Goal: Task Accomplishment & Management: Complete application form

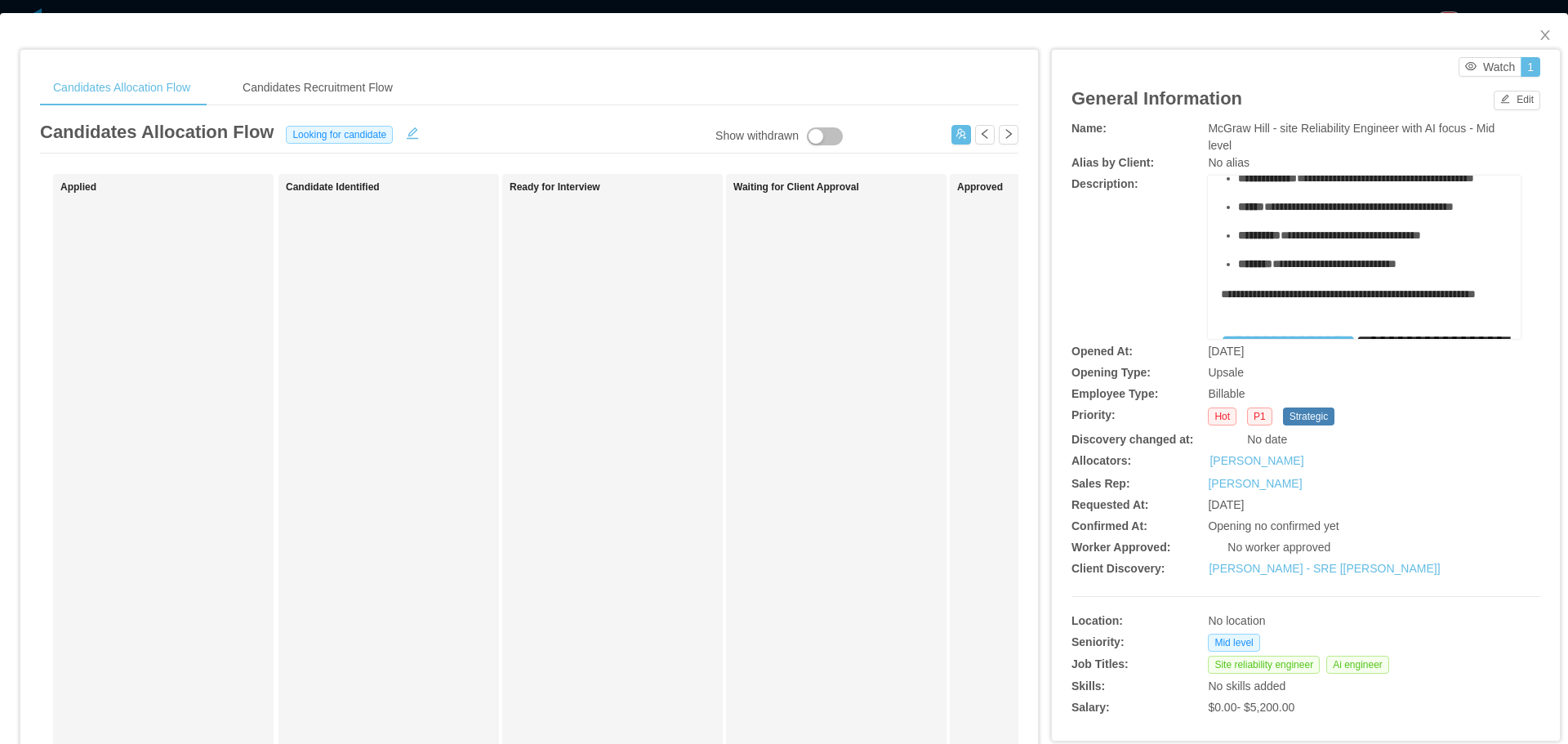
scroll to position [408, 0]
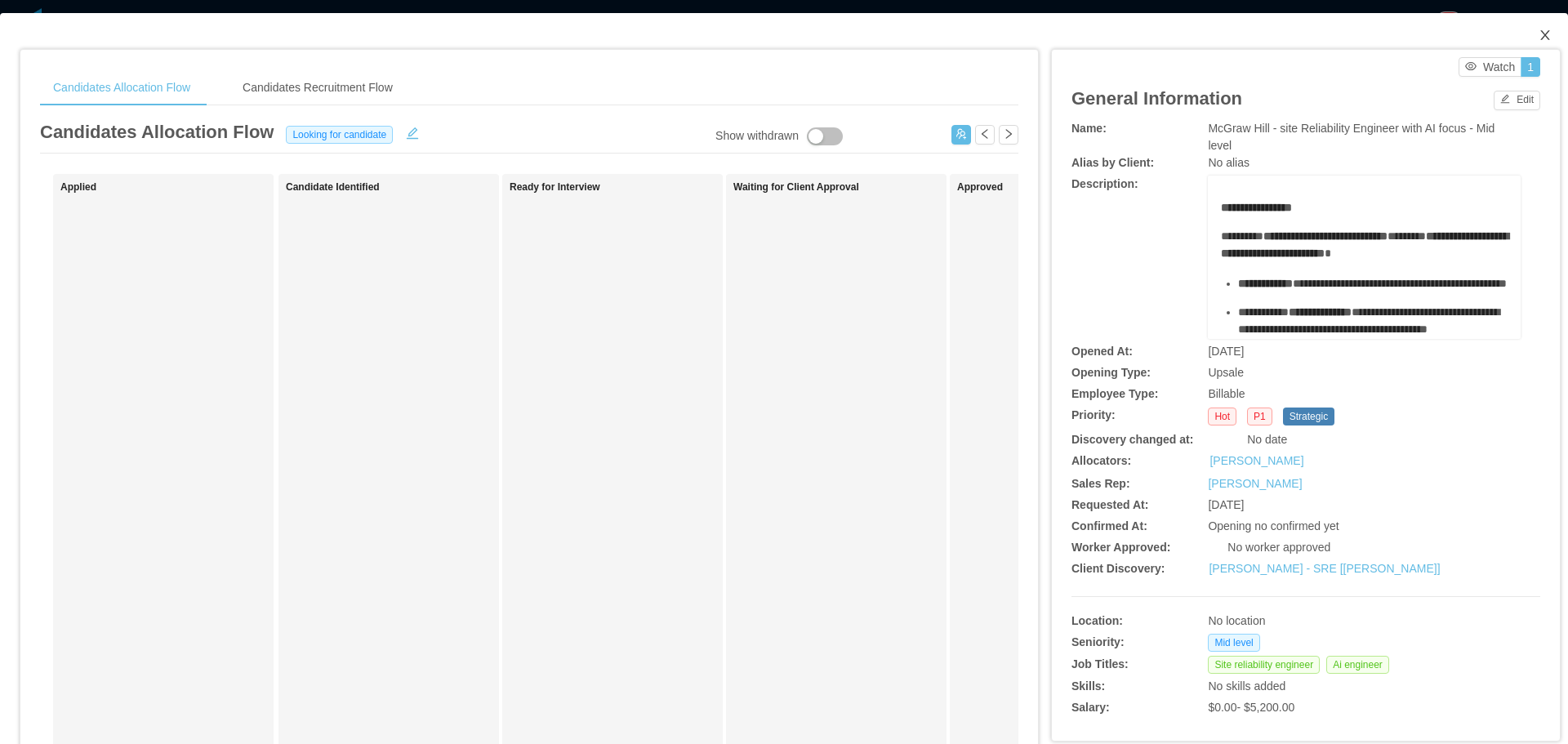
click at [1538, 40] on icon "icon: close" at bounding box center [1545, 35] width 13 height 13
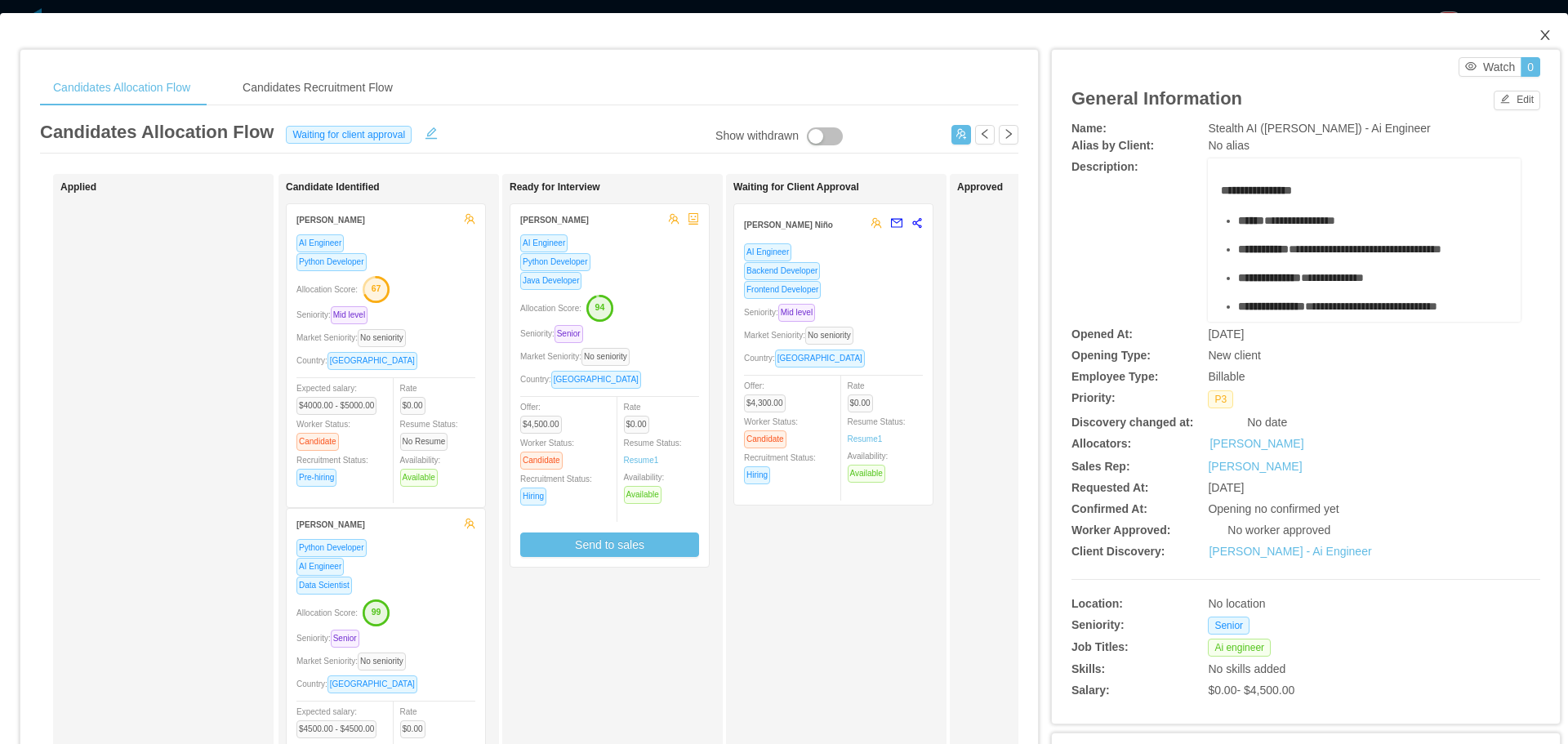
click at [1530, 44] on span "Close" at bounding box center [1545, 36] width 46 height 46
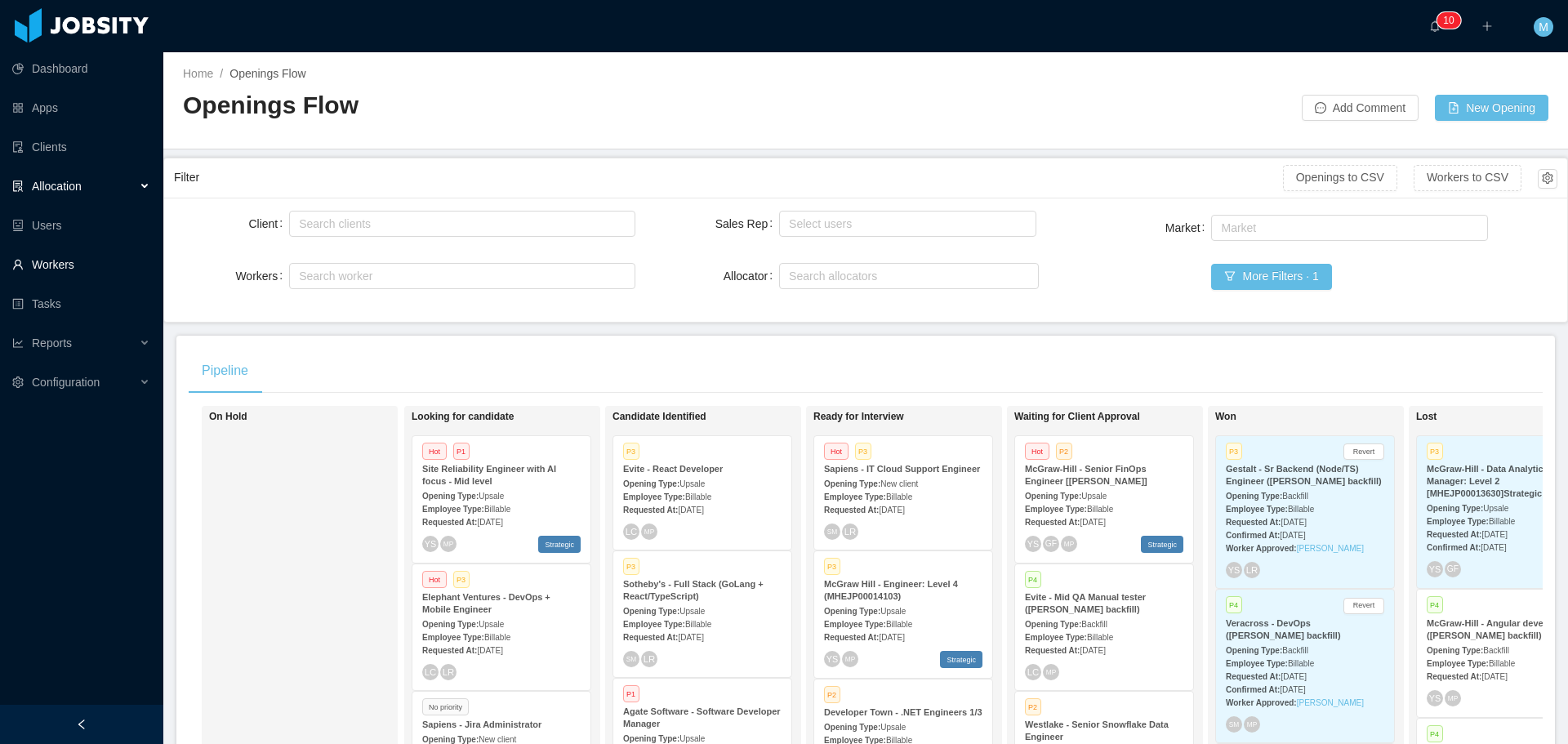
click at [70, 264] on link "Workers" at bounding box center [81, 265] width 138 height 33
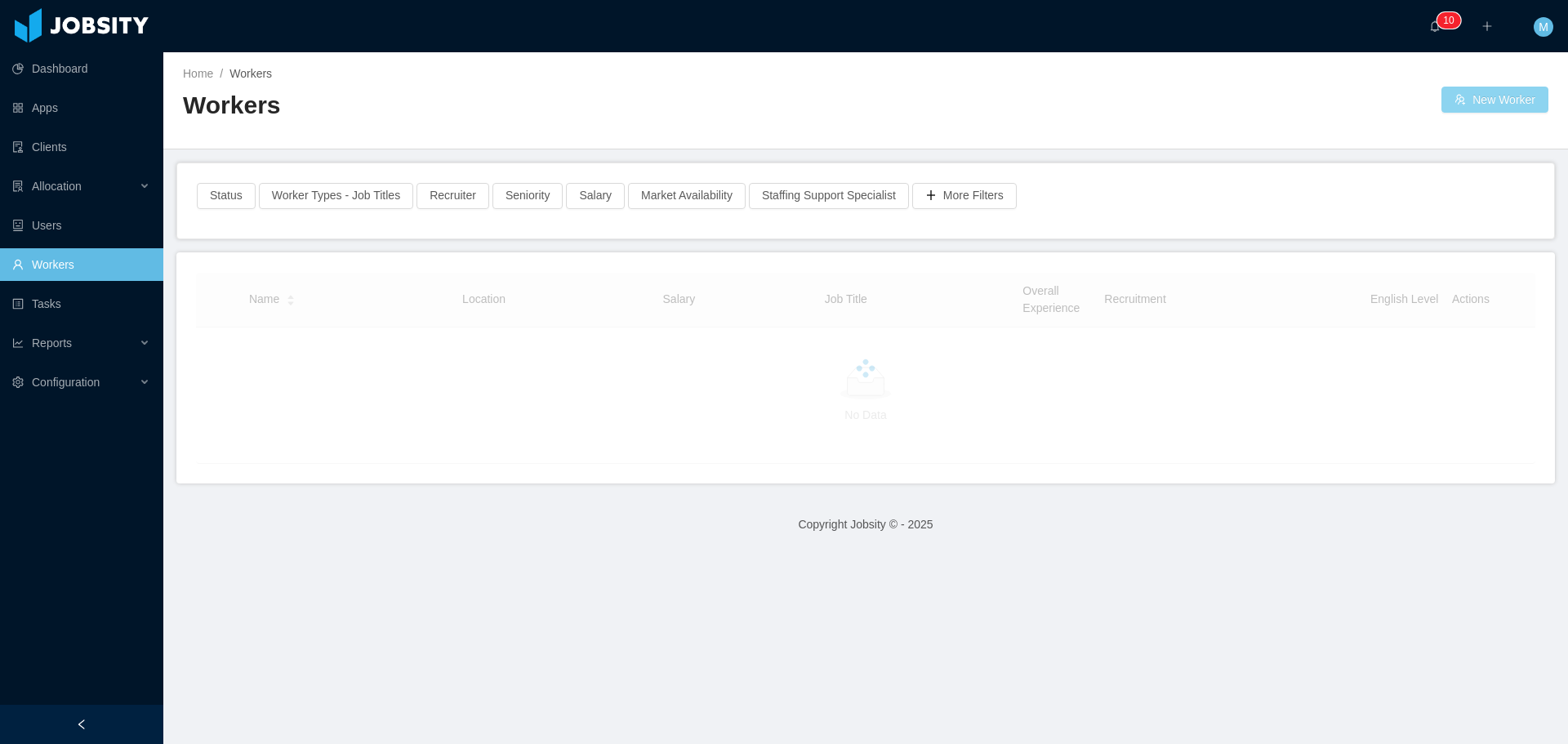
click at [1461, 106] on button "New Worker" at bounding box center [1495, 100] width 107 height 26
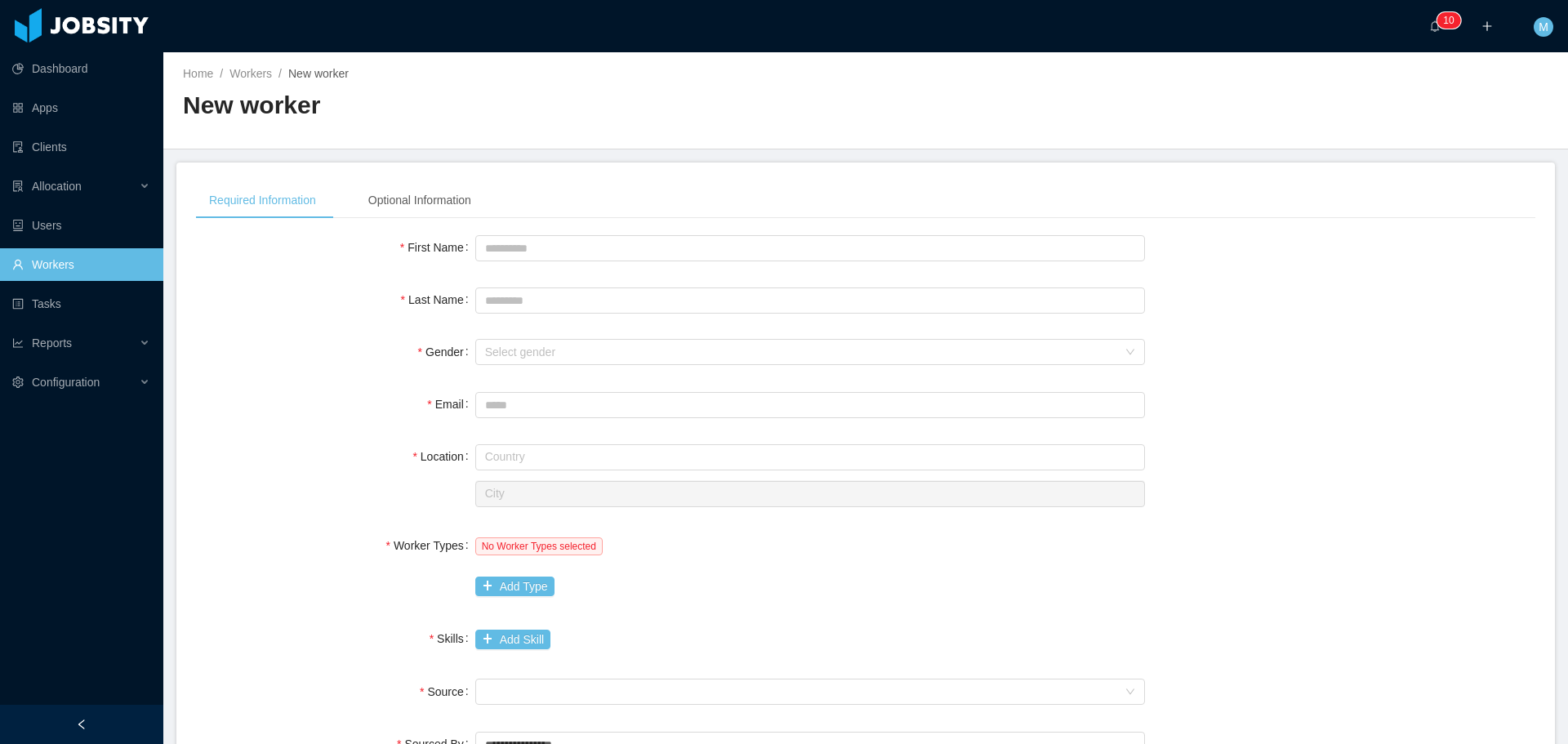
click at [536, 263] on div at bounding box center [810, 248] width 670 height 33
click at [527, 239] on input "First Name" at bounding box center [810, 249] width 670 height 26
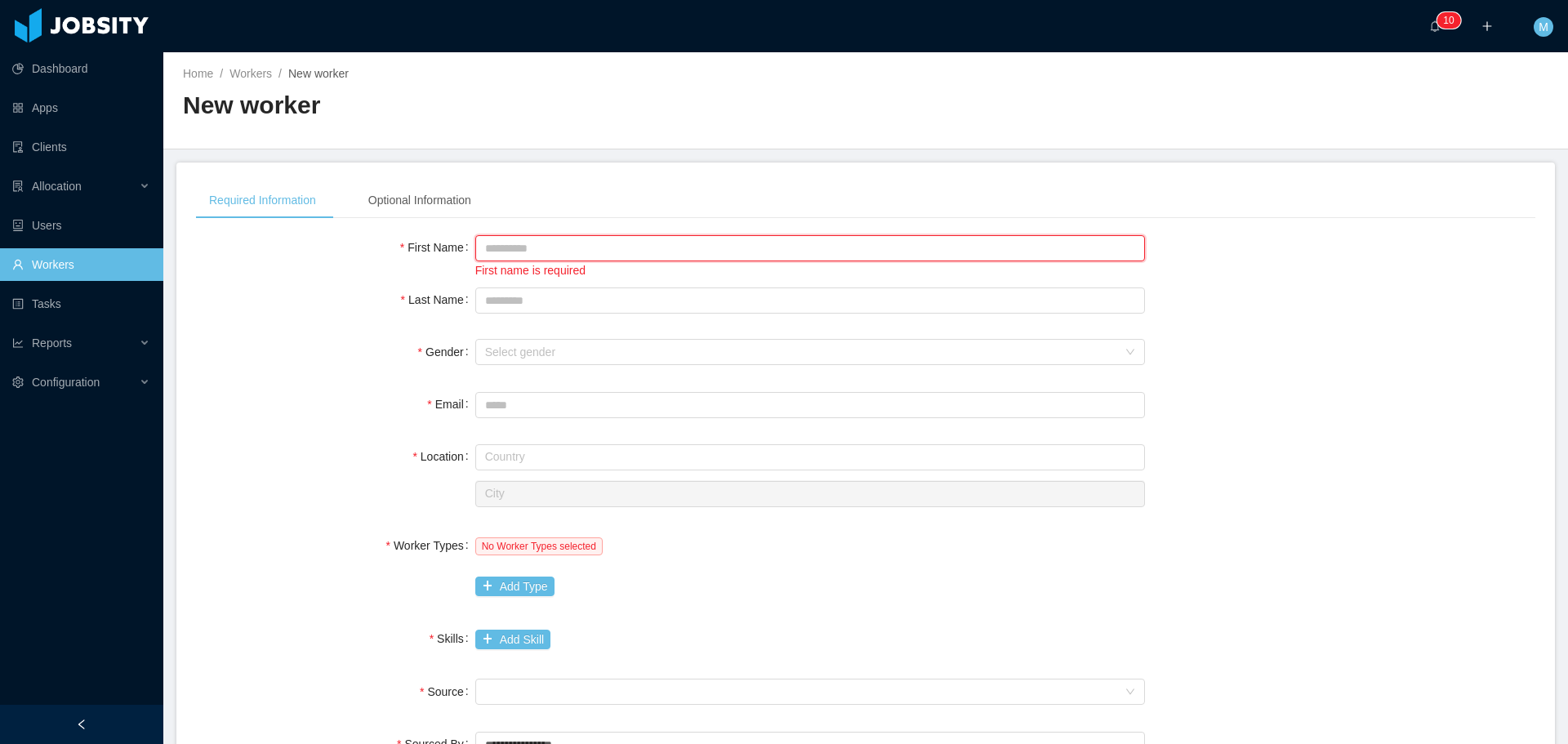
paste input "**********"
click at [528, 247] on input "**********" at bounding box center [810, 249] width 670 height 26
type input "******"
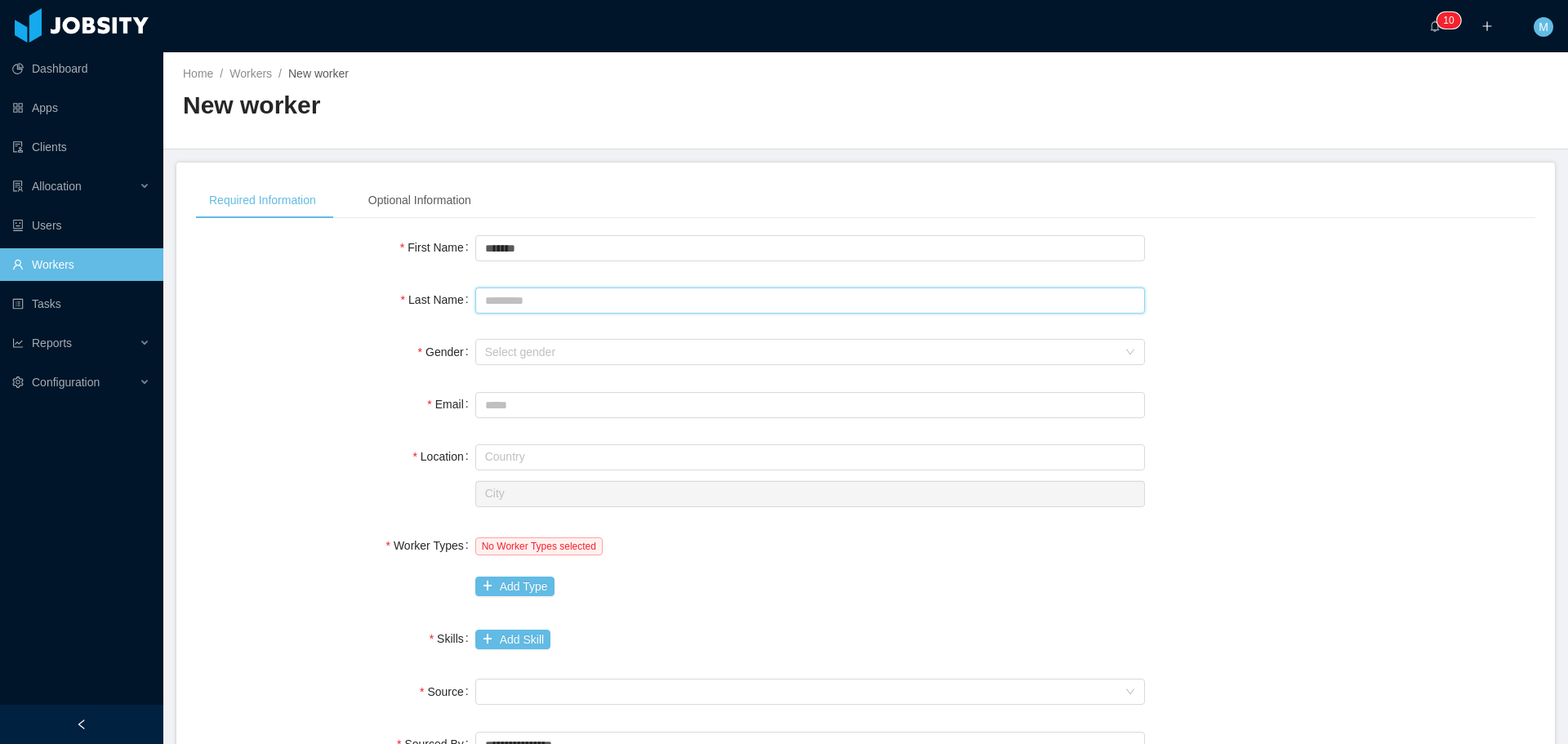
click at [494, 300] on input "Last Name" at bounding box center [810, 300] width 670 height 26
paste input "*********"
click at [517, 346] on div "Select gender" at bounding box center [801, 352] width 632 height 16
type input "*********"
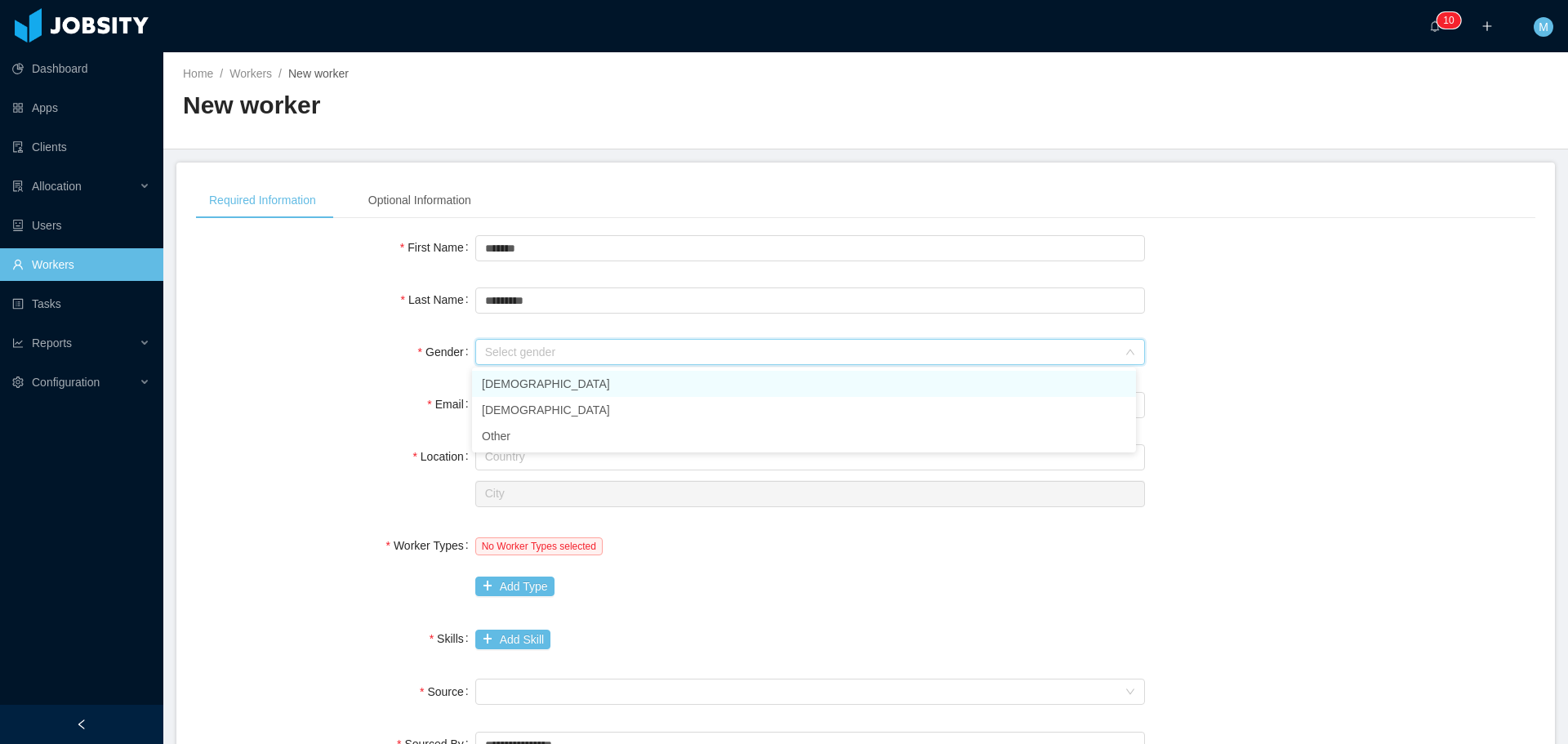
click at [526, 385] on li "Male" at bounding box center [804, 384] width 664 height 26
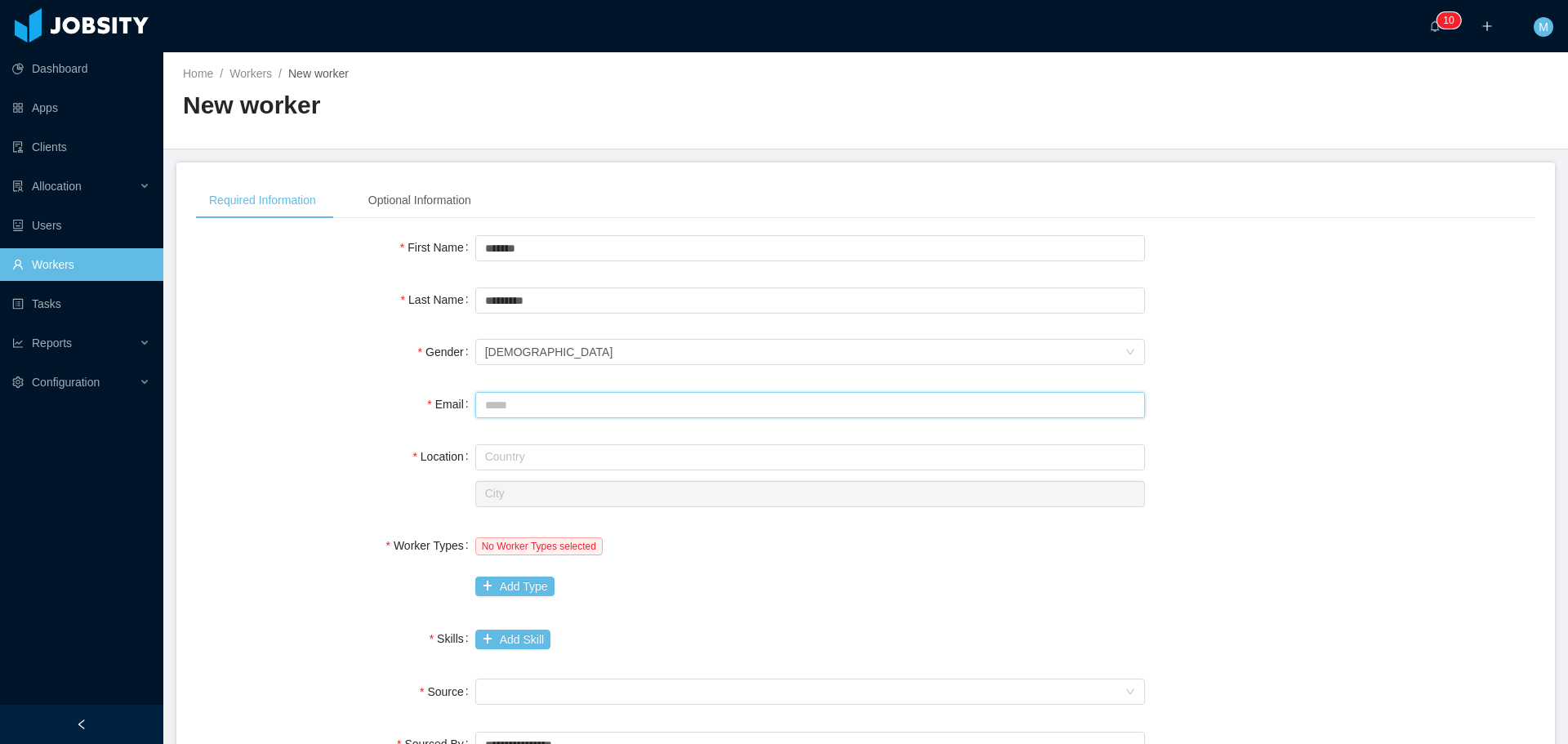
click at [531, 410] on input "Email" at bounding box center [810, 405] width 670 height 26
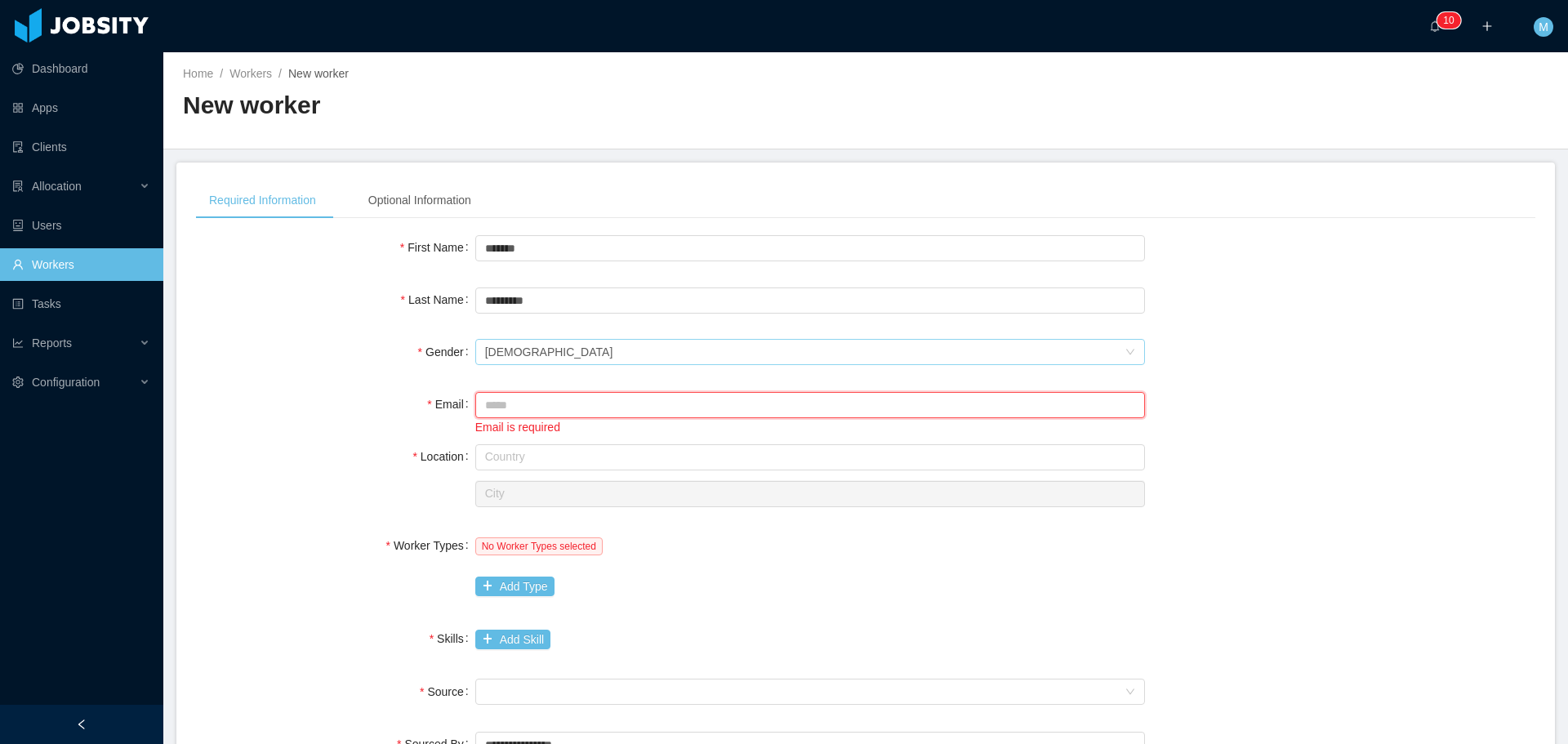
paste input "**********"
type input "**********"
click at [509, 453] on input "text" at bounding box center [810, 458] width 670 height 26
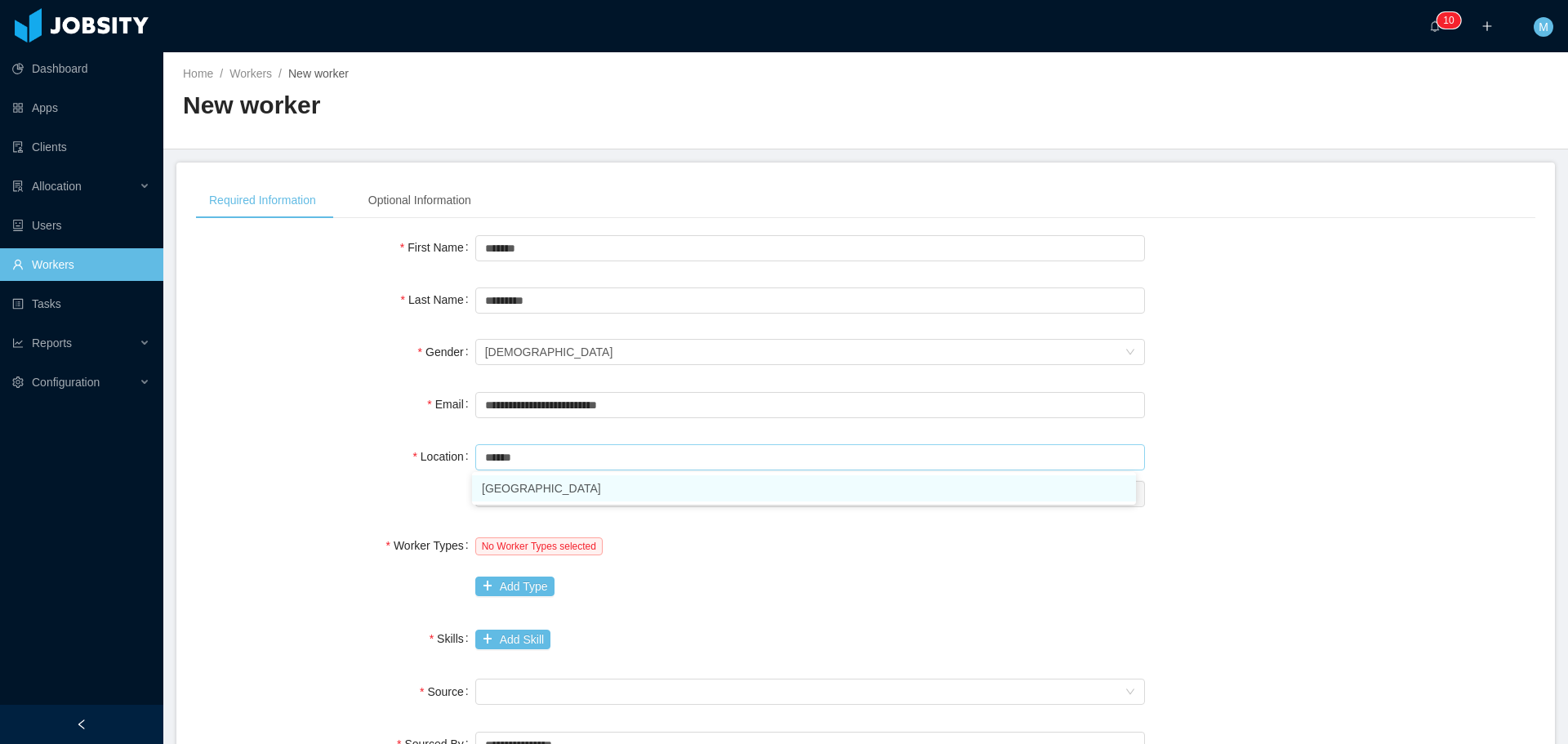
click at [544, 486] on li "Brazil" at bounding box center [804, 489] width 664 height 26
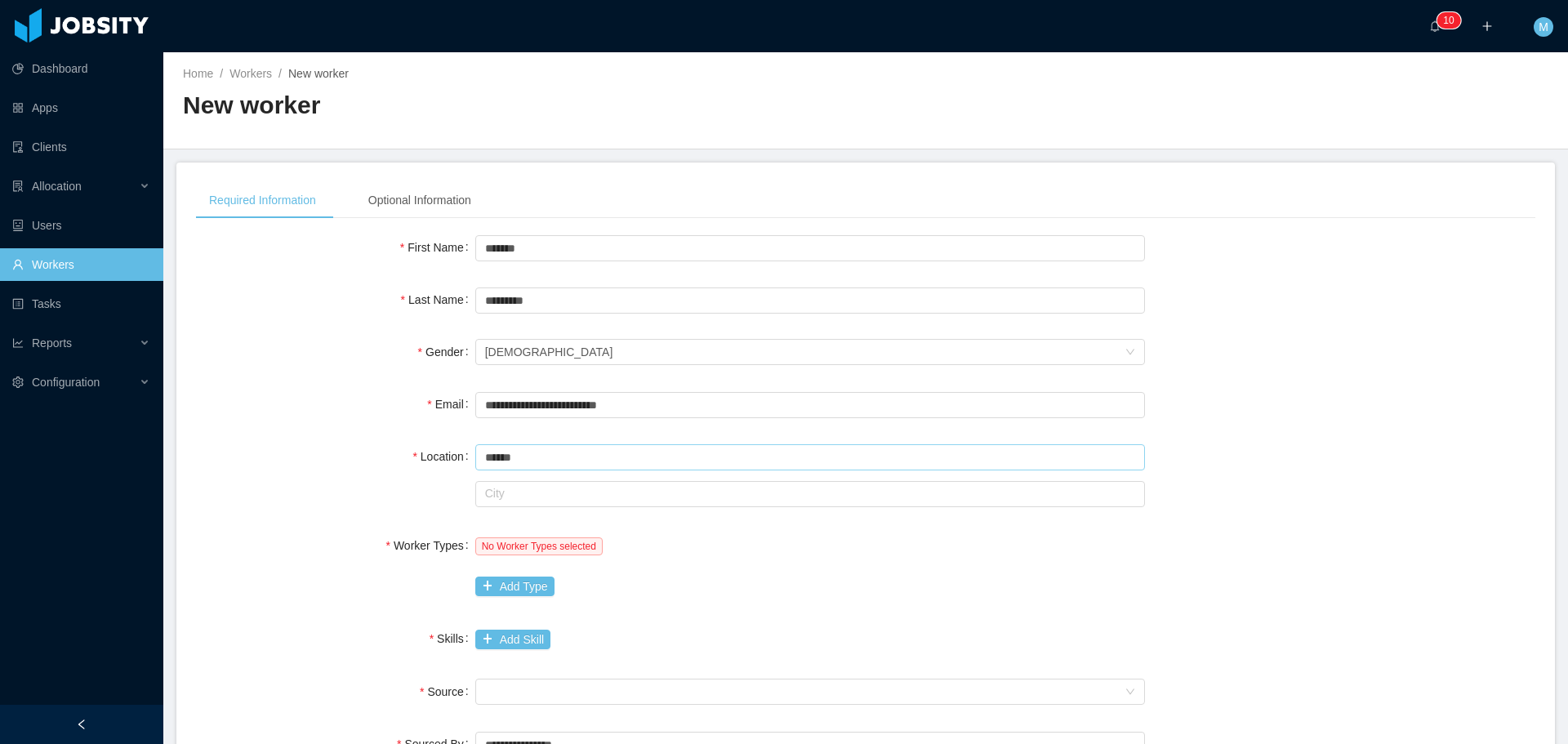
type input "******"
click at [529, 499] on input "text" at bounding box center [810, 495] width 670 height 26
click at [516, 495] on input "***" at bounding box center [810, 495] width 670 height 26
click at [553, 495] on input "*********" at bounding box center [810, 495] width 670 height 26
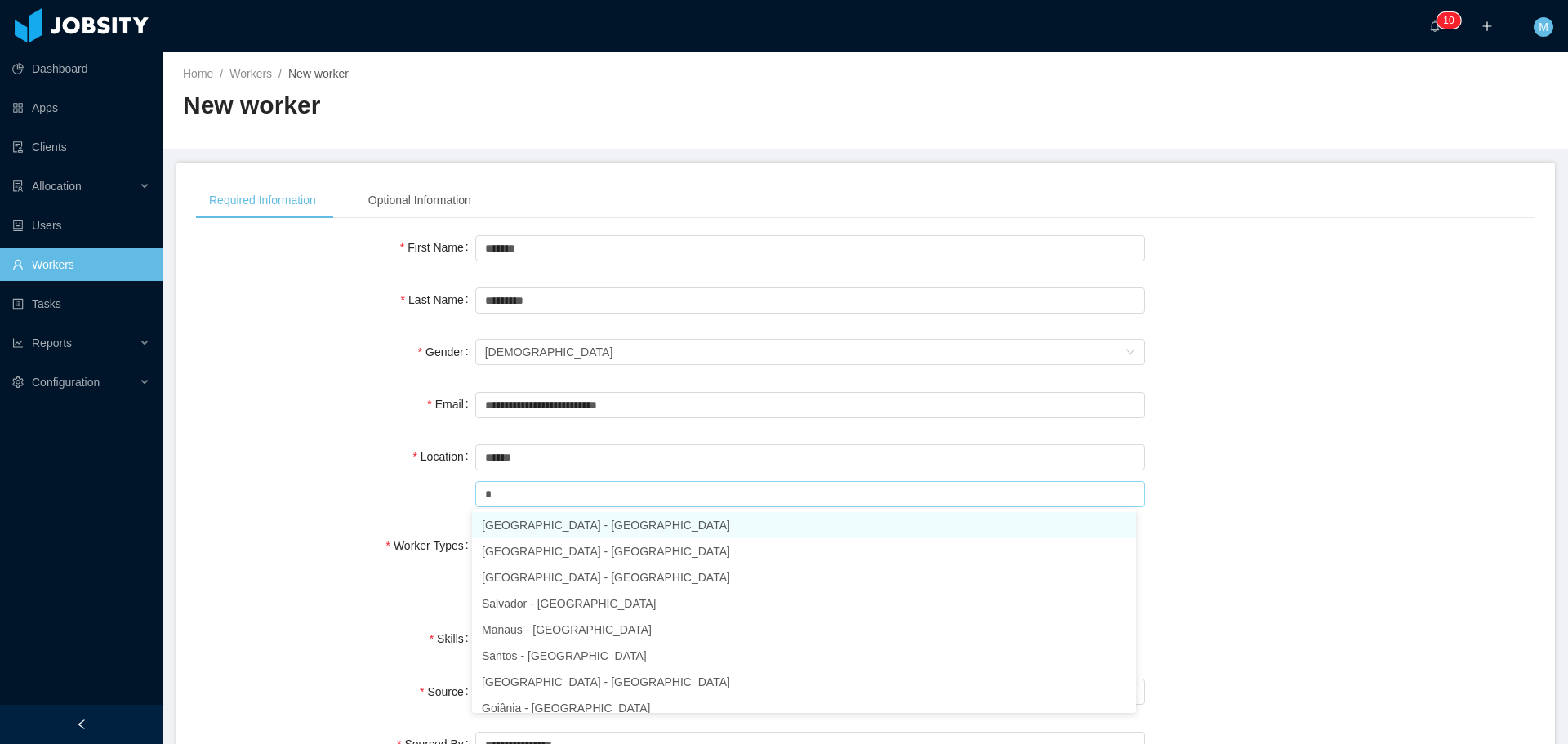
click at [550, 523] on li "São Paulo - São Paulo" at bounding box center [804, 525] width 664 height 26
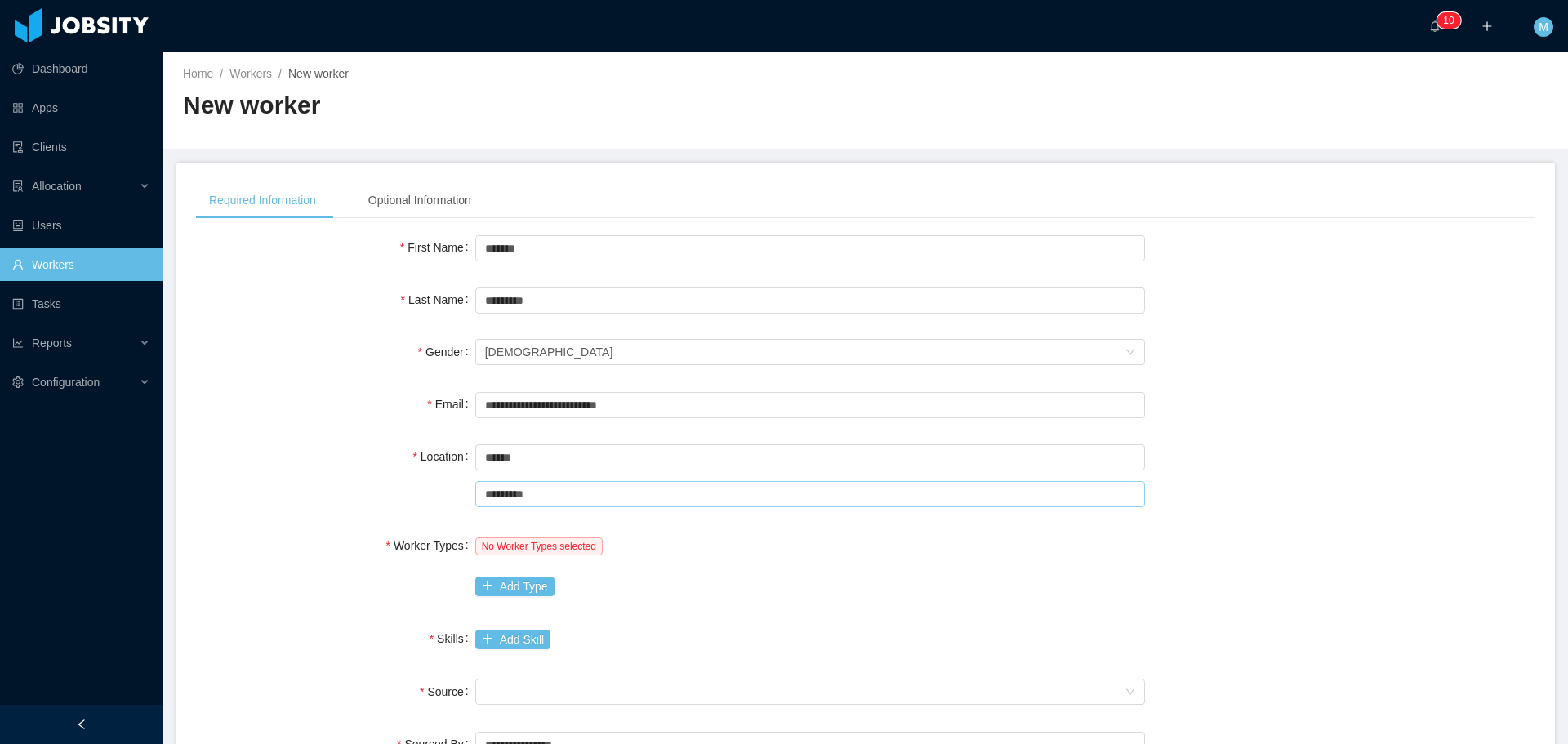
type input "*********"
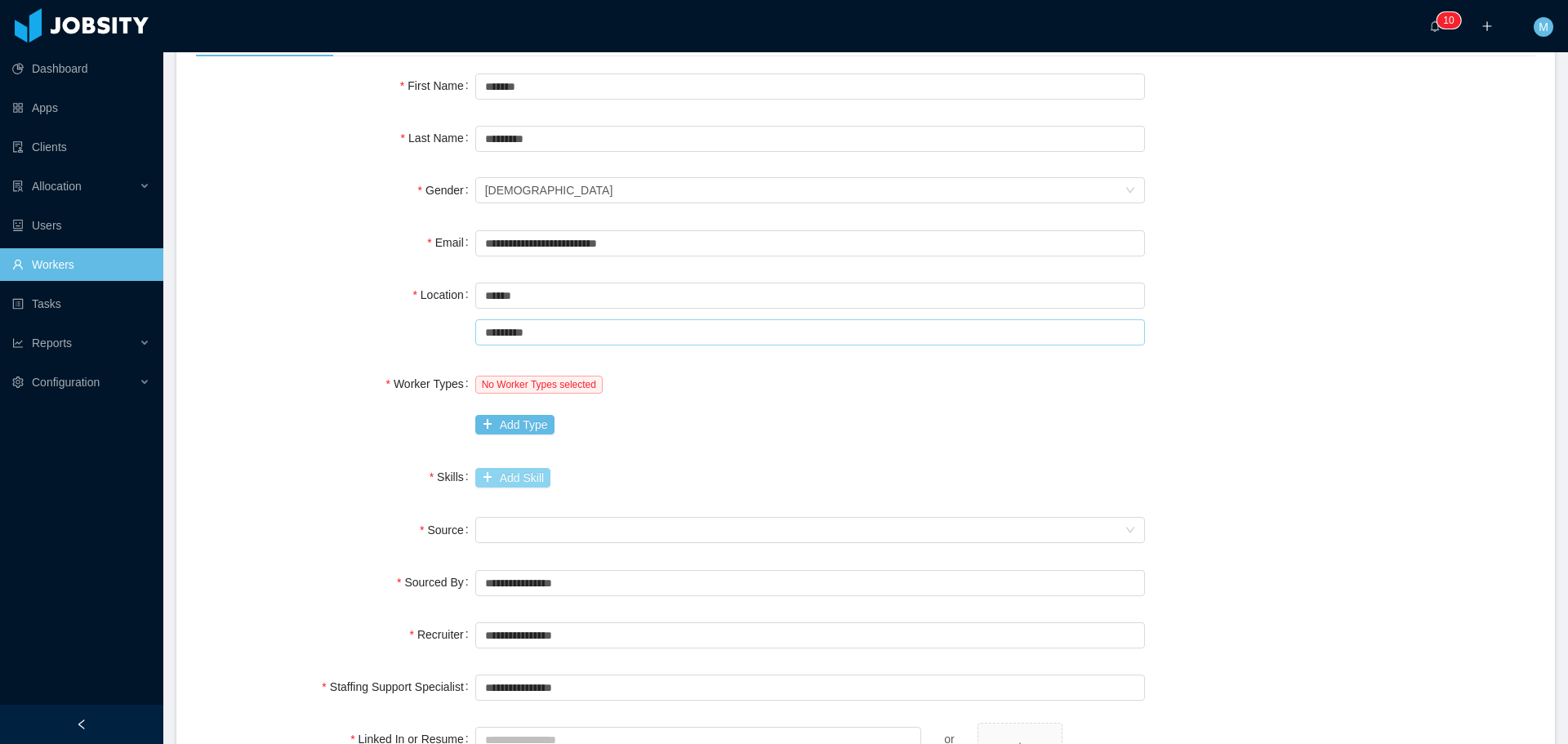
scroll to position [164, 0]
click at [526, 422] on button "Add Type" at bounding box center [515, 423] width 79 height 20
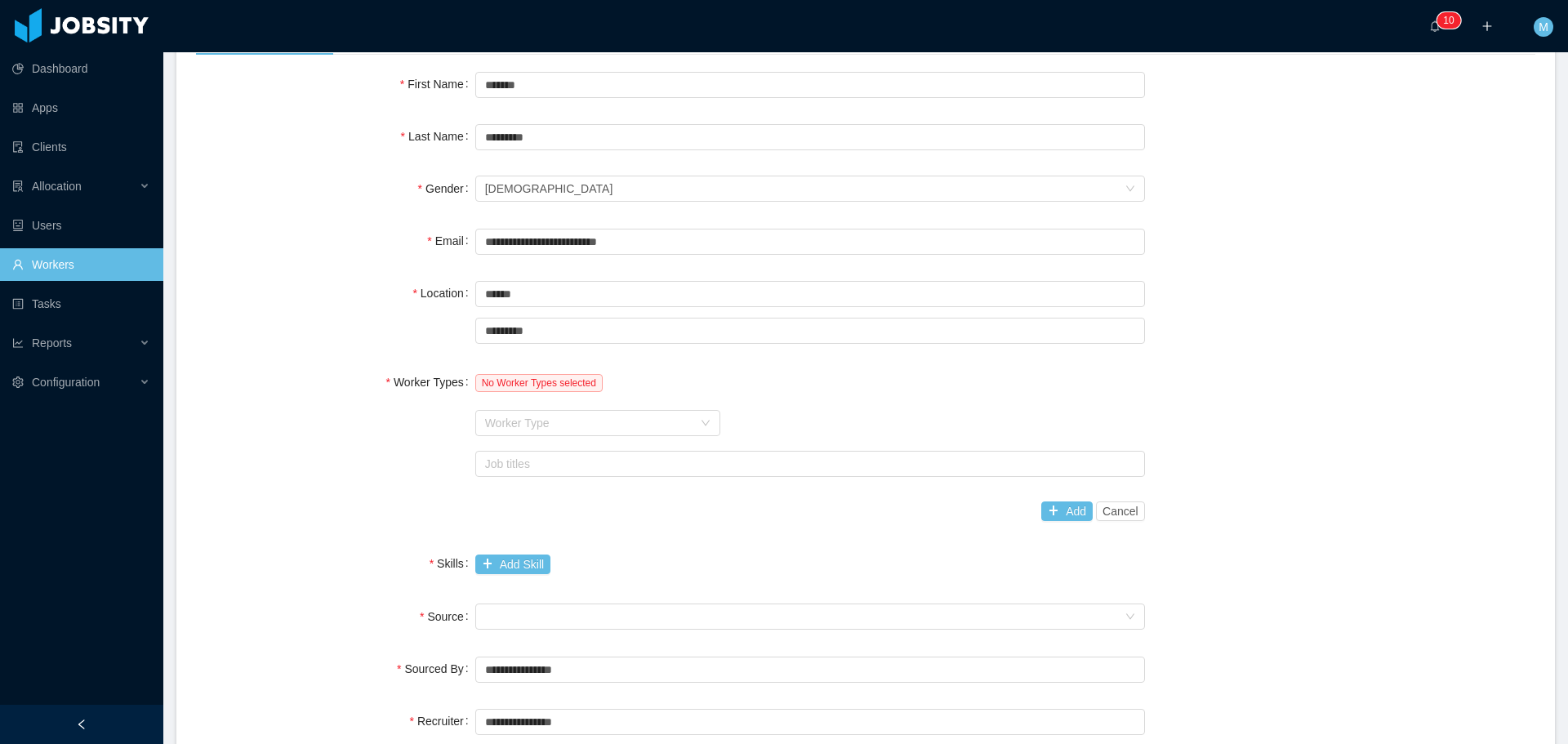
click at [526, 422] on div "Worker Type" at bounding box center [589, 423] width 207 height 16
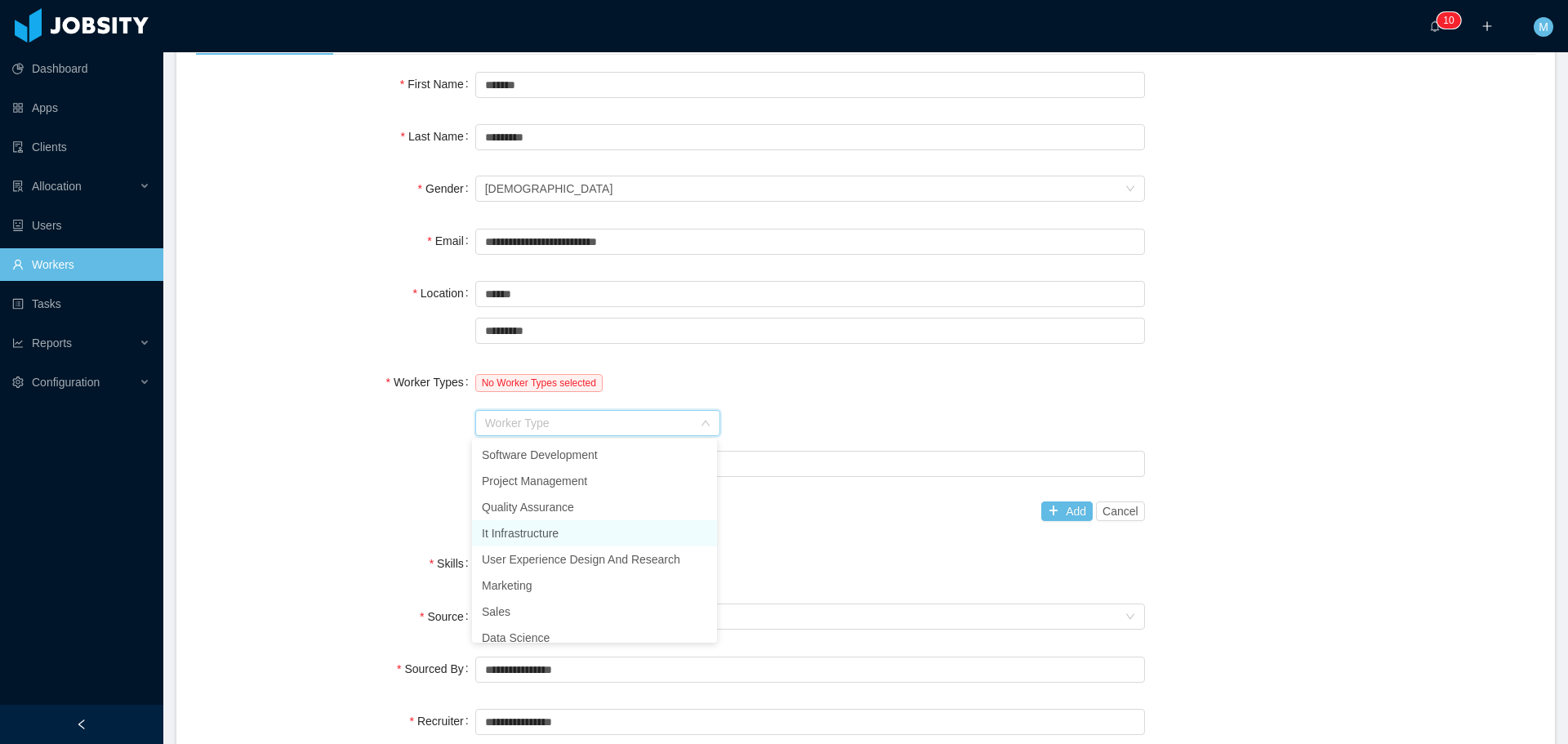
click at [535, 536] on li "It Infrastructure" at bounding box center [595, 533] width 245 height 26
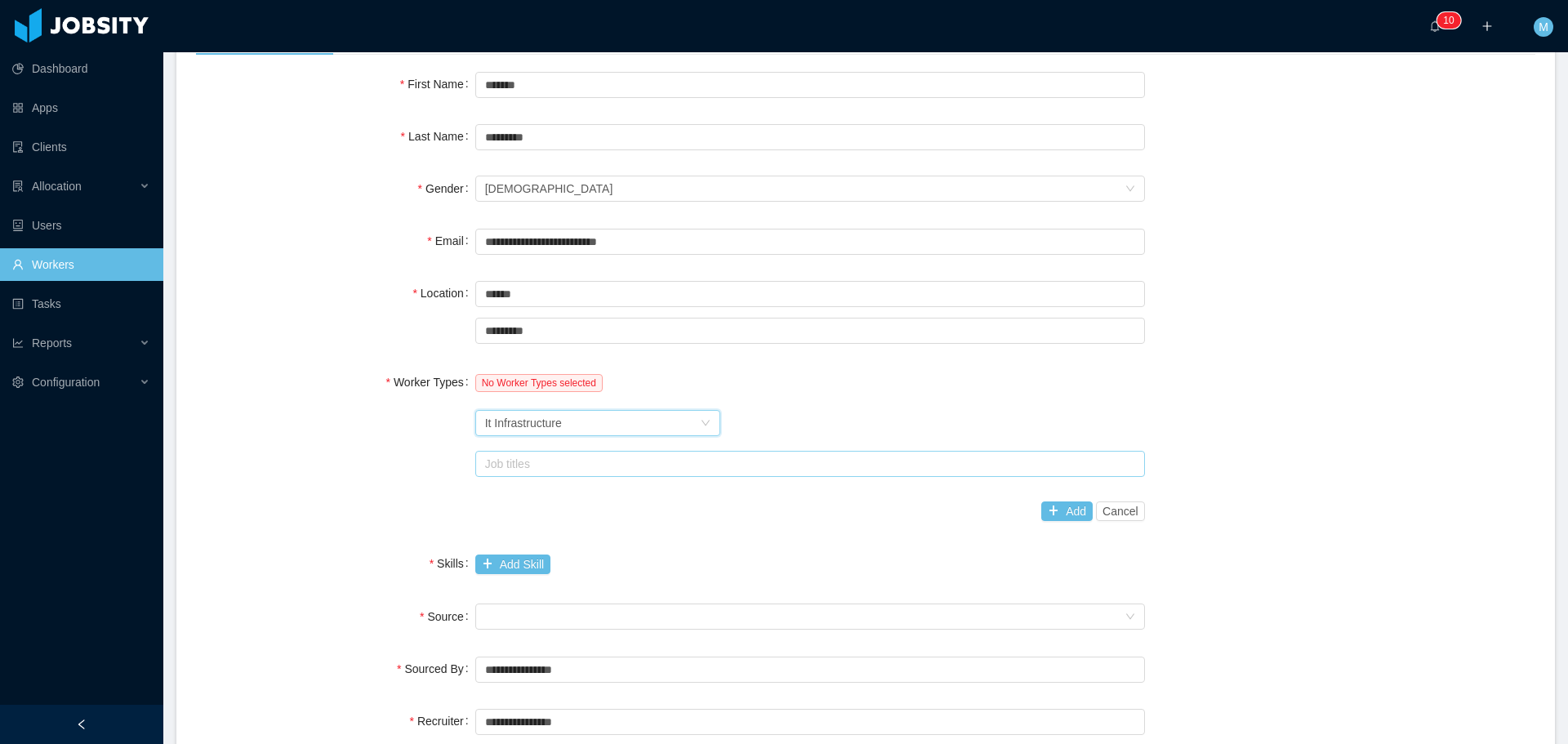
click at [539, 464] on div "Job titles" at bounding box center [806, 464] width 643 height 16
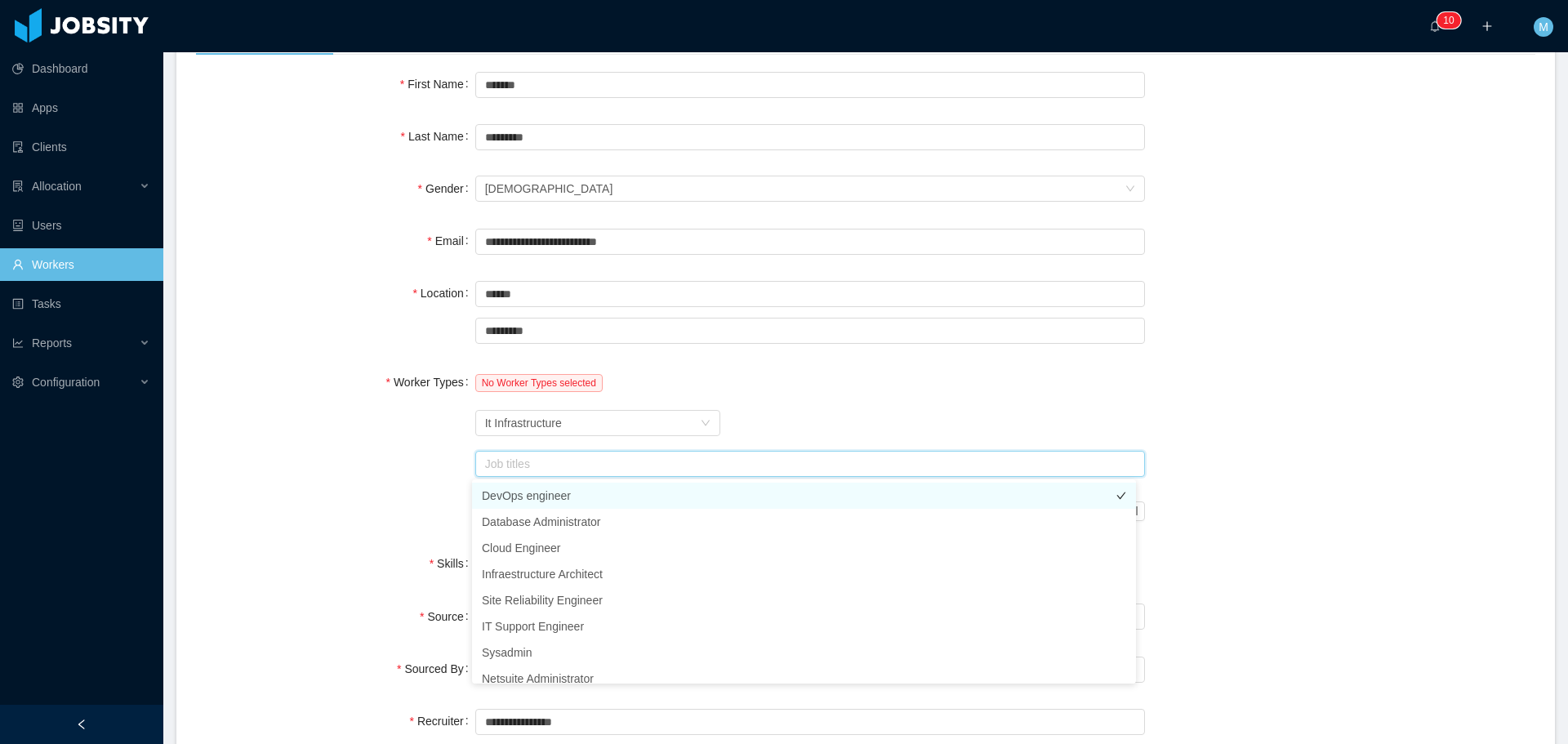
click at [538, 501] on li "DevOps engineer" at bounding box center [804, 496] width 664 height 26
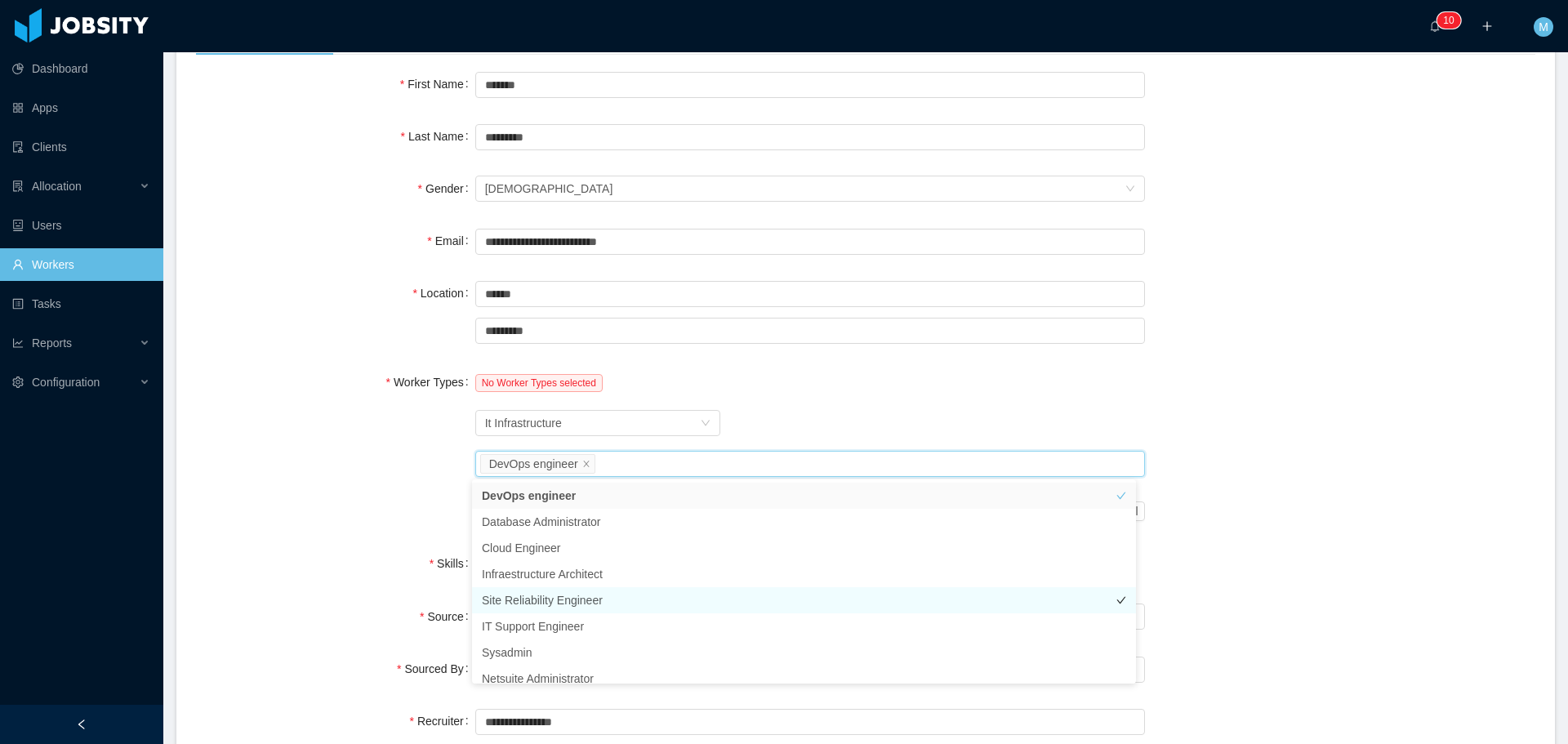
click at [565, 606] on li "Site Reliability Engineer" at bounding box center [804, 601] width 664 height 26
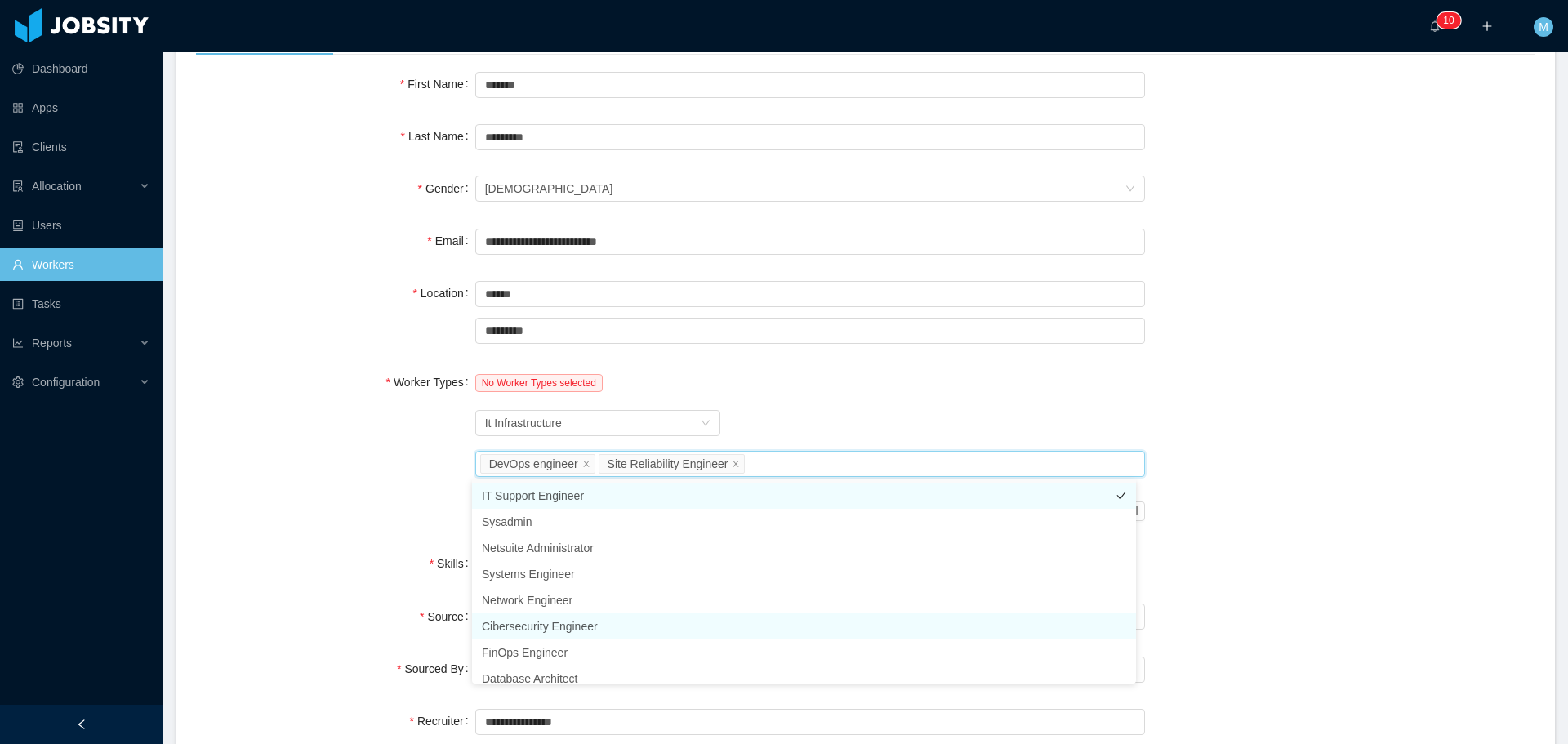
scroll to position [0, 0]
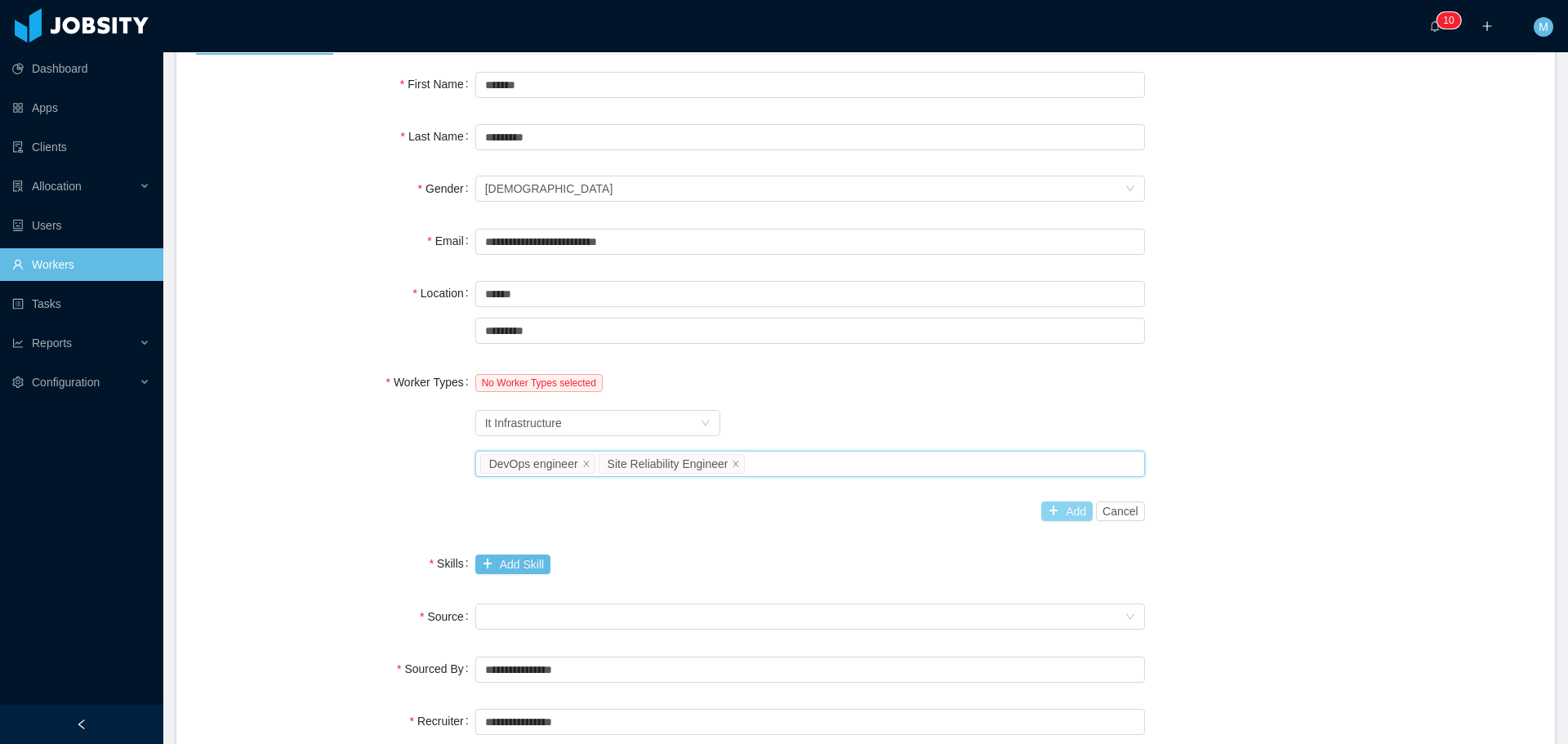
click at [1060, 510] on button "Add" at bounding box center [1066, 511] width 52 height 20
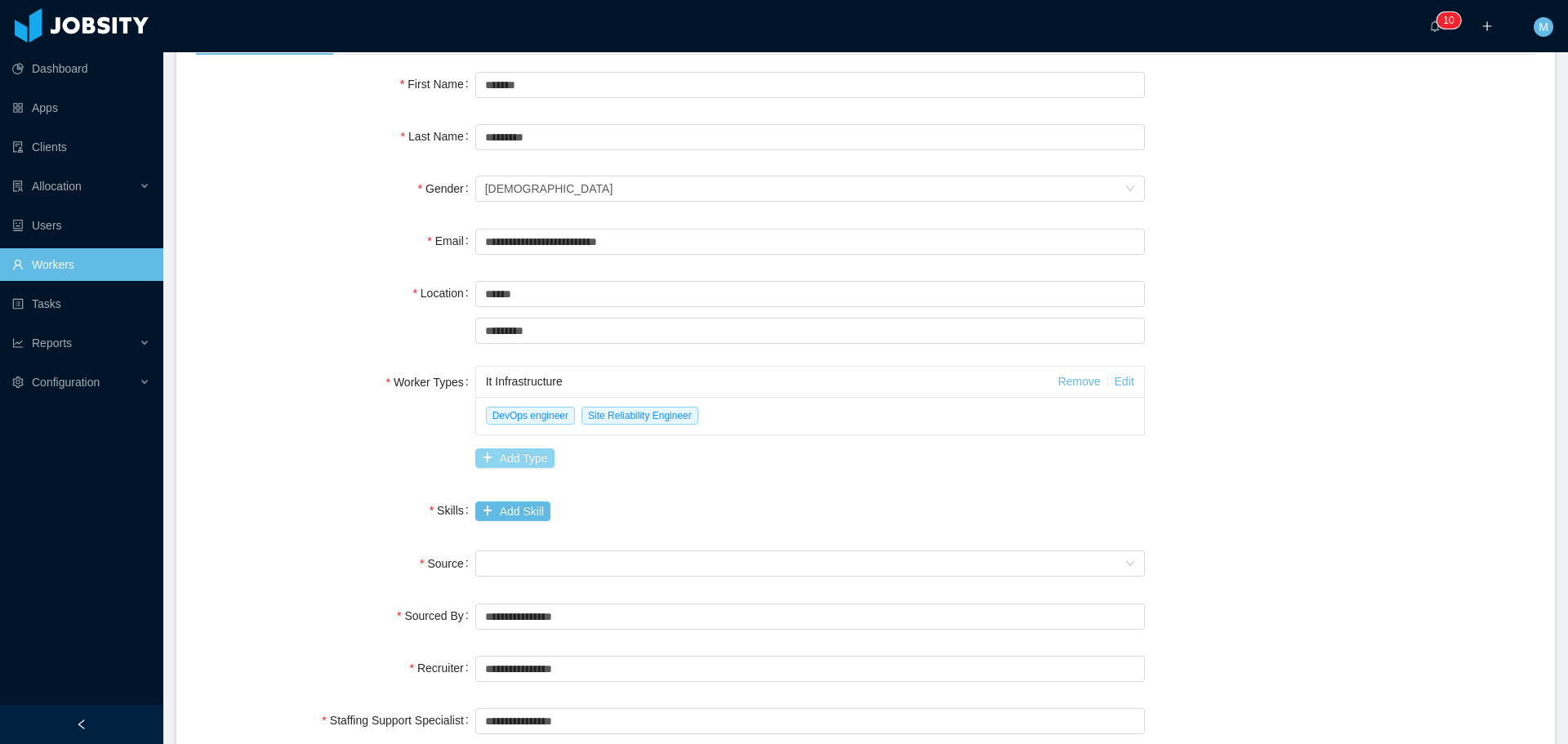
click at [527, 457] on button "Add Type" at bounding box center [515, 458] width 79 height 20
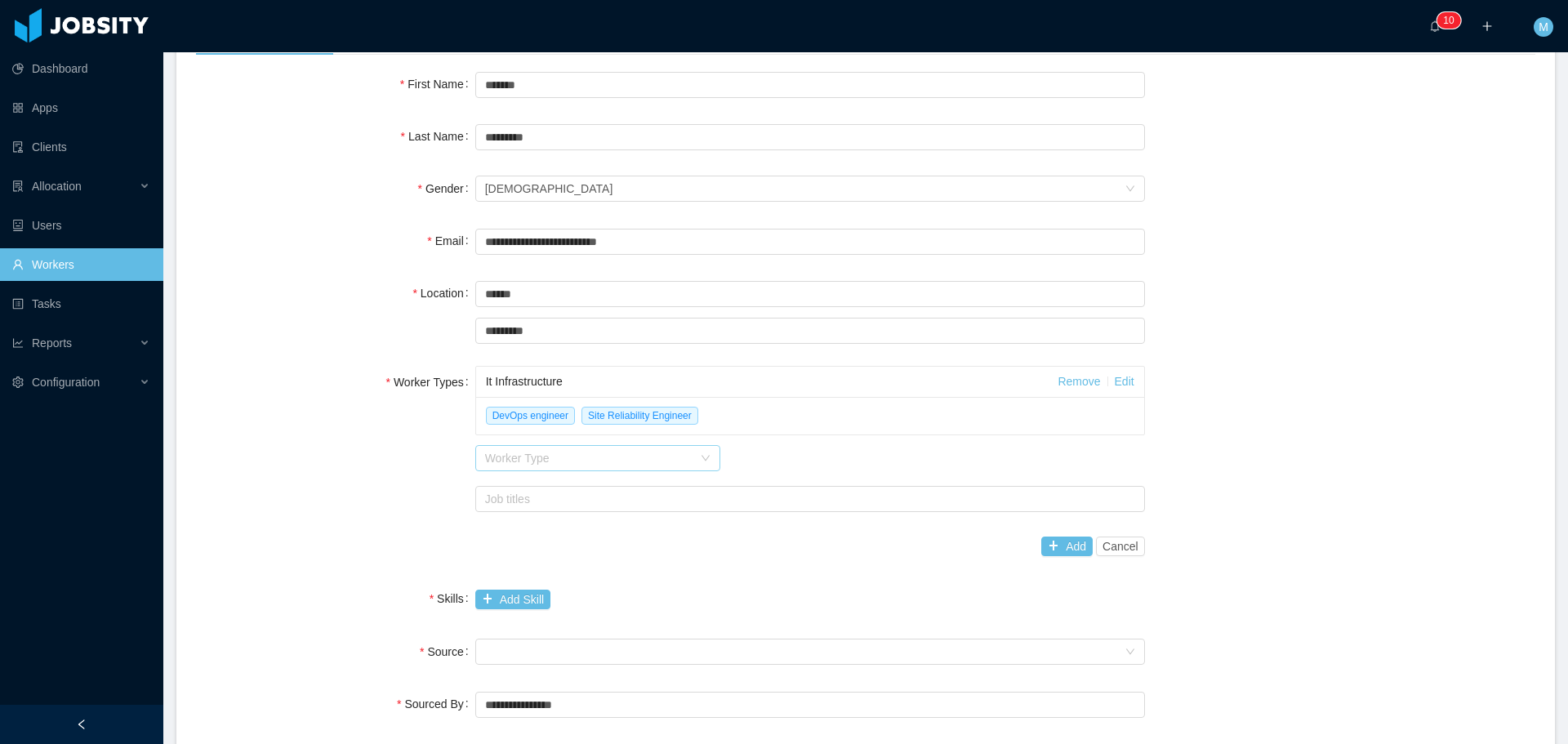
click at [530, 456] on div "Worker Type" at bounding box center [589, 458] width 207 height 16
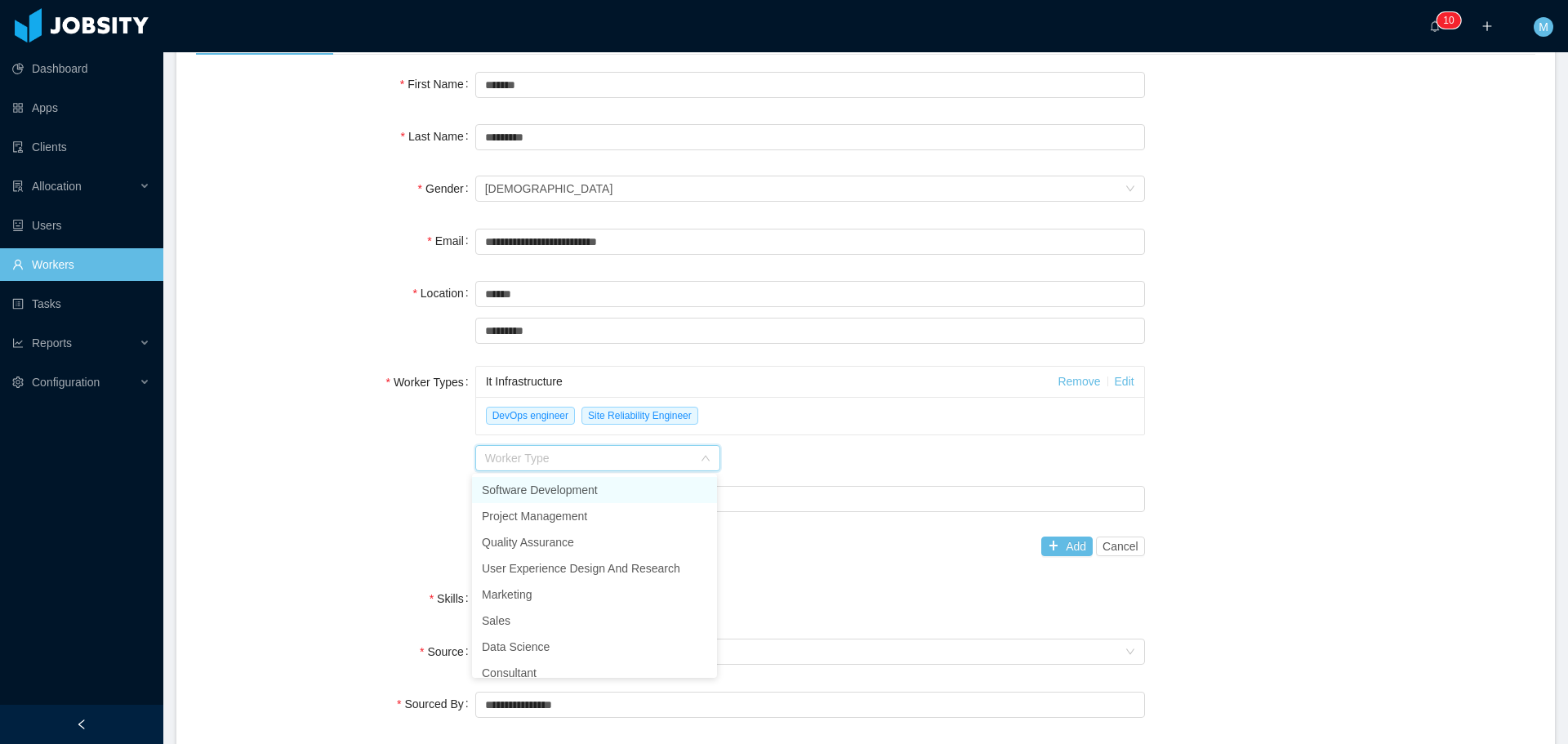
click at [539, 489] on li "Software Development" at bounding box center [595, 491] width 245 height 26
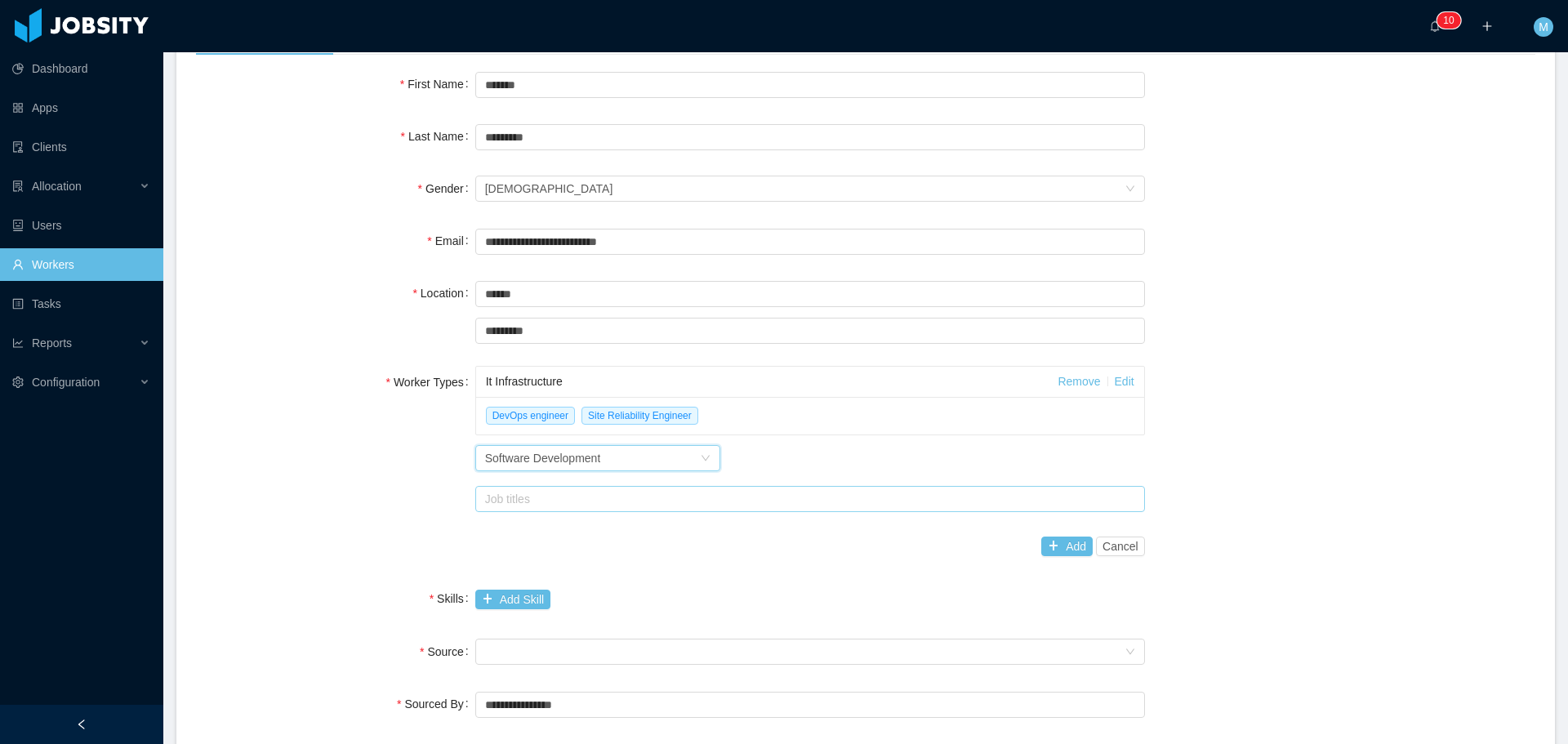
click at [580, 501] on div "Job titles" at bounding box center [806, 499] width 643 height 16
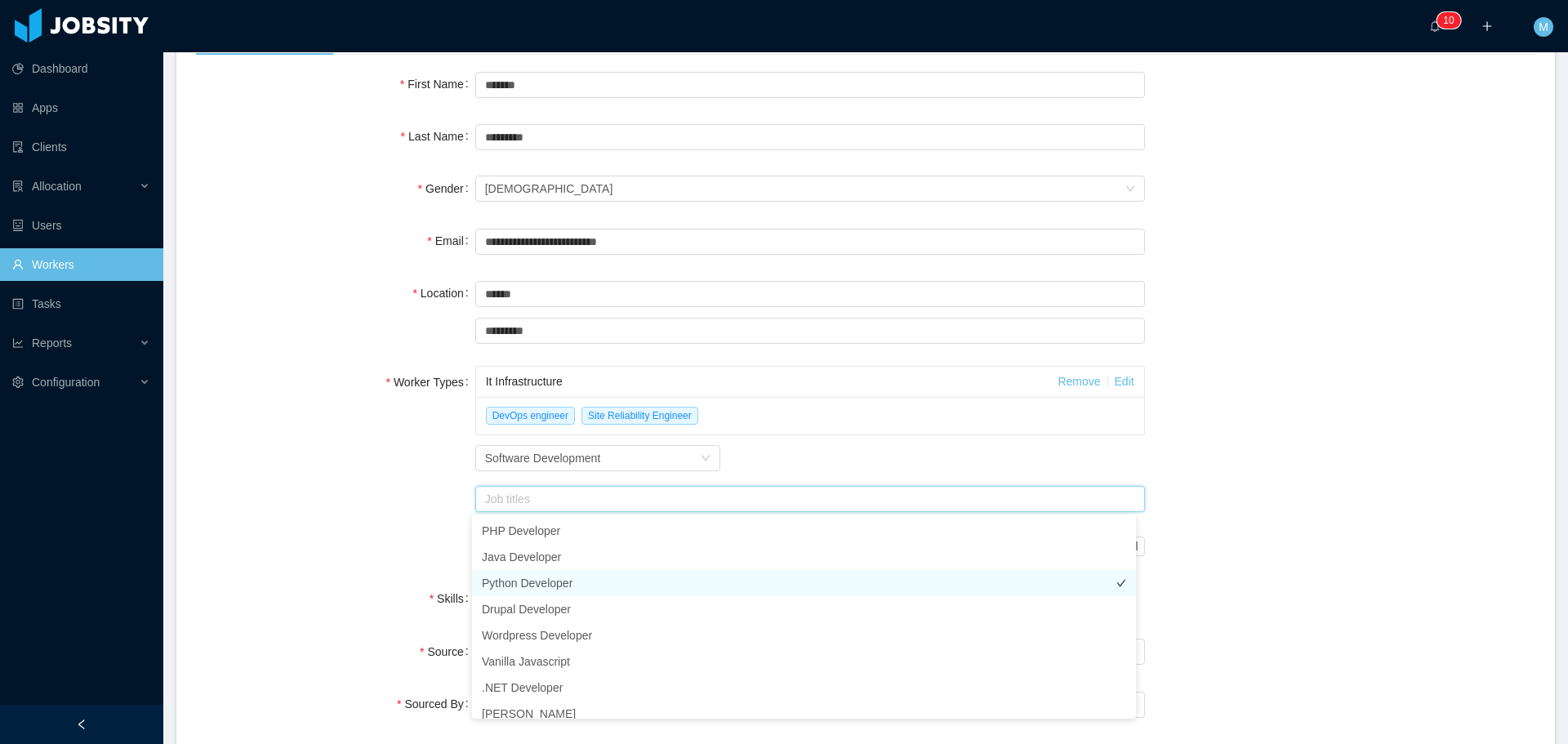
click at [550, 580] on li "Python Developer" at bounding box center [804, 584] width 664 height 26
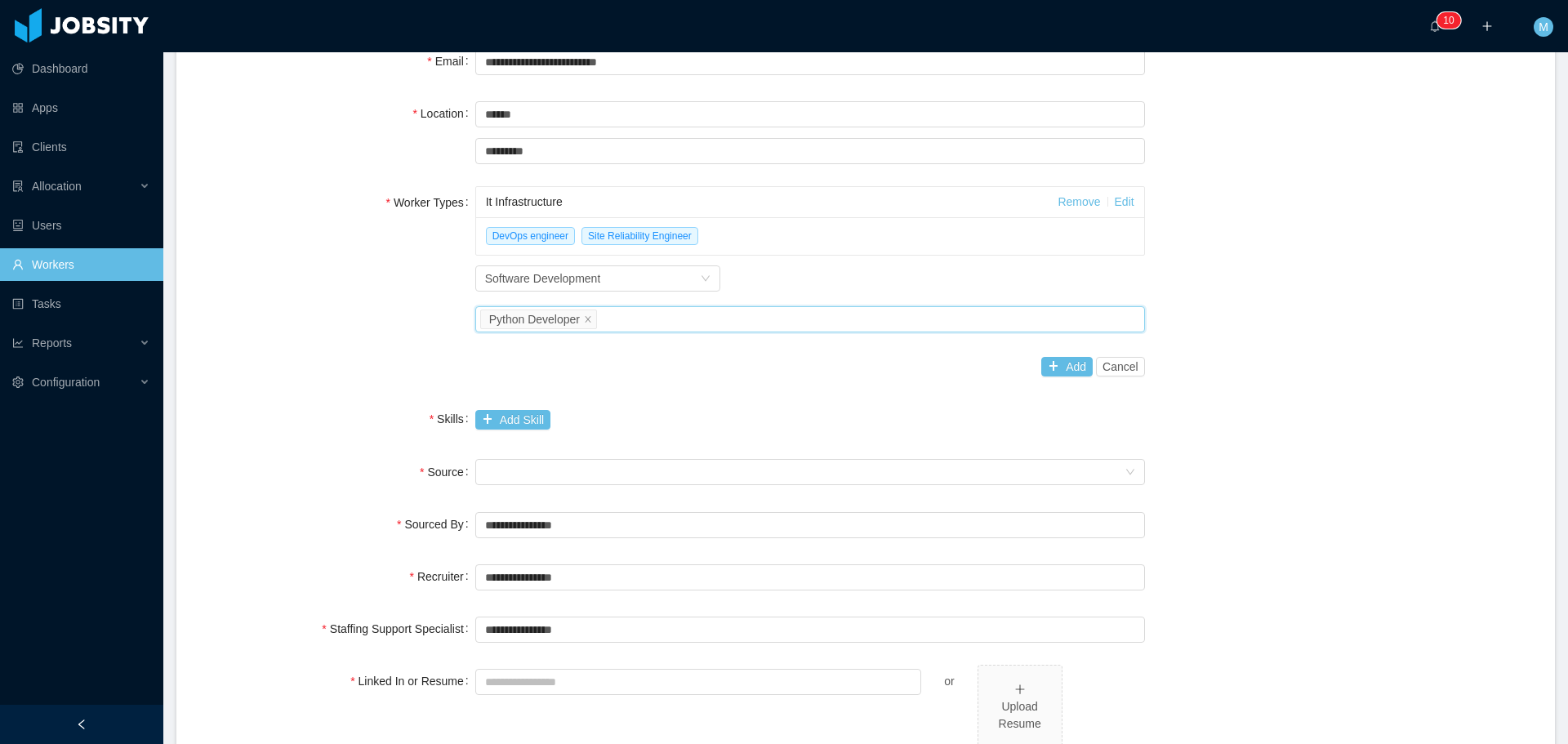
scroll to position [327, 0]
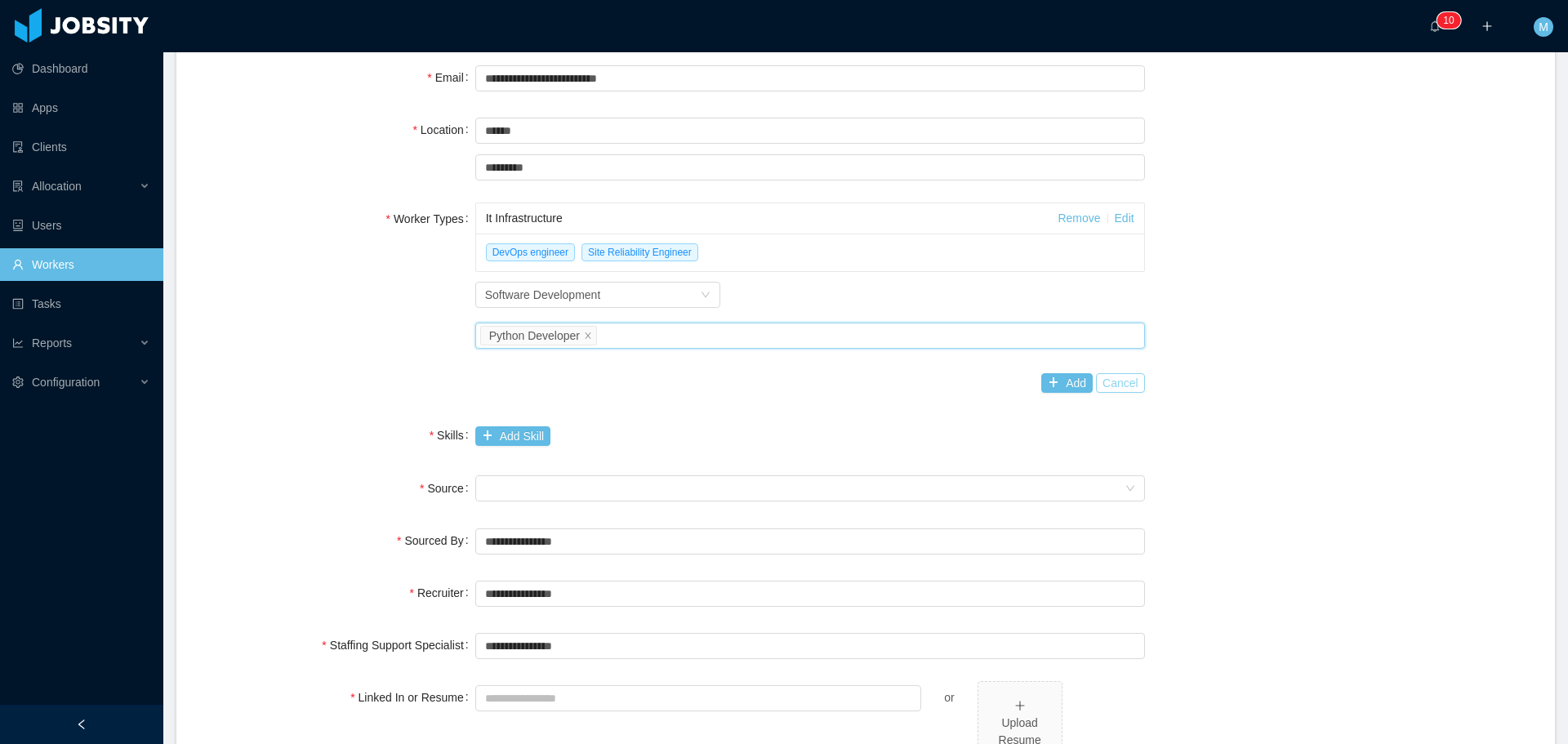
click at [1111, 381] on button "Cancel" at bounding box center [1120, 384] width 49 height 20
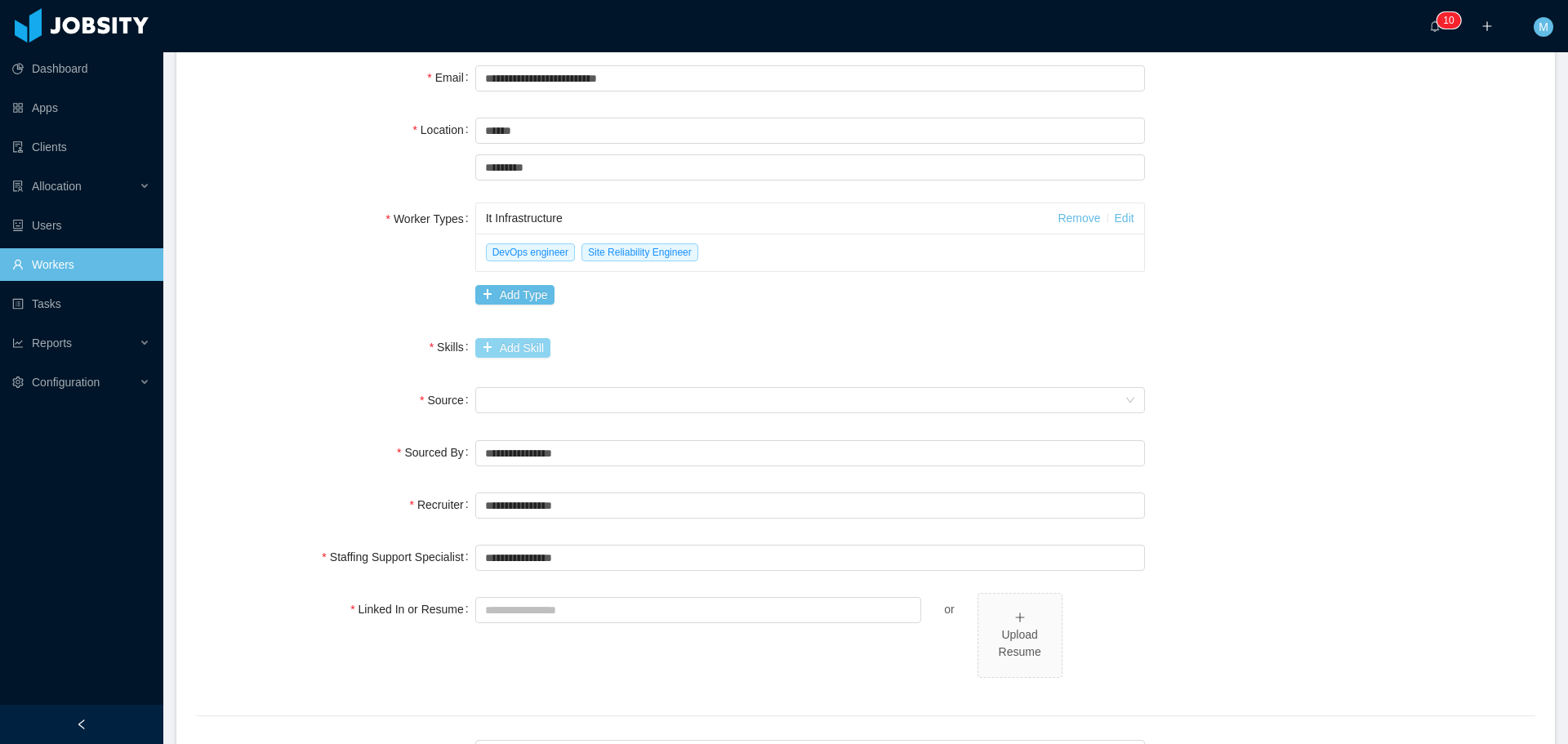
click at [509, 339] on div "Add Skill" at bounding box center [810, 347] width 670 height 34
click at [513, 346] on button "Add Skill" at bounding box center [513, 348] width 75 height 20
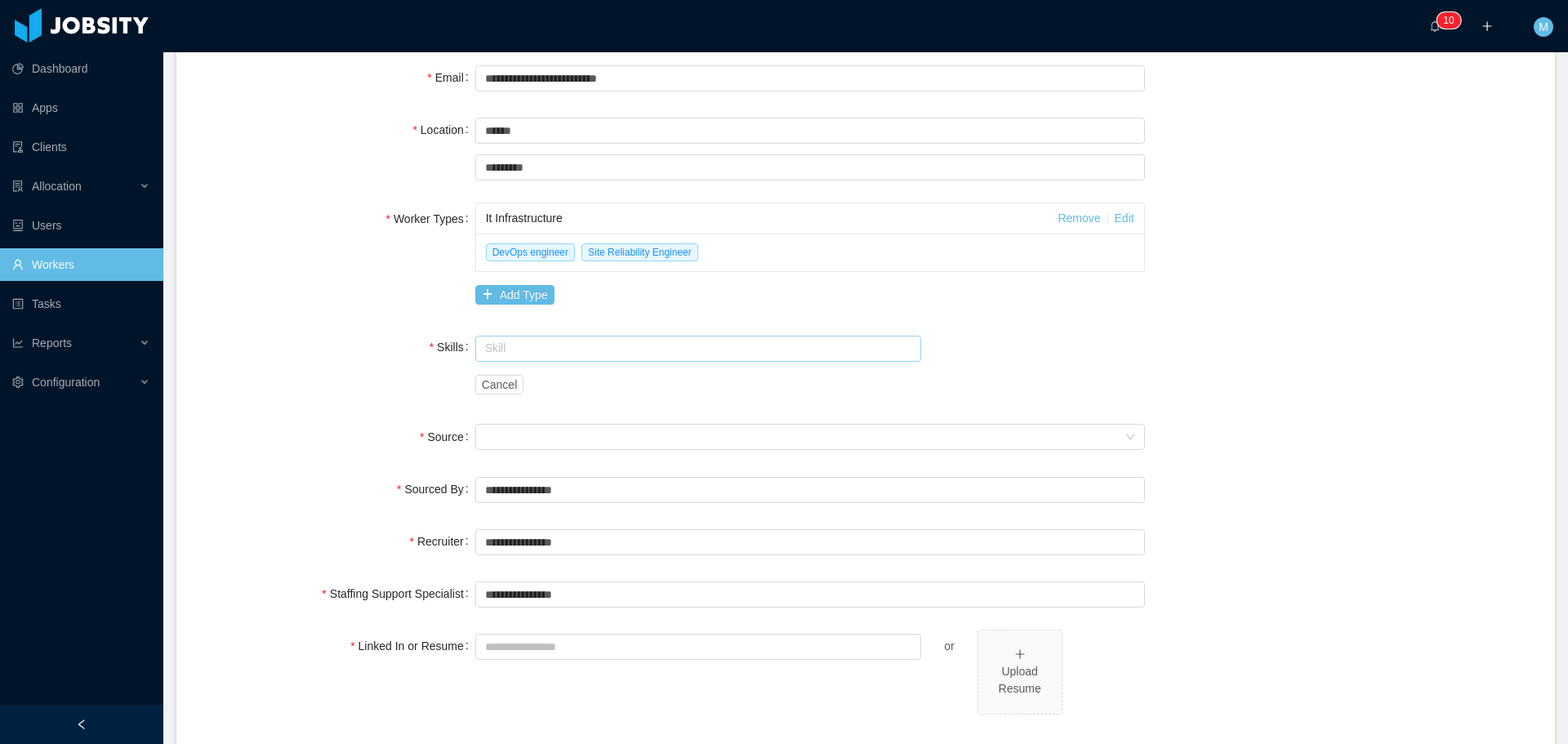
click at [513, 346] on input "text" at bounding box center [698, 349] width 447 height 26
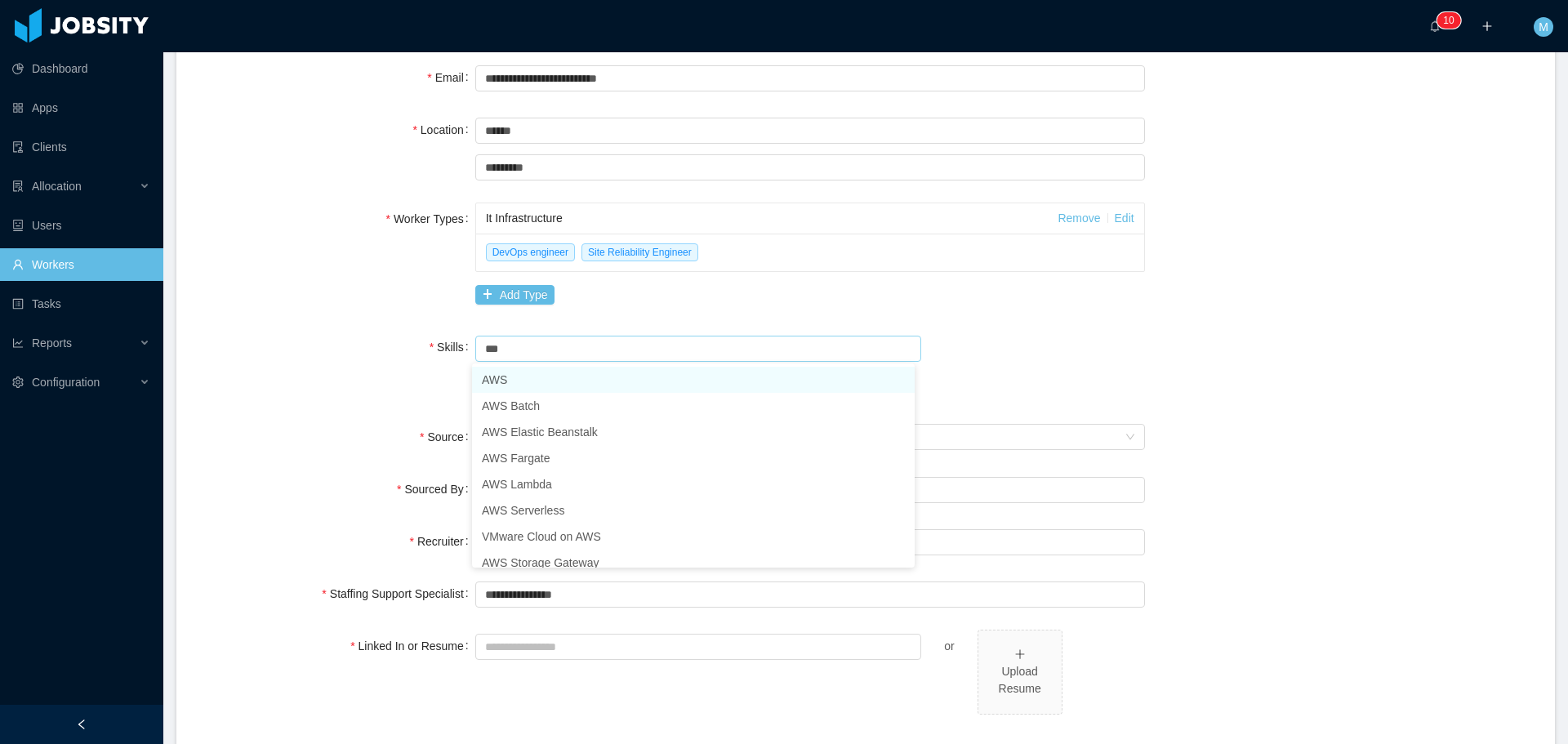
click at [509, 379] on li "AWS" at bounding box center [694, 380] width 443 height 26
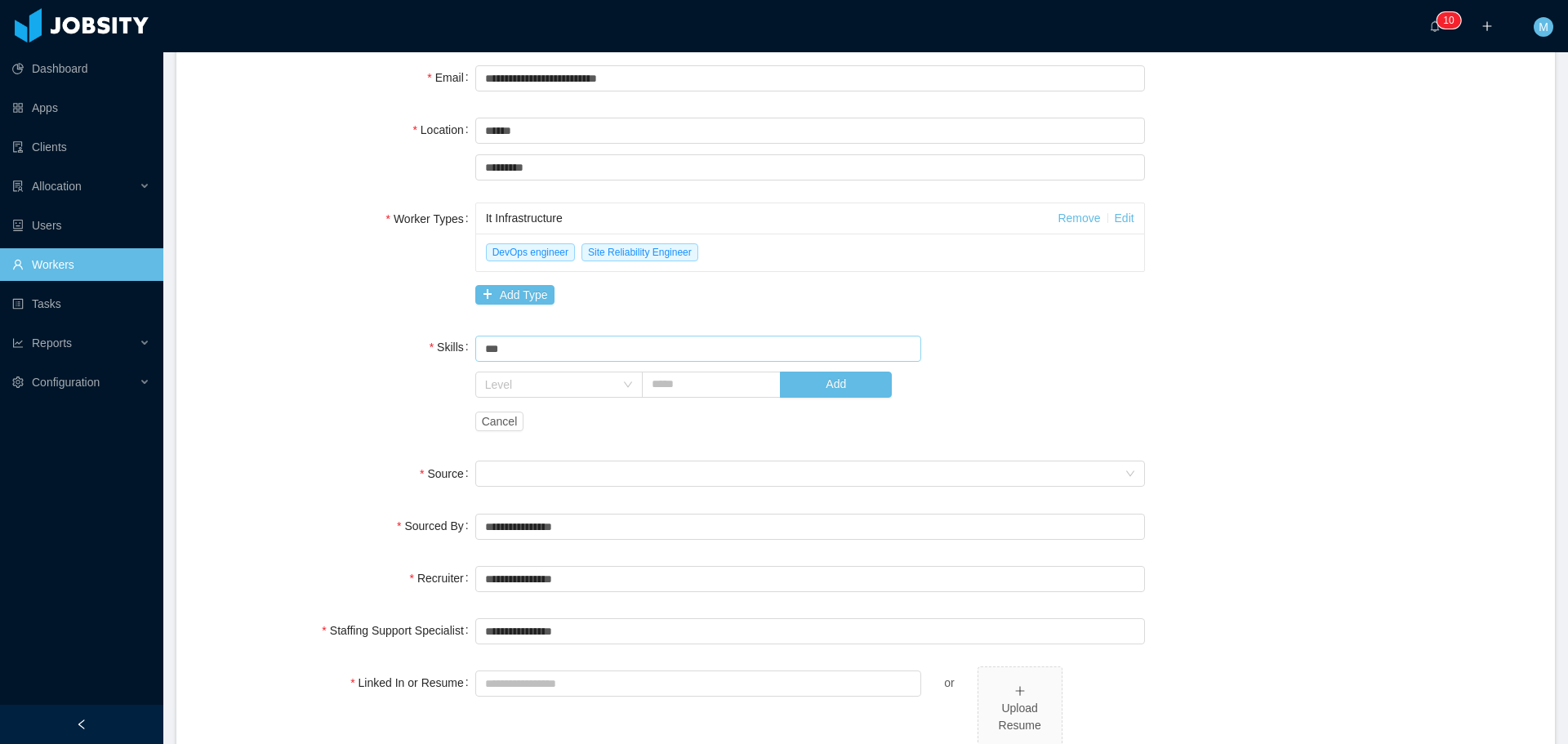
type input "***"
click at [867, 387] on button "Add" at bounding box center [836, 385] width 112 height 26
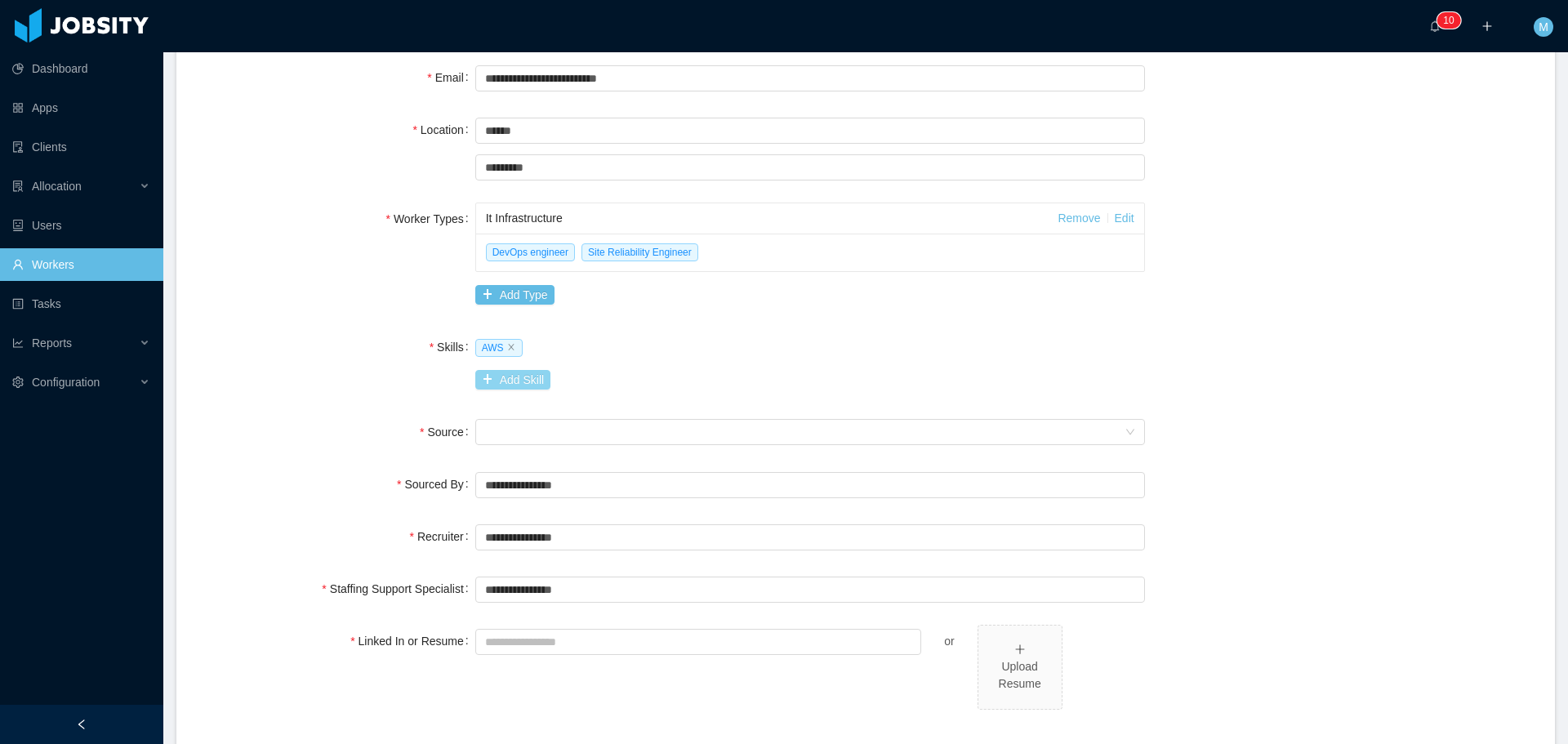
click at [509, 378] on button "Add Skill" at bounding box center [513, 380] width 75 height 20
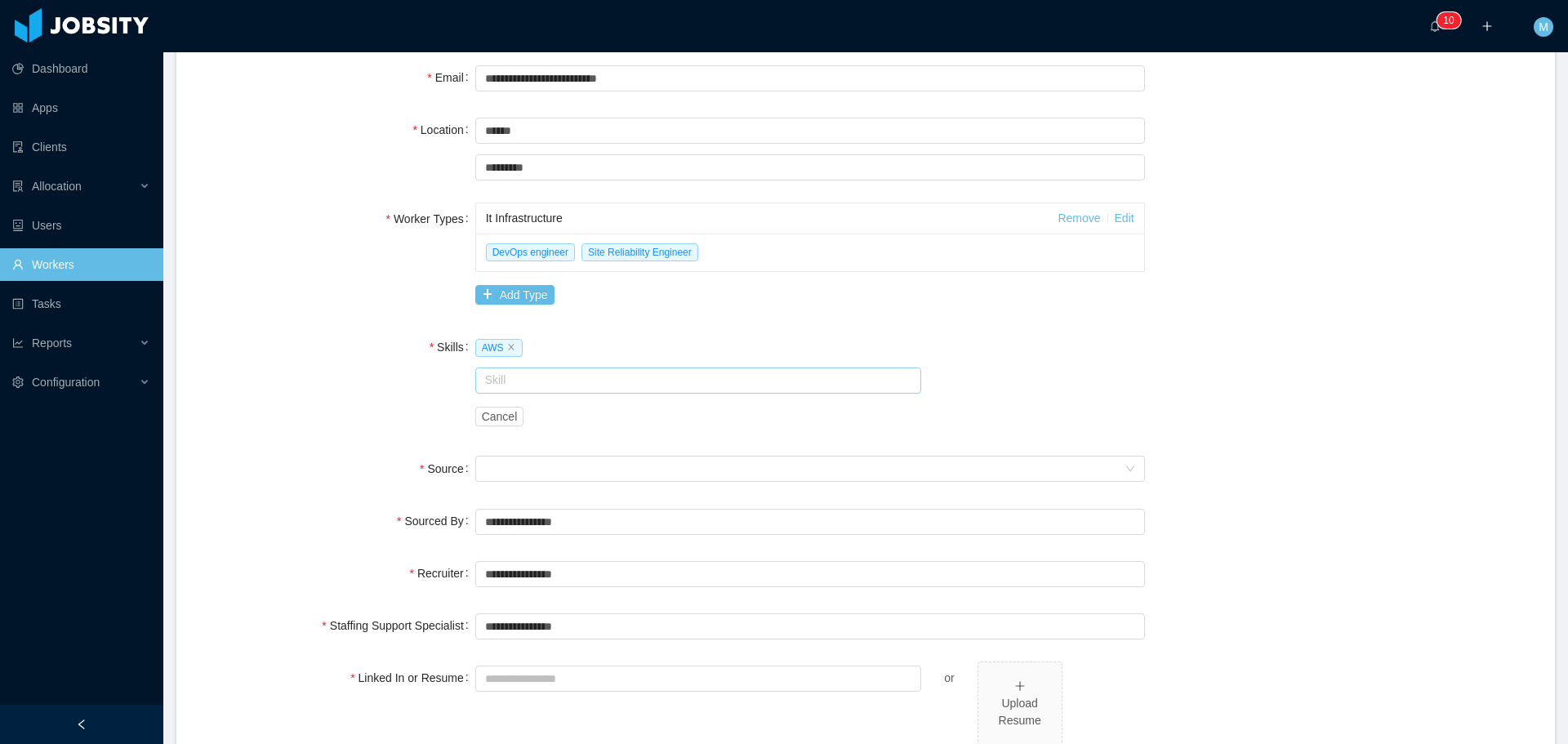
click at [558, 386] on input "text" at bounding box center [698, 381] width 447 height 26
type input "***"
drag, startPoint x: 518, startPoint y: 376, endPoint x: 437, endPoint y: 382, distance: 81.2
click at [437, 382] on div "Skills AWS Skill *** CI/ Cancel" at bounding box center [865, 382] width 1339 height 102
click at [534, 415] on li "Docker" at bounding box center [694, 412] width 443 height 26
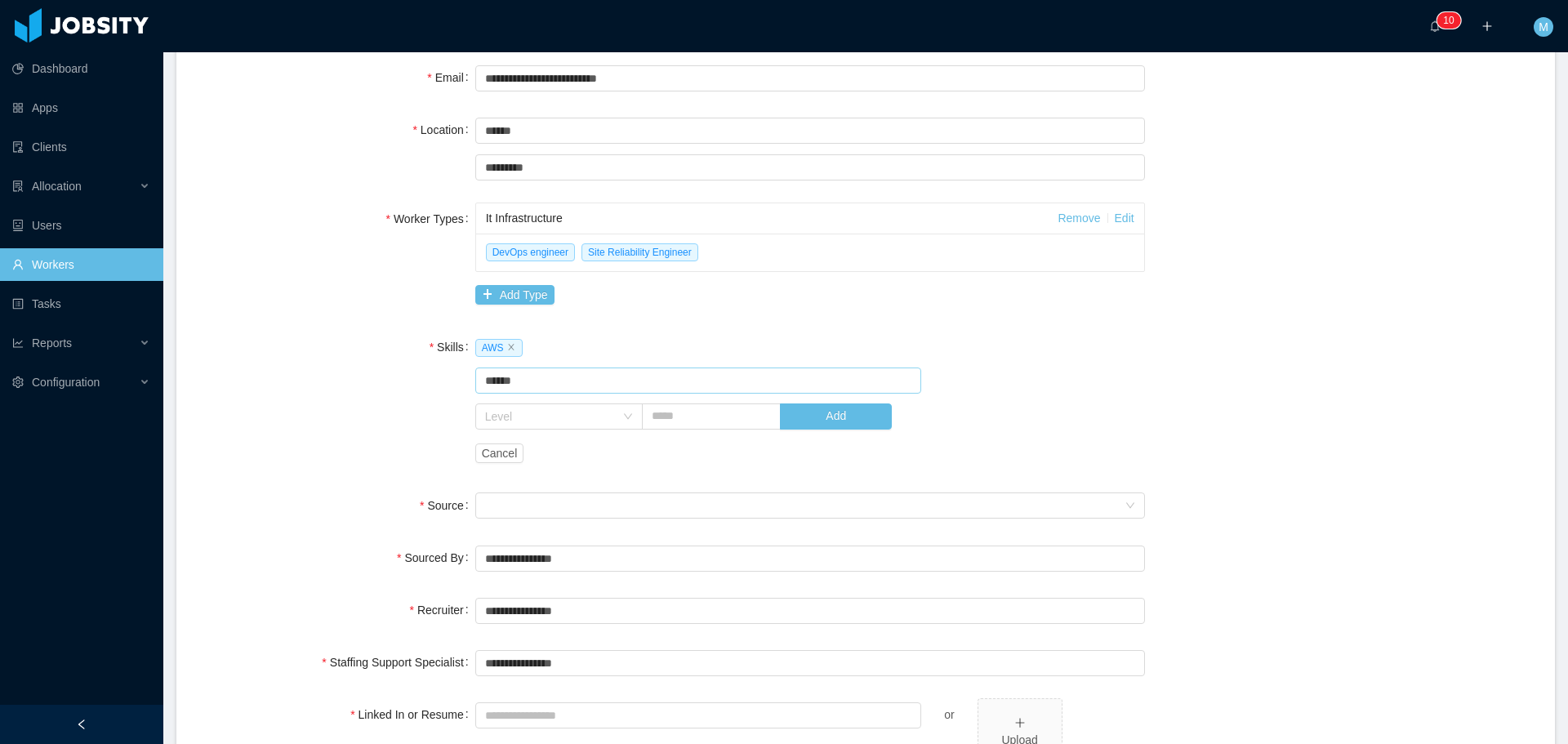
type input "******"
click at [848, 396] on div "AWS Skill ****** Docker Level Add Cancel" at bounding box center [810, 400] width 670 height 139
click at [826, 416] on button "Add" at bounding box center [836, 416] width 112 height 26
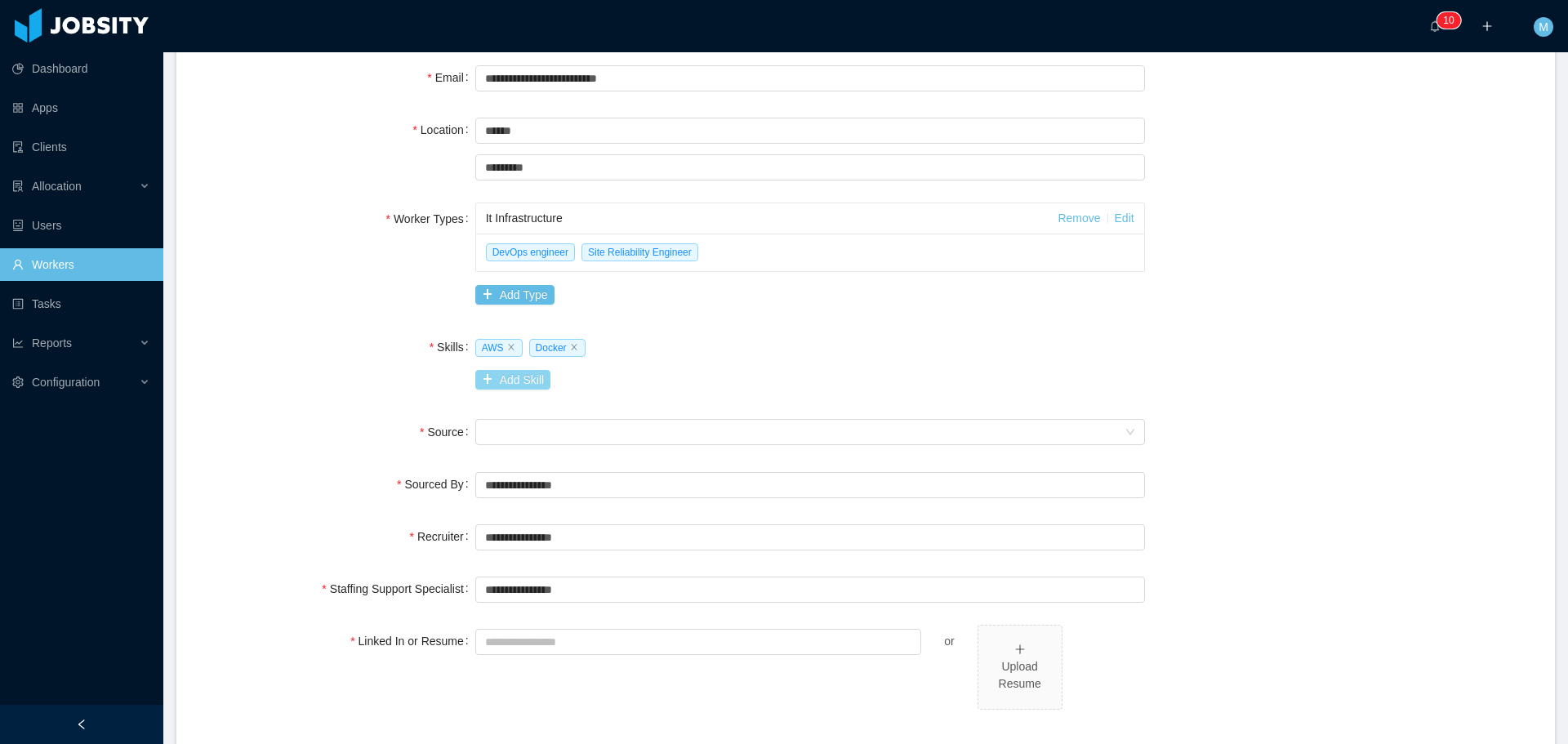
click at [518, 377] on button "Add Skill" at bounding box center [513, 380] width 75 height 20
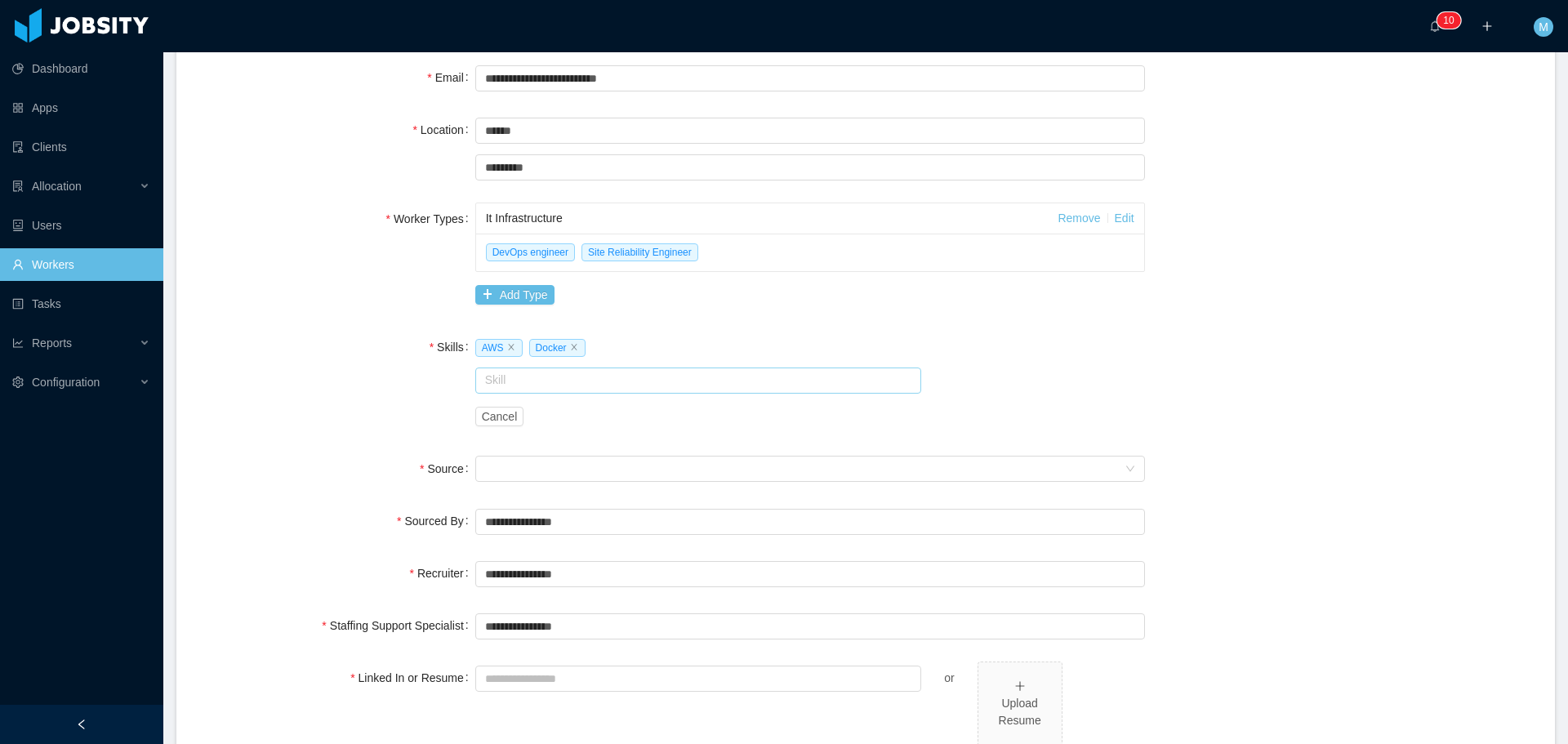
click at [506, 384] on input "text" at bounding box center [698, 381] width 447 height 26
click at [557, 438] on li "Generative AI" at bounding box center [694, 438] width 443 height 26
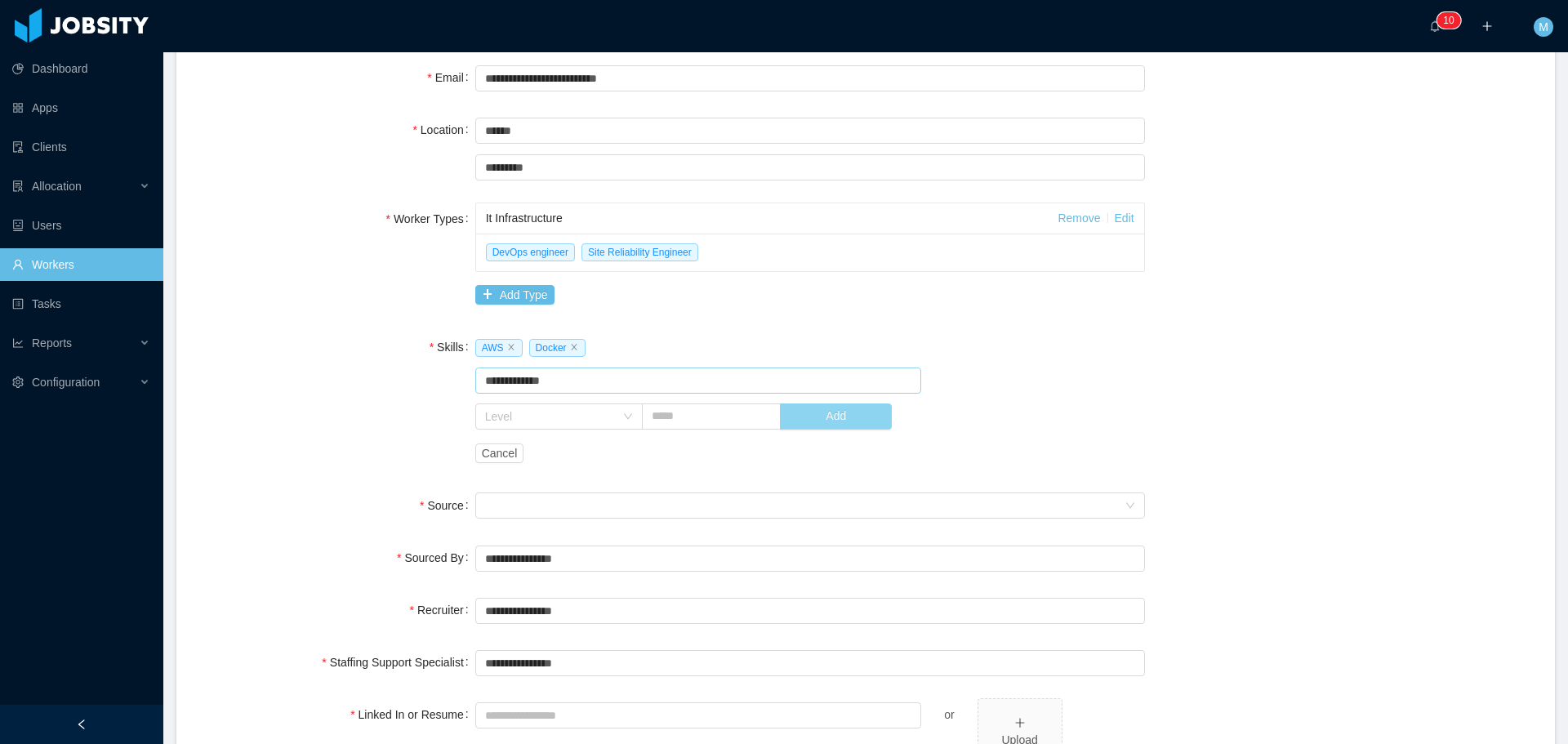
type input "**********"
click at [831, 422] on button "Add" at bounding box center [836, 416] width 112 height 26
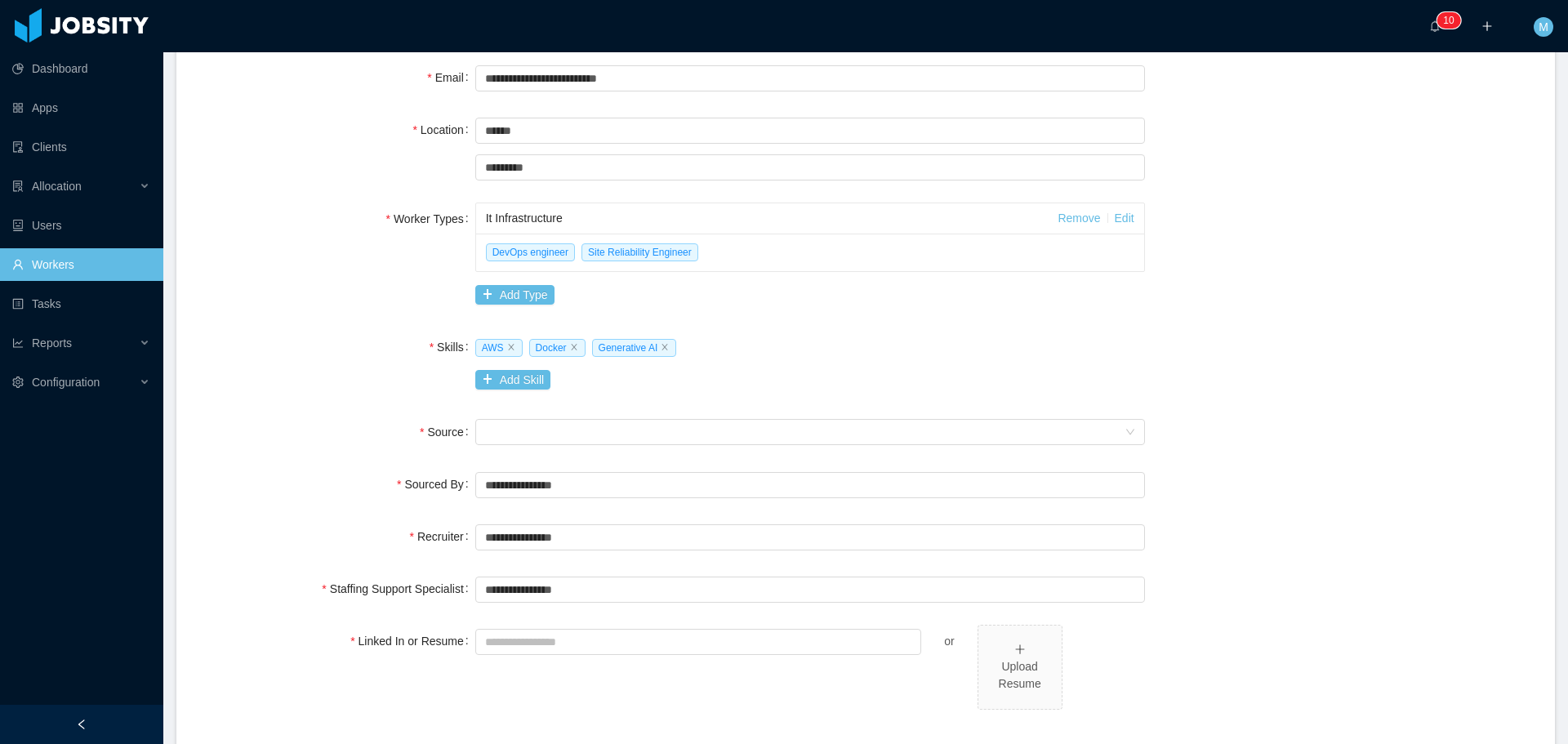
click at [531, 370] on div "AWS Docker Generative AI Add Skill" at bounding box center [810, 363] width 670 height 65
click at [538, 386] on button "Add Skill" at bounding box center [513, 380] width 75 height 20
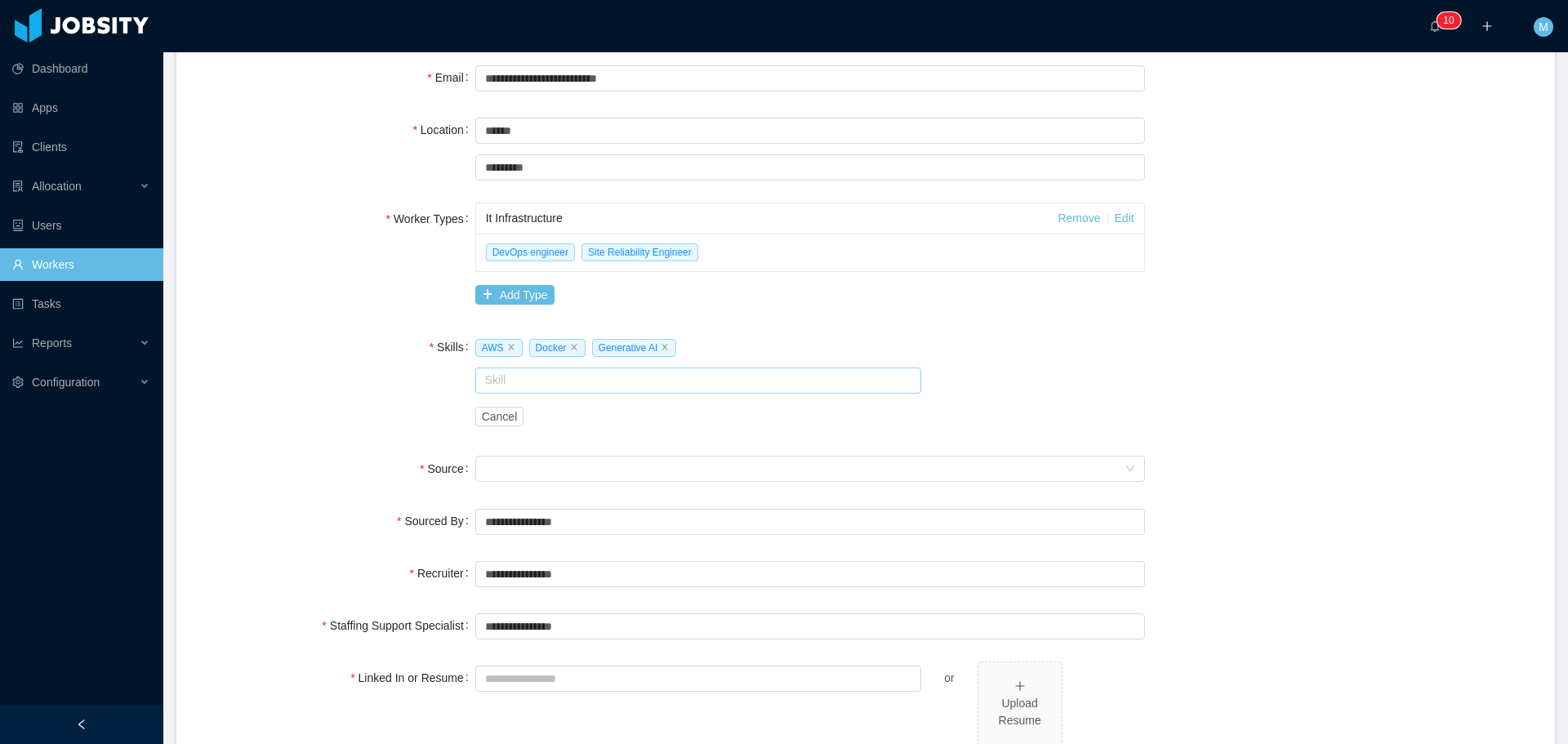
click at [582, 385] on input "text" at bounding box center [698, 381] width 447 height 26
type input "*"
type input "**********"
drag, startPoint x: 503, startPoint y: 393, endPoint x: 388, endPoint y: 389, distance: 115.1
click at [389, 389] on div "**********" at bounding box center [865, 382] width 1339 height 102
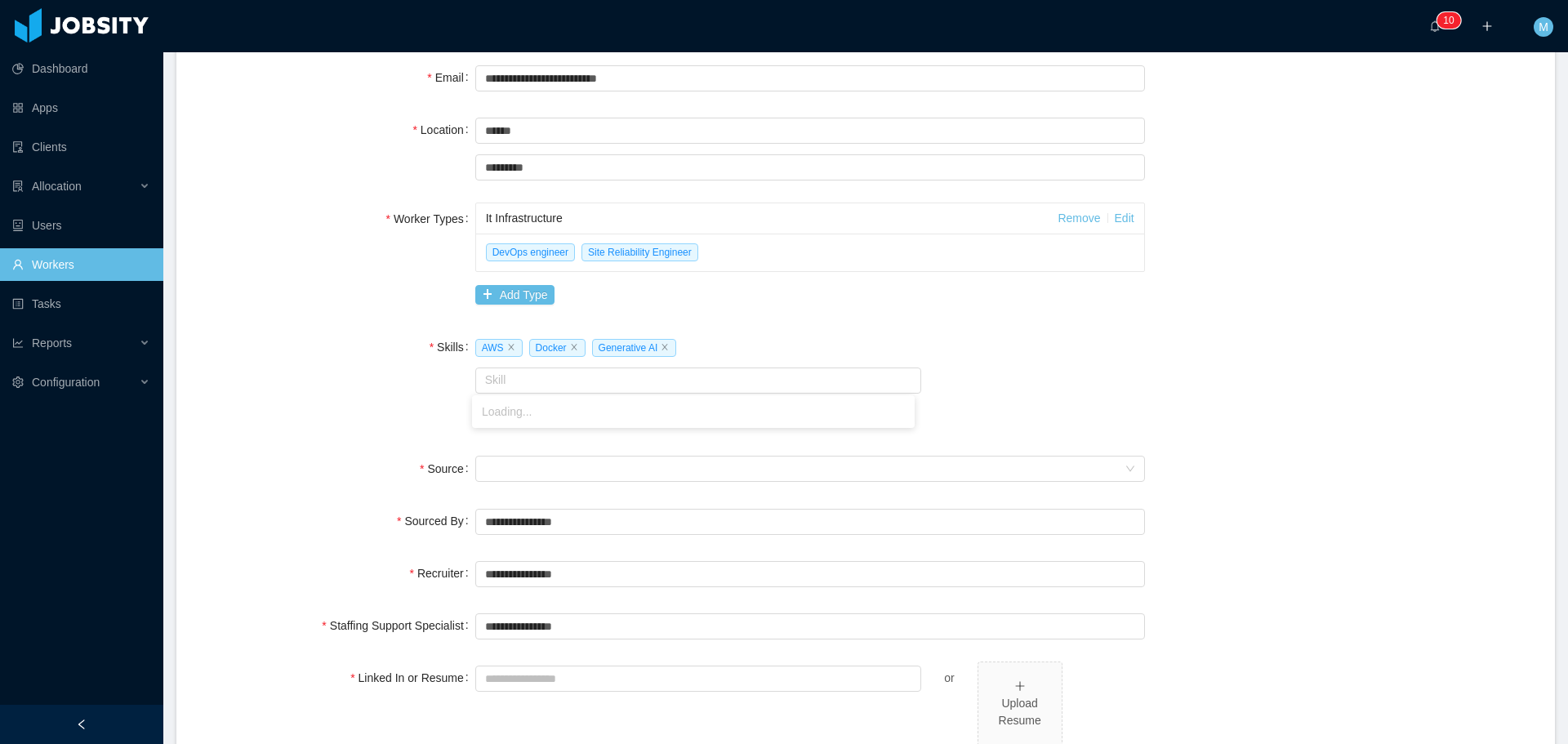
click at [671, 313] on div "**********" at bounding box center [865, 381] width 1339 height 953
click at [532, 289] on button "Add Type" at bounding box center [515, 295] width 79 height 20
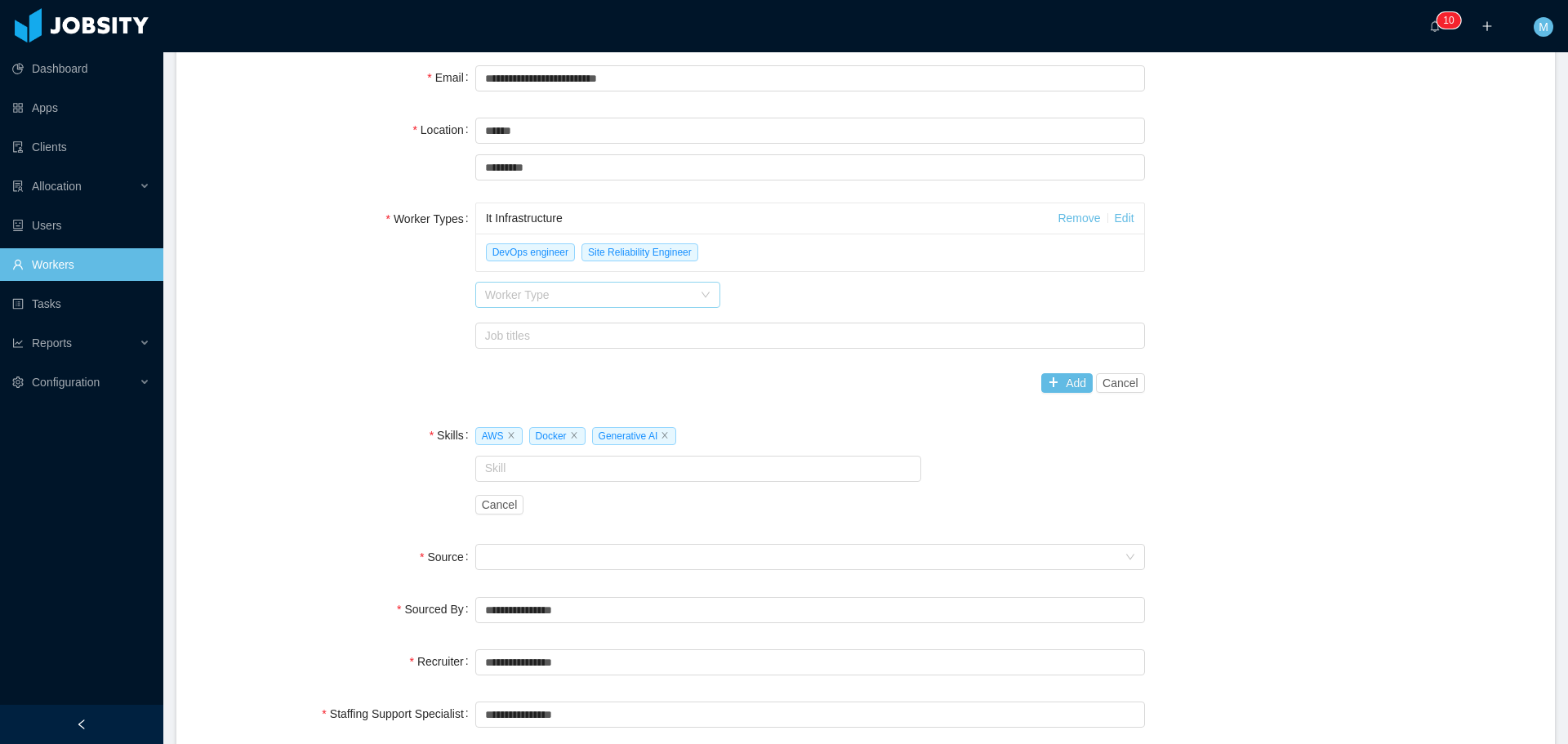
click at [527, 296] on div "Worker Type" at bounding box center [589, 295] width 207 height 16
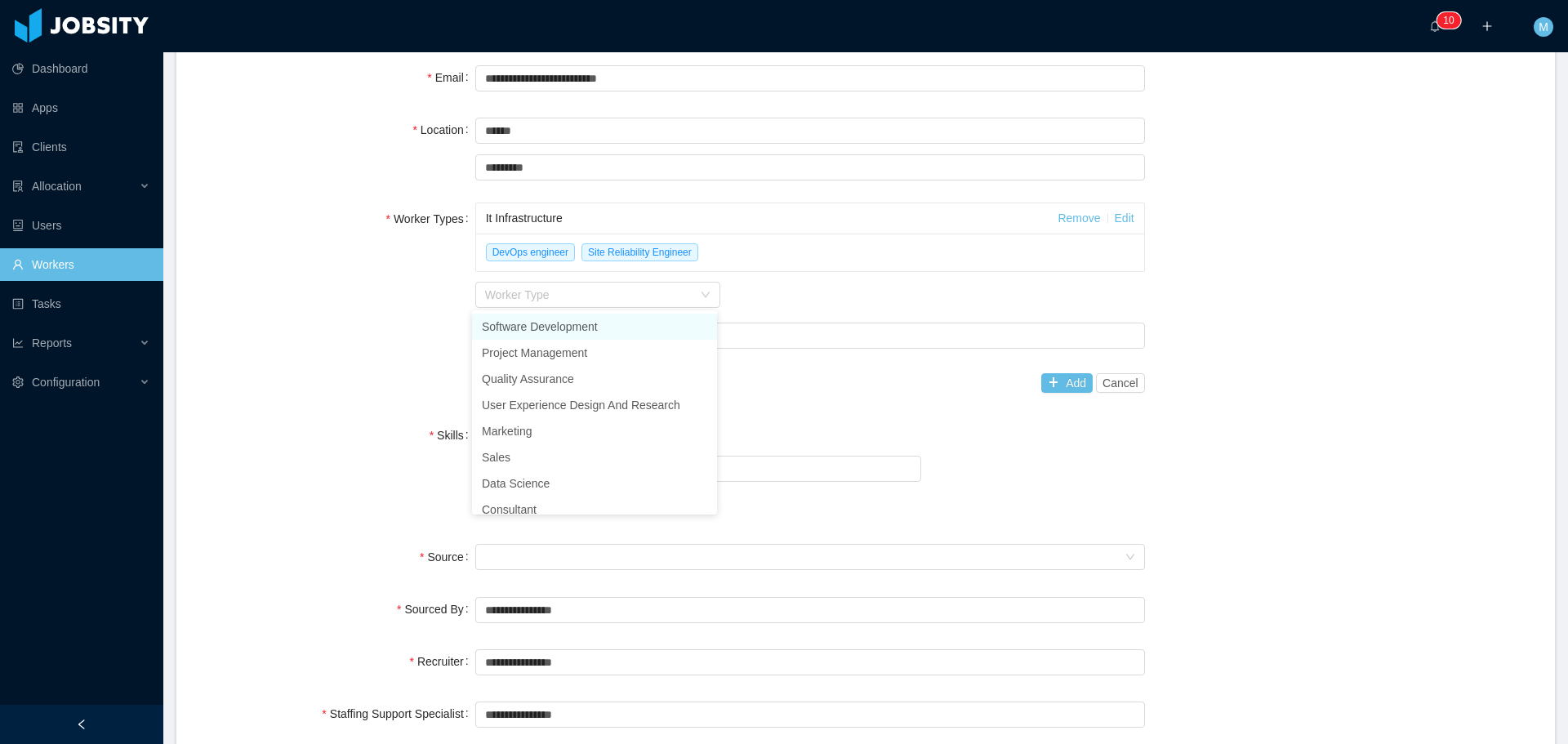
click at [355, 321] on div "Worker Types It Infrastructure Remove Edit DevOps engineer Site Reliability Eng…" at bounding box center [865, 300] width 1339 height 197
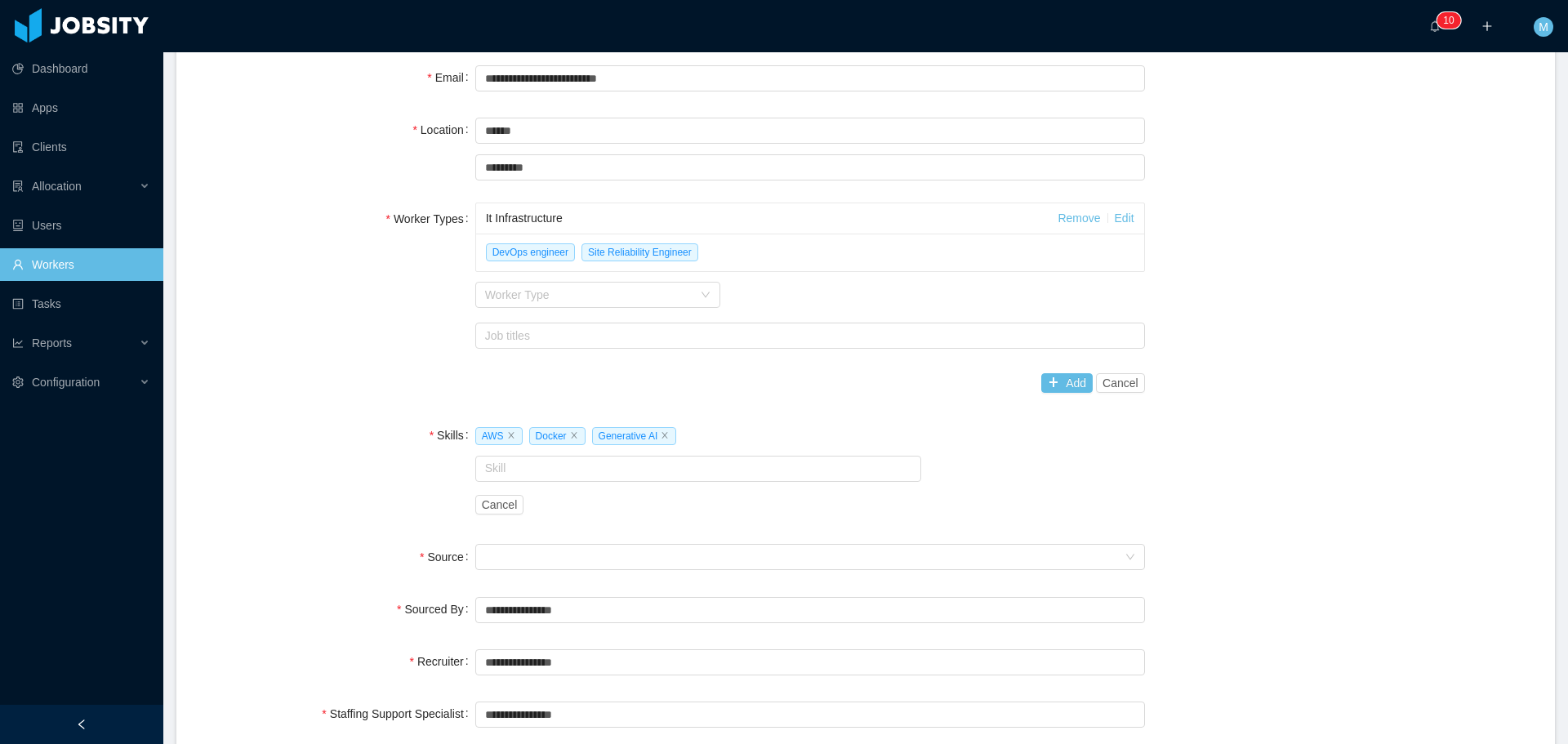
drag, startPoint x: 1113, startPoint y: 216, endPoint x: 1104, endPoint y: 216, distance: 9.0
click at [1115, 216] on link "Edit" at bounding box center [1125, 218] width 20 height 13
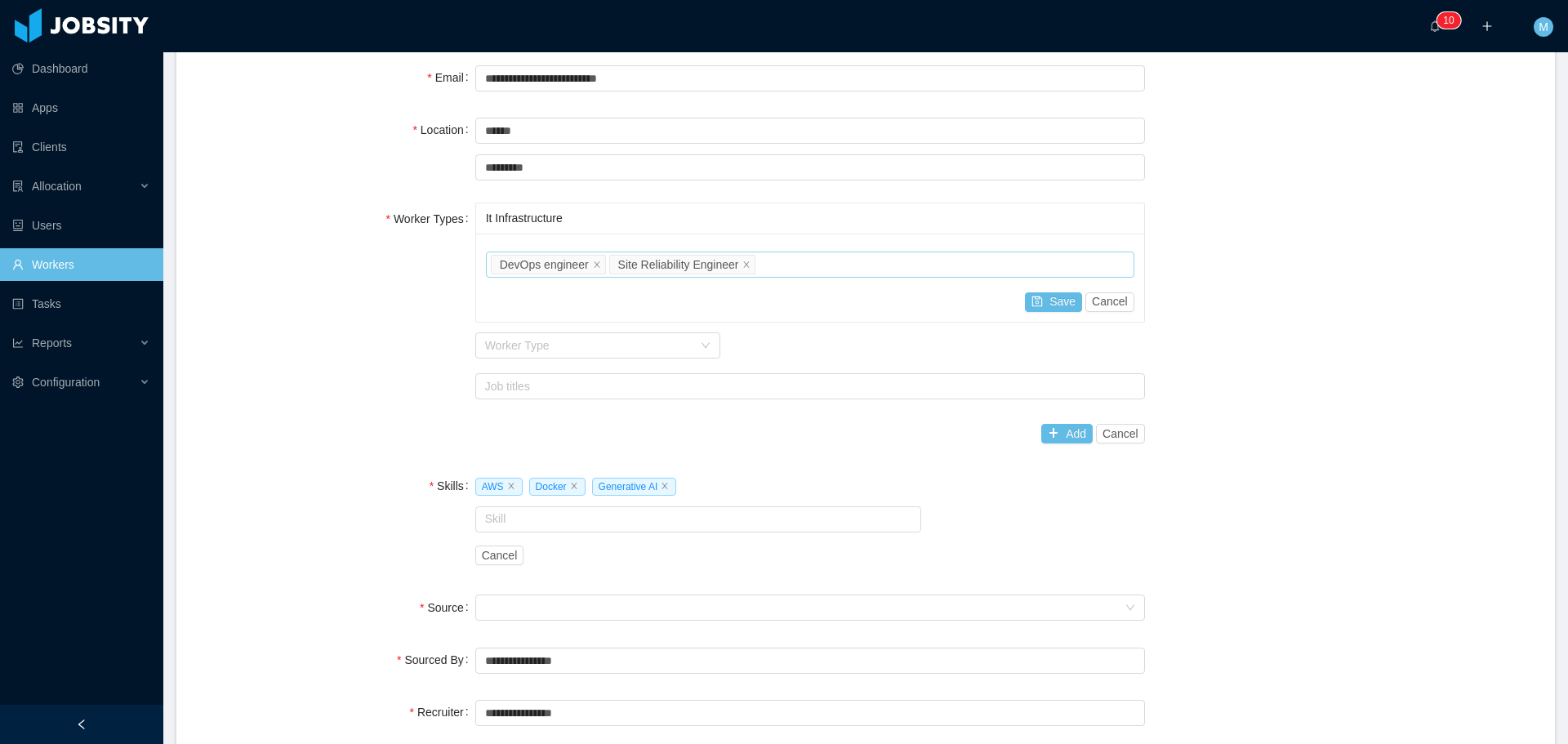
click at [995, 272] on div "Job titles DevOps engineer Site Reliability Engineer" at bounding box center [807, 265] width 633 height 25
type input "*"
type input "**********"
click at [1329, 295] on div "Worker Types It Infrastructure Job titles DevOps engineer Save Cancel Worker Ty…" at bounding box center [865, 326] width 1339 height 248
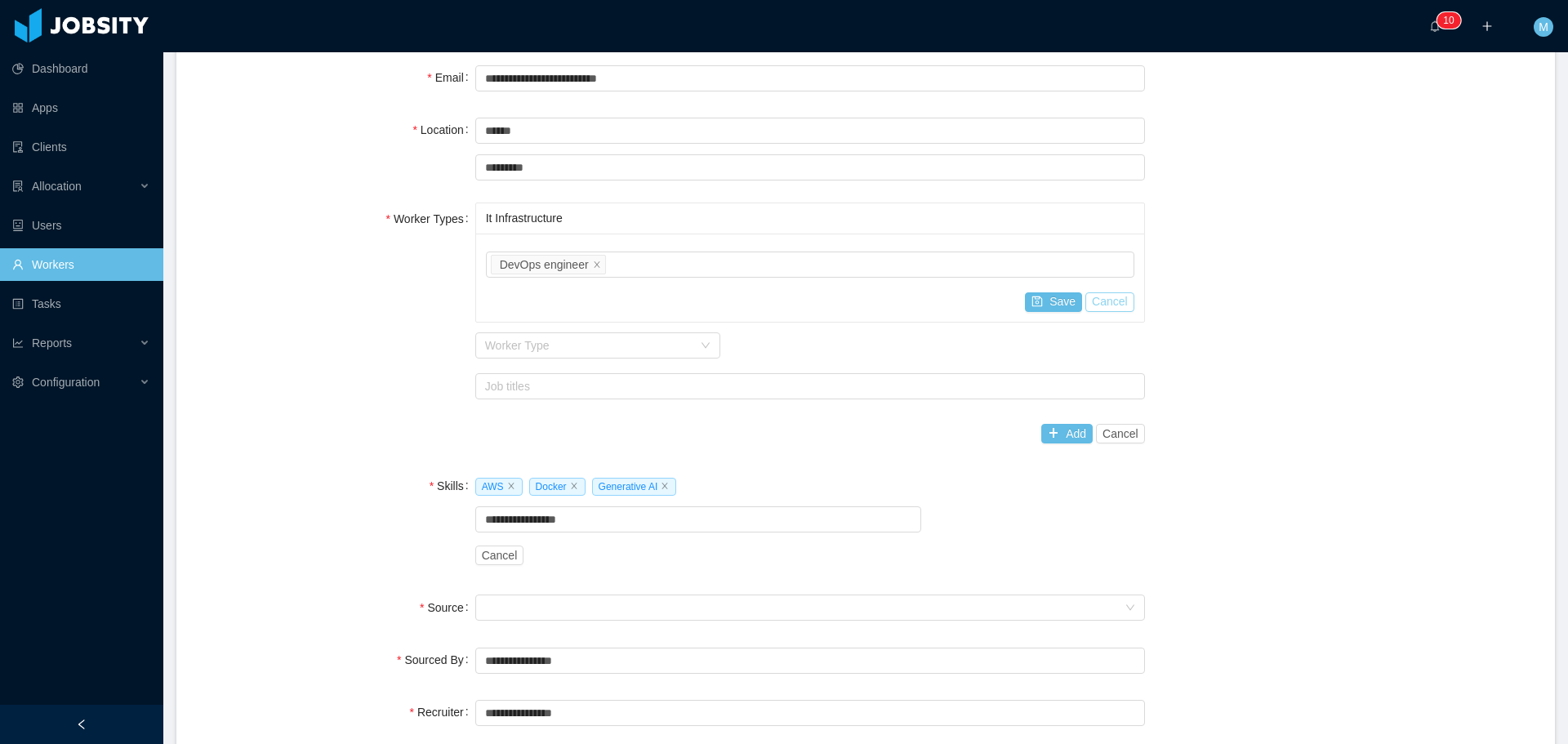
click at [1105, 309] on button "Cancel" at bounding box center [1110, 302] width 49 height 20
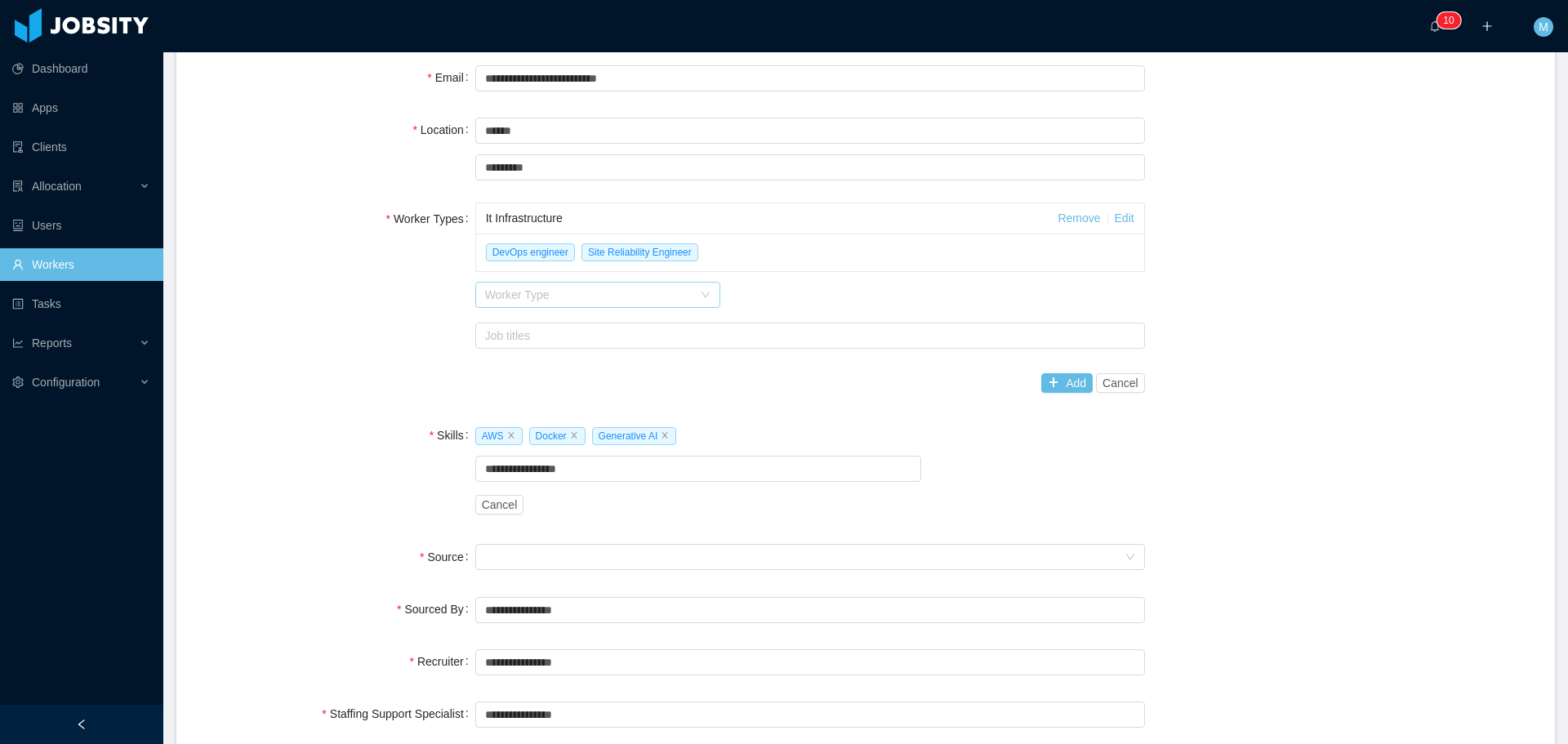
click at [554, 289] on div "Worker Type" at bounding box center [589, 295] width 207 height 16
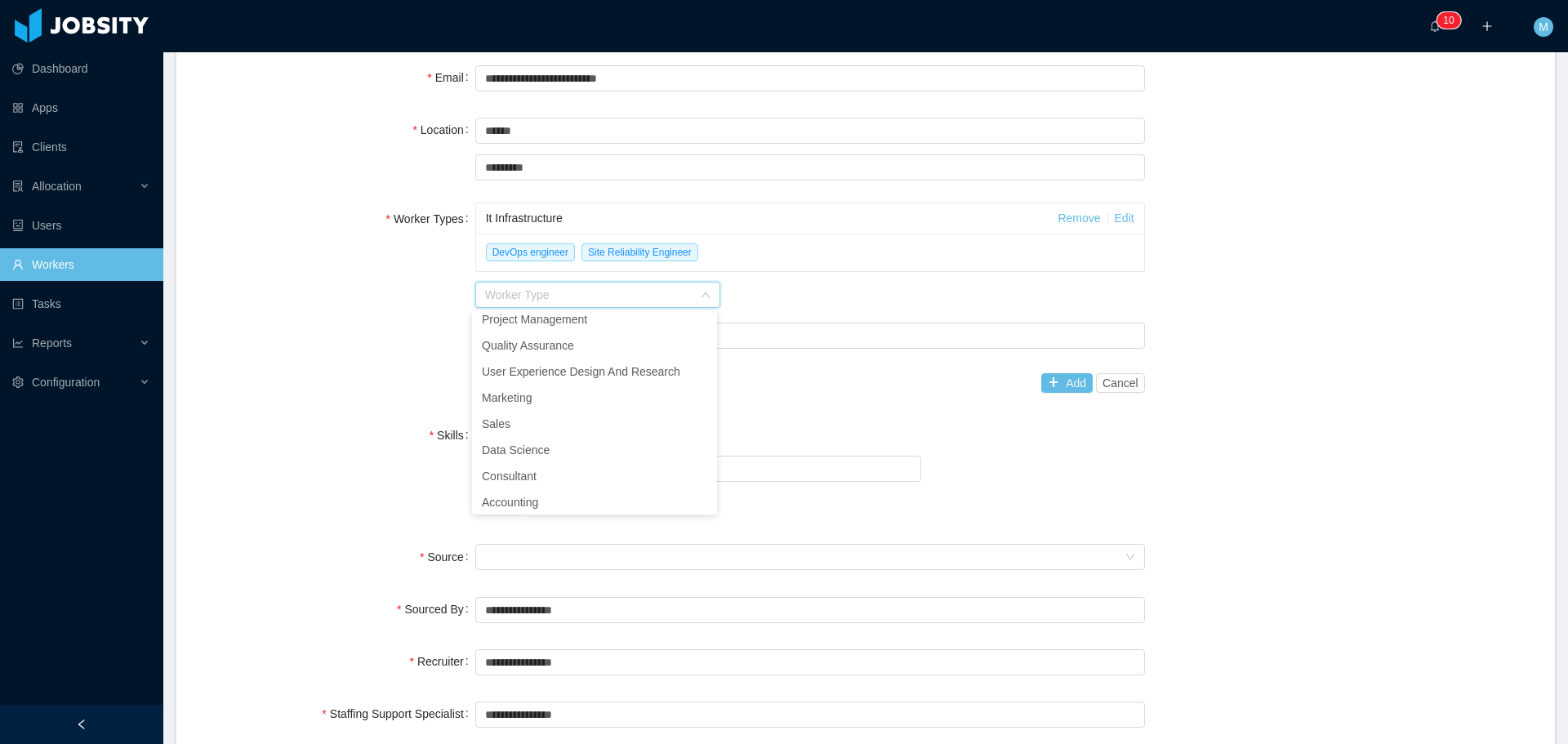
scroll to position [0, 0]
click at [534, 328] on li "Software Development" at bounding box center [595, 327] width 245 height 26
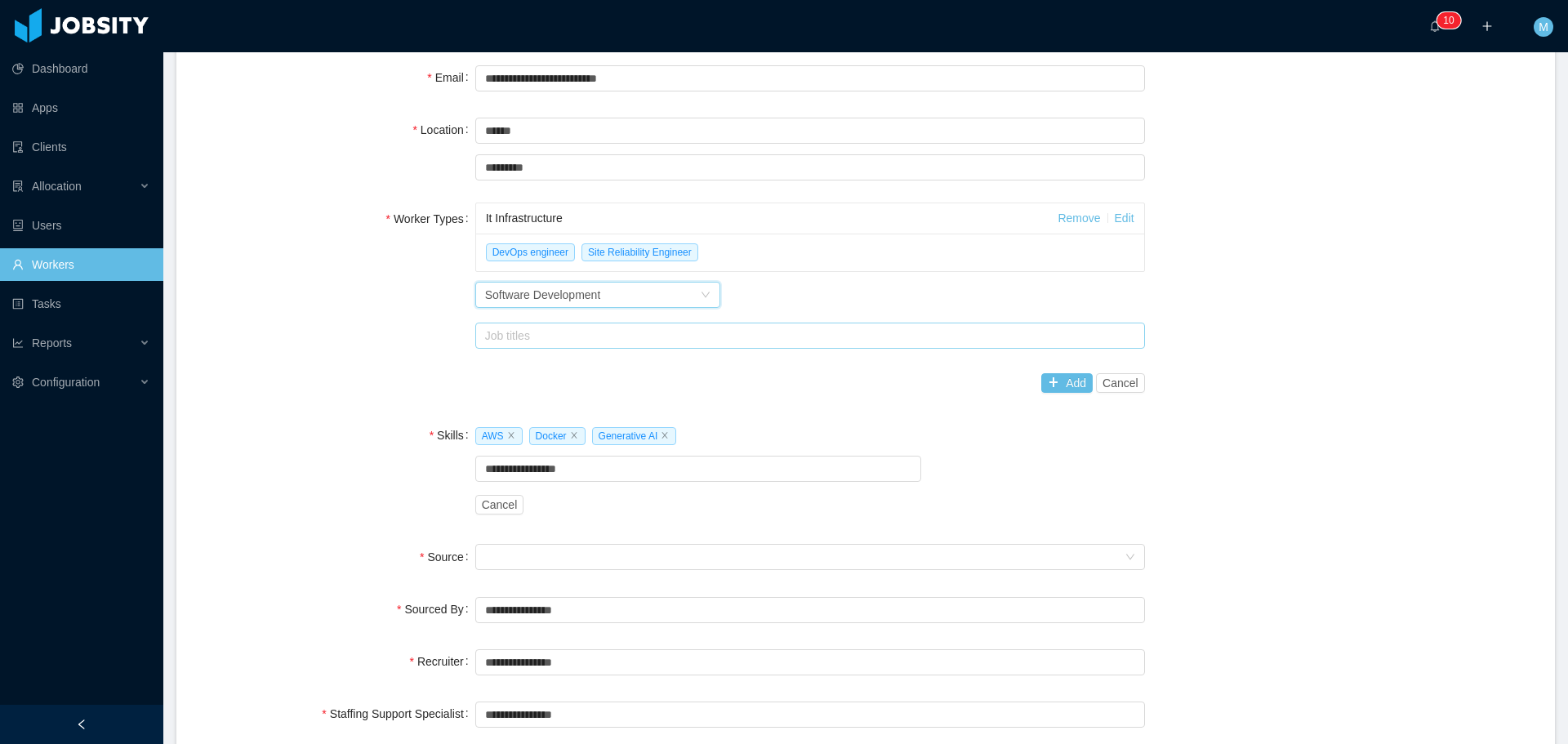
click at [579, 337] on div "Job titles" at bounding box center [806, 336] width 643 height 16
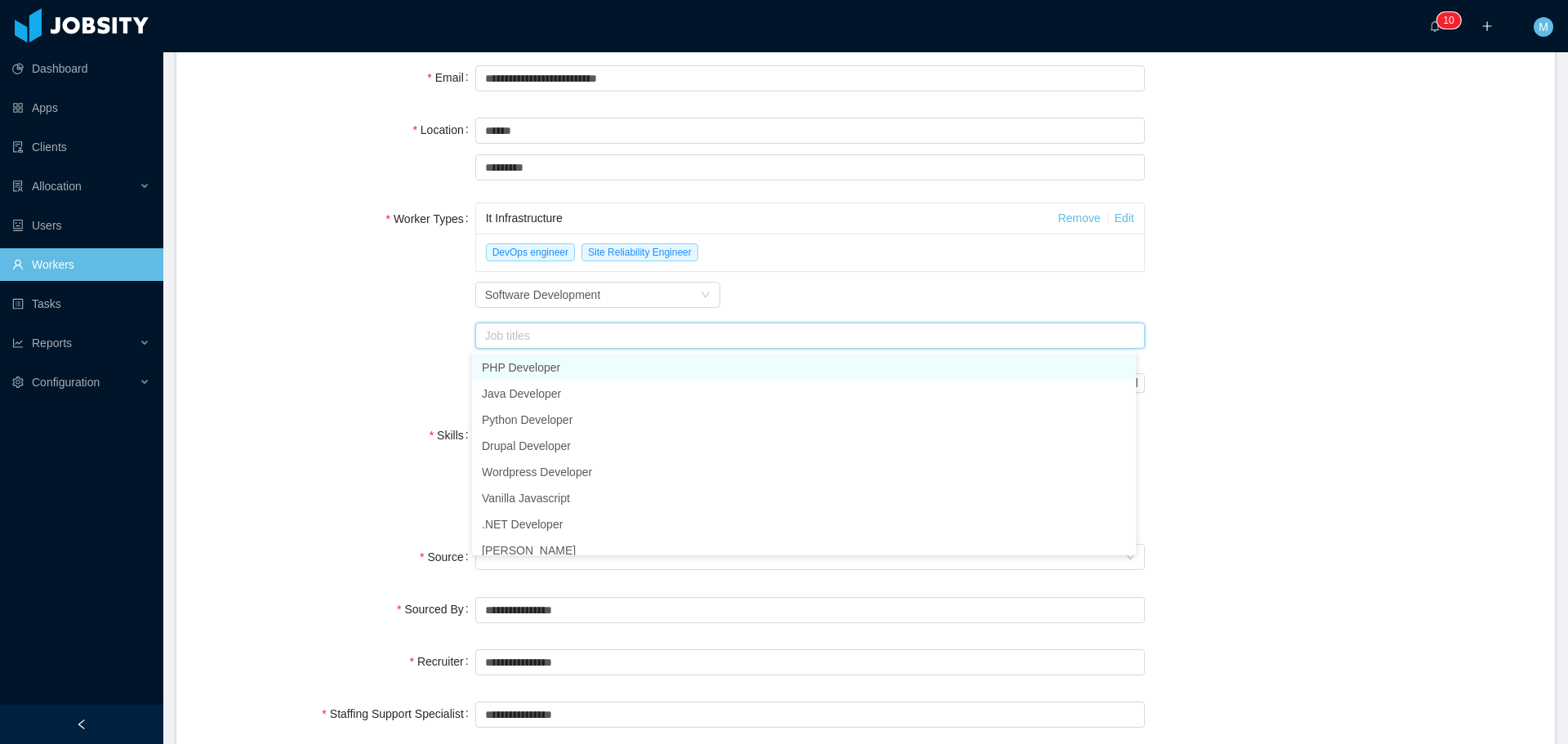
type input "*"
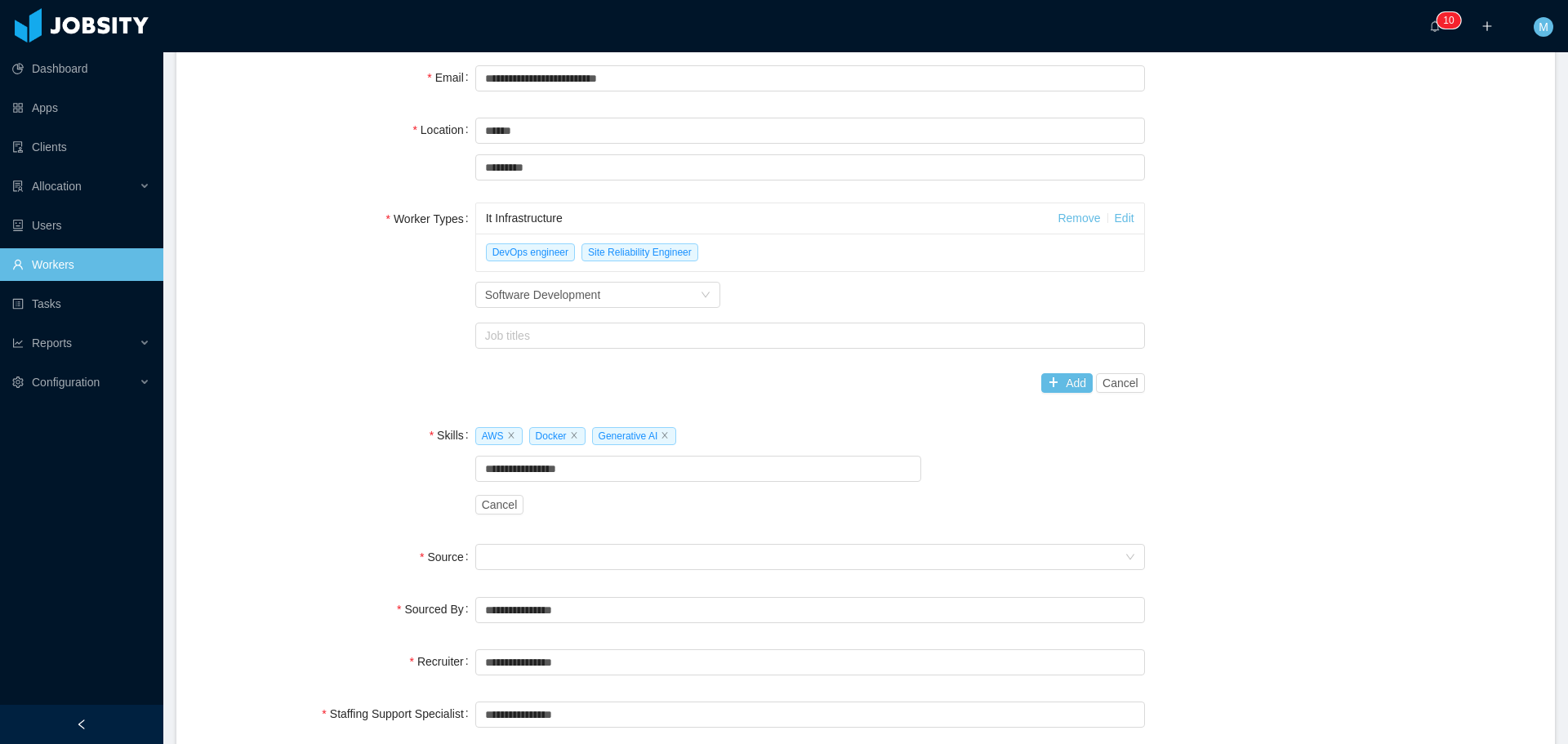
click at [578, 280] on div "Worker Type Software Development" at bounding box center [810, 295] width 670 height 33
click at [587, 295] on div "Software Development" at bounding box center [543, 295] width 116 height 25
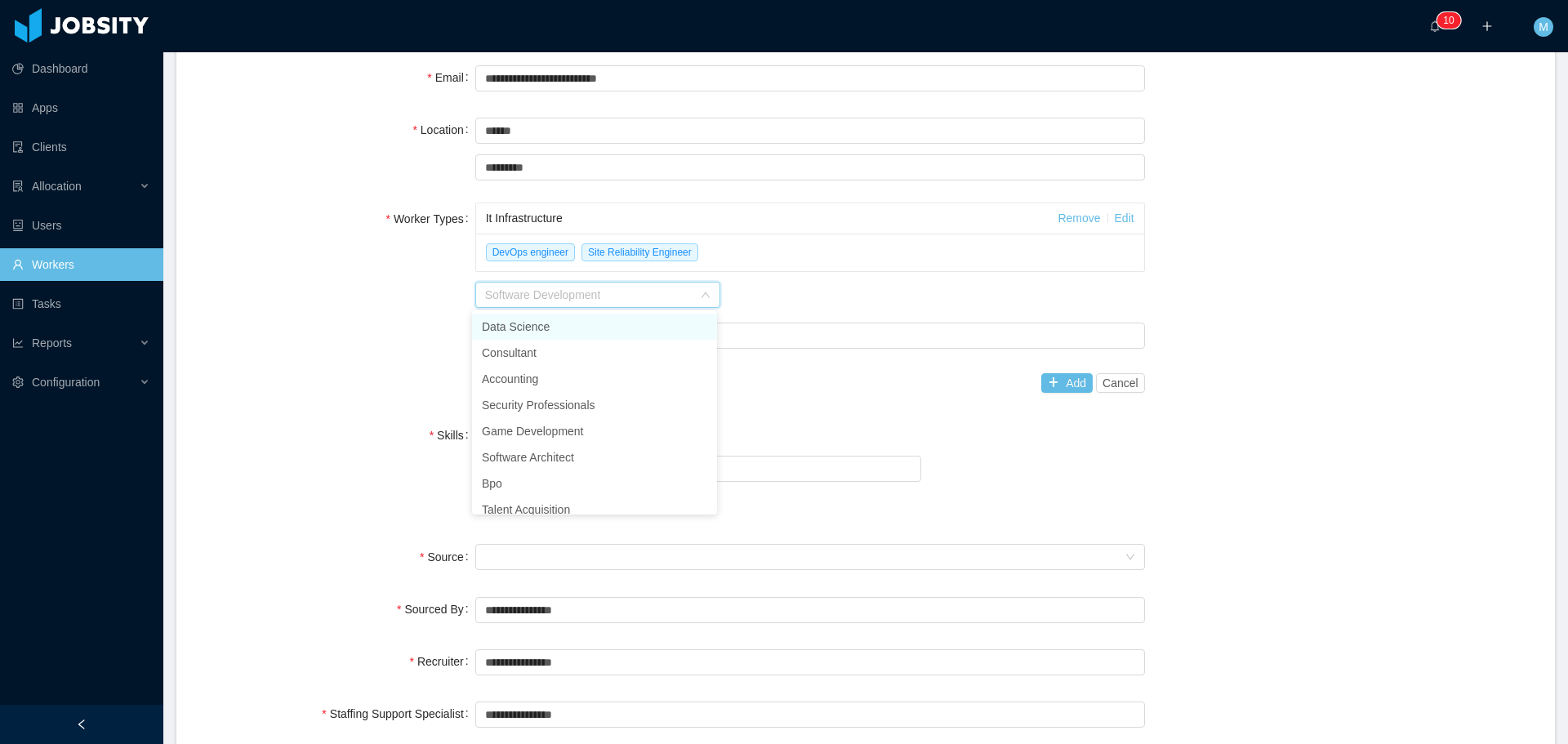
scroll to position [164, 0]
click at [530, 449] on li "Software Architect" at bounding box center [595, 451] width 245 height 26
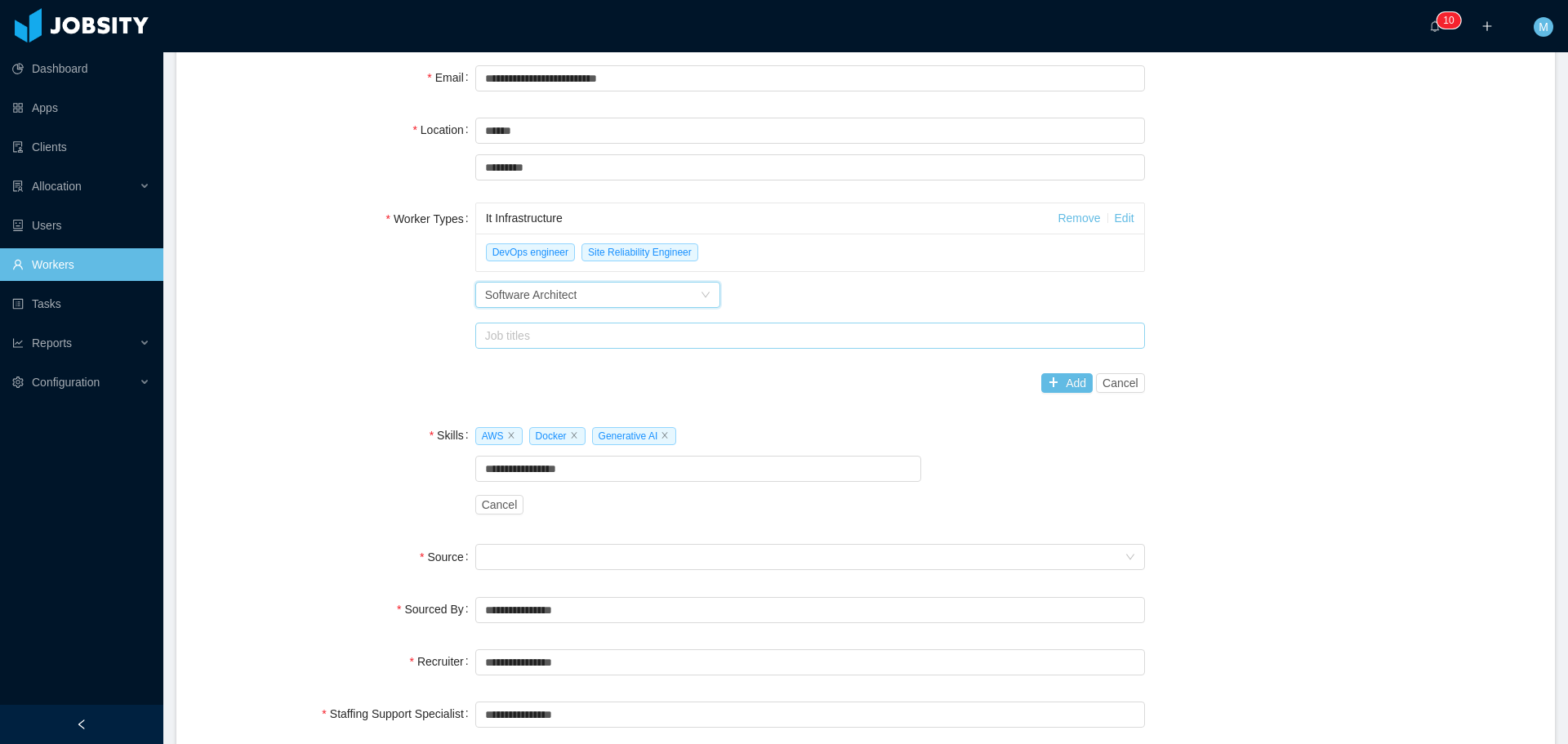
click at [553, 337] on div "Job titles" at bounding box center [806, 336] width 643 height 16
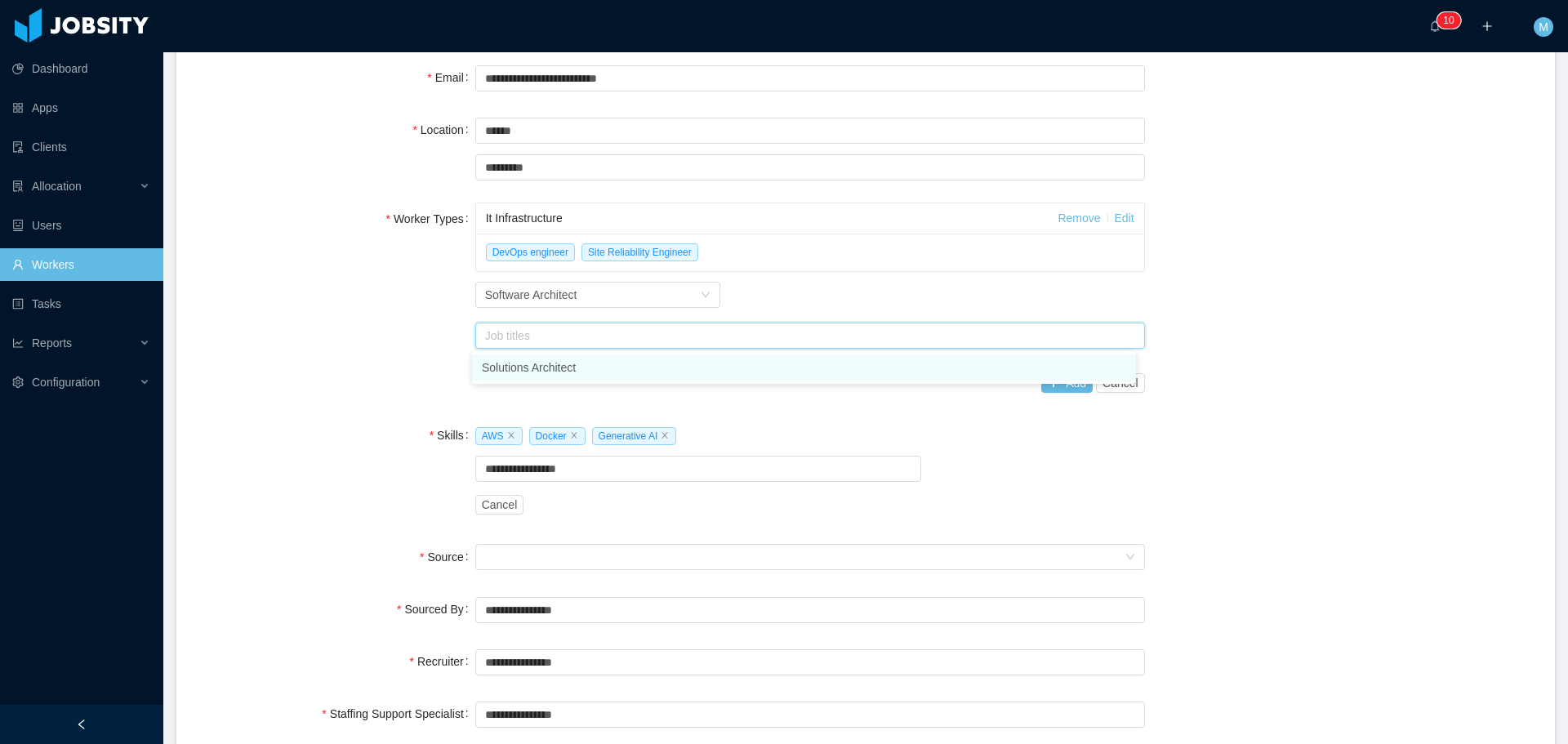
type input "*"
click at [545, 284] on div "Software Architect" at bounding box center [531, 295] width 92 height 25
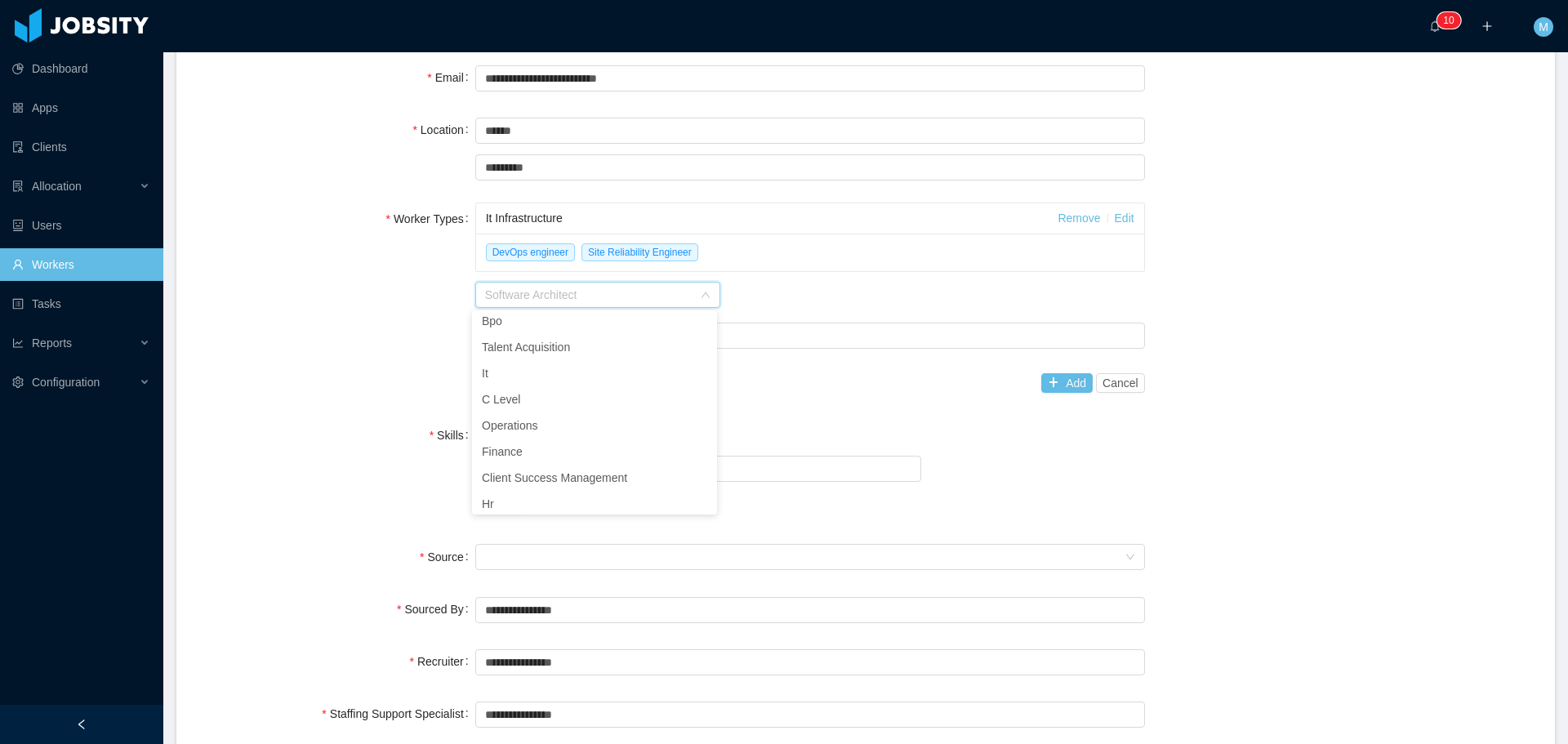
scroll to position [323, 0]
click at [530, 365] on li "It" at bounding box center [595, 370] width 245 height 26
click at [541, 335] on div "Job titles" at bounding box center [806, 336] width 643 height 16
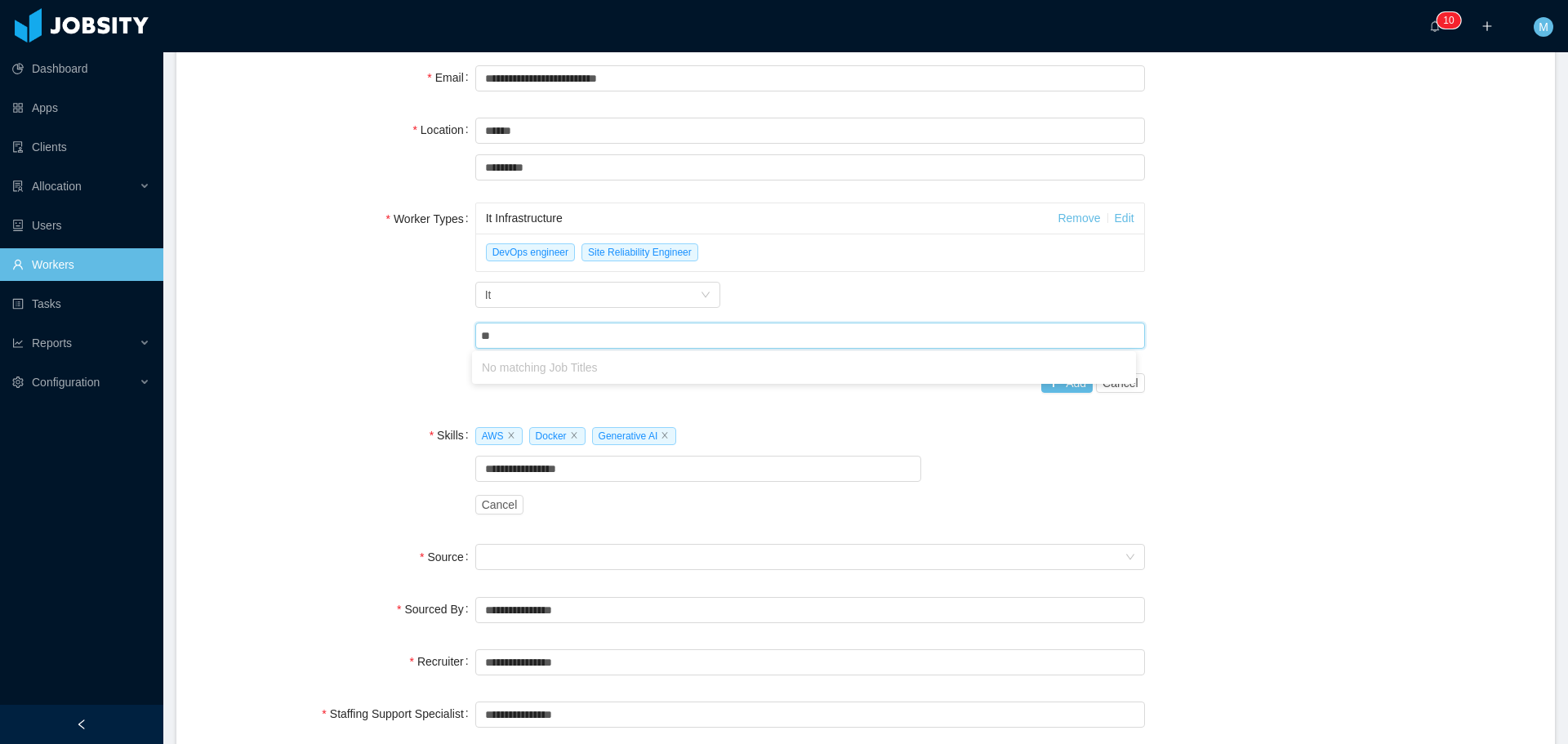
type input "*"
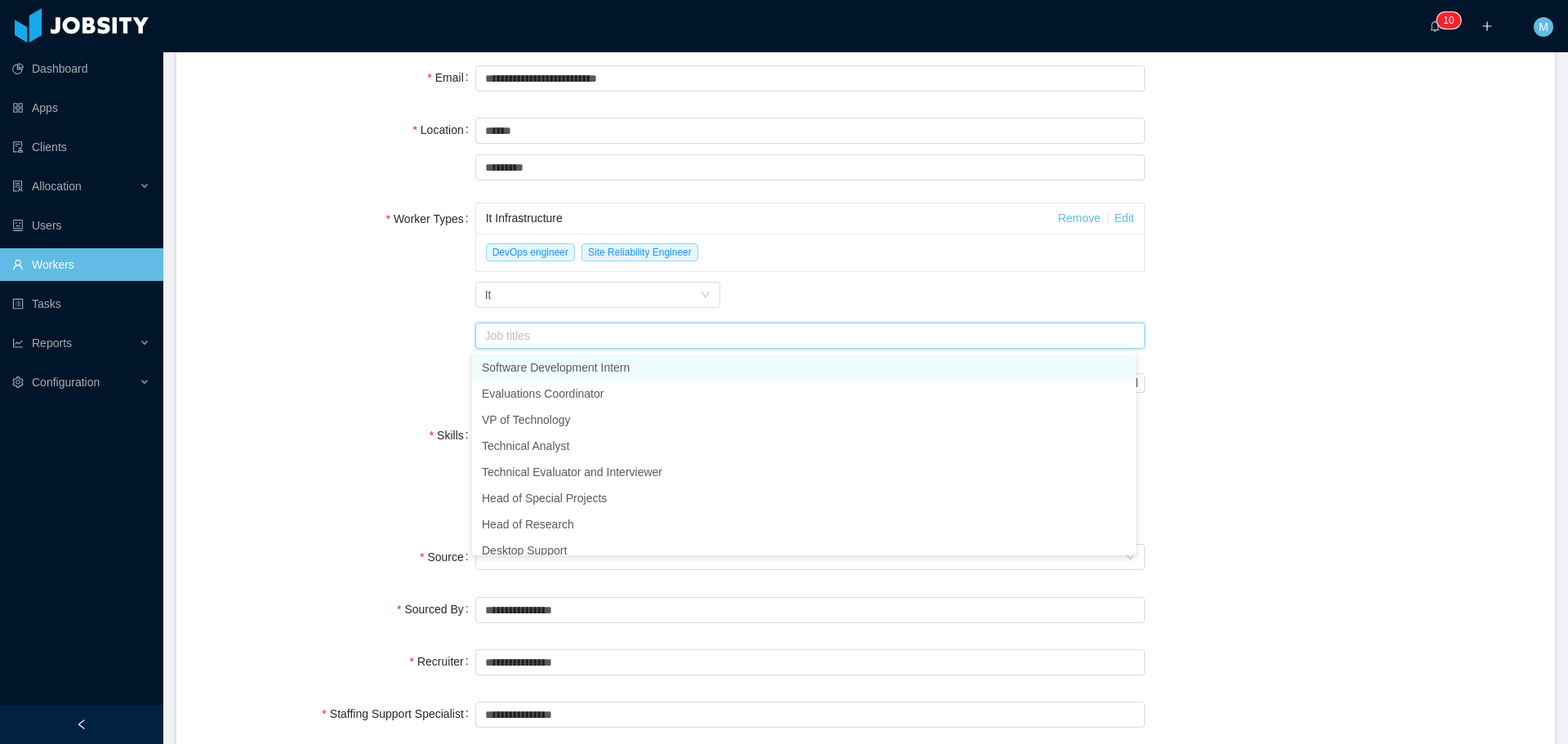
drag, startPoint x: 1055, startPoint y: 310, endPoint x: 1063, endPoint y: 319, distance: 12.0
click at [1055, 310] on div "Worker Type It" at bounding box center [810, 295] width 670 height 33
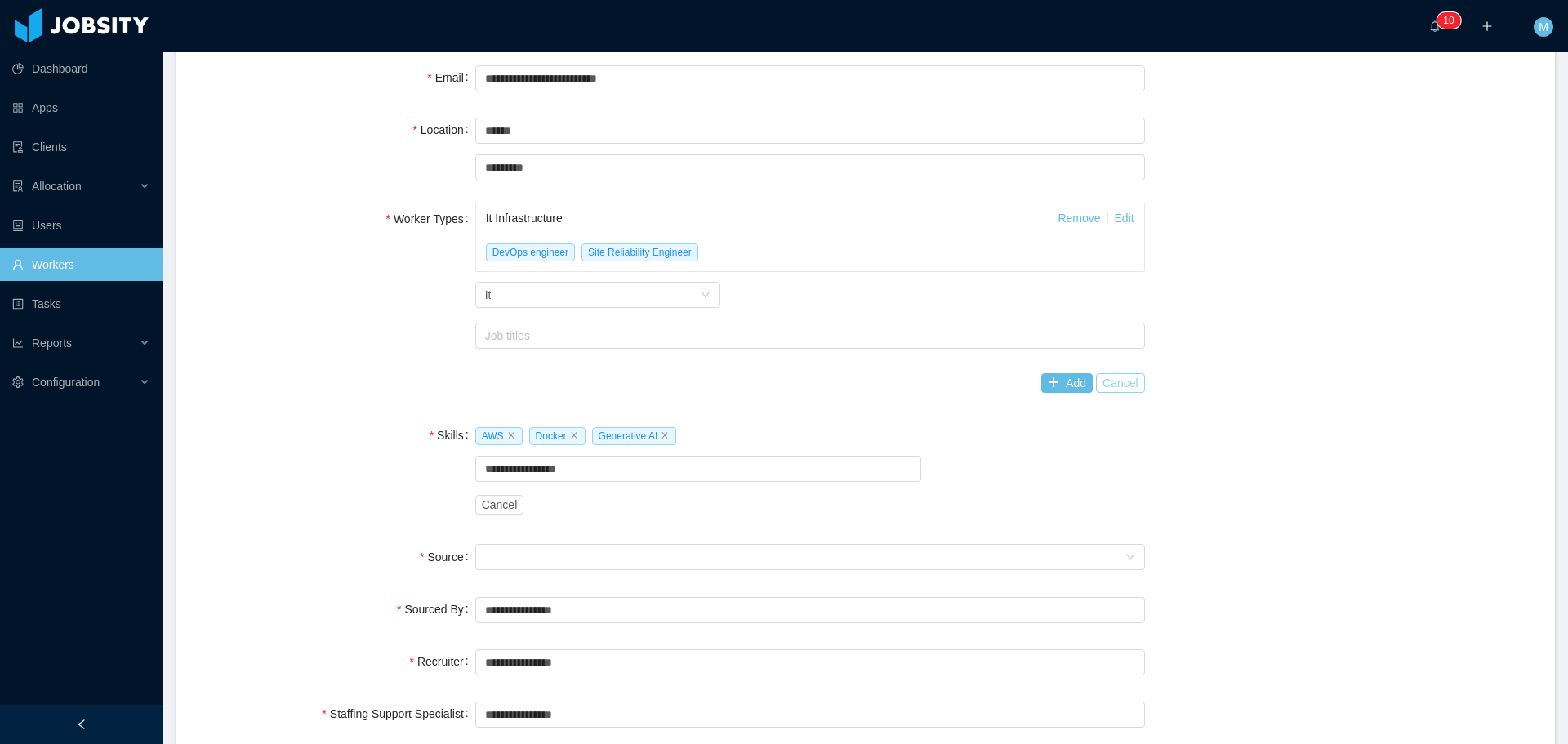
click at [1109, 382] on button "Cancel" at bounding box center [1120, 384] width 49 height 20
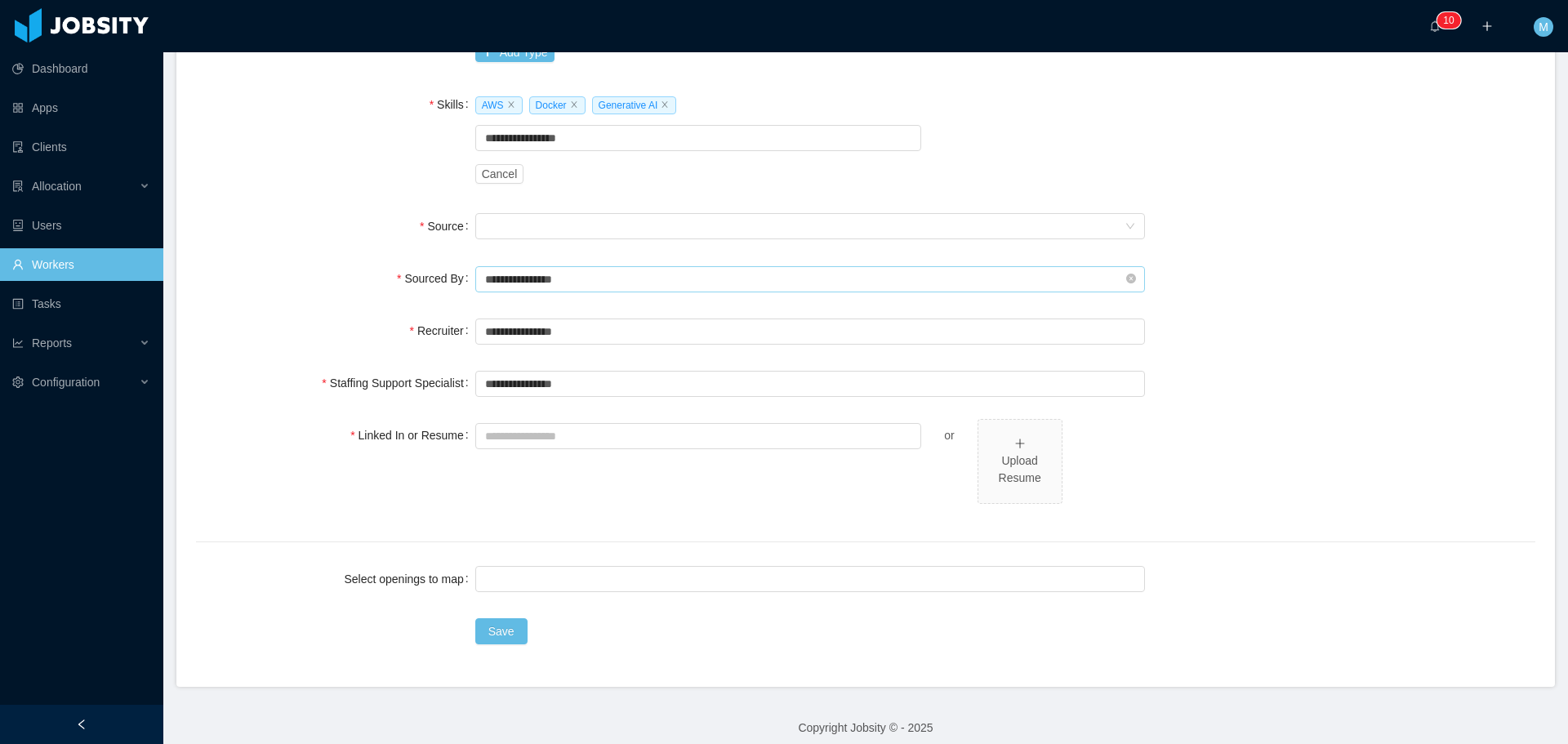
scroll to position [572, 0]
click at [503, 378] on input "text" at bounding box center [810, 382] width 670 height 26
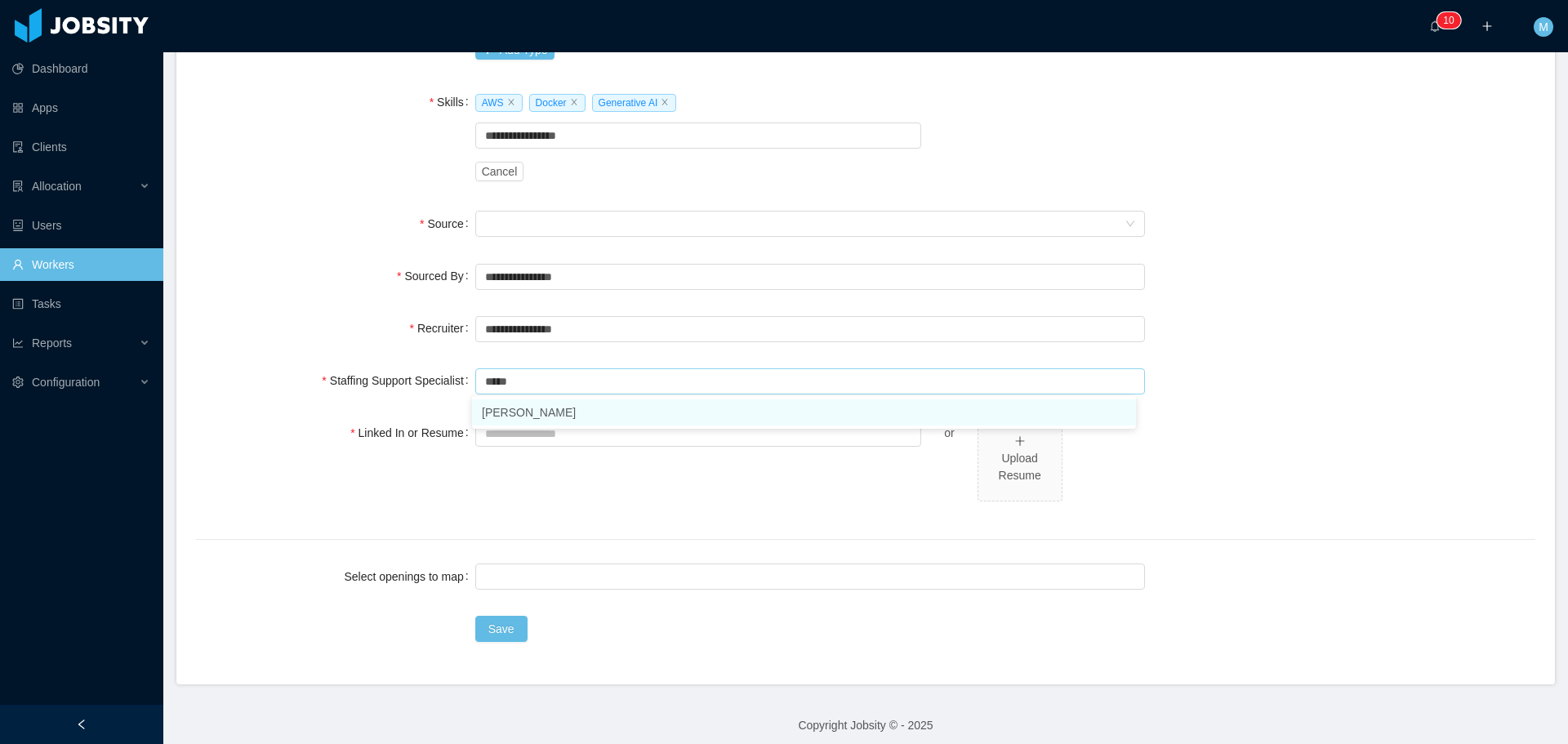
click at [522, 417] on li "Ninna Meister" at bounding box center [804, 412] width 664 height 26
type input "**********"
paste input "**********"
type input "**********"
click at [562, 482] on div "or Upload Resume" at bounding box center [810, 468] width 670 height 104
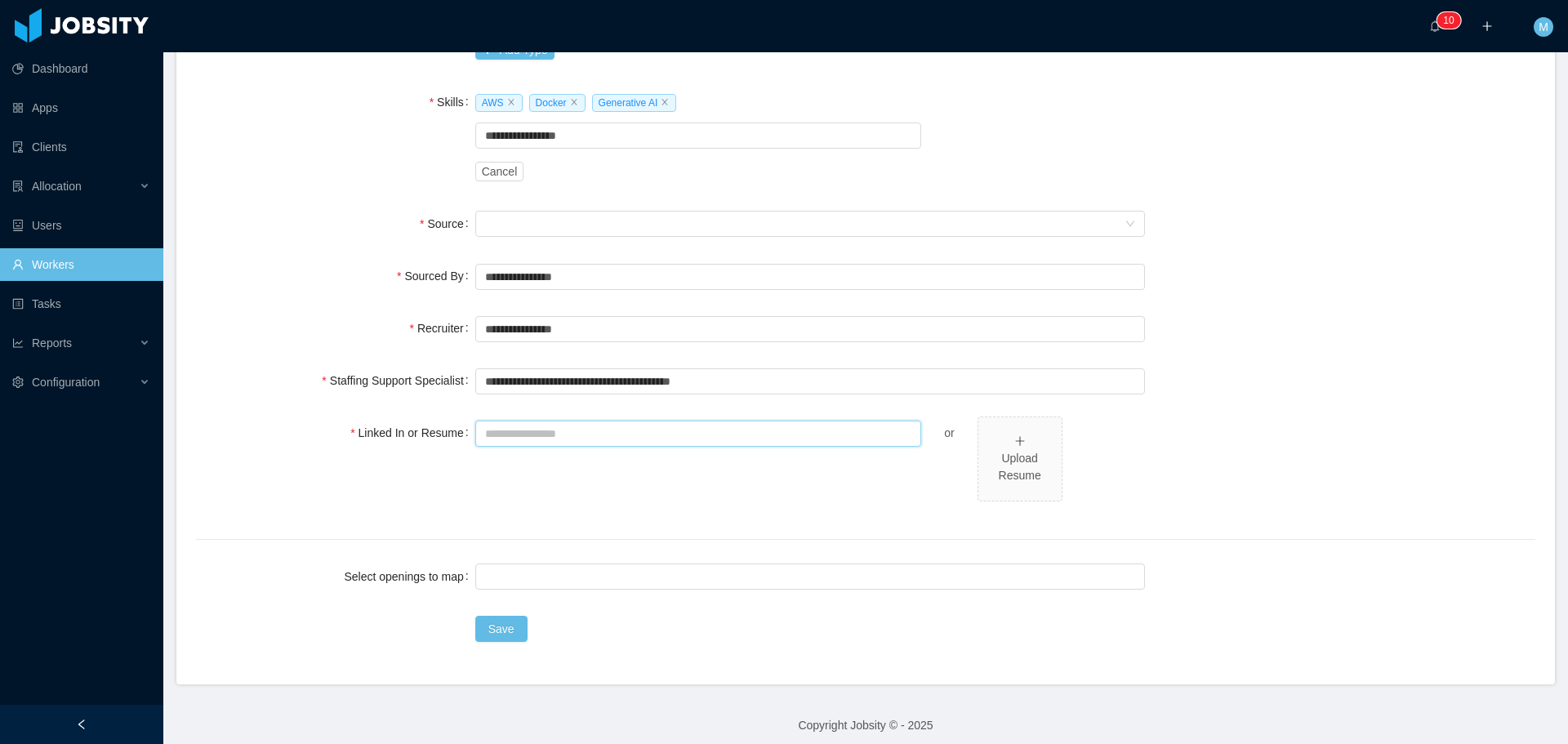
click at [537, 436] on input "Linked In or Resume" at bounding box center [698, 434] width 447 height 26
paste input "**********"
type input "**********"
drag, startPoint x: 767, startPoint y: 389, endPoint x: 459, endPoint y: 383, distance: 308.1
click at [459, 383] on div "Staffing Support Specialist Search staffing support specialist..." at bounding box center [865, 381] width 1339 height 33
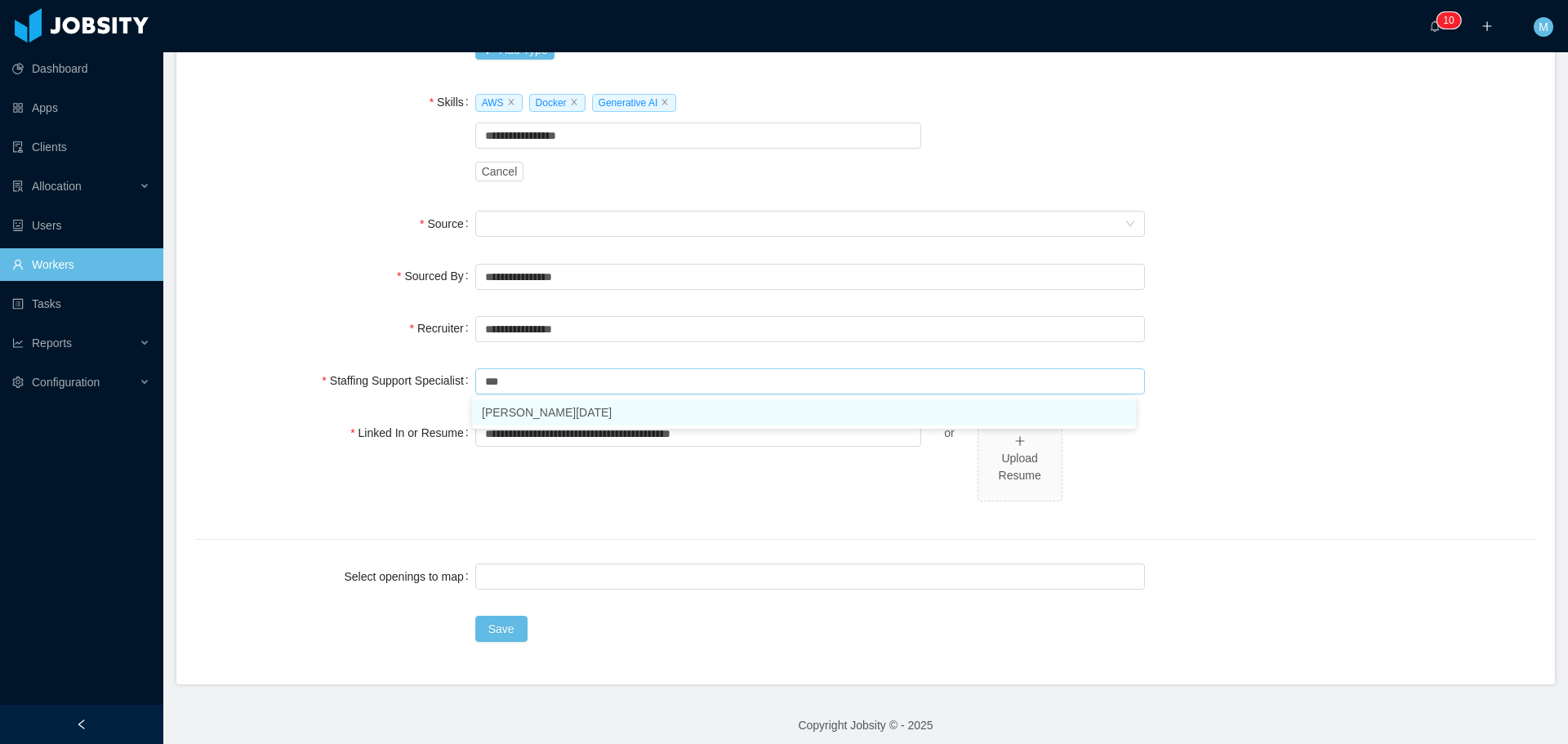
click at [528, 406] on li "Larissa De Natale" at bounding box center [804, 412] width 664 height 26
drag, startPoint x: 473, startPoint y: 384, endPoint x: 351, endPoint y: 380, distance: 122.1
click at [383, 381] on div "**********" at bounding box center [865, 381] width 1339 height 33
click at [527, 410] on li "Ninna Meister" at bounding box center [804, 412] width 664 height 26
type input "**********"
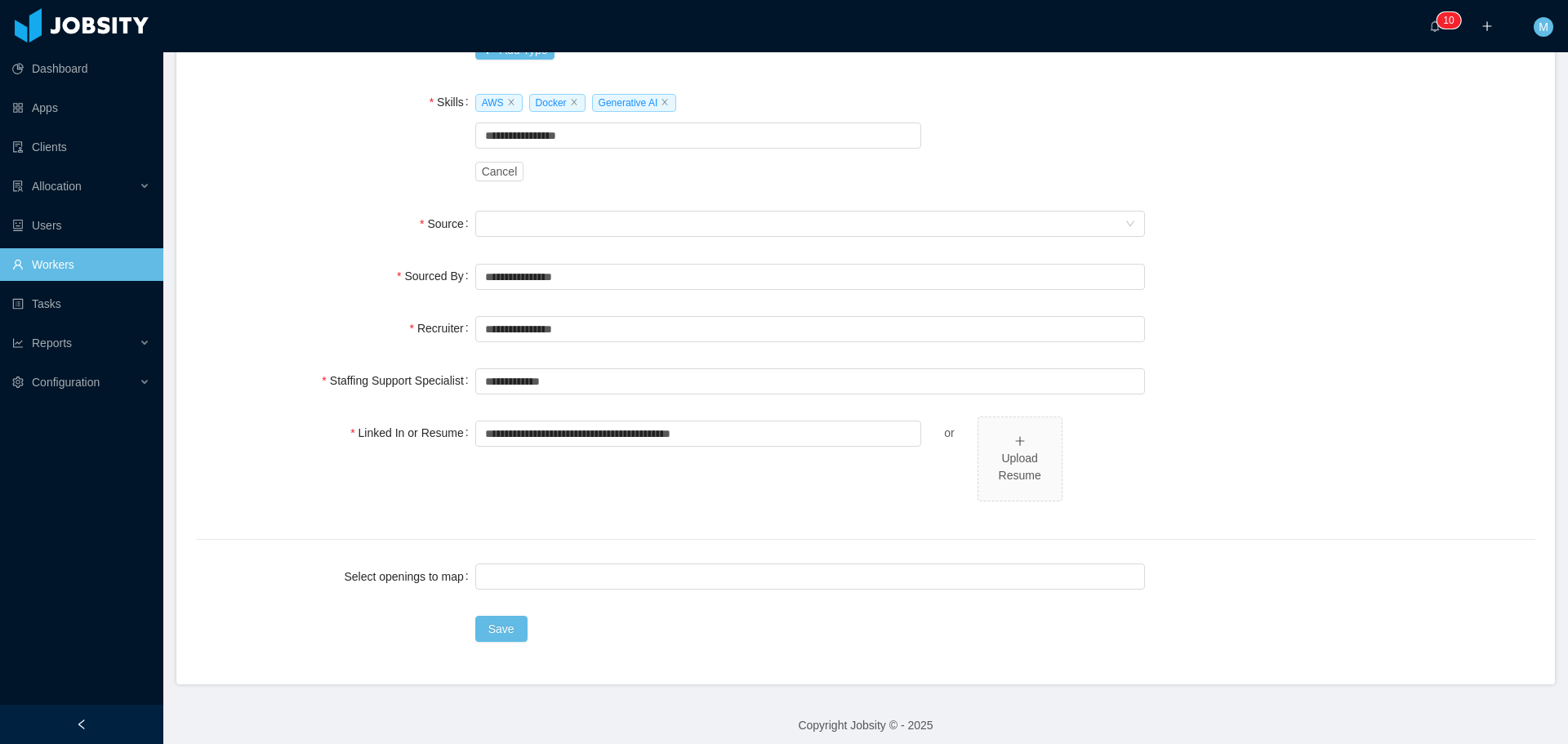
click at [796, 526] on div "**********" at bounding box center [865, 136] width 1339 height 953
click at [511, 574] on div at bounding box center [808, 577] width 655 height 25
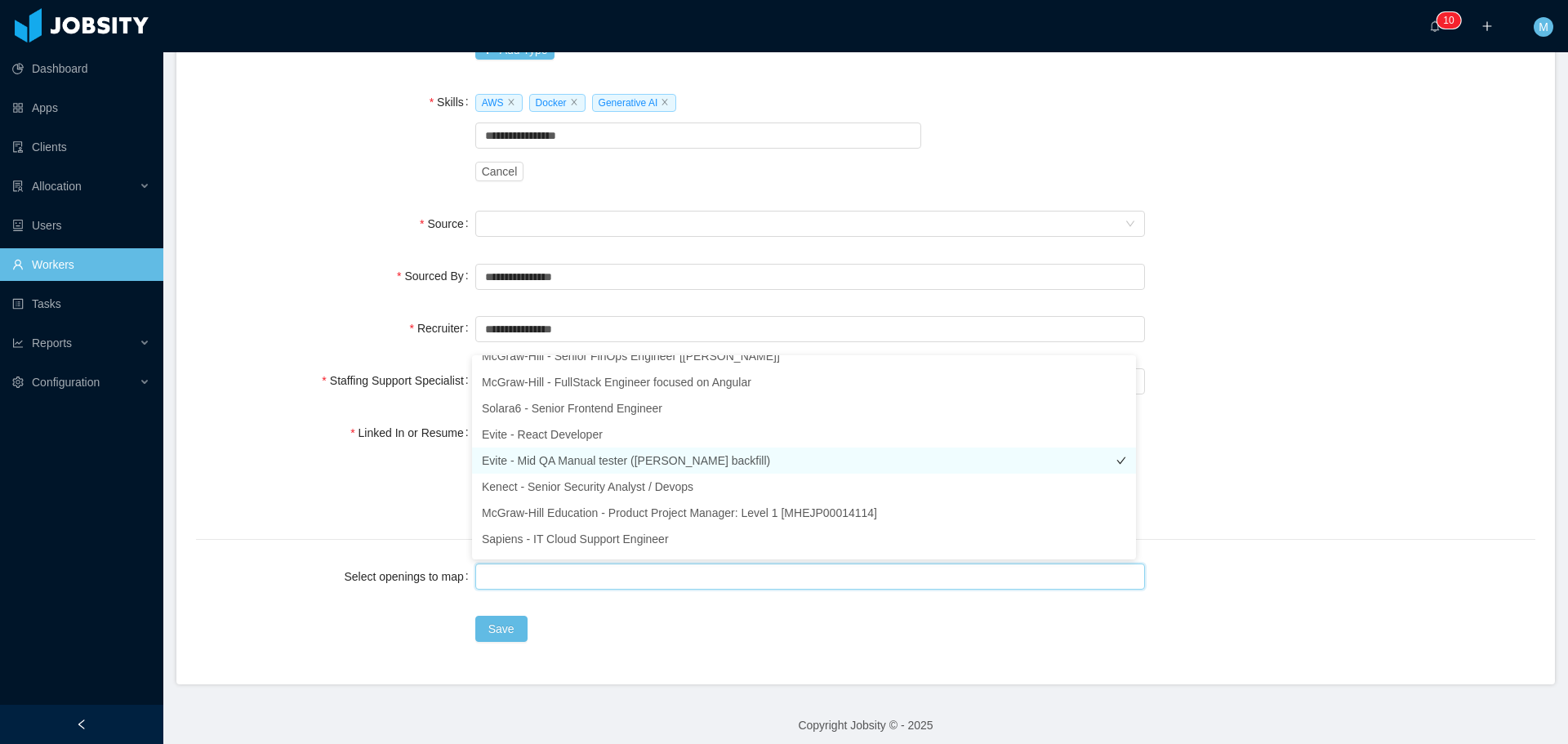
scroll to position [0, 0]
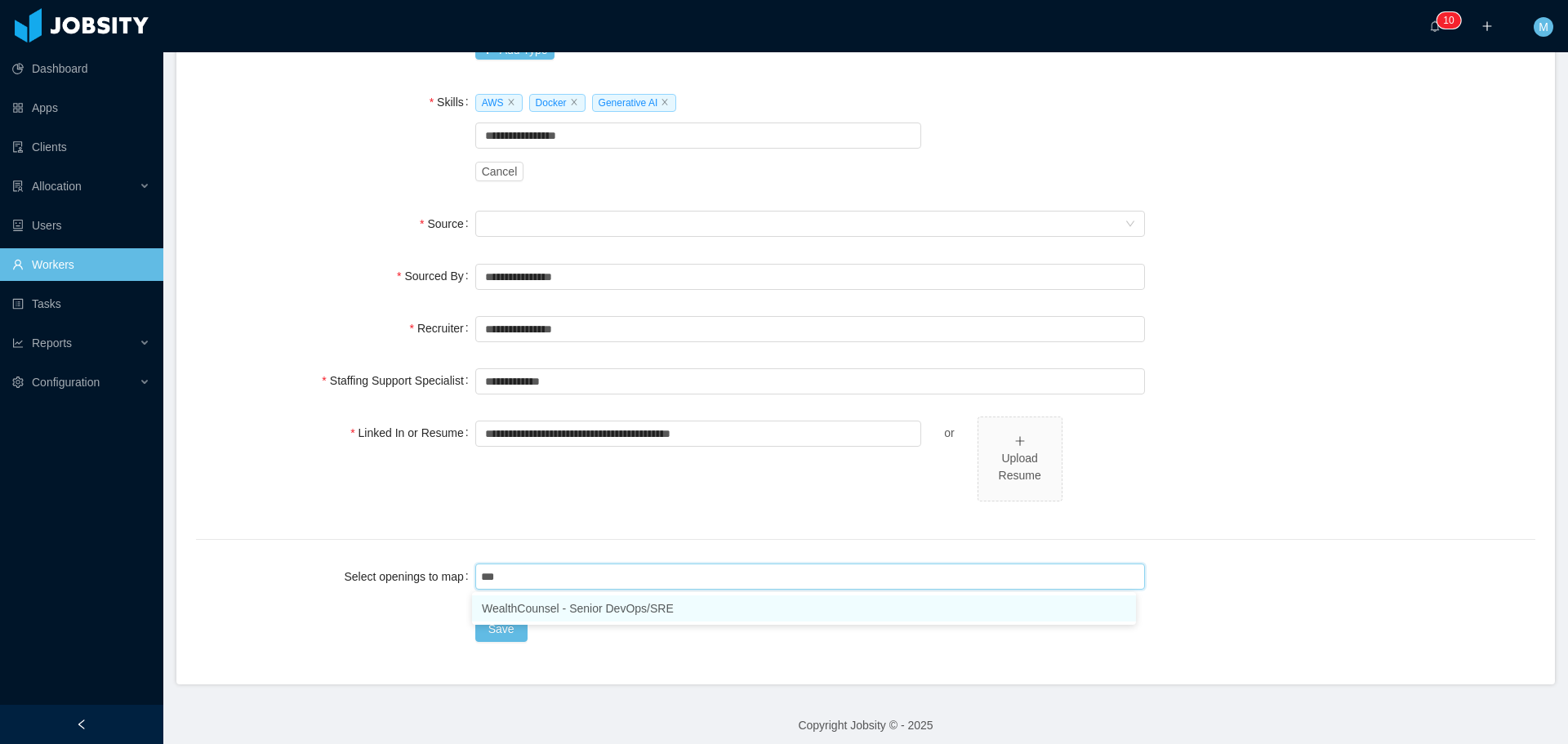
type input "***"
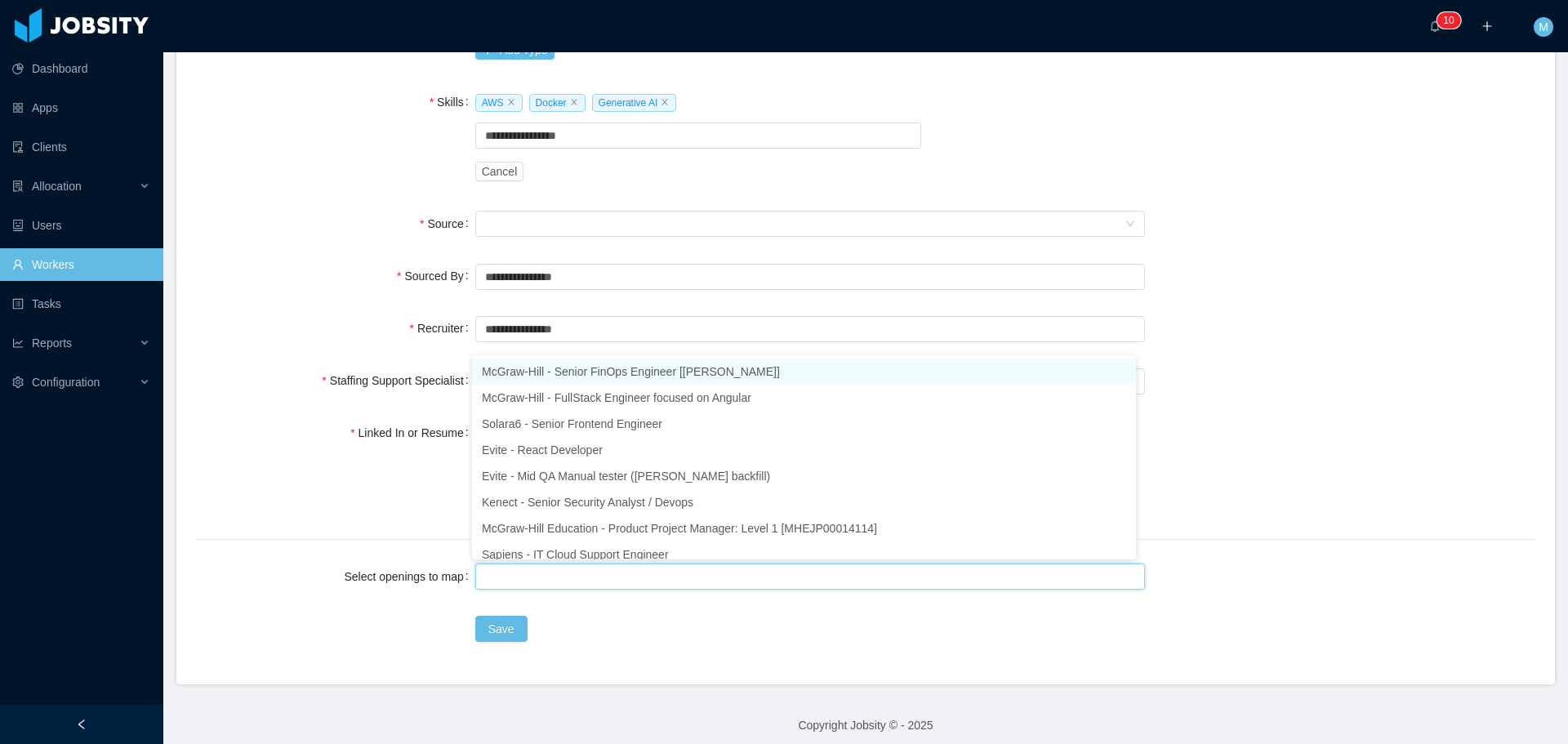
drag, startPoint x: 517, startPoint y: 577, endPoint x: 424, endPoint y: 574, distance: 93.0
click at [425, 574] on div "Select openings to map" at bounding box center [865, 577] width 1339 height 33
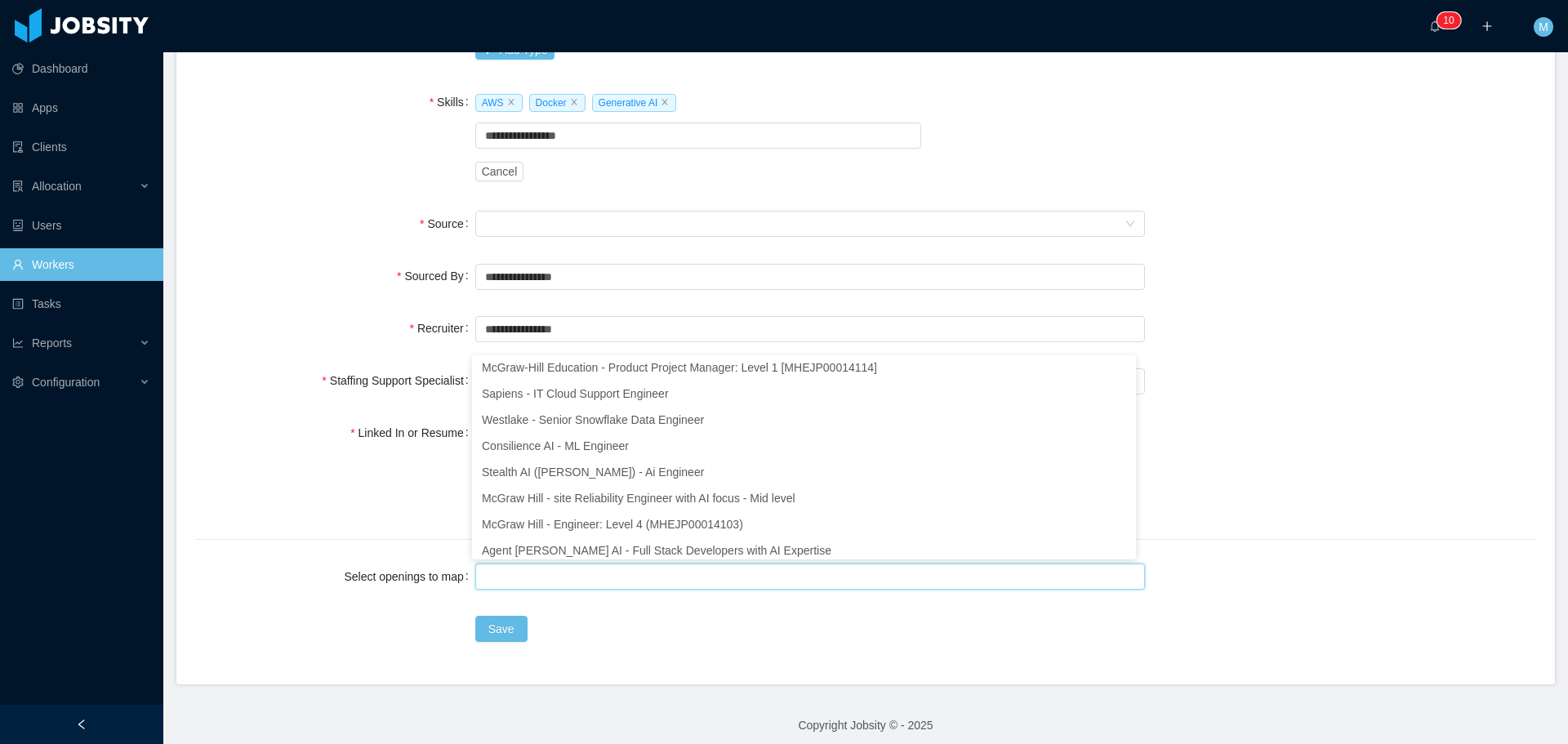
scroll to position [164, 0]
click at [627, 496] on li "McGraw Hill - site Reliability Engineer with AI focus - Mid level" at bounding box center [804, 496] width 664 height 26
click at [1333, 509] on div "**********" at bounding box center [865, 468] width 1339 height 104
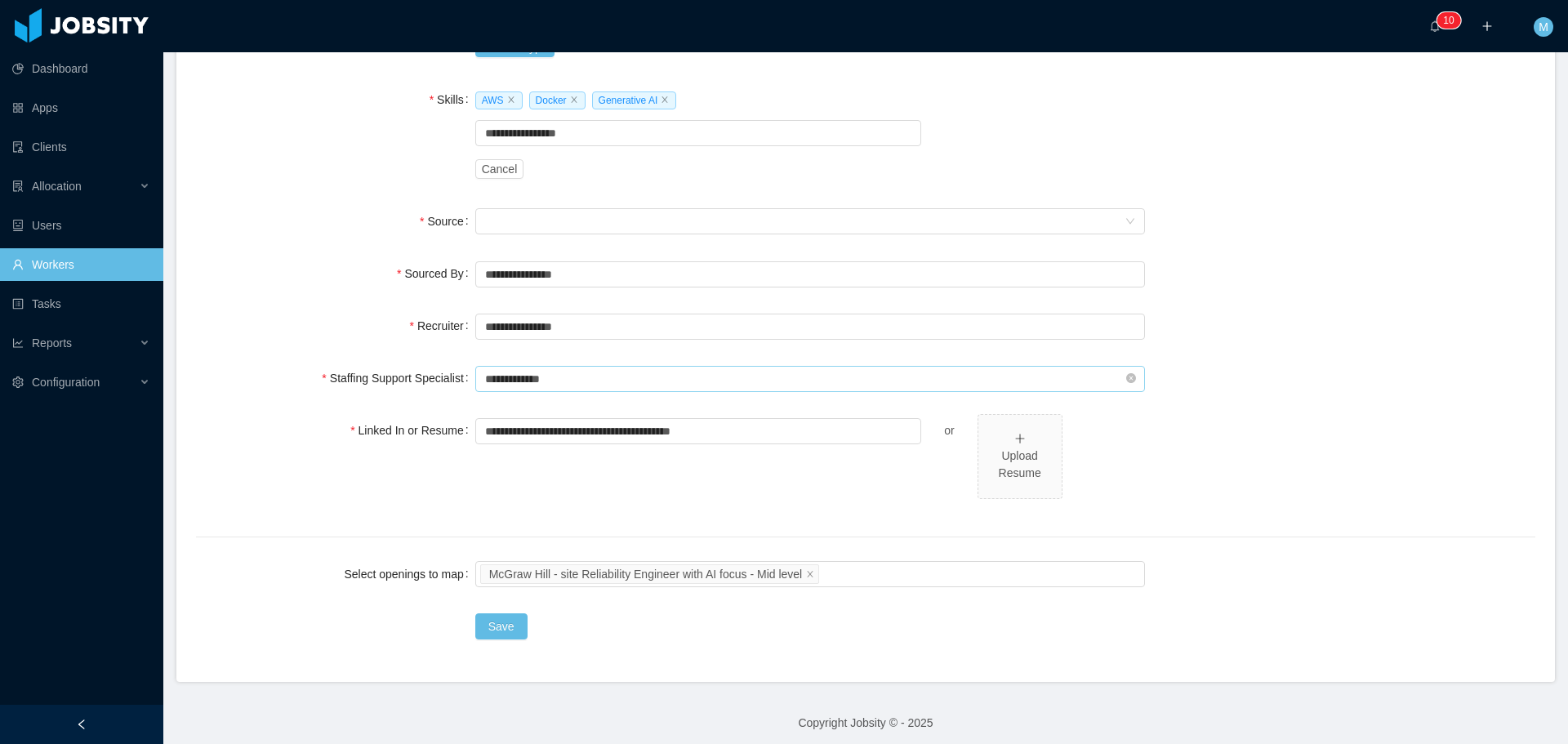
scroll to position [582, 0]
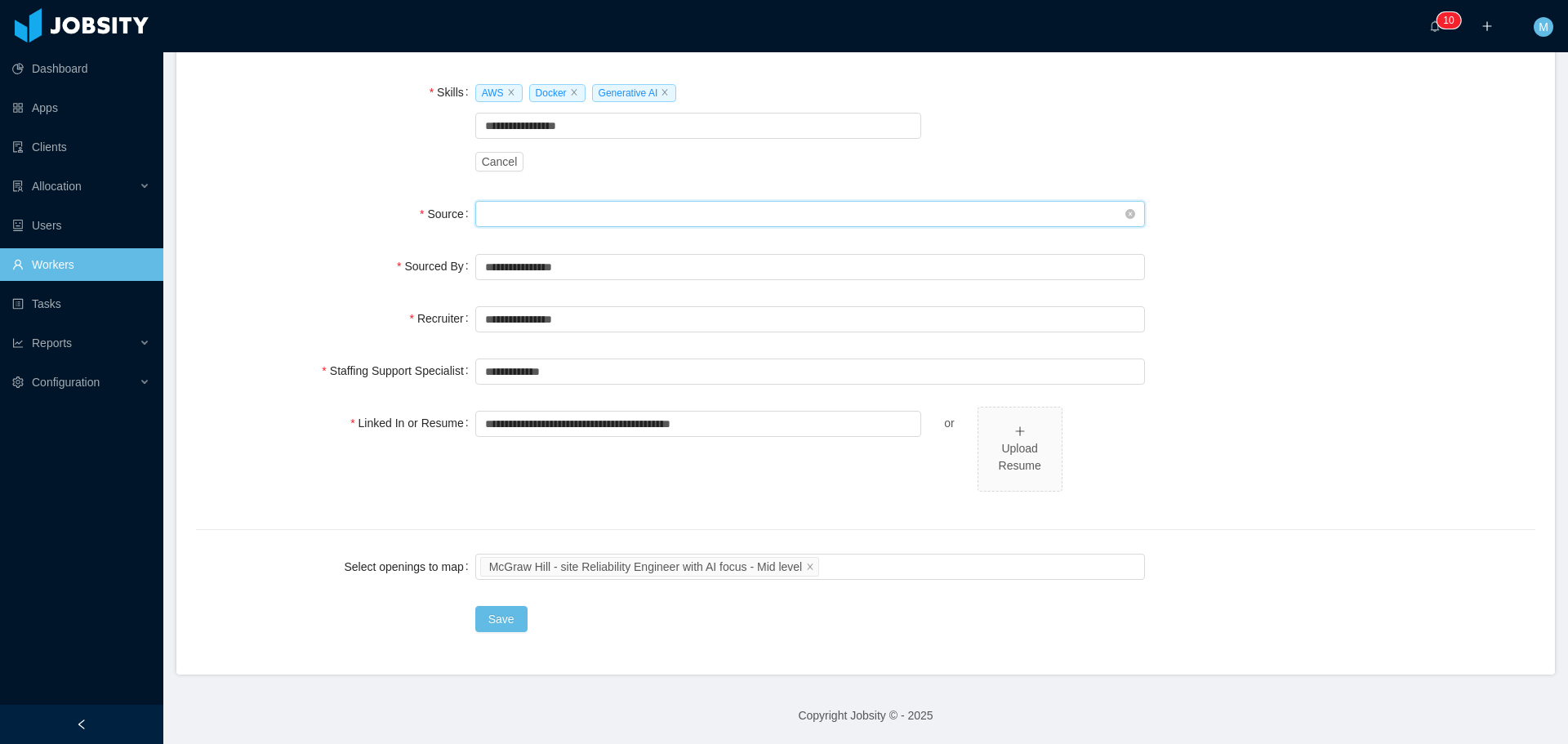
click at [508, 209] on div "Seniority" at bounding box center [805, 214] width 639 height 25
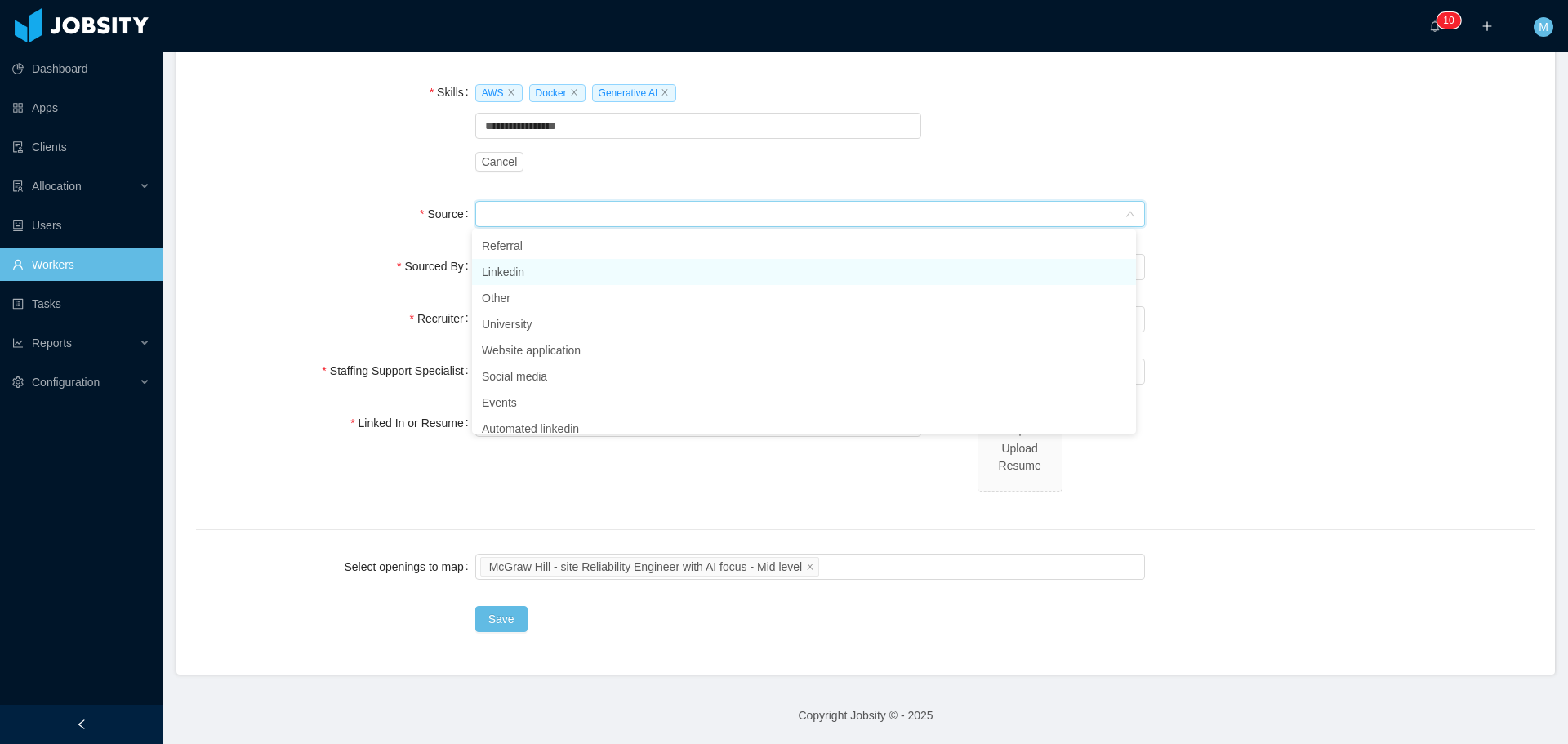
click at [509, 272] on li "Linkedin" at bounding box center [804, 272] width 664 height 26
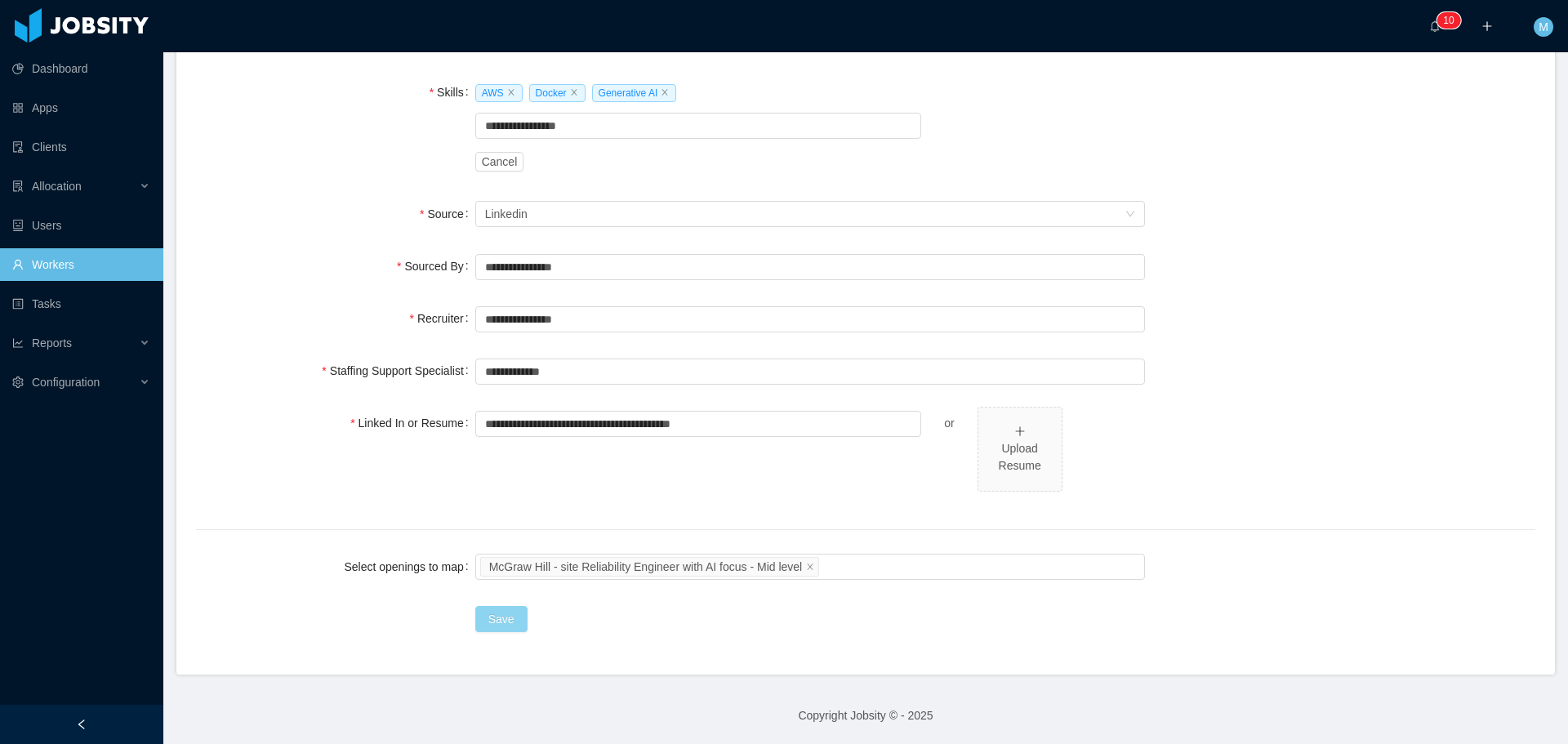
click at [499, 620] on button "Save" at bounding box center [502, 619] width 53 height 26
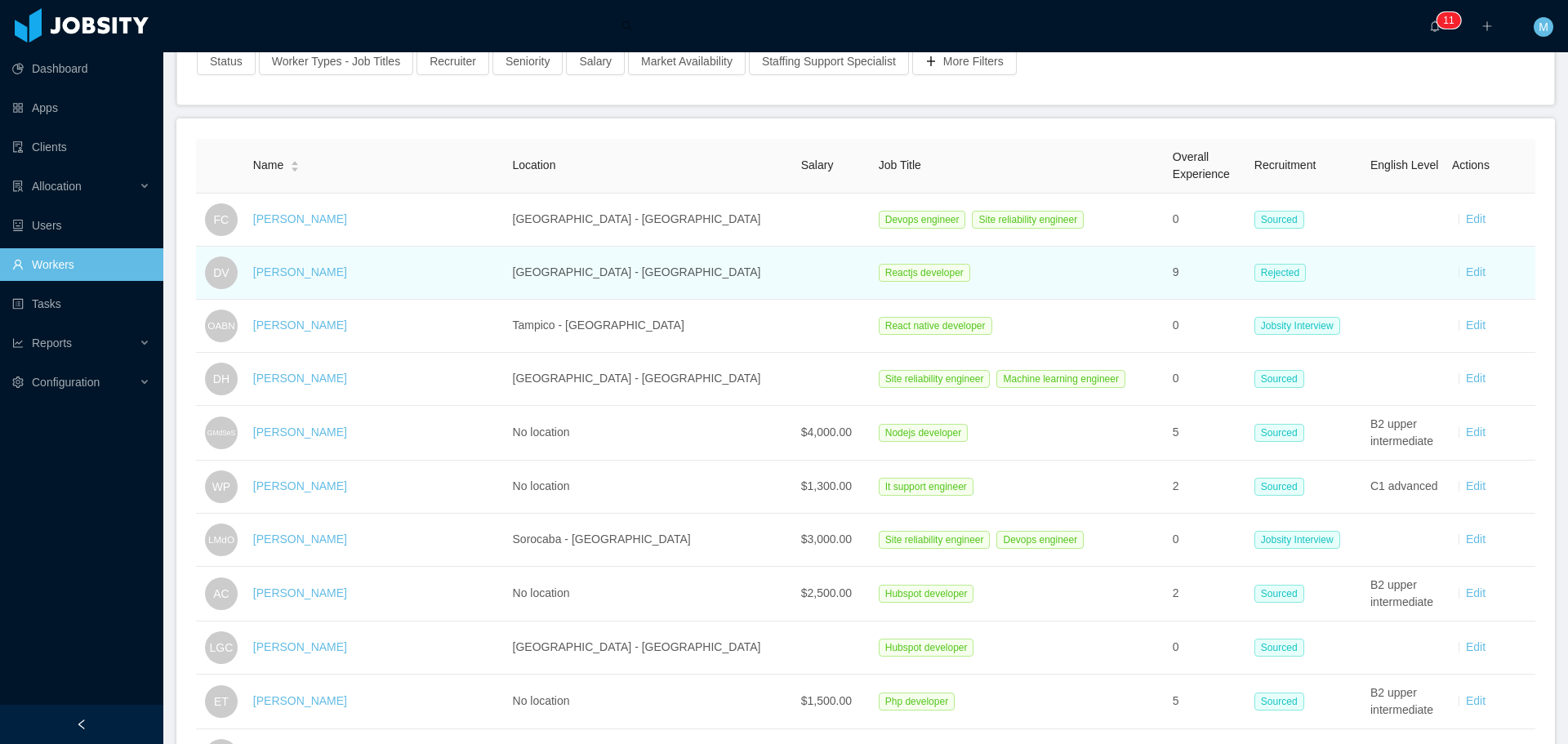
scroll to position [245, 0]
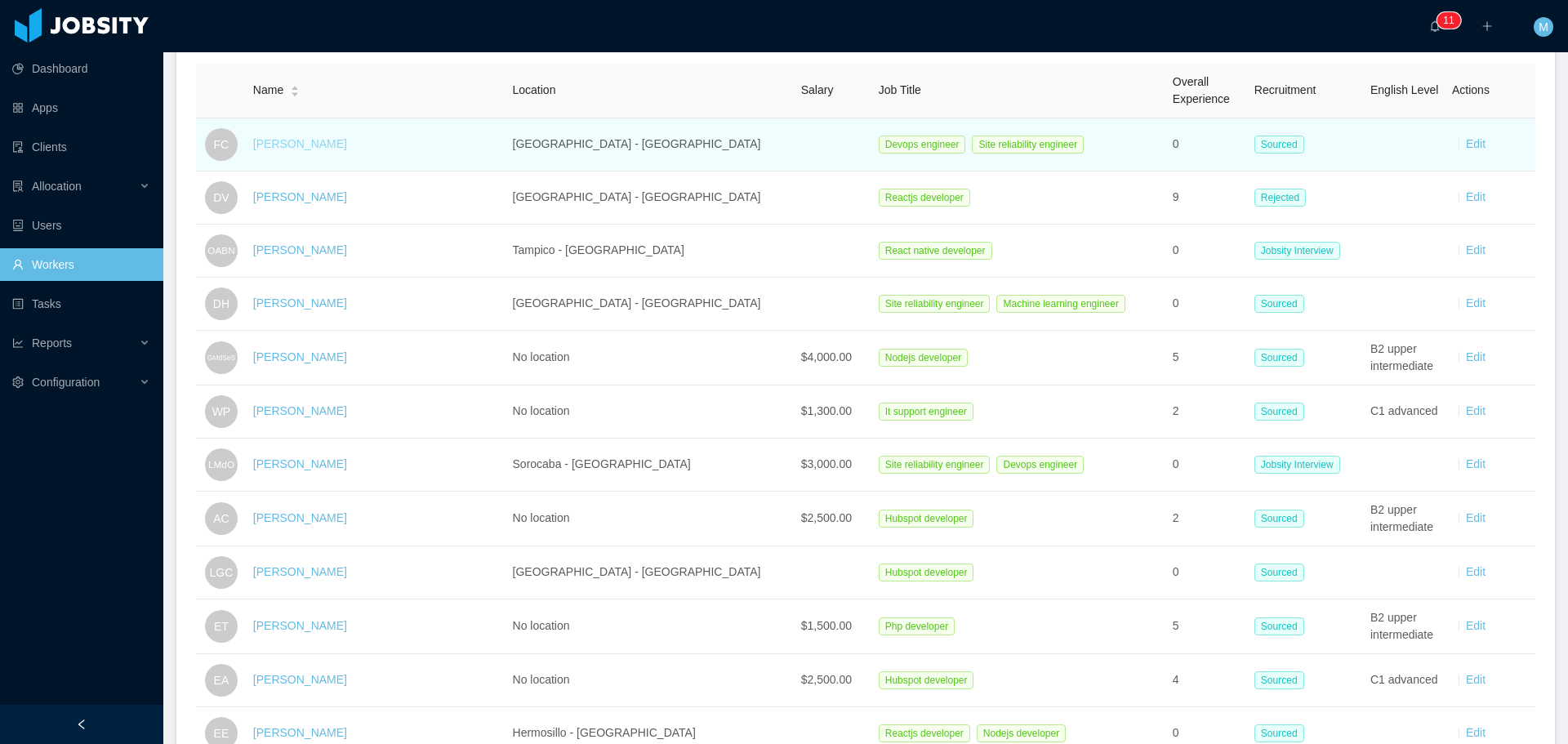
click at [311, 147] on link "Felipe Cavalieri" at bounding box center [300, 144] width 94 height 13
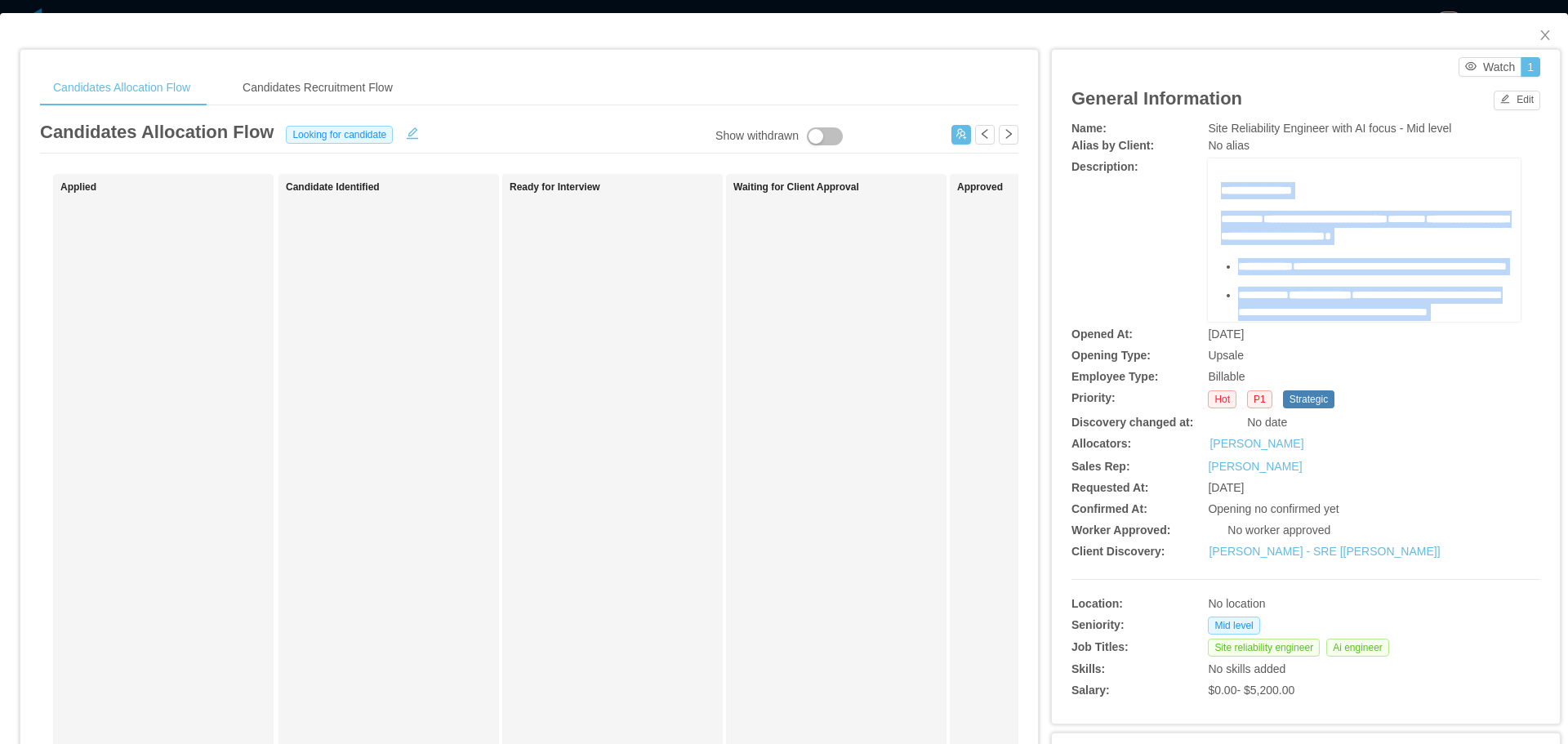
scroll to position [1113, 0]
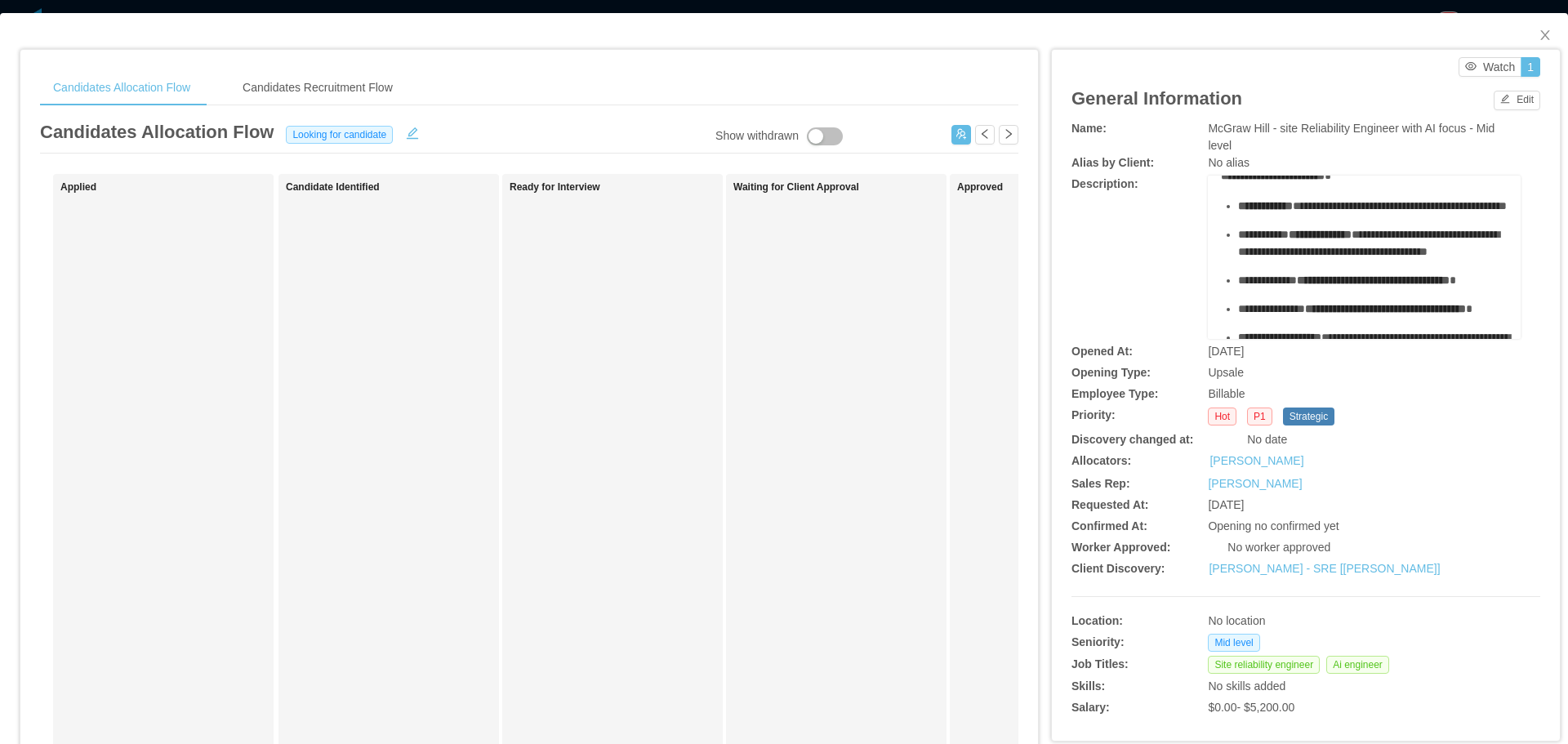
scroll to position [81, 0]
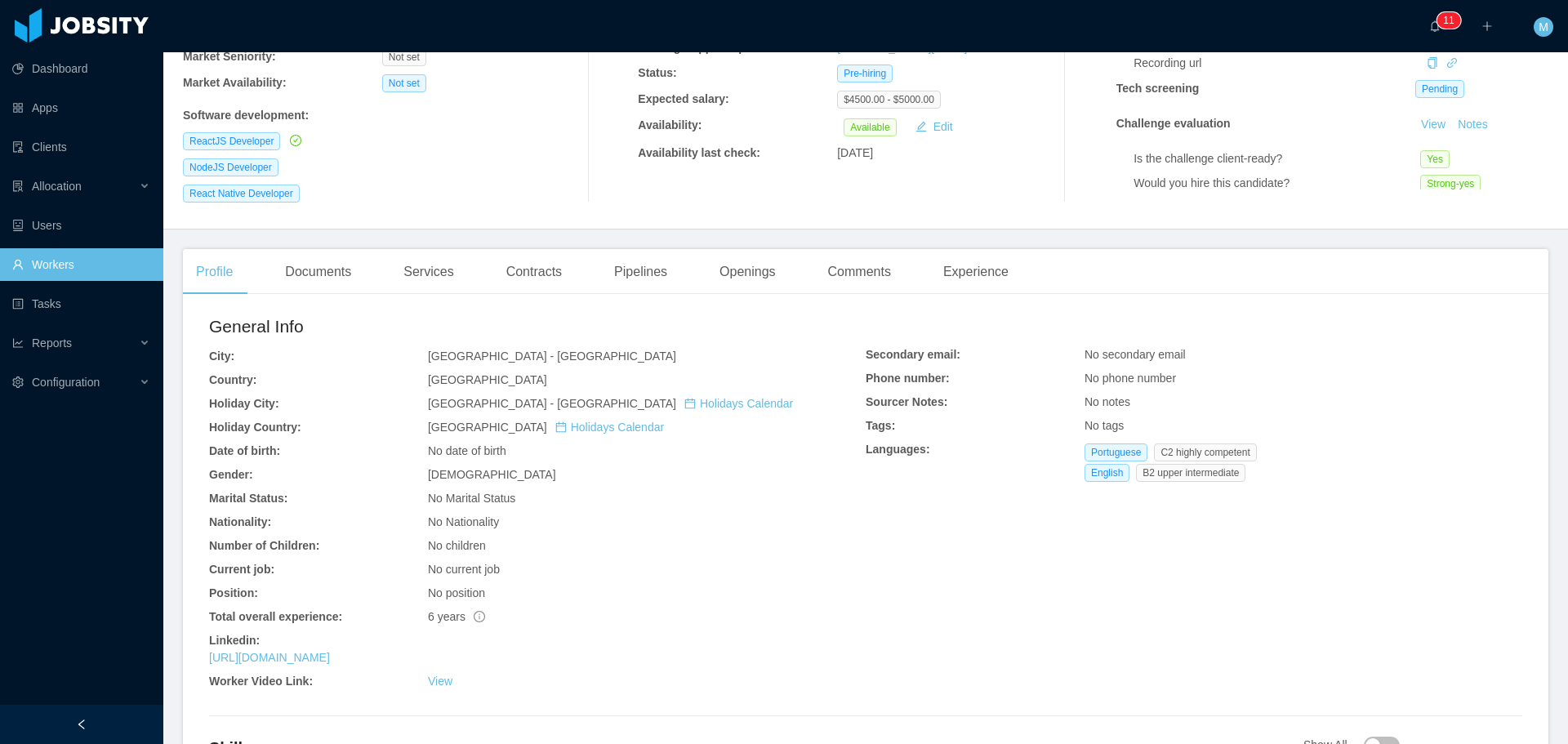
scroll to position [245, 0]
click at [330, 650] on link "[URL][DOMAIN_NAME]" at bounding box center [269, 657] width 121 height 13
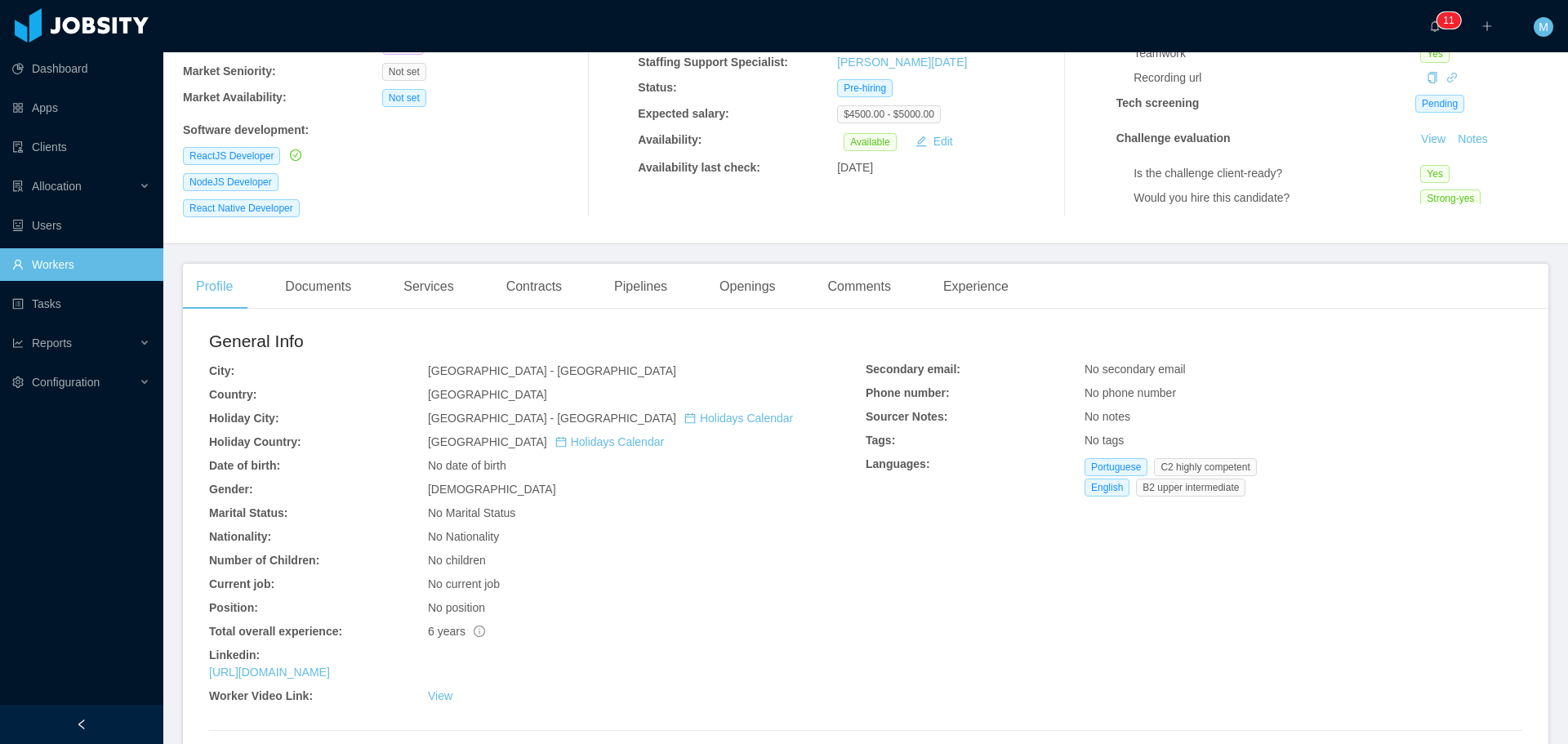
scroll to position [327, 0]
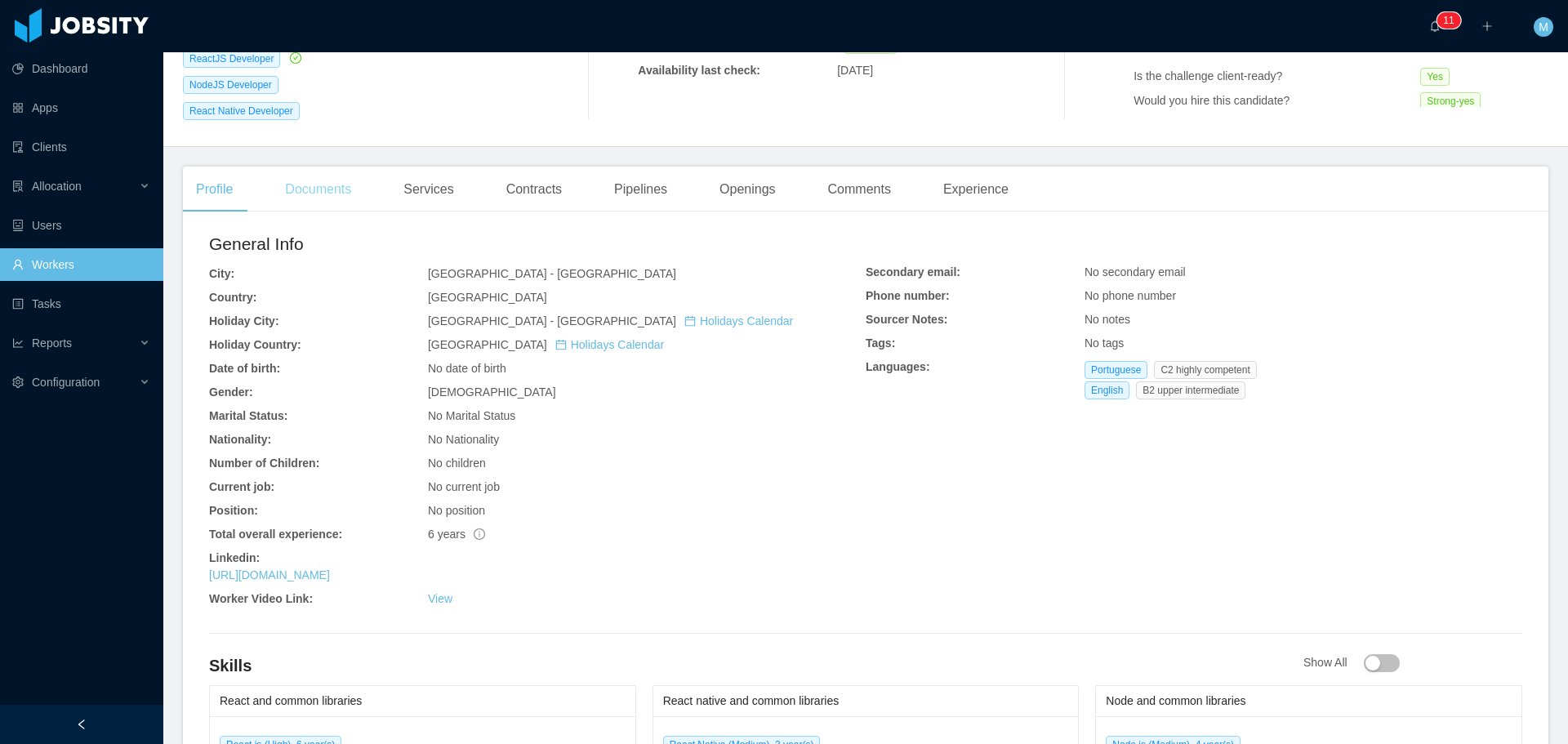
click at [341, 181] on div "Documents" at bounding box center [318, 189] width 92 height 46
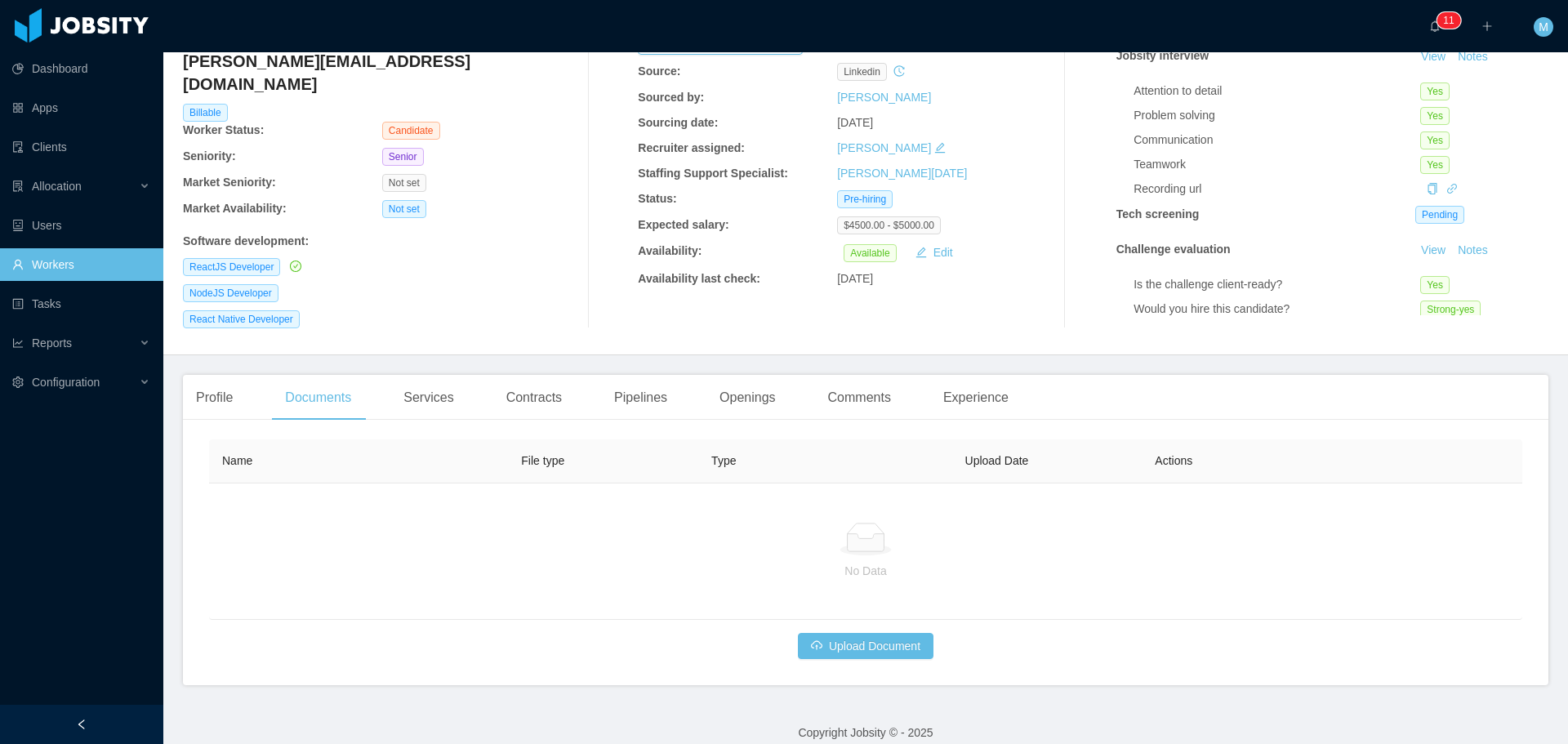
scroll to position [123, 0]
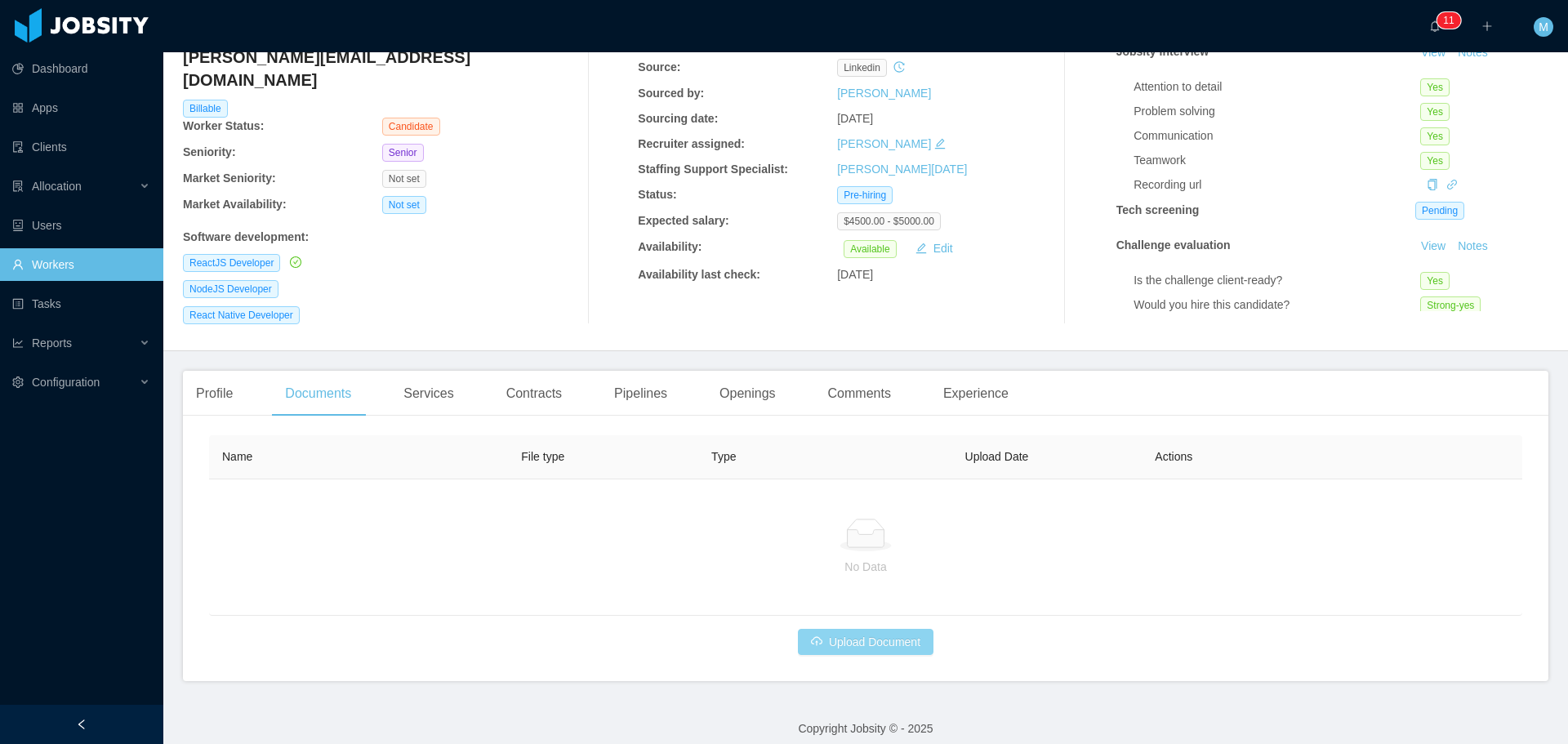
click at [837, 630] on button "Upload Document" at bounding box center [865, 642] width 136 height 26
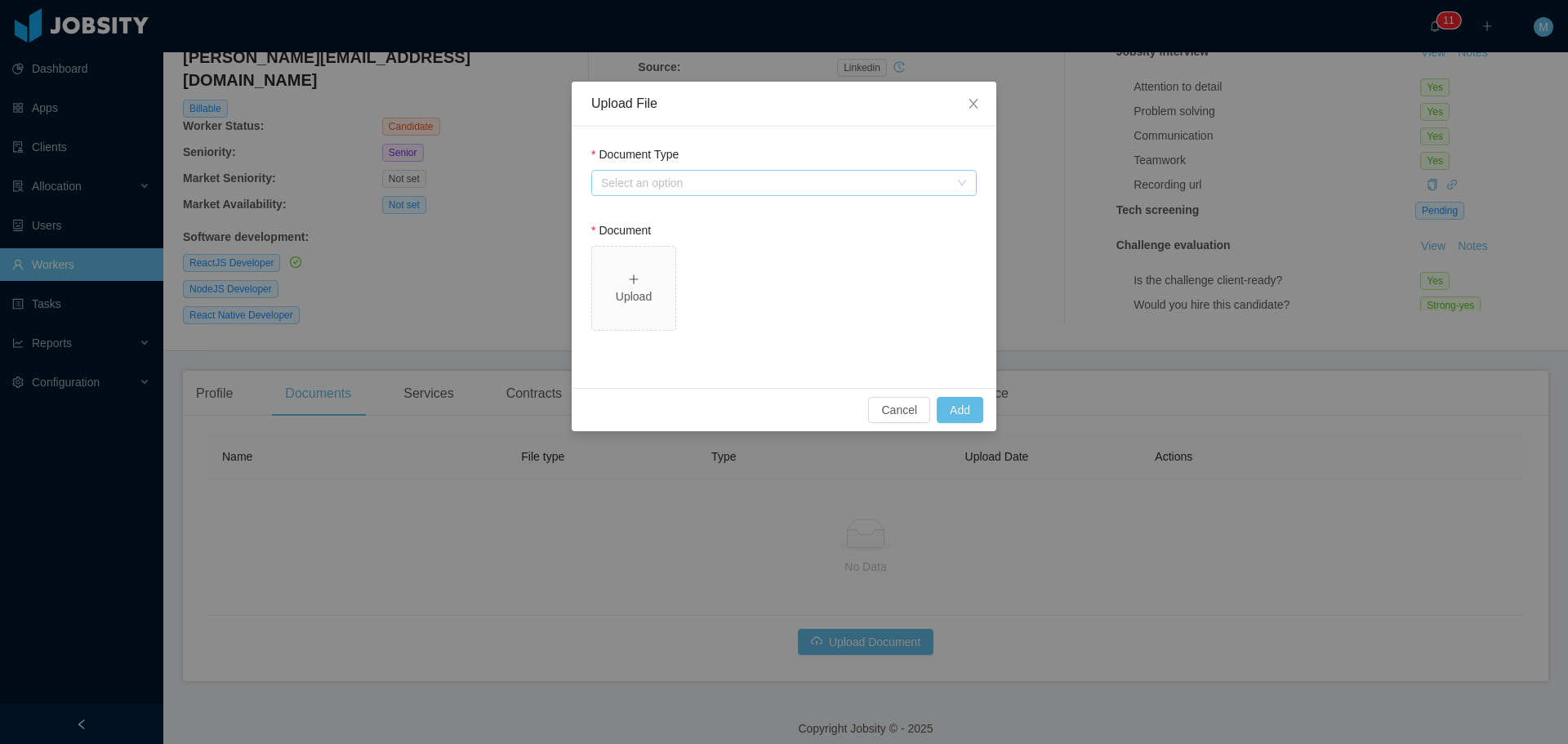
click at [641, 186] on div "Select an option" at bounding box center [774, 183] width 348 height 16
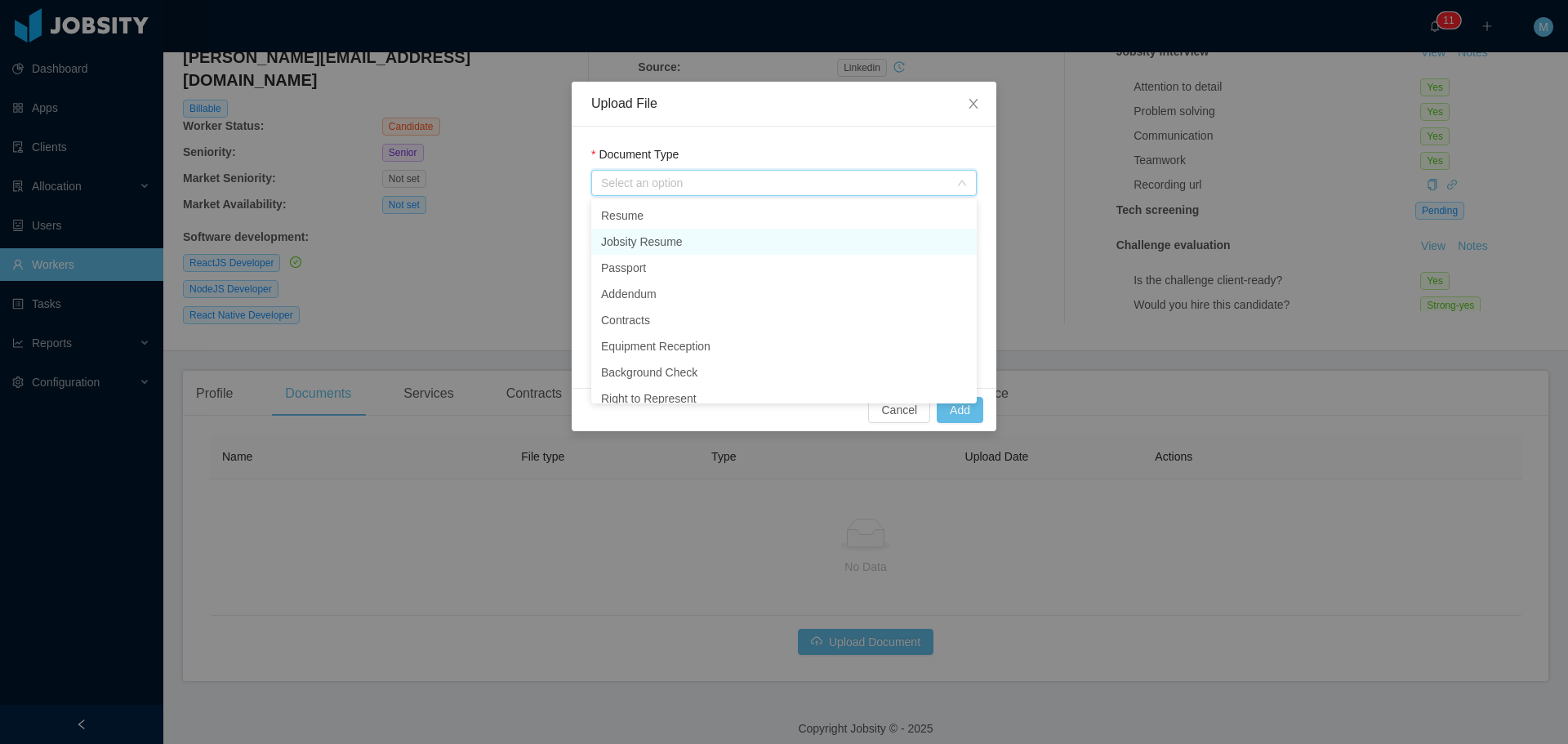
click at [659, 237] on li "Jobsity Resume" at bounding box center [784, 242] width 385 height 26
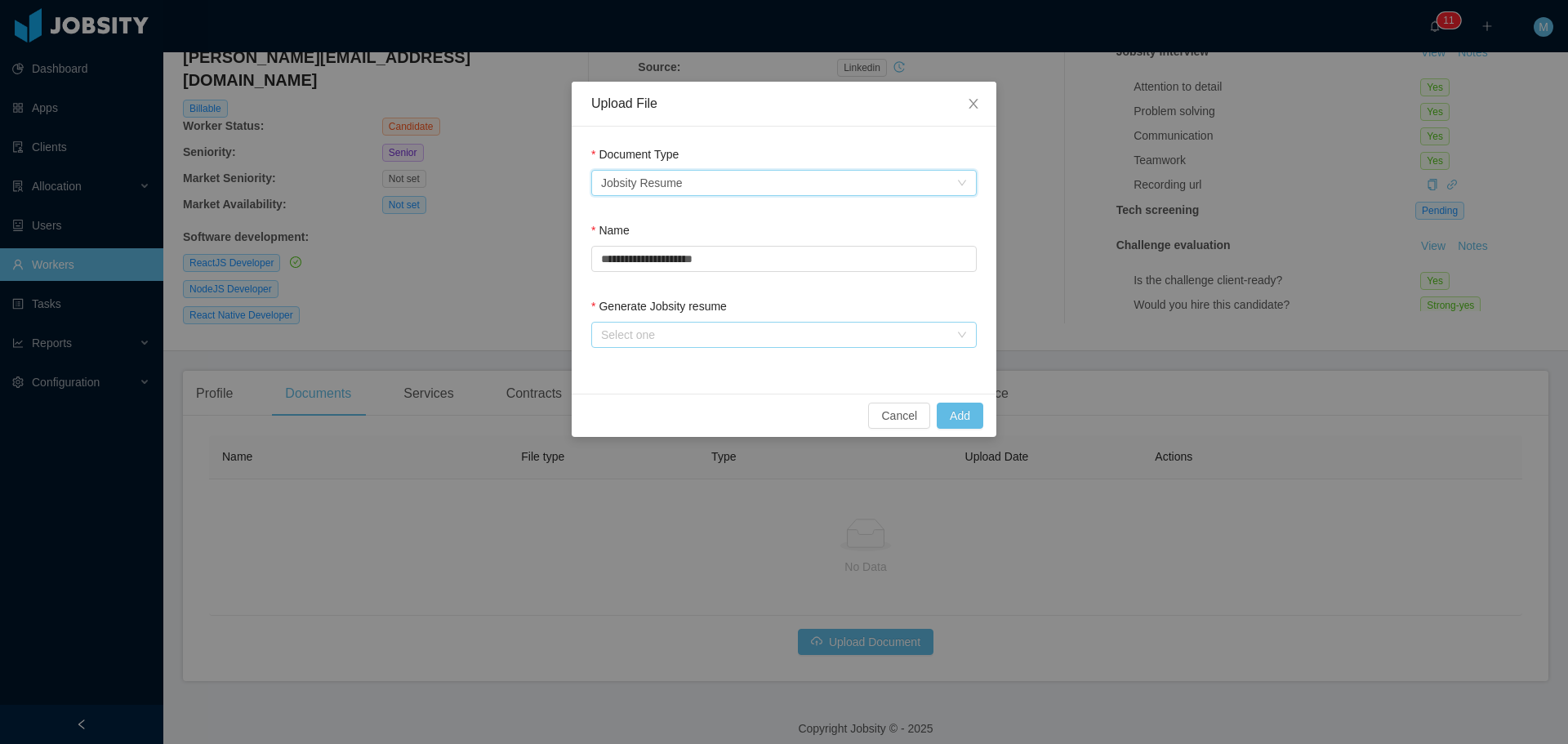
click at [647, 336] on div "Select one" at bounding box center [774, 335] width 348 height 16
click at [656, 371] on li "From Template" at bounding box center [784, 368] width 385 height 26
click at [960, 417] on button "Add" at bounding box center [959, 416] width 47 height 26
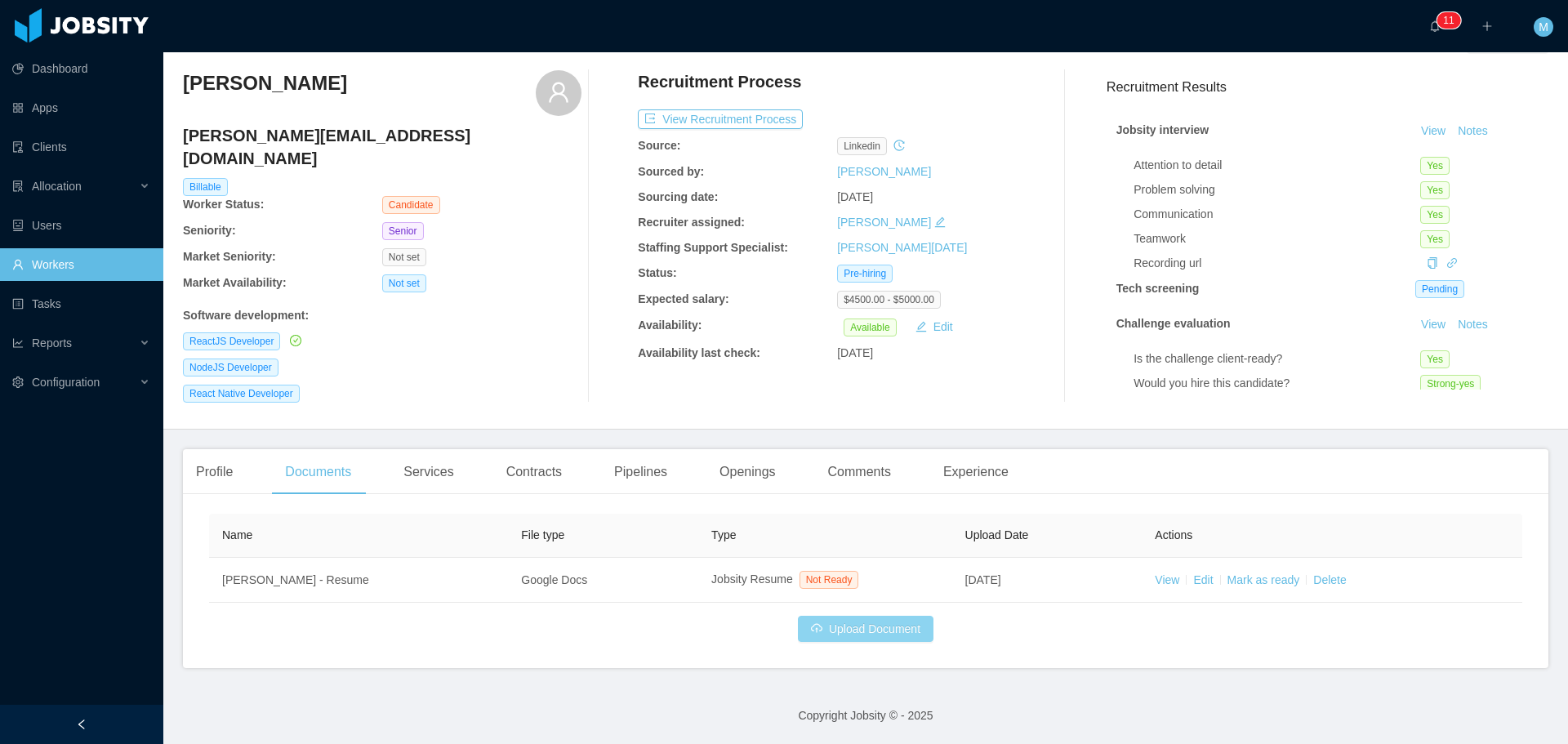
scroll to position [31, 0]
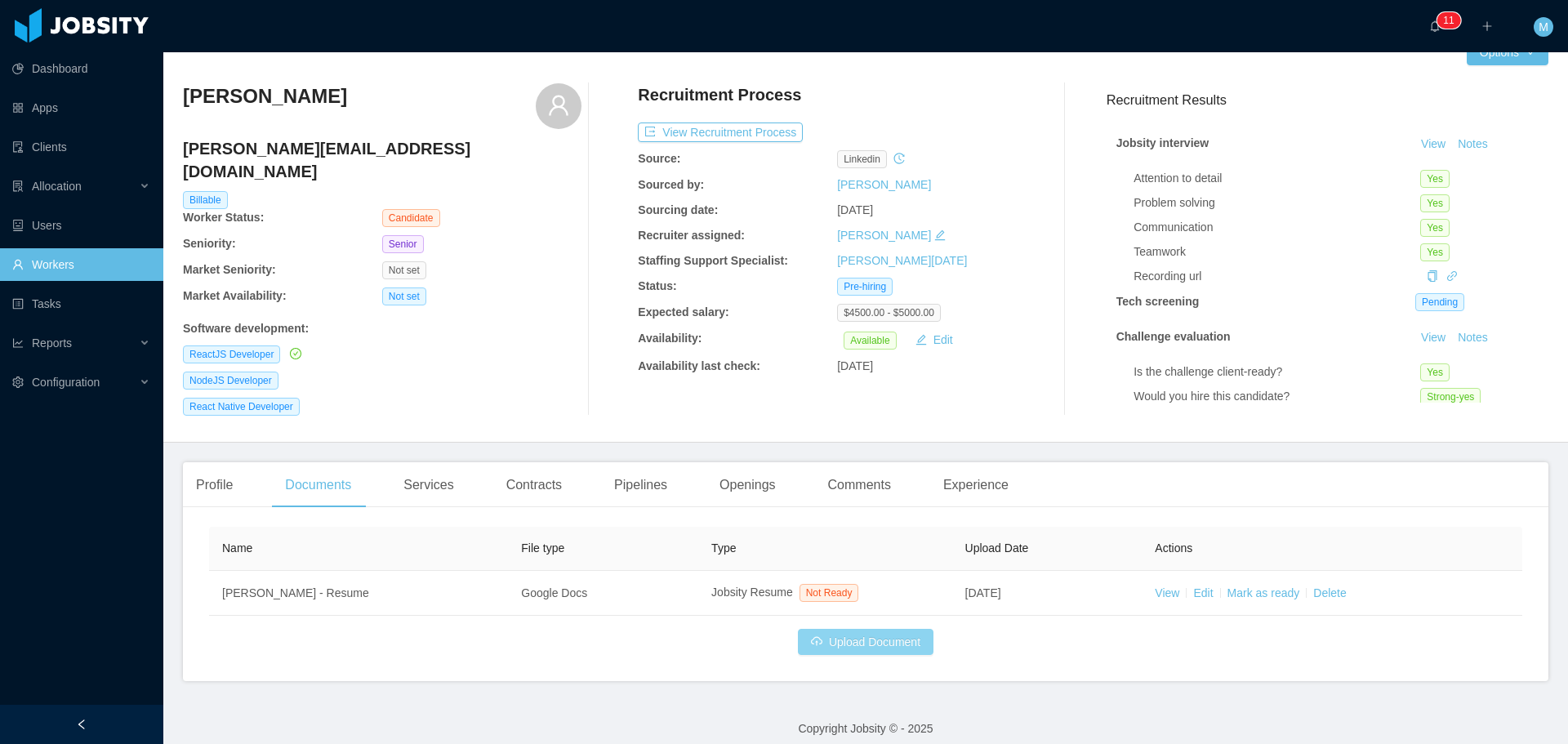
click at [870, 630] on button "Upload Document" at bounding box center [865, 642] width 136 height 26
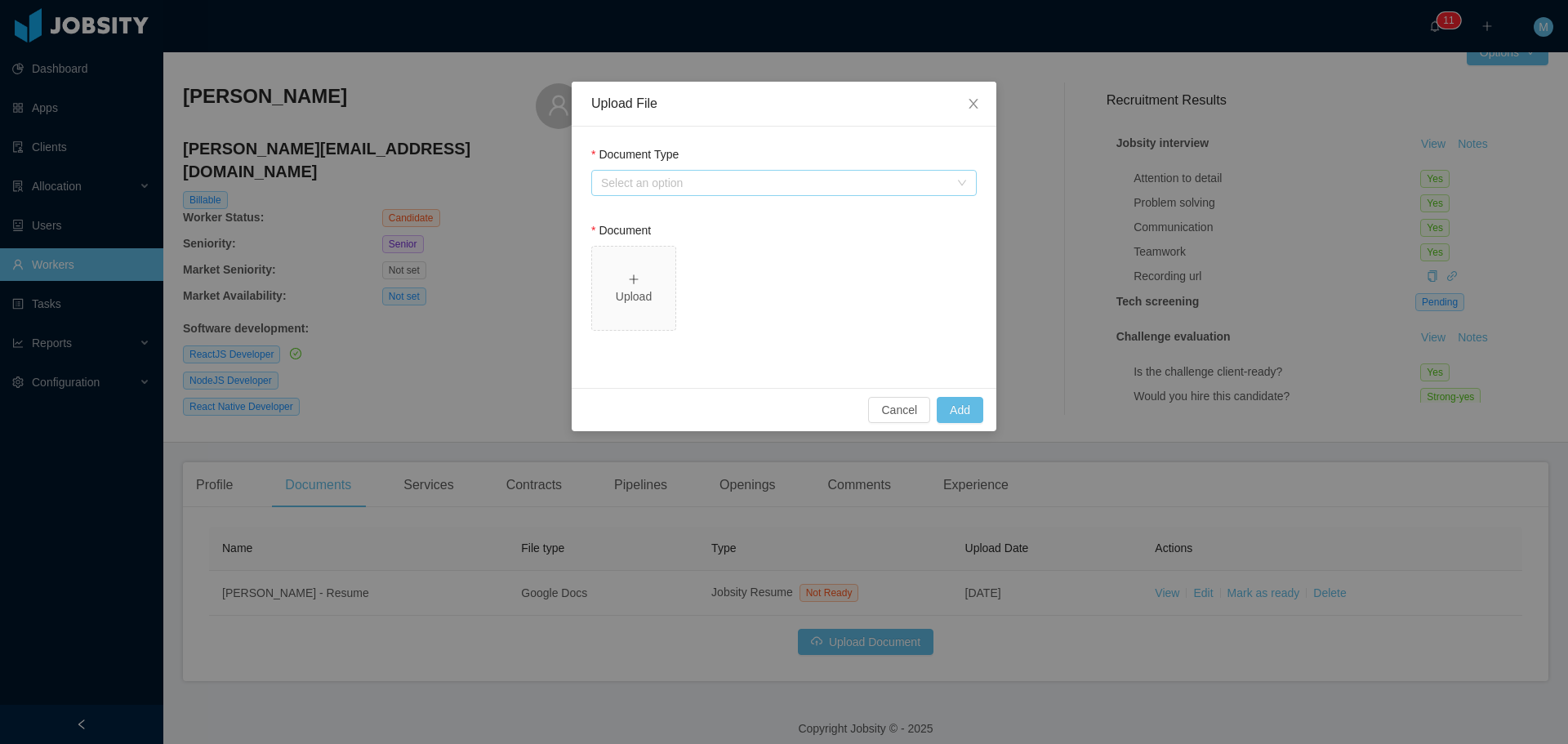
click at [697, 176] on div "Select an option" at bounding box center [774, 183] width 348 height 16
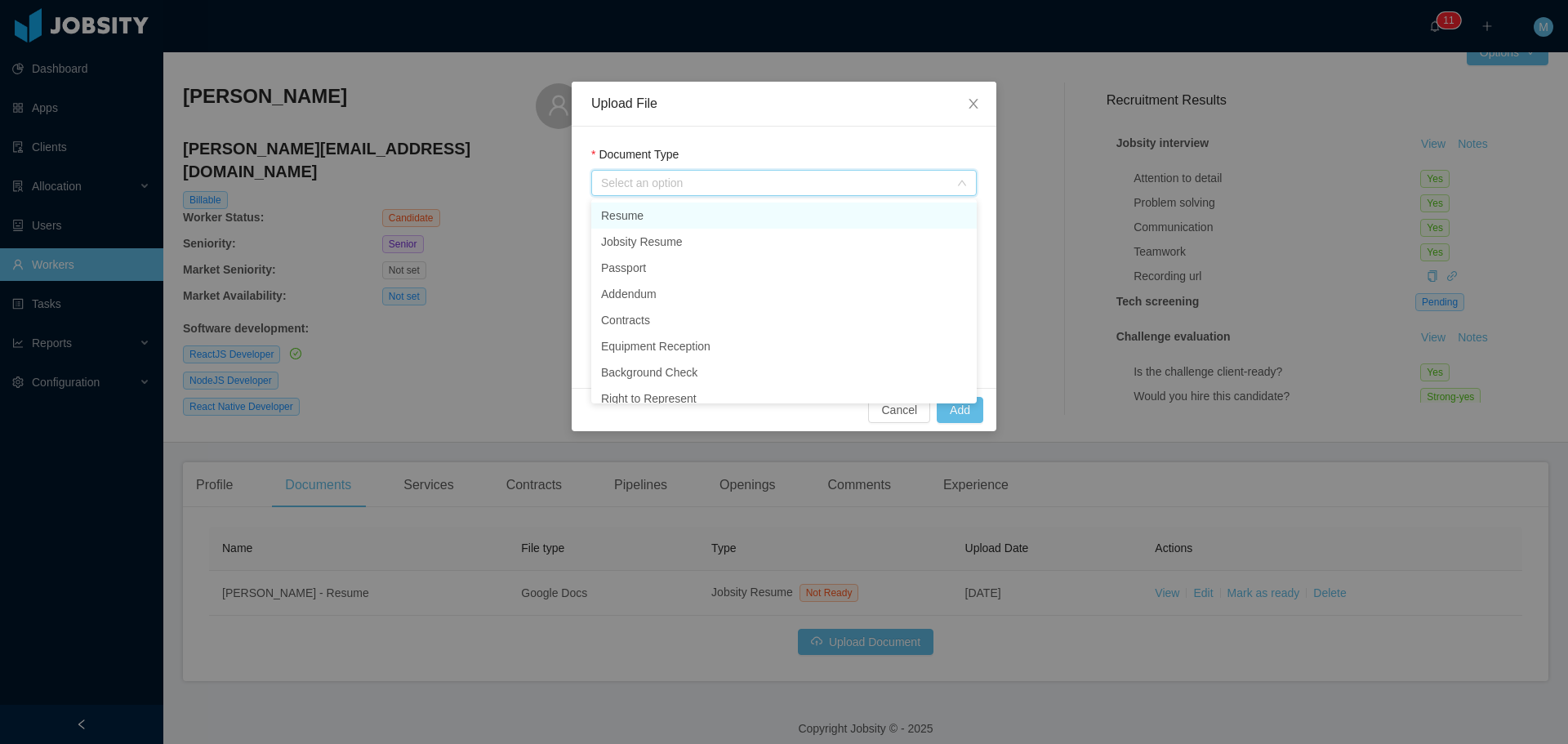
click at [647, 221] on li "Resume" at bounding box center [784, 216] width 385 height 26
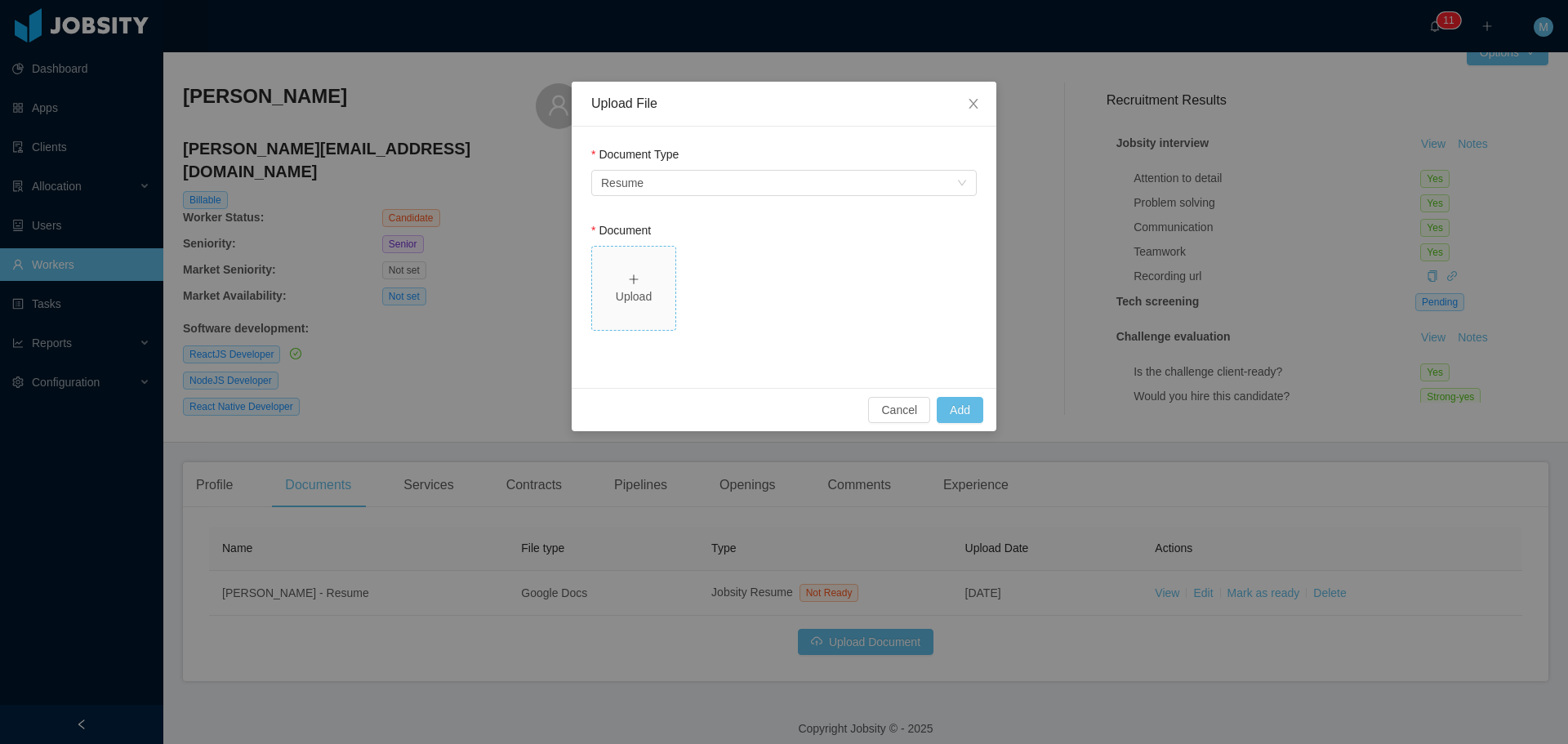
click at [644, 297] on div "Upload" at bounding box center [633, 296] width 70 height 17
click at [958, 416] on button "Add" at bounding box center [959, 410] width 47 height 26
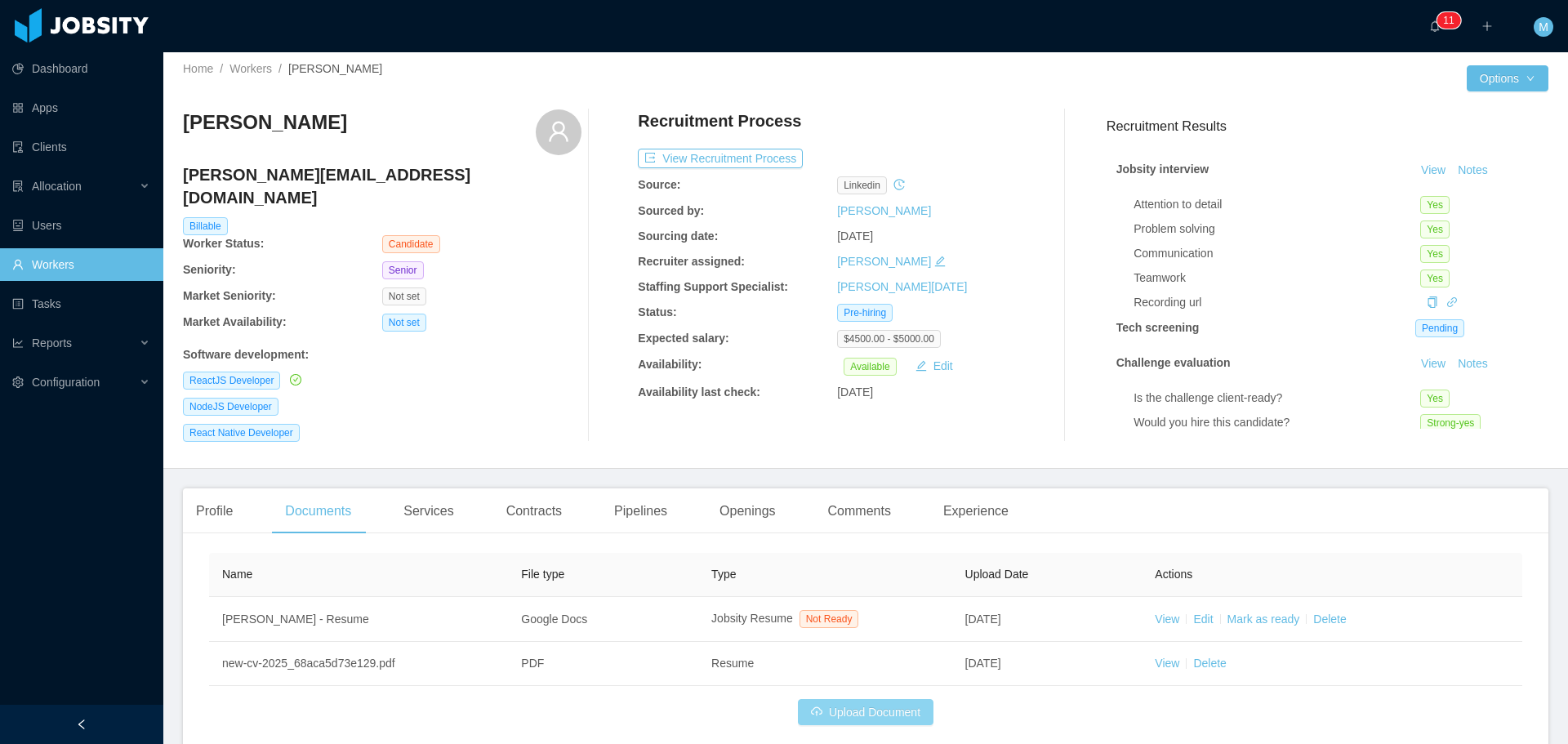
scroll to position [0, 0]
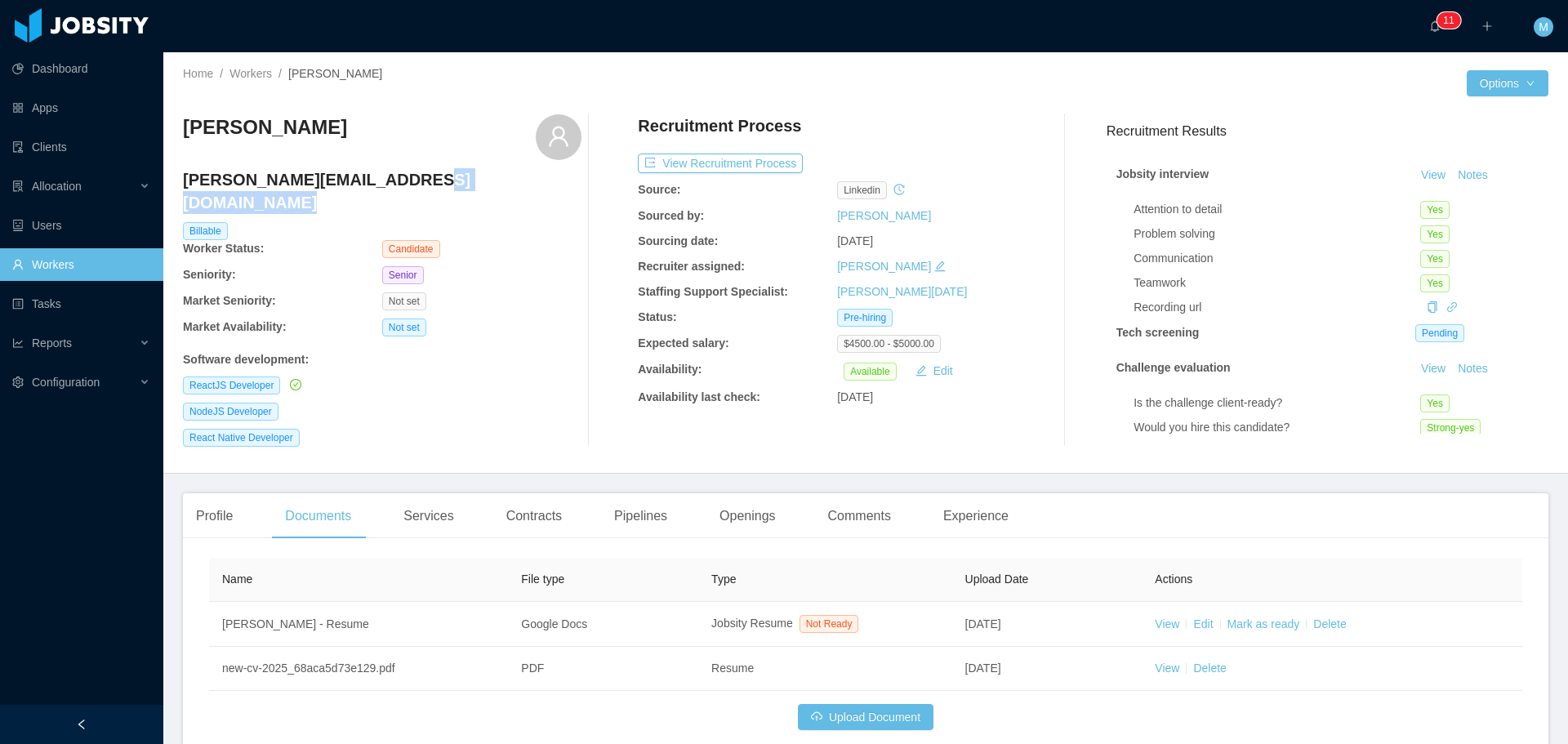
drag, startPoint x: 391, startPoint y: 188, endPoint x: 181, endPoint y: 186, distance: 210.0
click at [181, 186] on div "Home / Workers / Victor Barros / Options Victor Barros victor.manoel8@hotmail.c…" at bounding box center [865, 263] width 1404 height 421
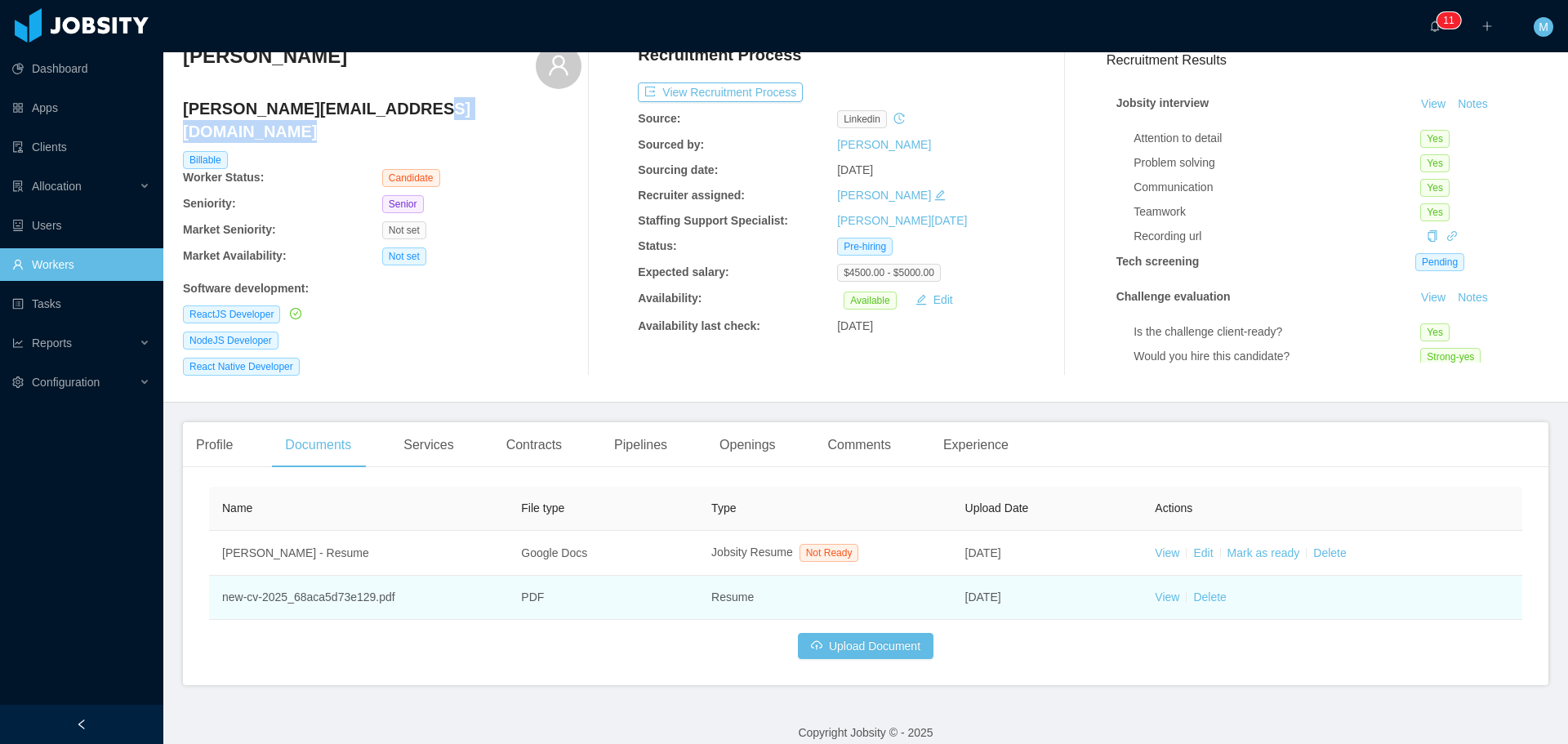
scroll to position [75, 0]
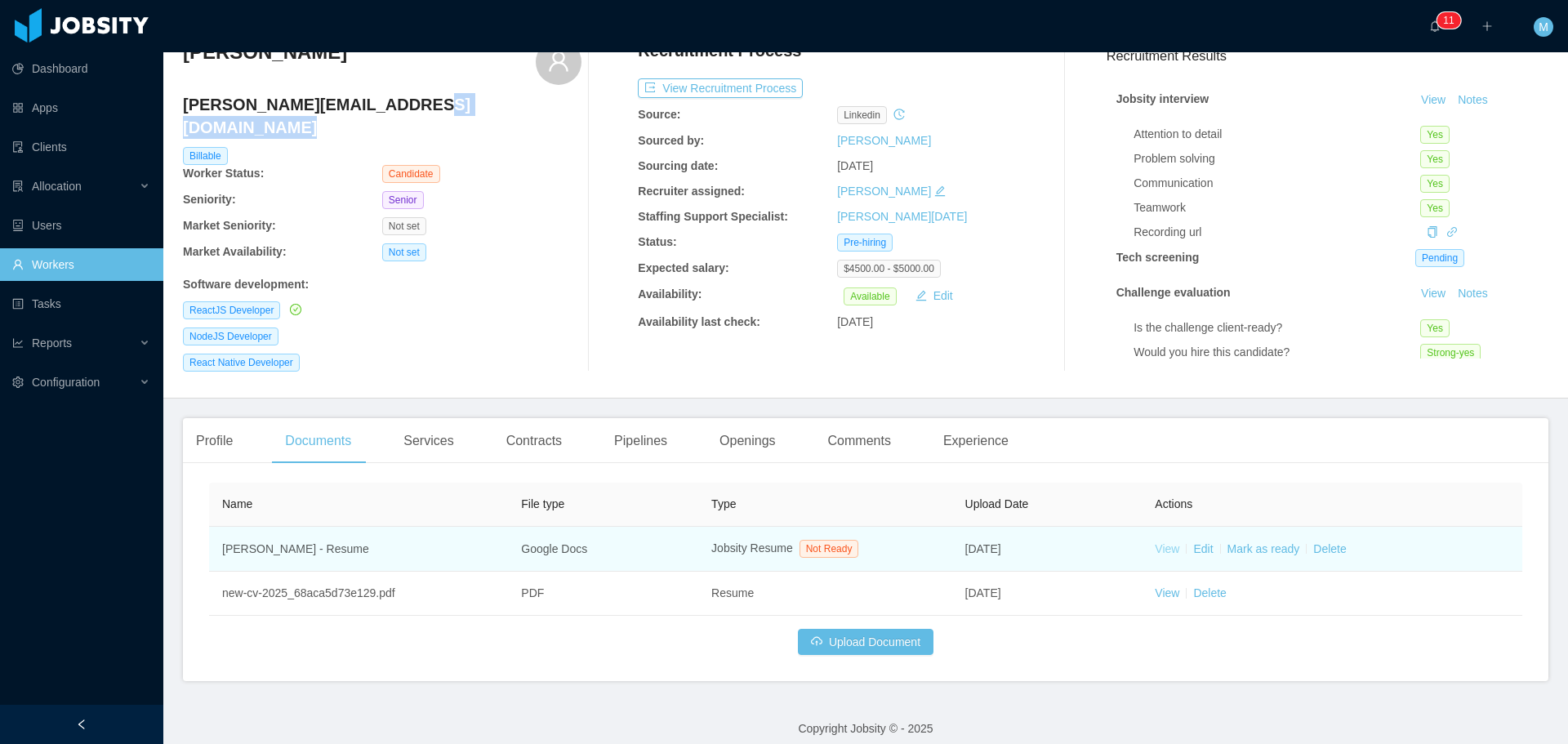
click at [1155, 542] on link "View" at bounding box center [1167, 549] width 25 height 13
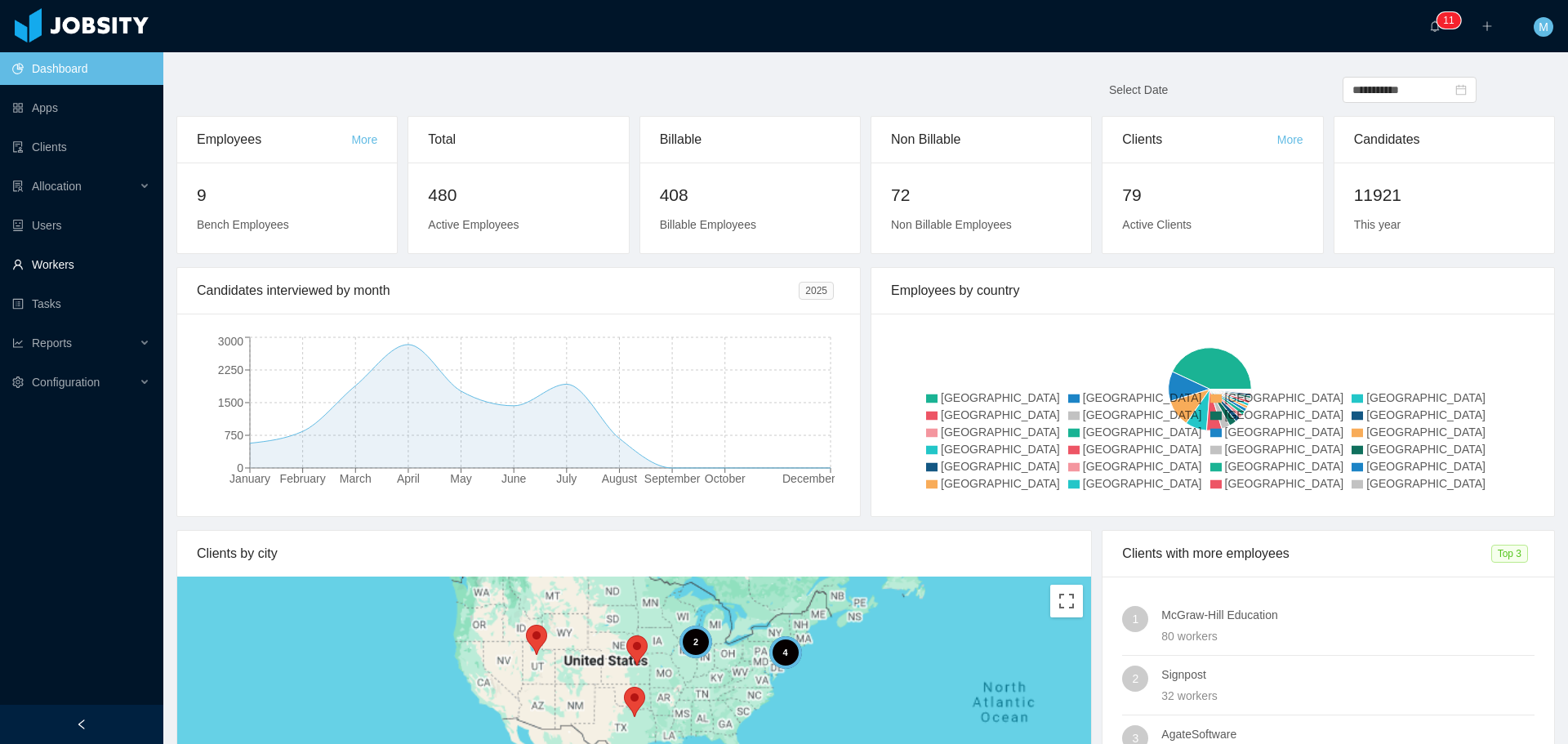
click at [49, 261] on link "Workers" at bounding box center [81, 265] width 138 height 33
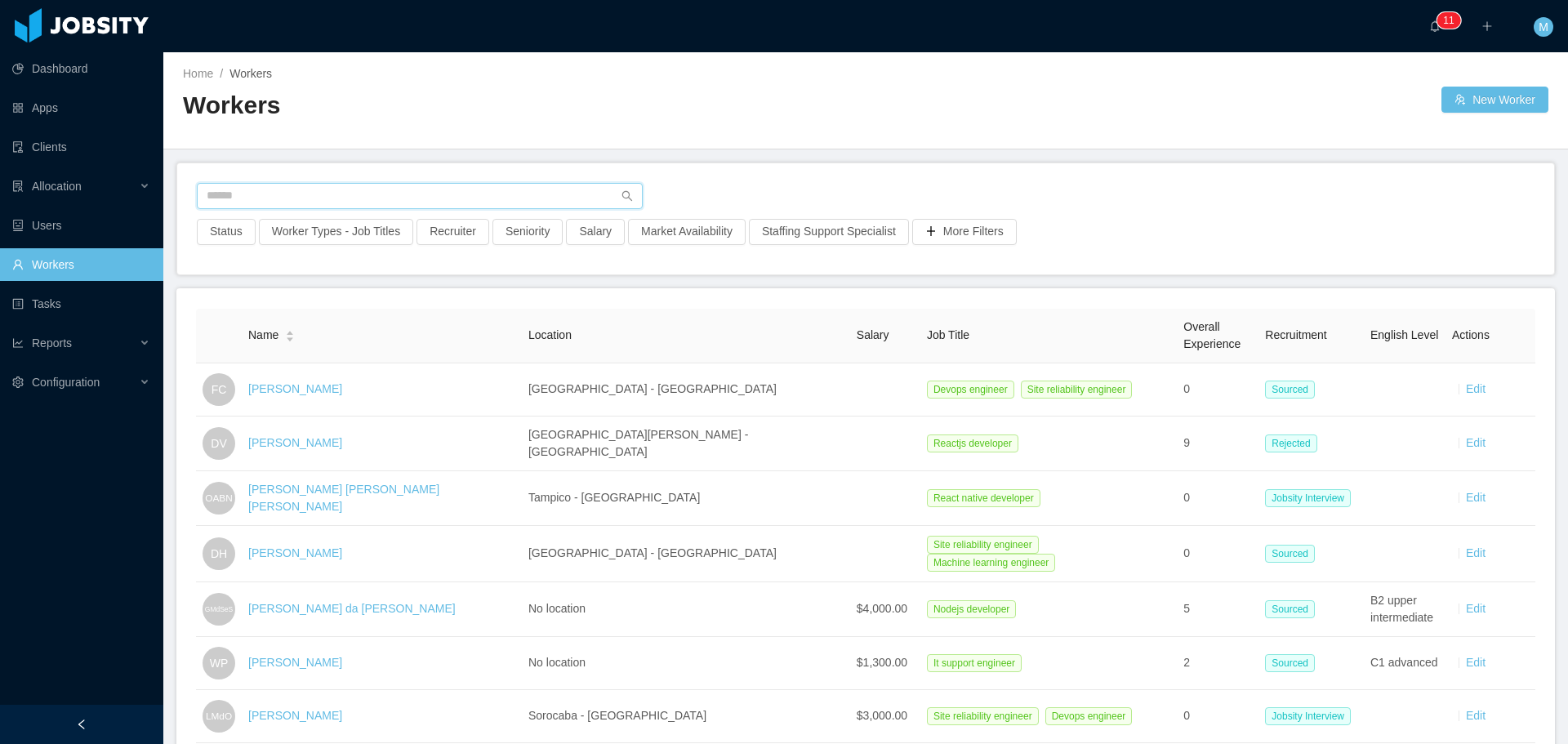
click at [381, 203] on input "text" at bounding box center [420, 196] width 446 height 26
paste input "**********"
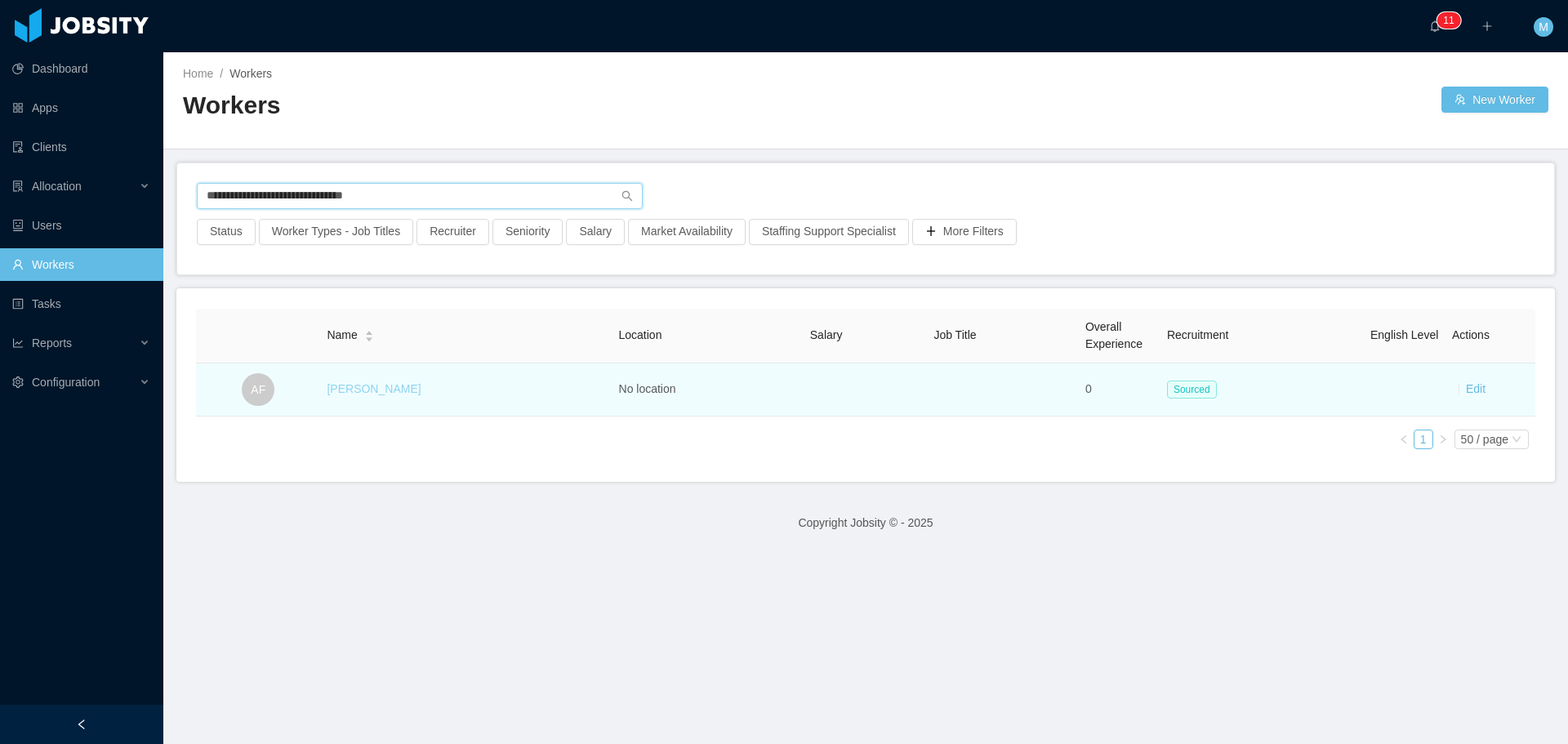
type input "**********"
click at [381, 394] on link "[PERSON_NAME]" at bounding box center [373, 388] width 94 height 13
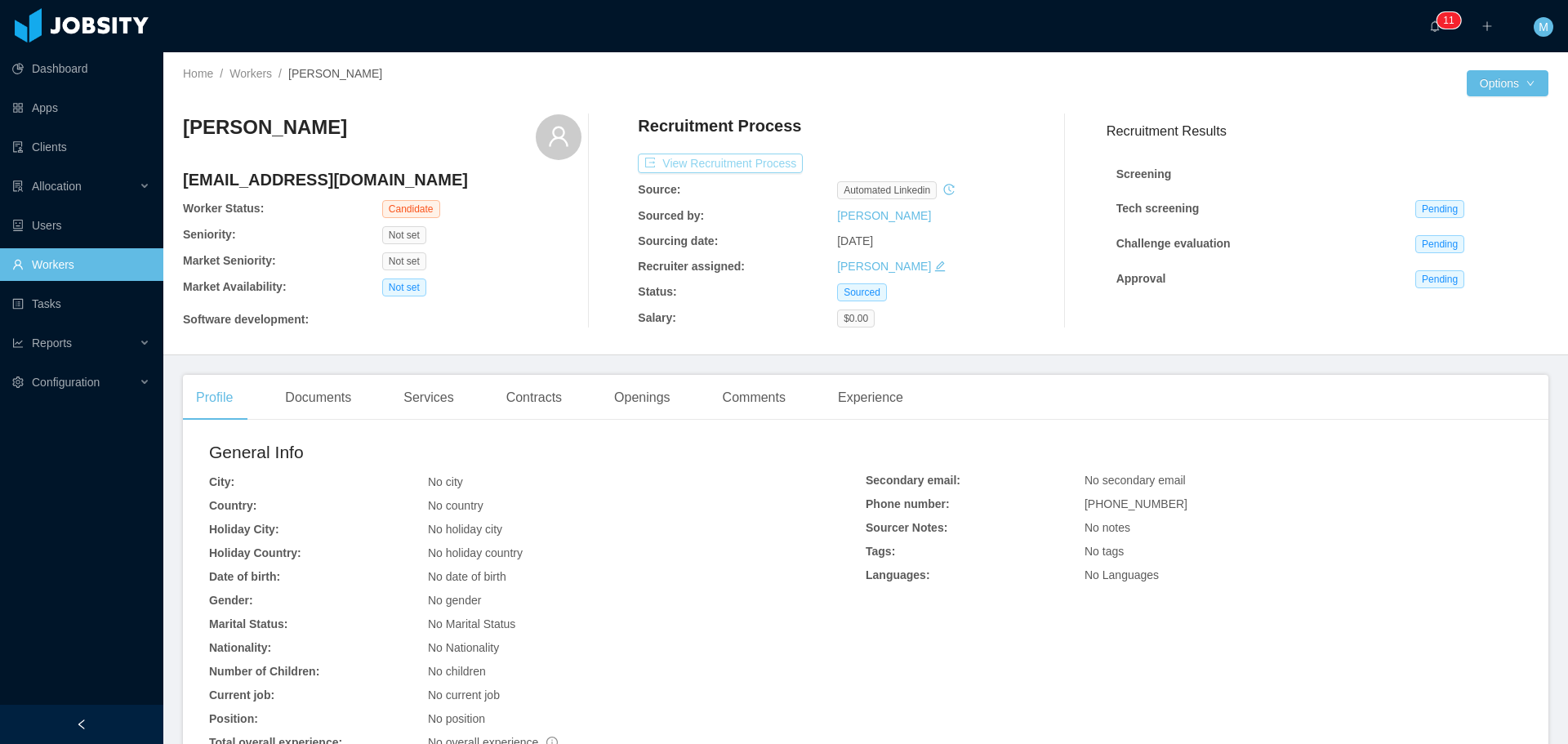
click at [733, 161] on button "View Recruitment Process" at bounding box center [720, 164] width 165 height 20
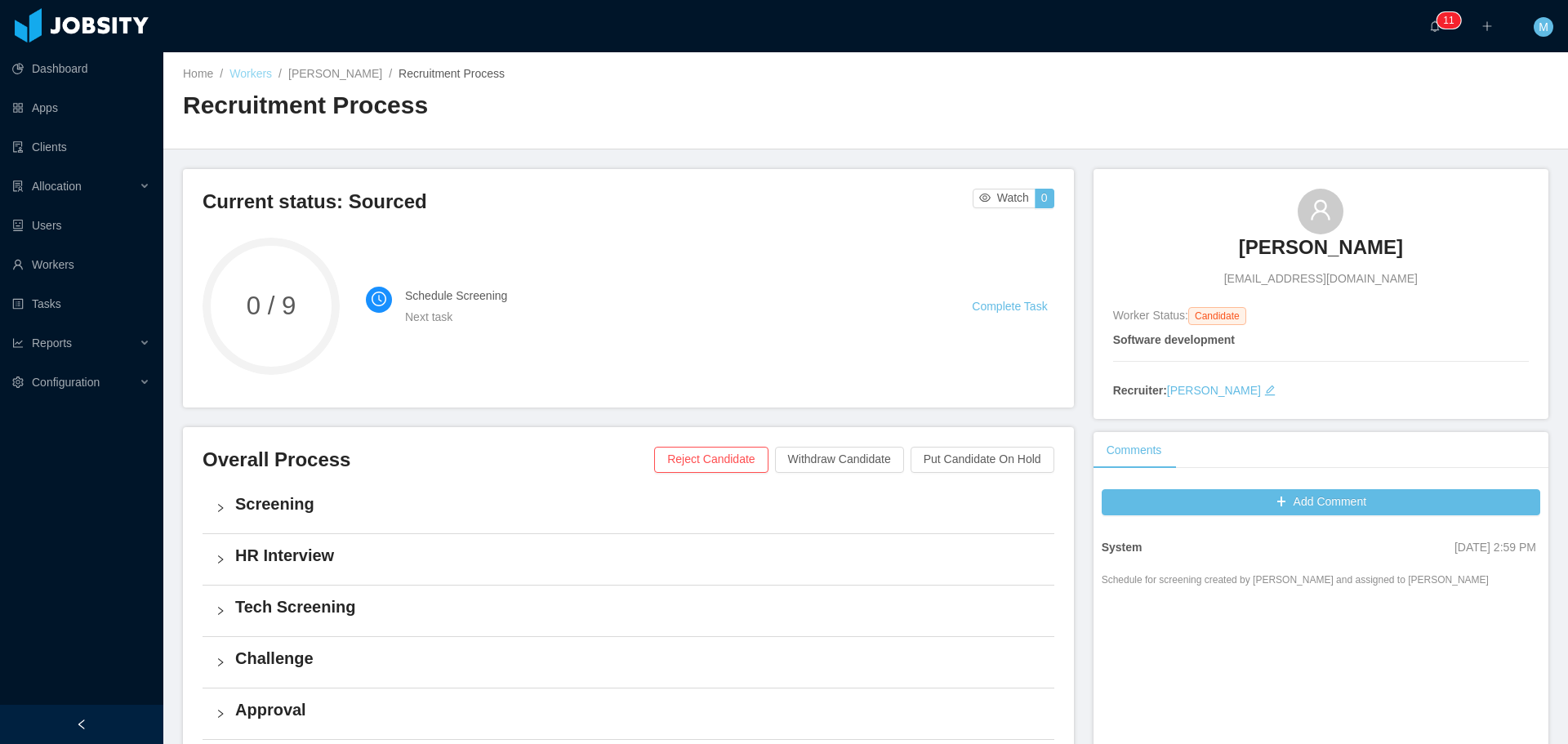
click at [267, 76] on link "Workers" at bounding box center [251, 73] width 43 height 13
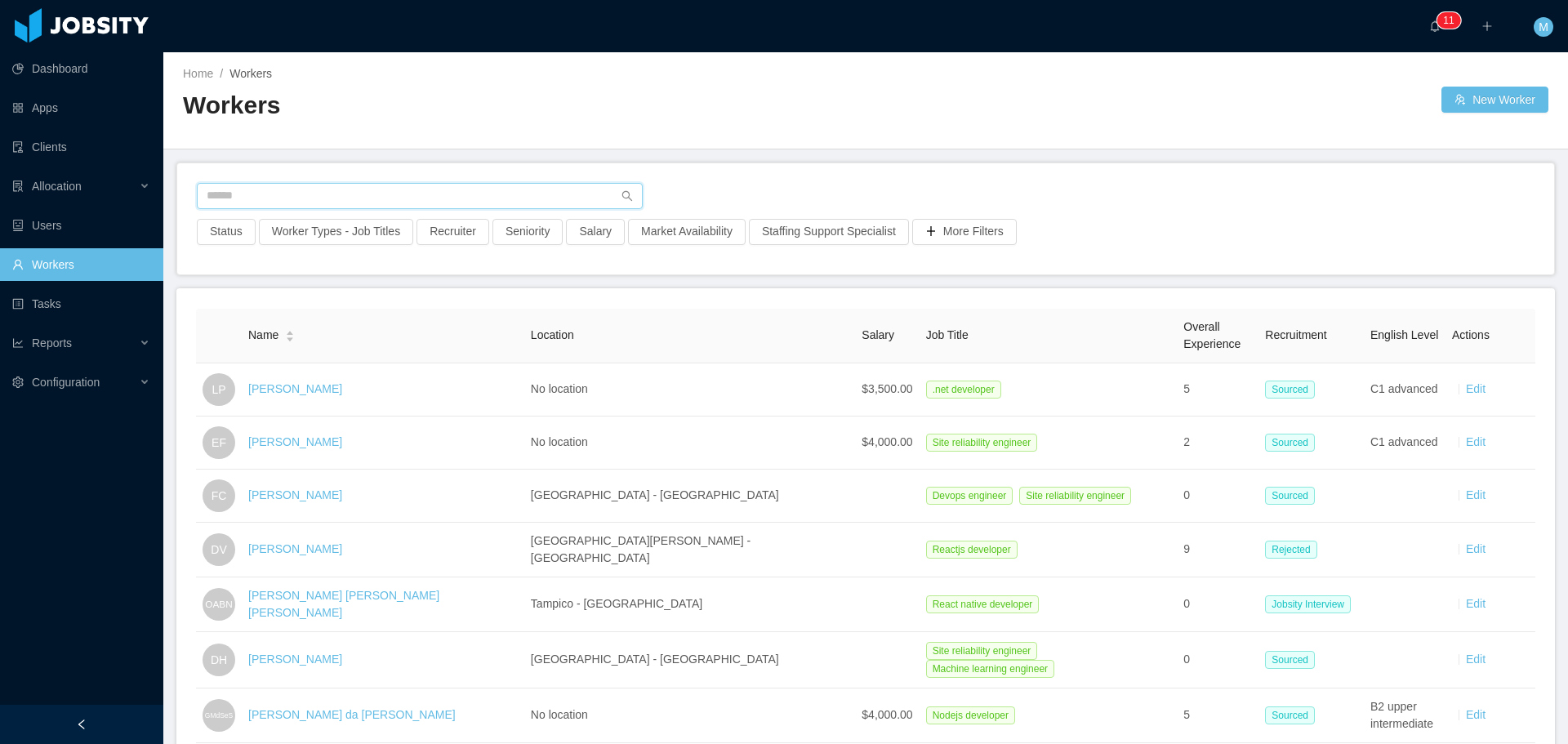
click at [271, 196] on input "text" at bounding box center [420, 196] width 446 height 26
paste input "**********"
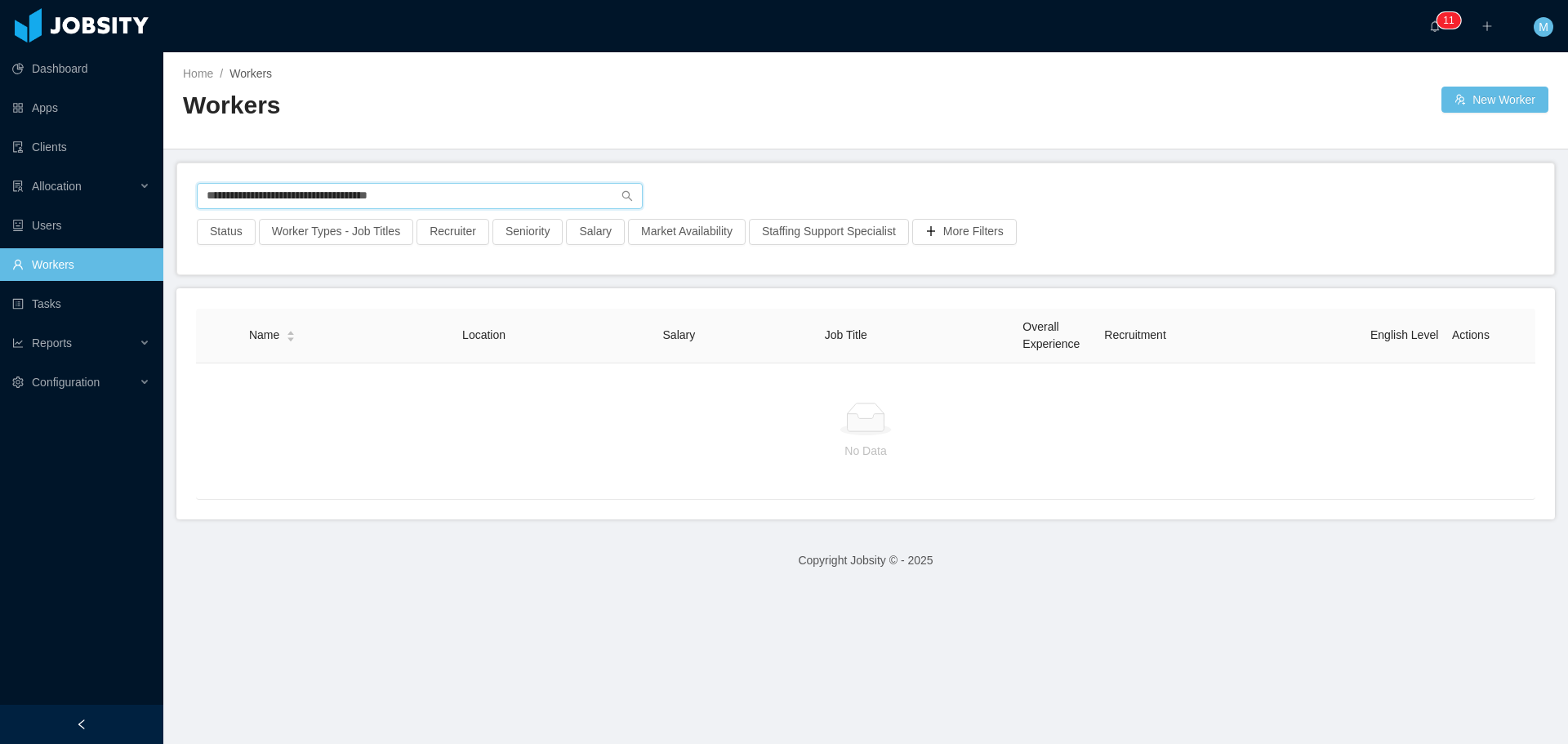
type input "**********"
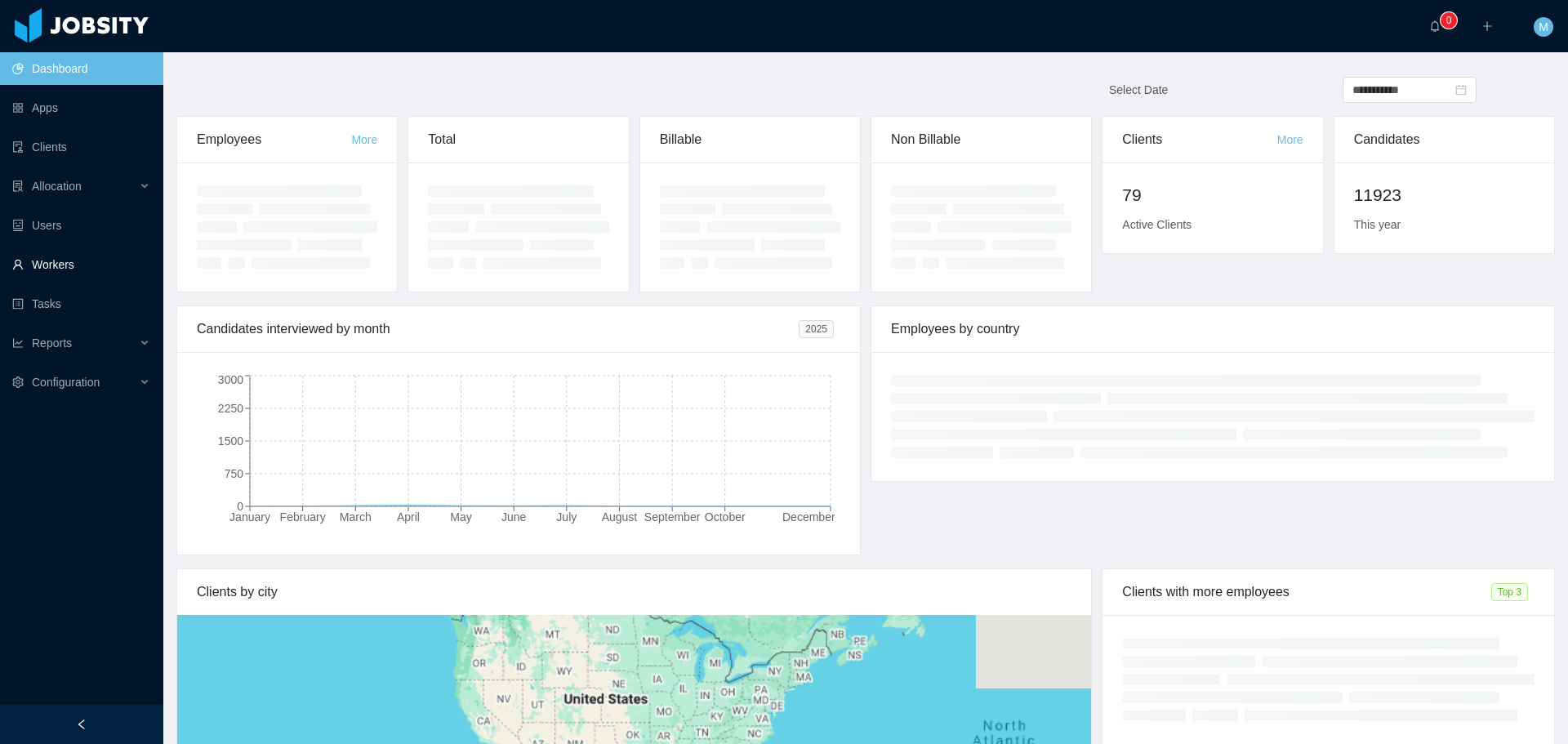
click at [68, 258] on link "Workers" at bounding box center [81, 265] width 138 height 33
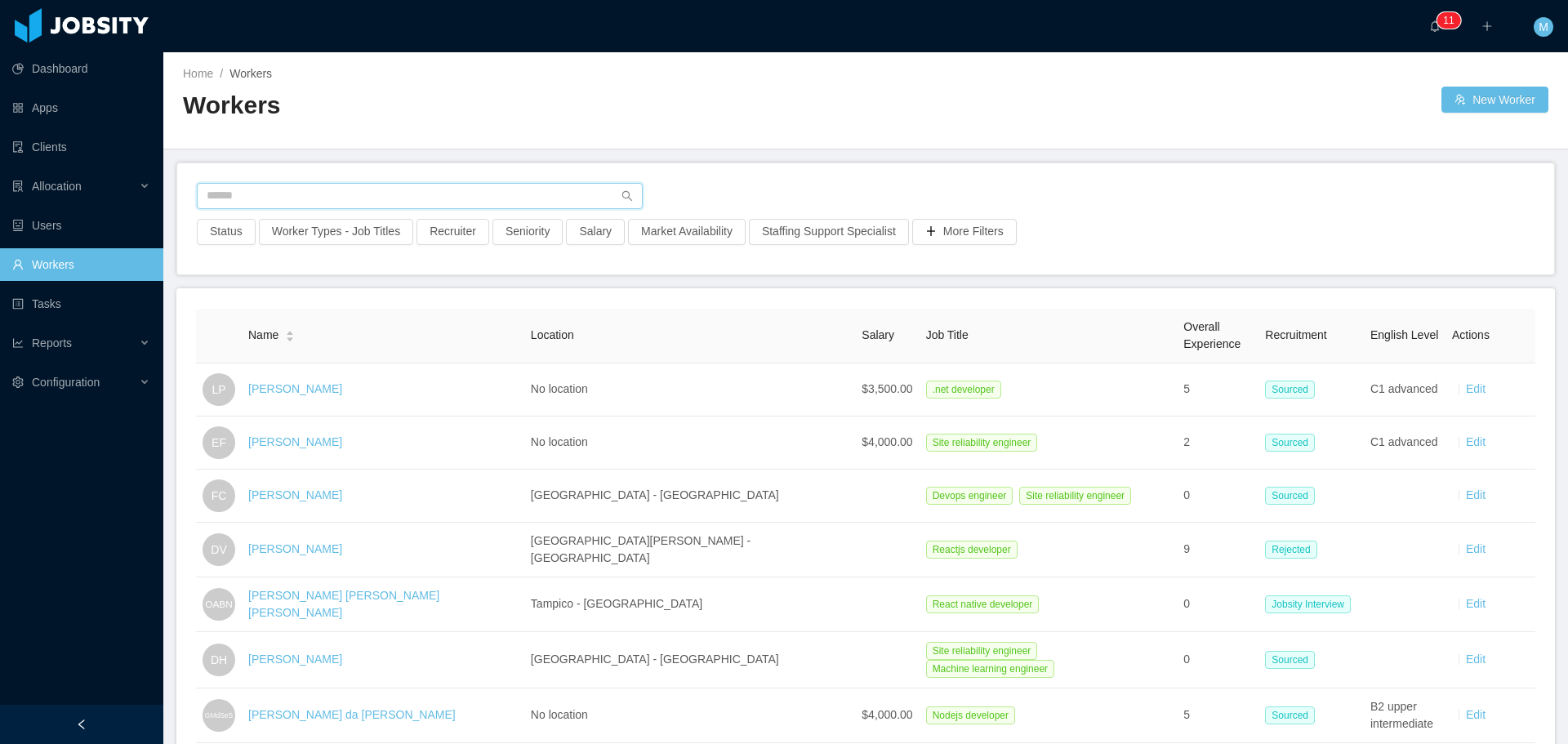
click at [270, 194] on input "text" at bounding box center [420, 196] width 446 height 26
click at [331, 191] on input "text" at bounding box center [420, 196] width 446 height 26
click at [434, 233] on button "Recruiter" at bounding box center [452, 232] width 72 height 26
click at [383, 309] on div at bounding box center [444, 305] width 230 height 25
type input "******"
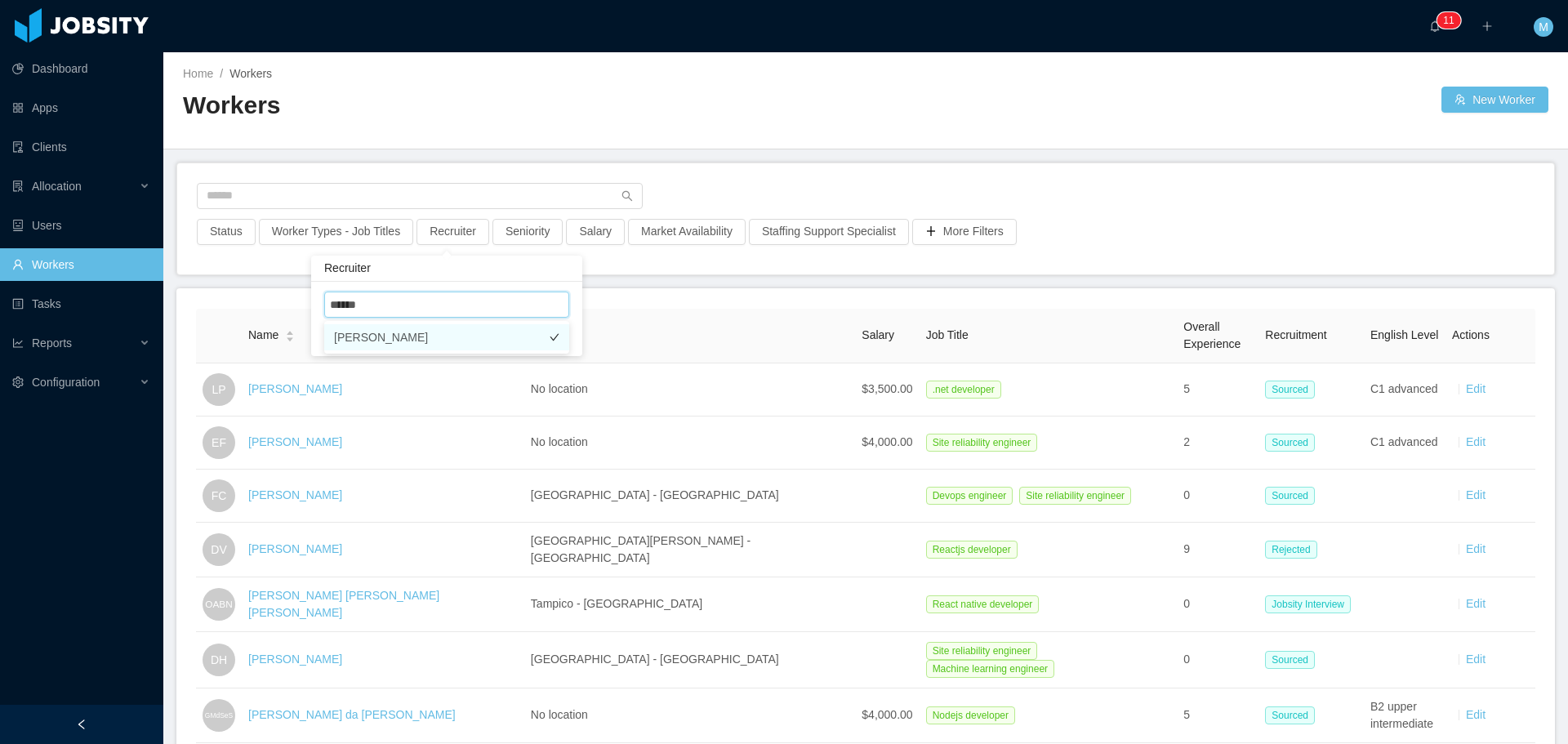
click at [410, 337] on li "[PERSON_NAME]" at bounding box center [447, 337] width 245 height 26
click at [761, 174] on div "Status Worker Types - Job Titles Recruiter · 1 Seniority Salary Market Availabi…" at bounding box center [865, 219] width 1376 height 111
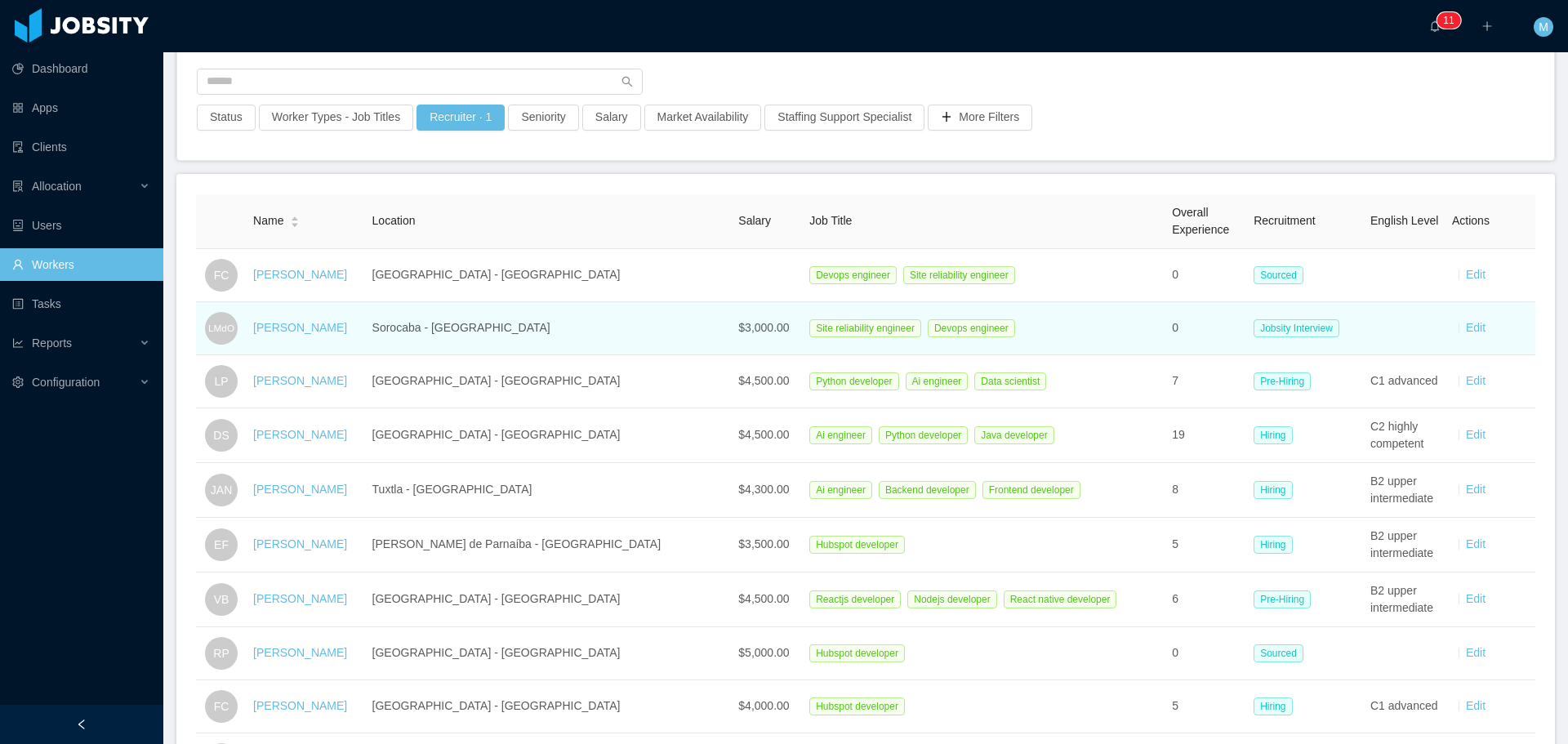
scroll to position [164, 0]
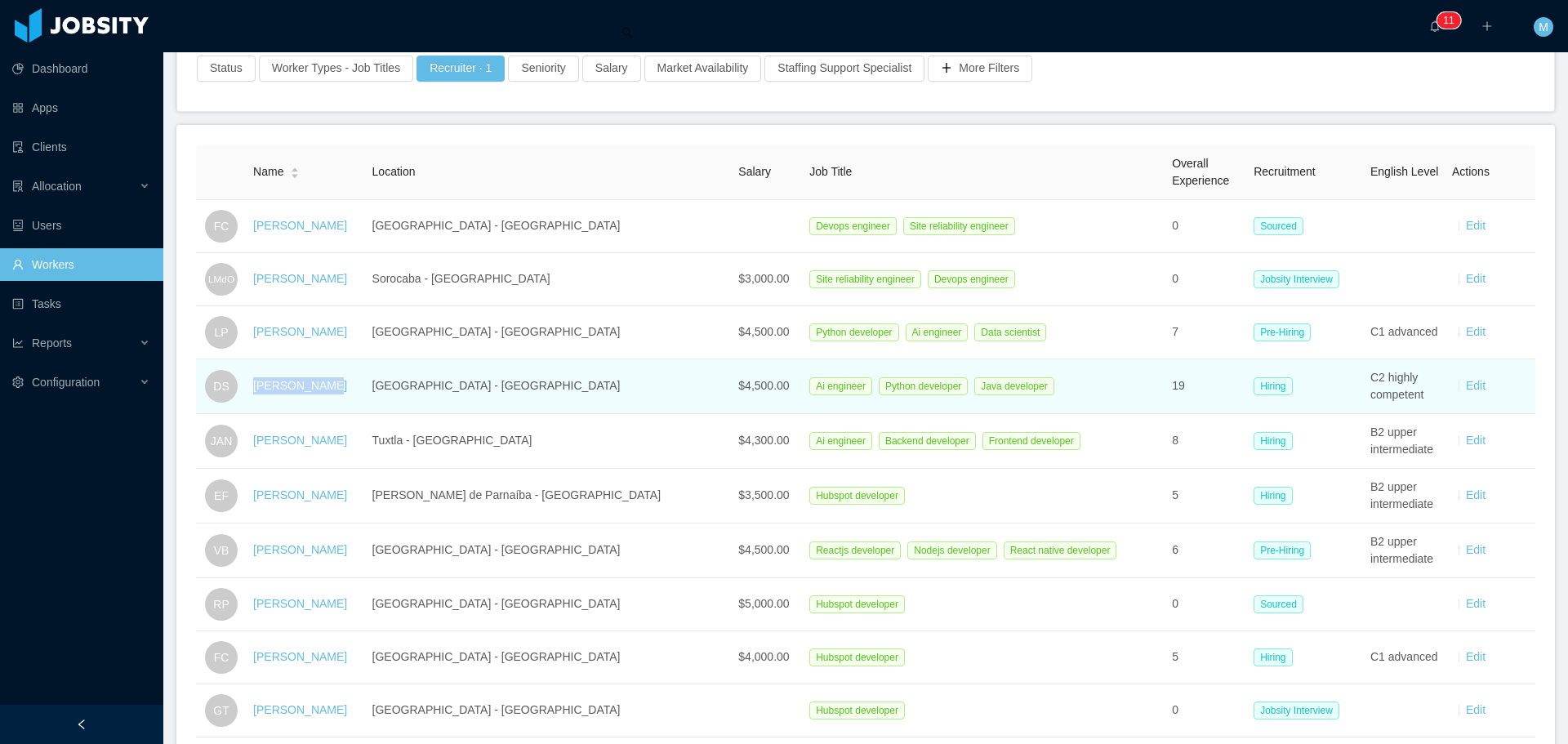
drag, startPoint x: 341, startPoint y: 392, endPoint x: 262, endPoint y: 394, distance: 79.0
click at [262, 394] on td "Danilo Silva" at bounding box center [306, 387] width 118 height 54
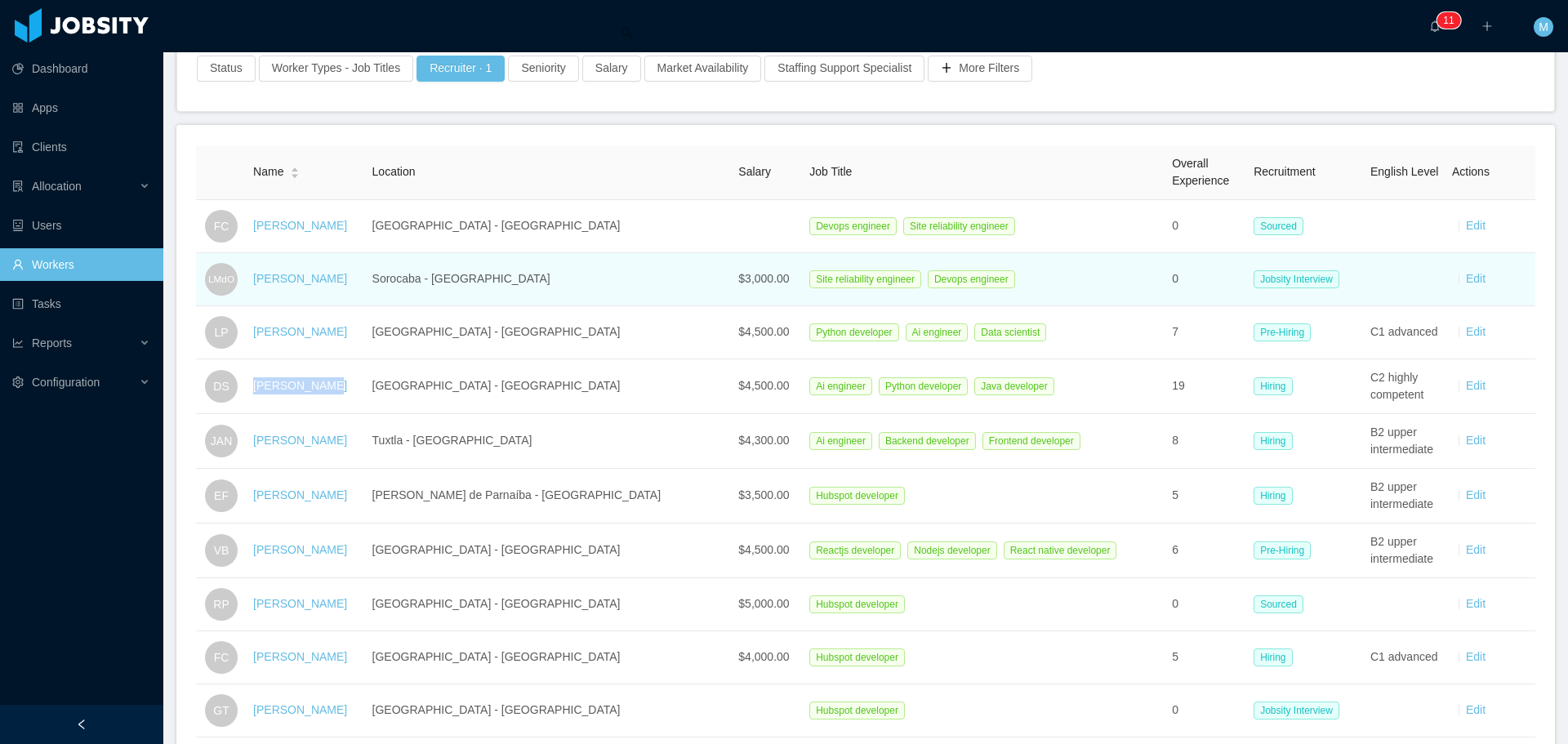
copy link "Danilo Silva"
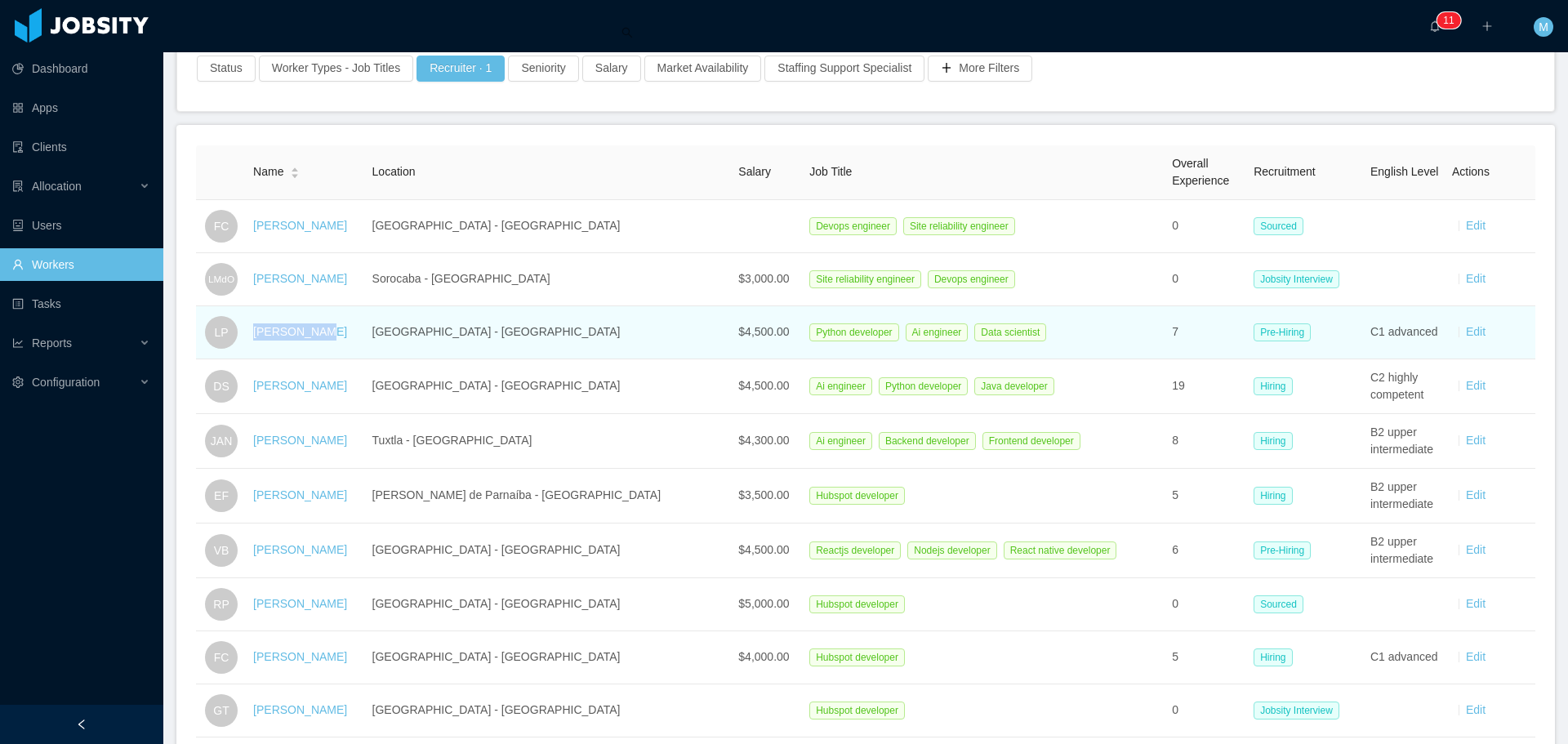
drag, startPoint x: 322, startPoint y: 331, endPoint x: 261, endPoint y: 330, distance: 61.0
click at [261, 330] on td "Lucca Prado" at bounding box center [306, 332] width 118 height 53
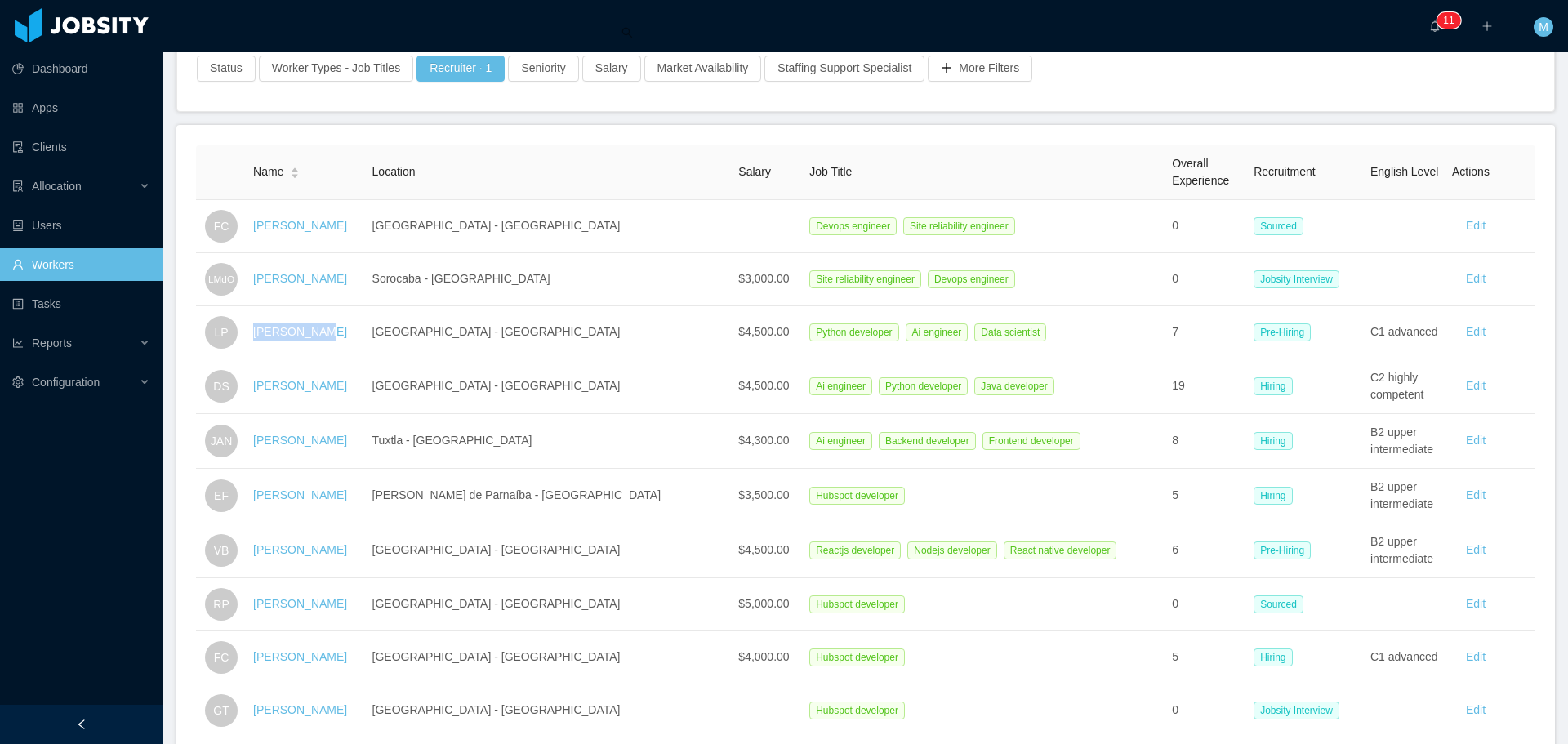
copy link "Lucca Prado"
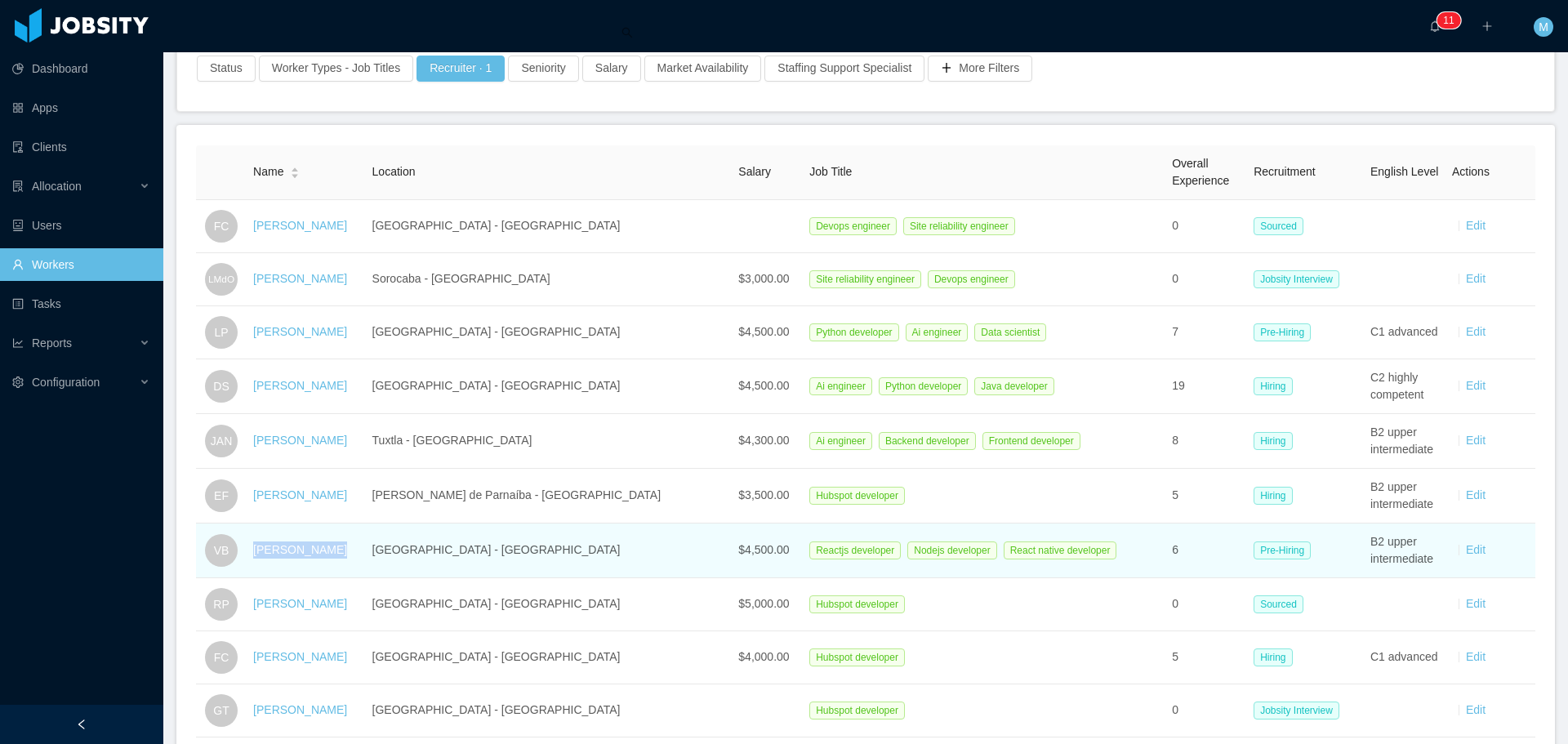
drag, startPoint x: 336, startPoint y: 554, endPoint x: 249, endPoint y: 556, distance: 87.0
click at [249, 556] on tr "VB Victor Barros São Paulo - Brazil $4,500.00 Reactjs developer Nodejs develope…" at bounding box center [865, 551] width 1339 height 54
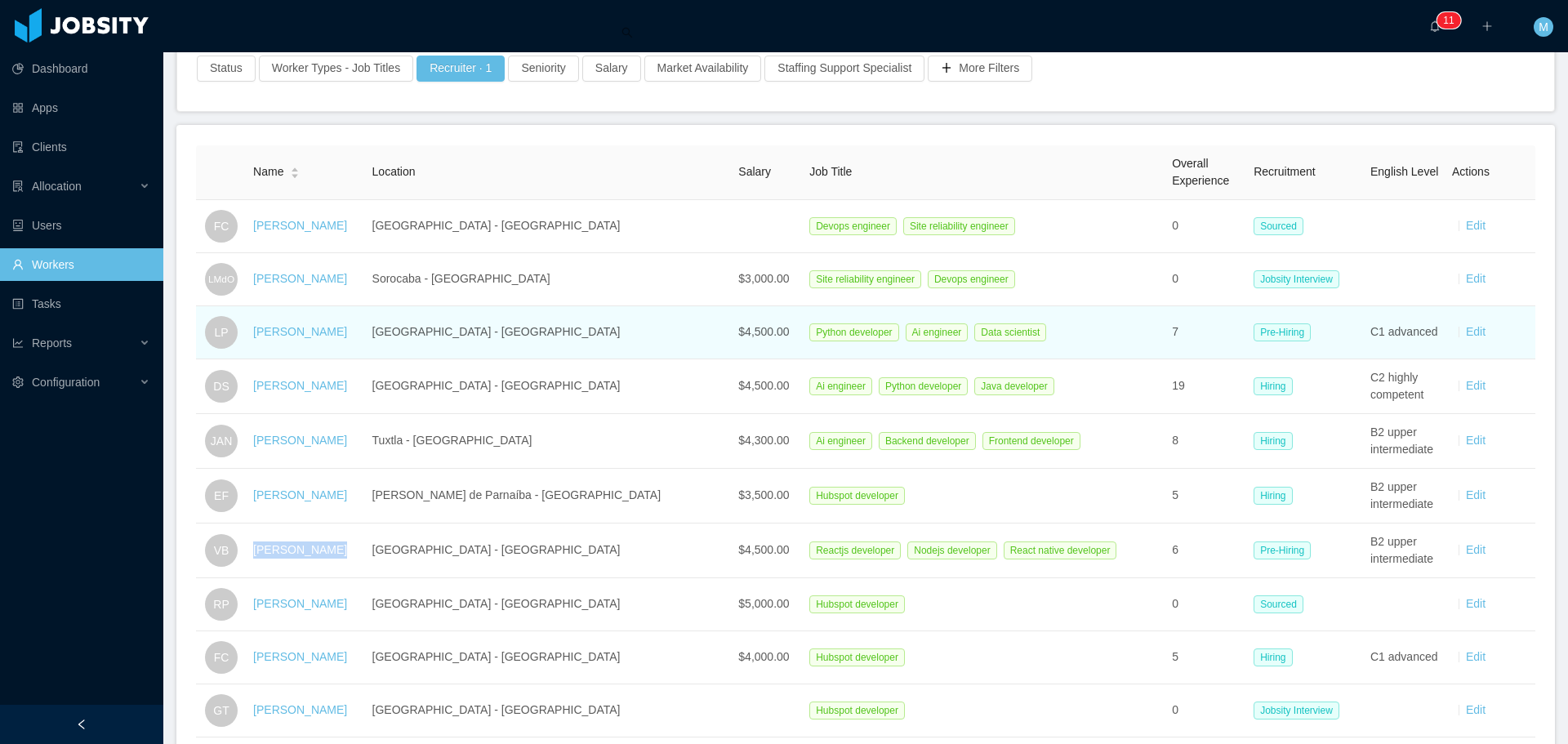
copy tr "Victor Barros"
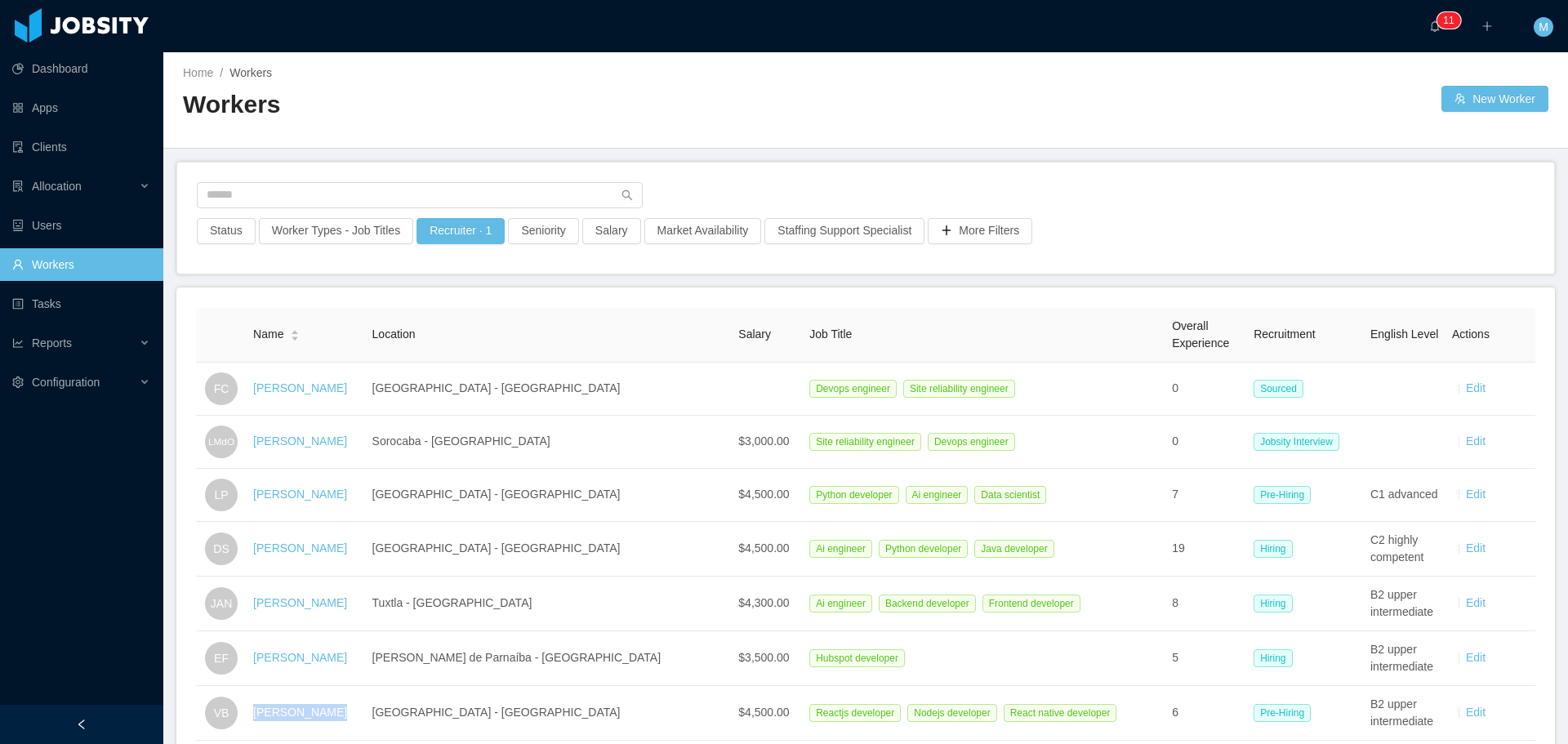
scroll to position [0, 0]
click at [364, 202] on input "text" at bounding box center [420, 196] width 446 height 26
paste input "**********"
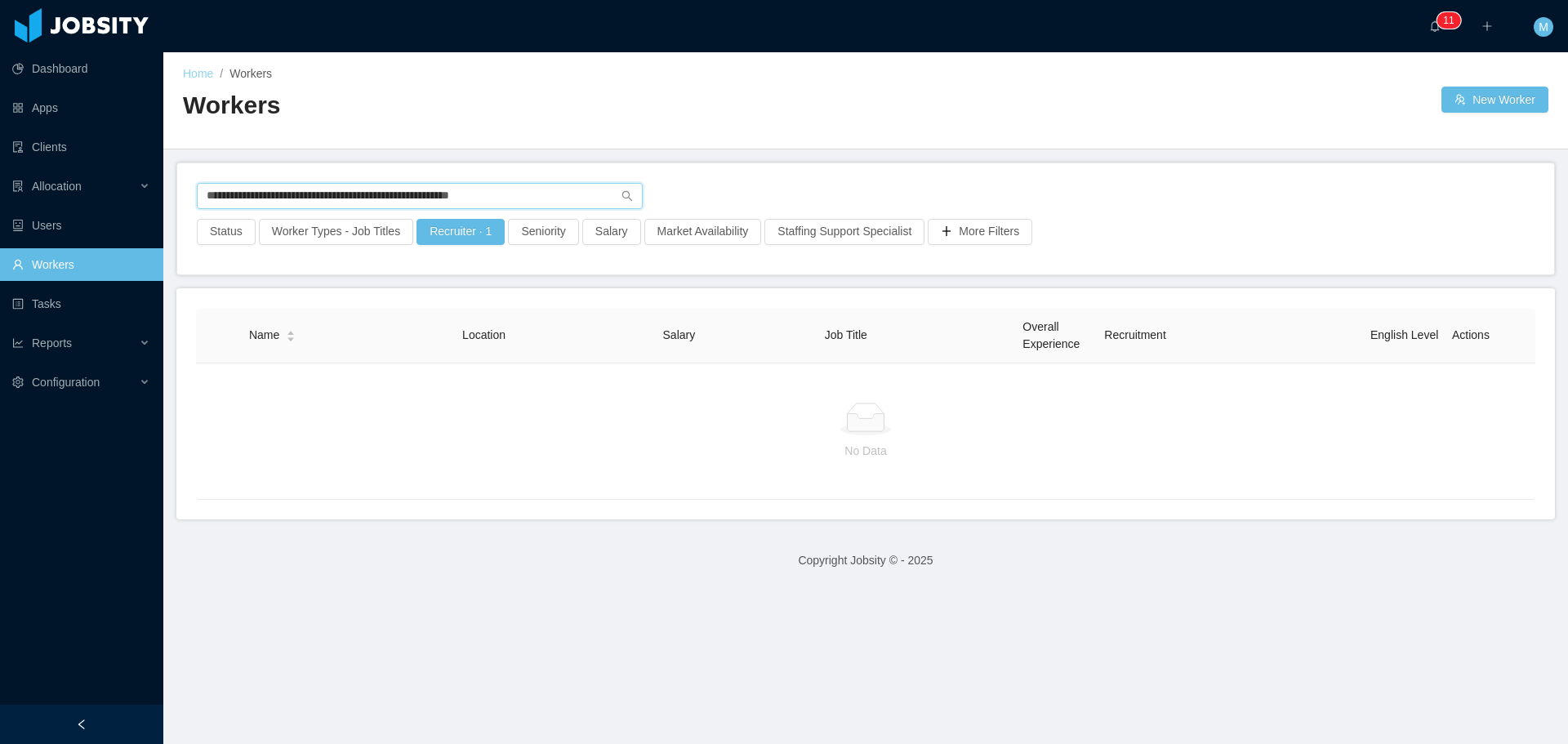
type input "**********"
click at [193, 72] on link "Home" at bounding box center [197, 73] width 30 height 13
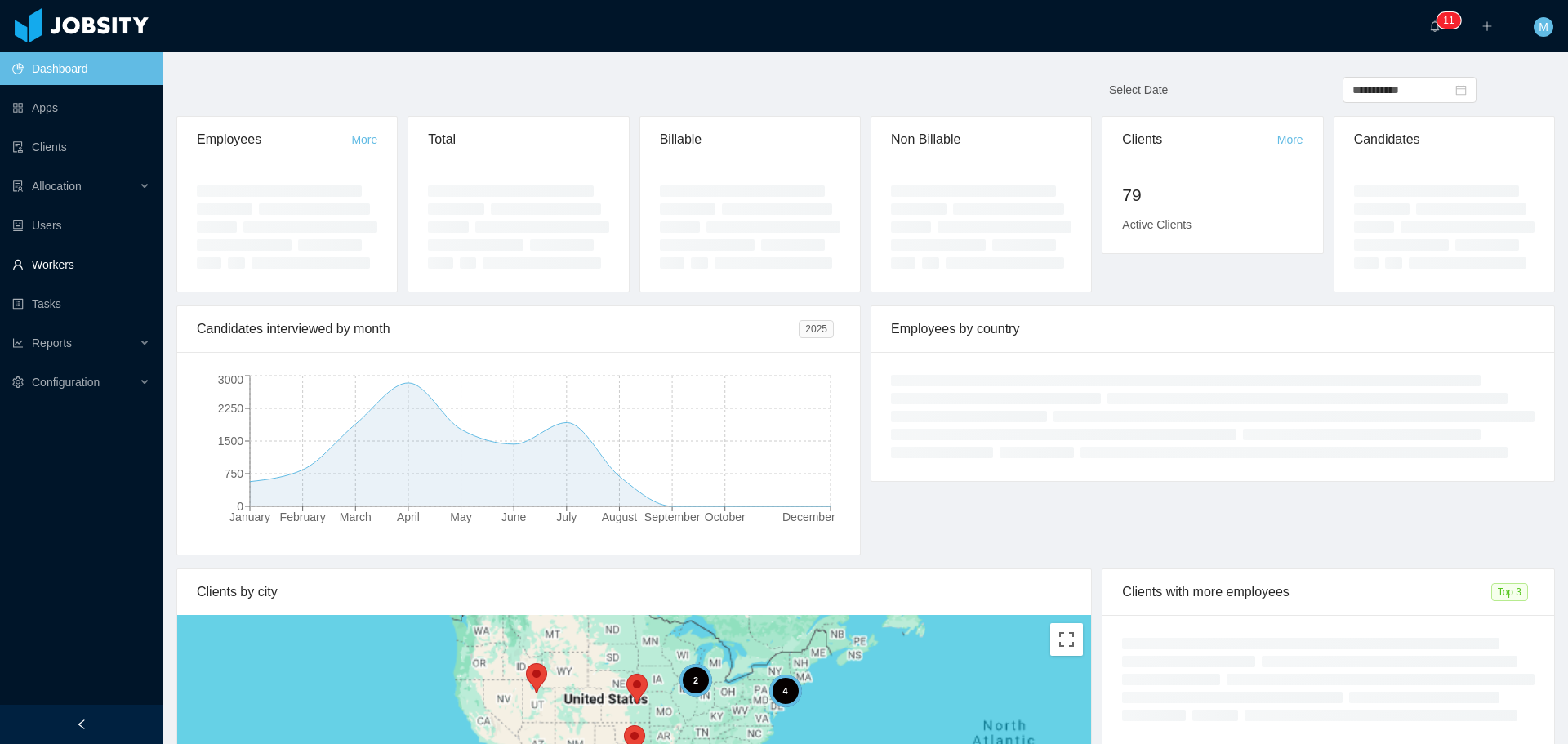
click at [49, 261] on link "Workers" at bounding box center [81, 265] width 138 height 33
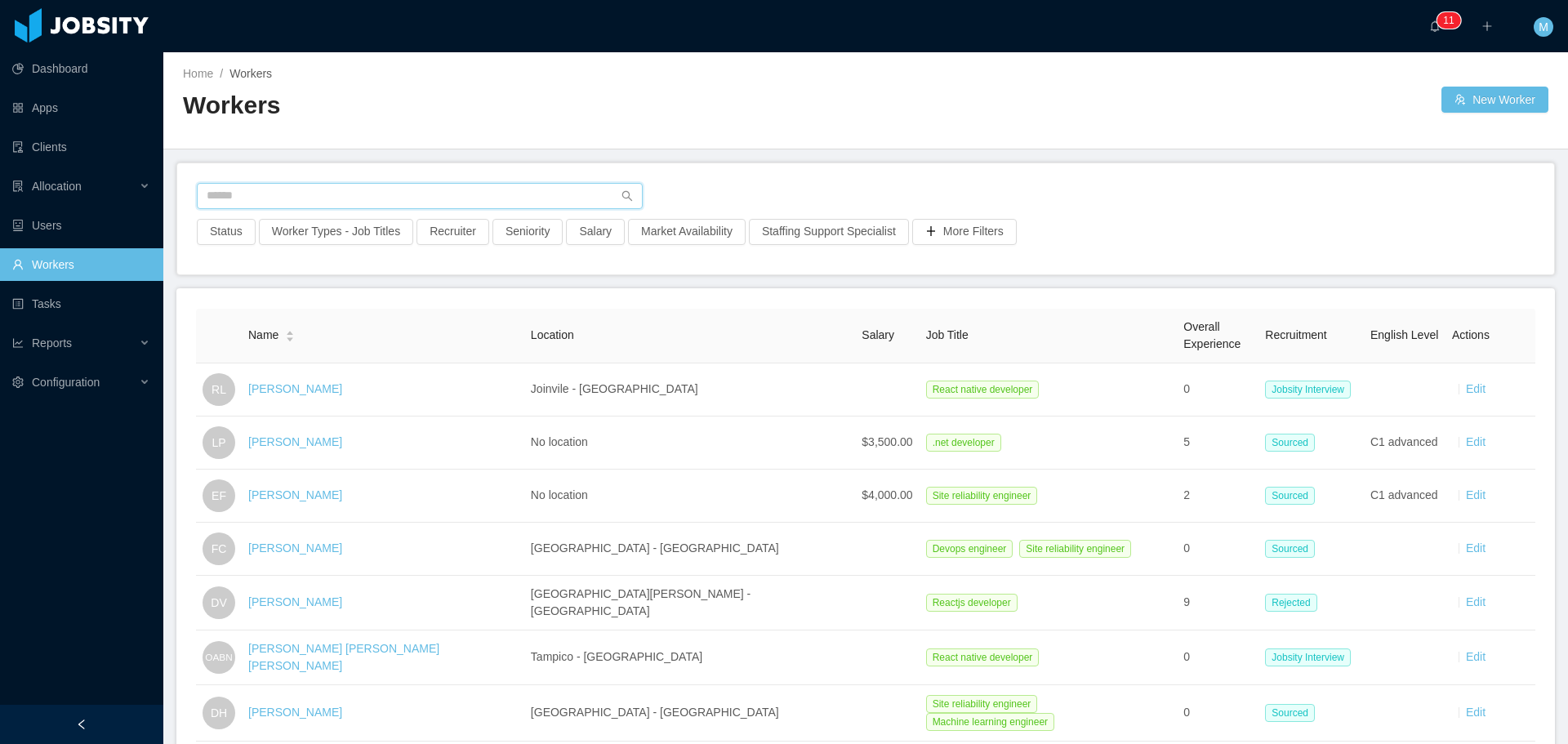
click at [325, 192] on input "text" at bounding box center [420, 196] width 446 height 26
paste input "**********"
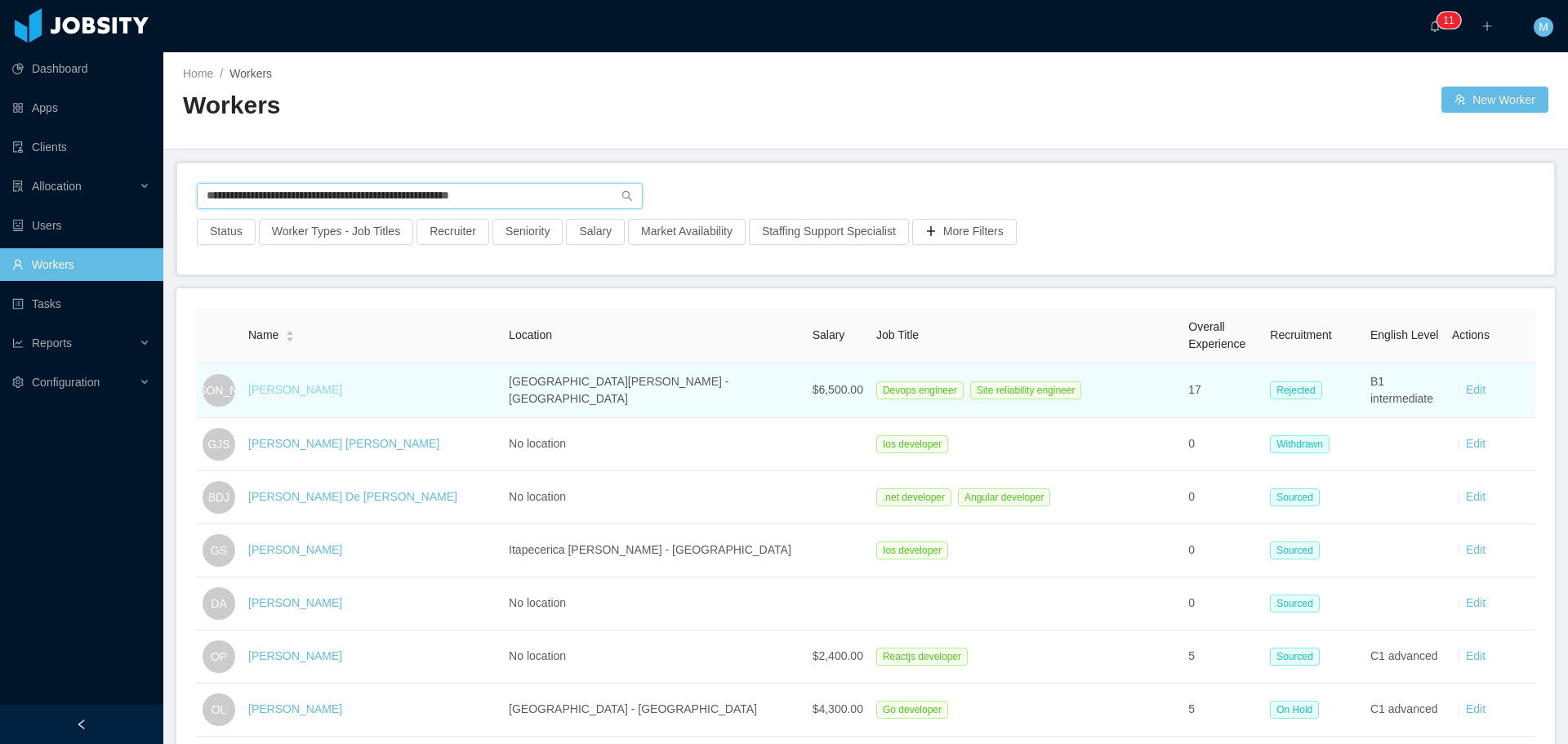
type input "**********"
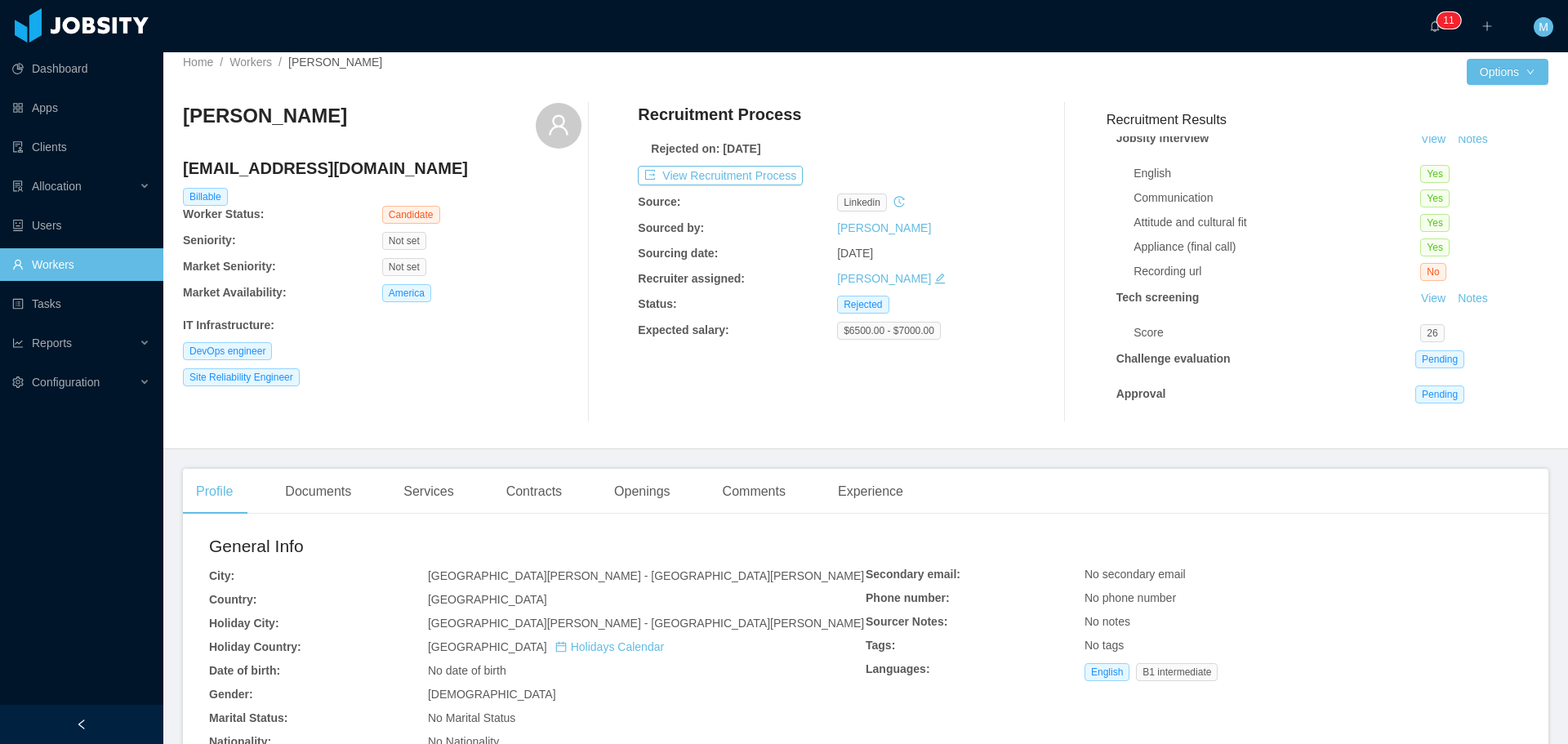
scroll to position [81, 0]
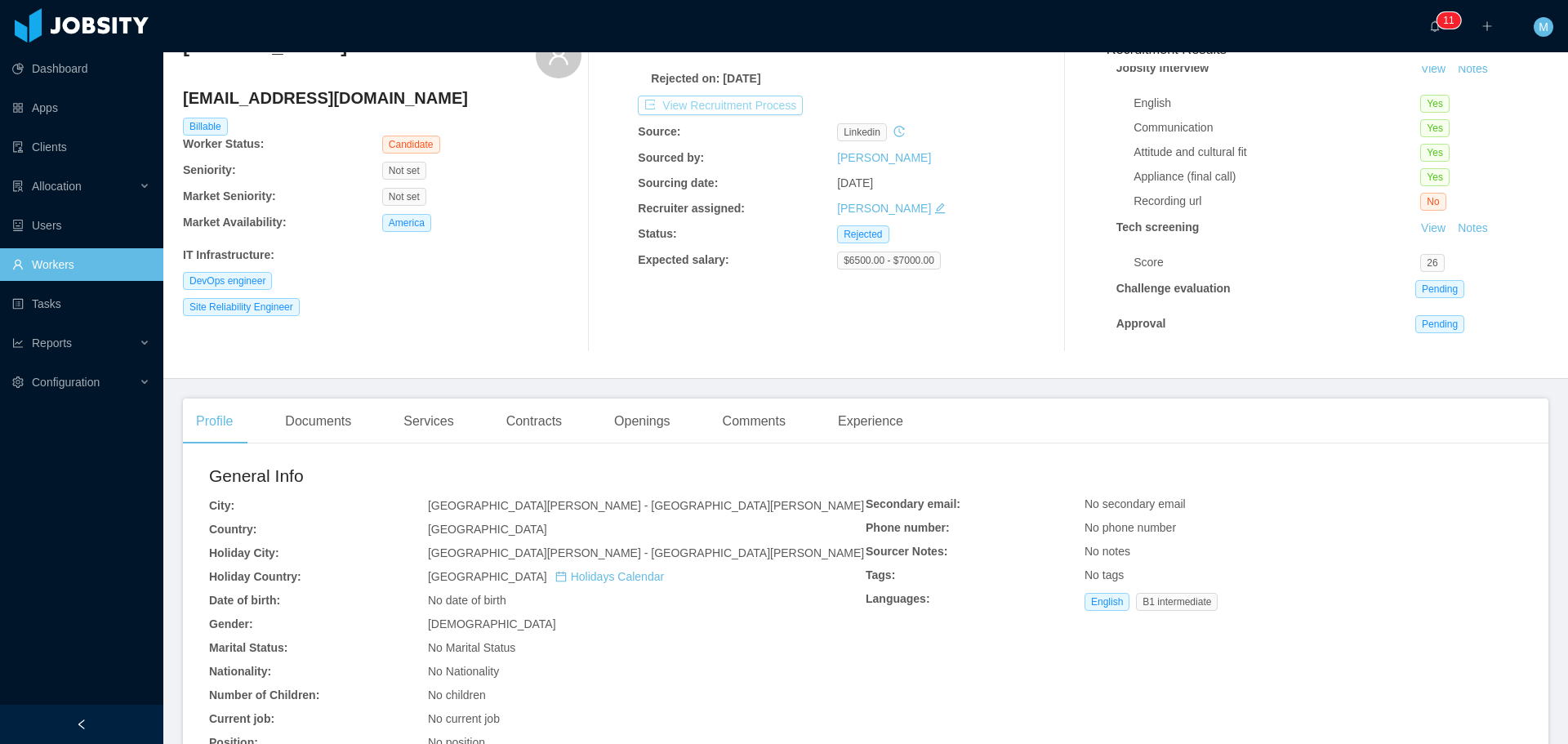
click at [709, 103] on button "View Recruitment Process" at bounding box center [720, 105] width 165 height 20
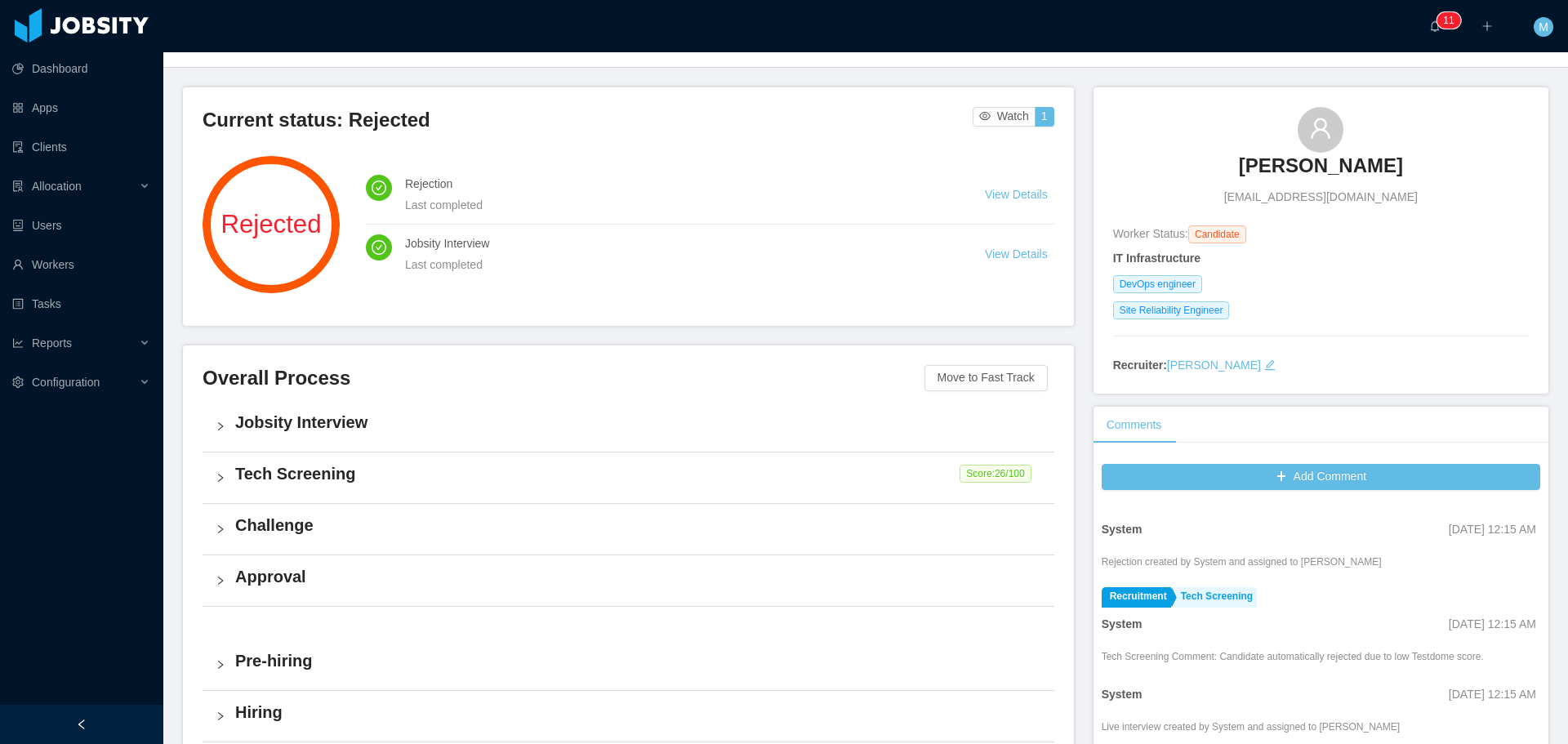
scroll to position [408, 0]
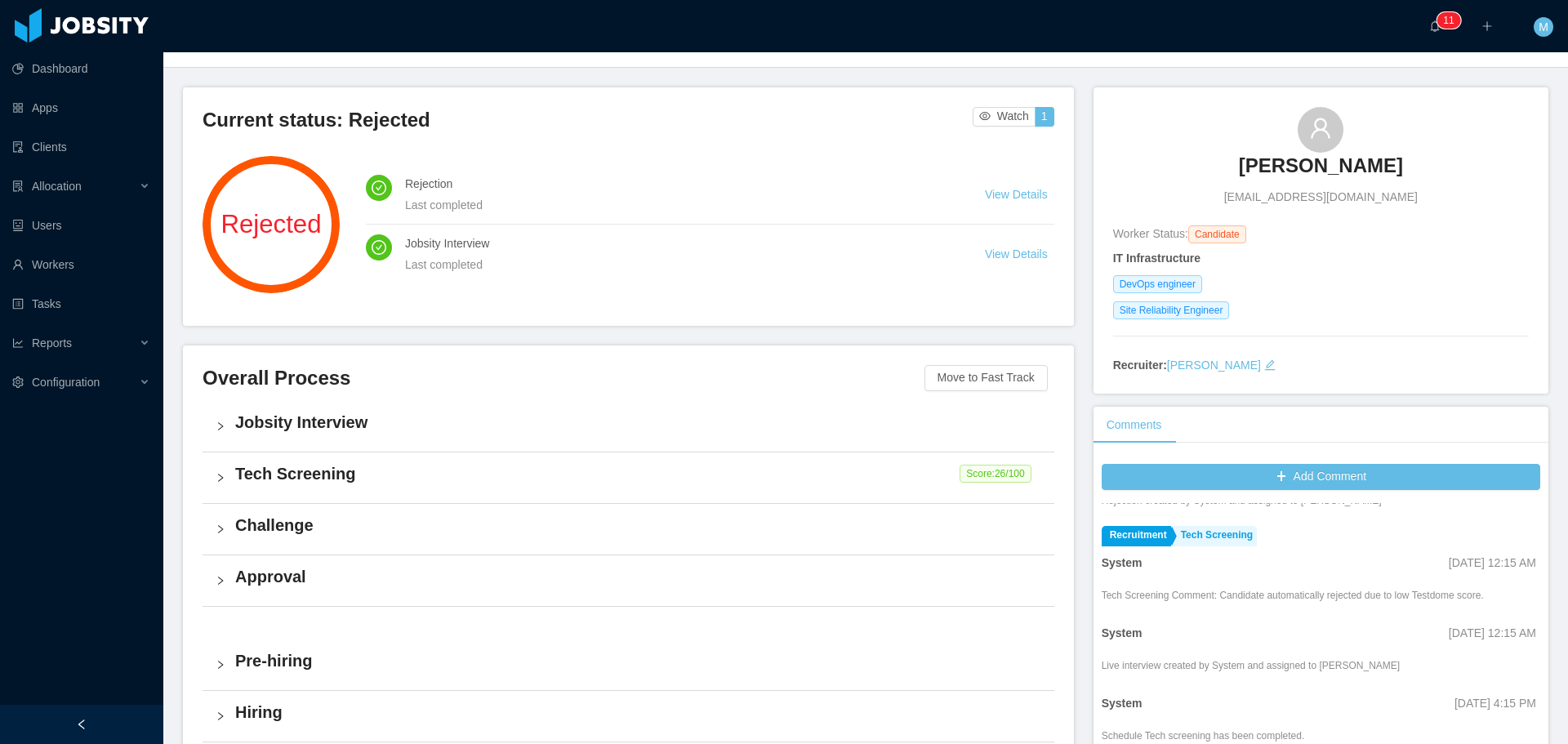
click at [267, 467] on h4 "Tech Screening" at bounding box center [638, 474] width 806 height 23
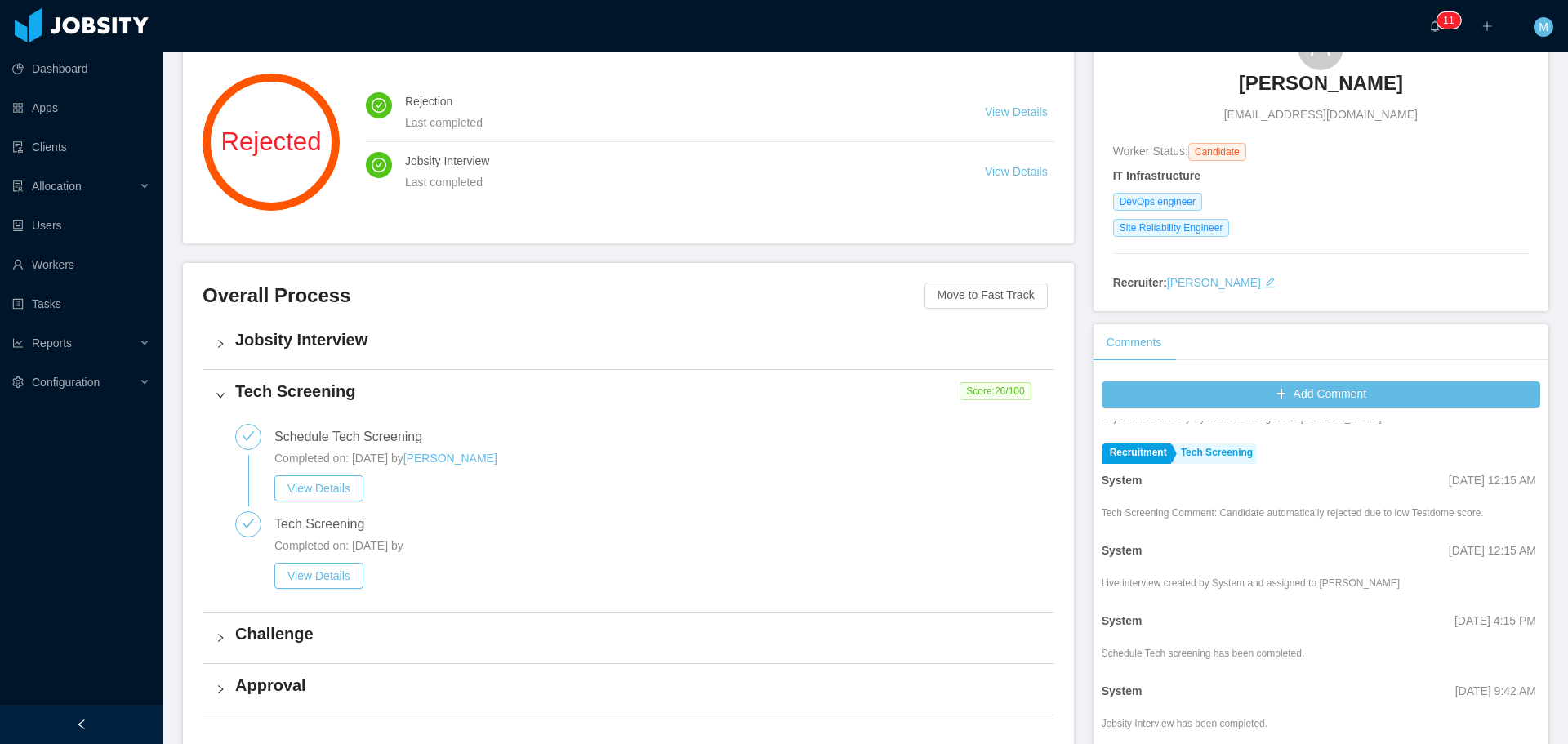
scroll to position [164, 0]
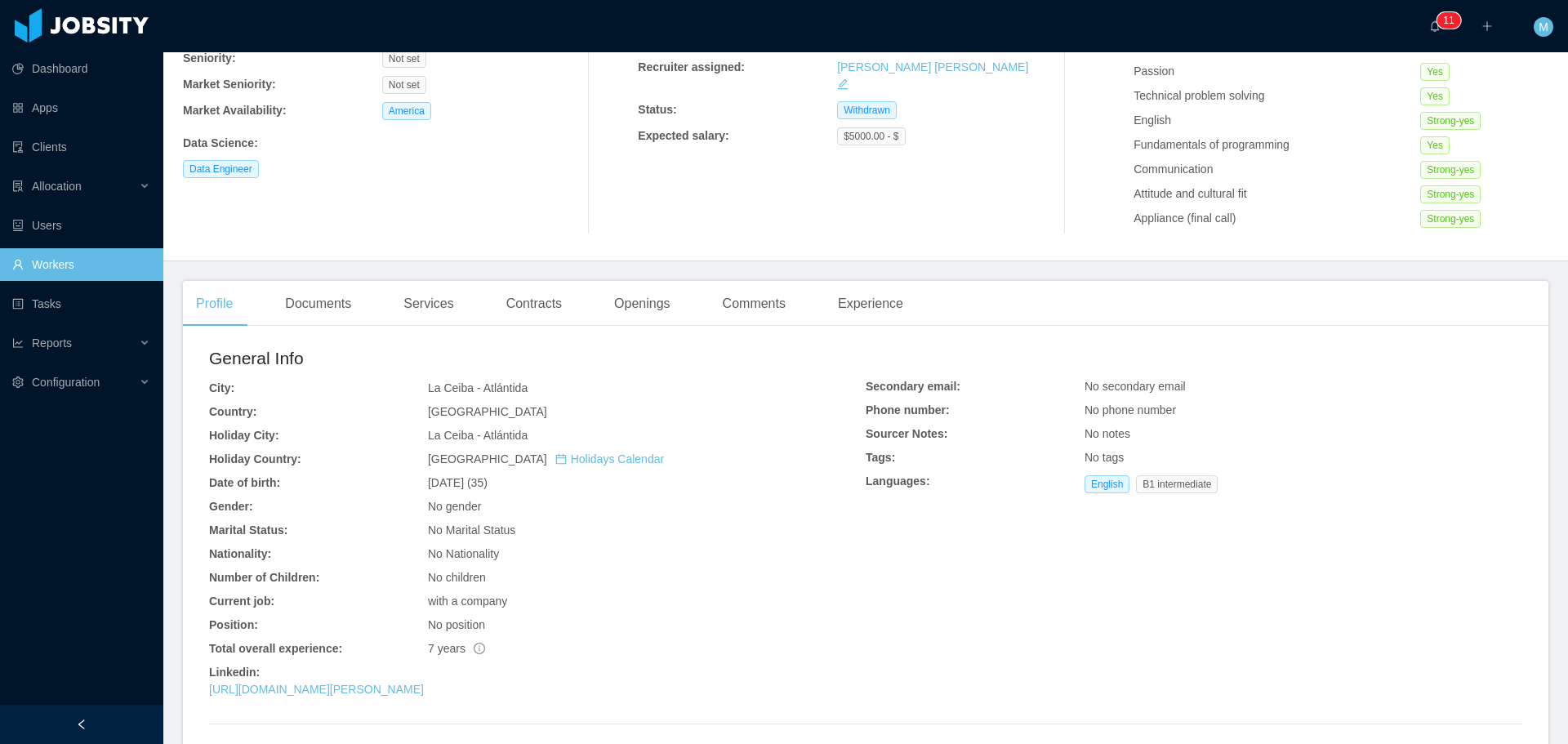
scroll to position [156, 0]
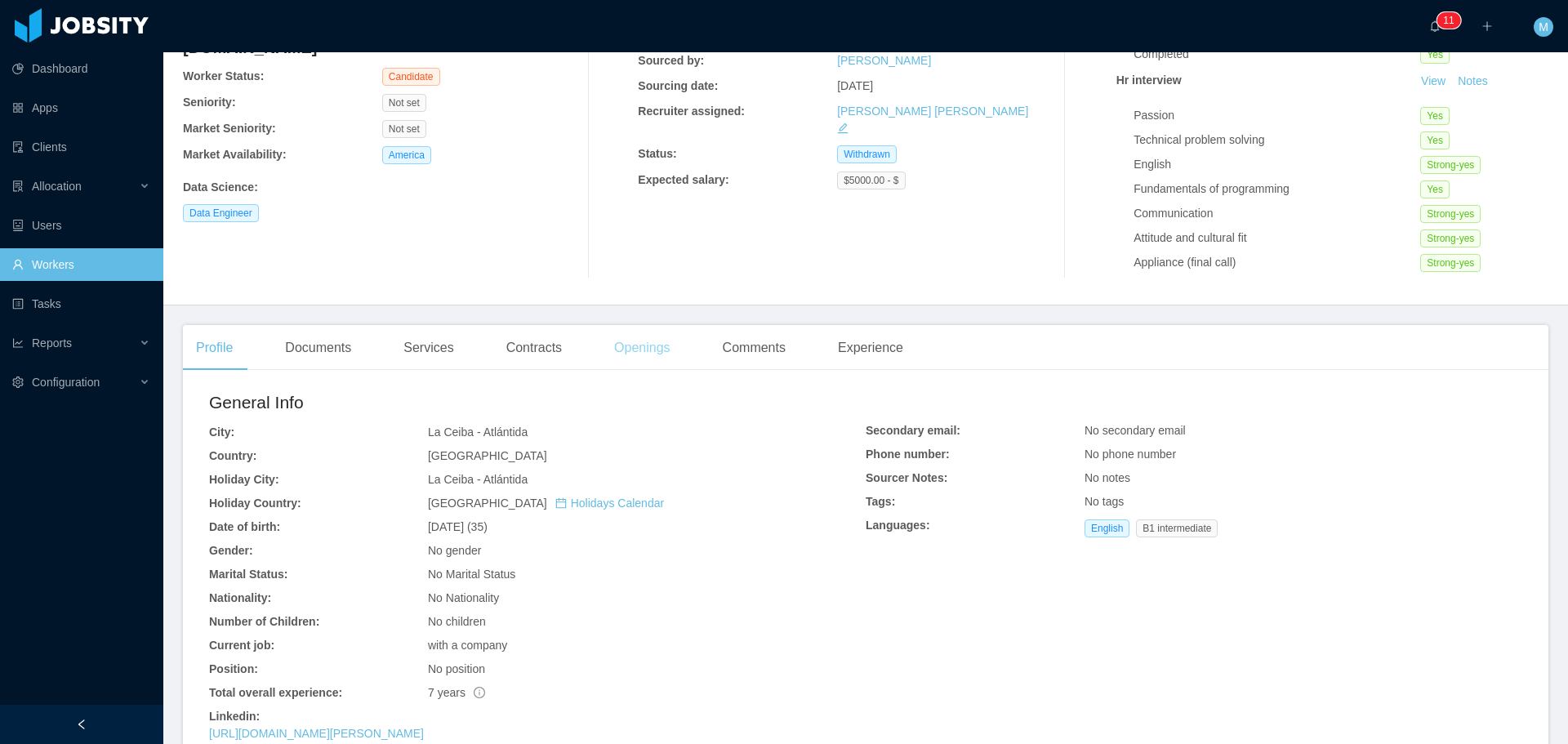
click at [638, 346] on div "Openings" at bounding box center [642, 348] width 82 height 46
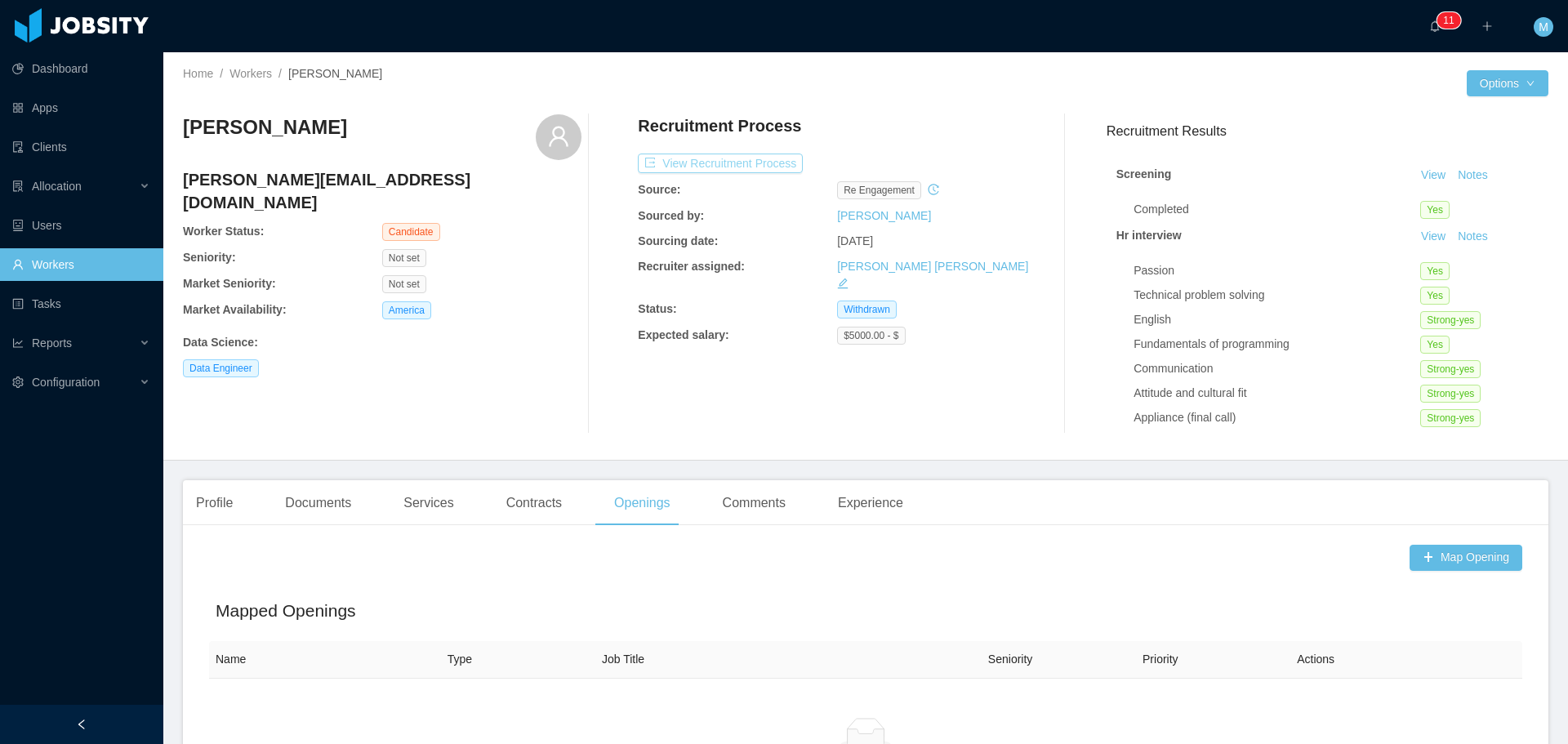
click at [760, 156] on button "View Recruitment Process" at bounding box center [720, 164] width 165 height 20
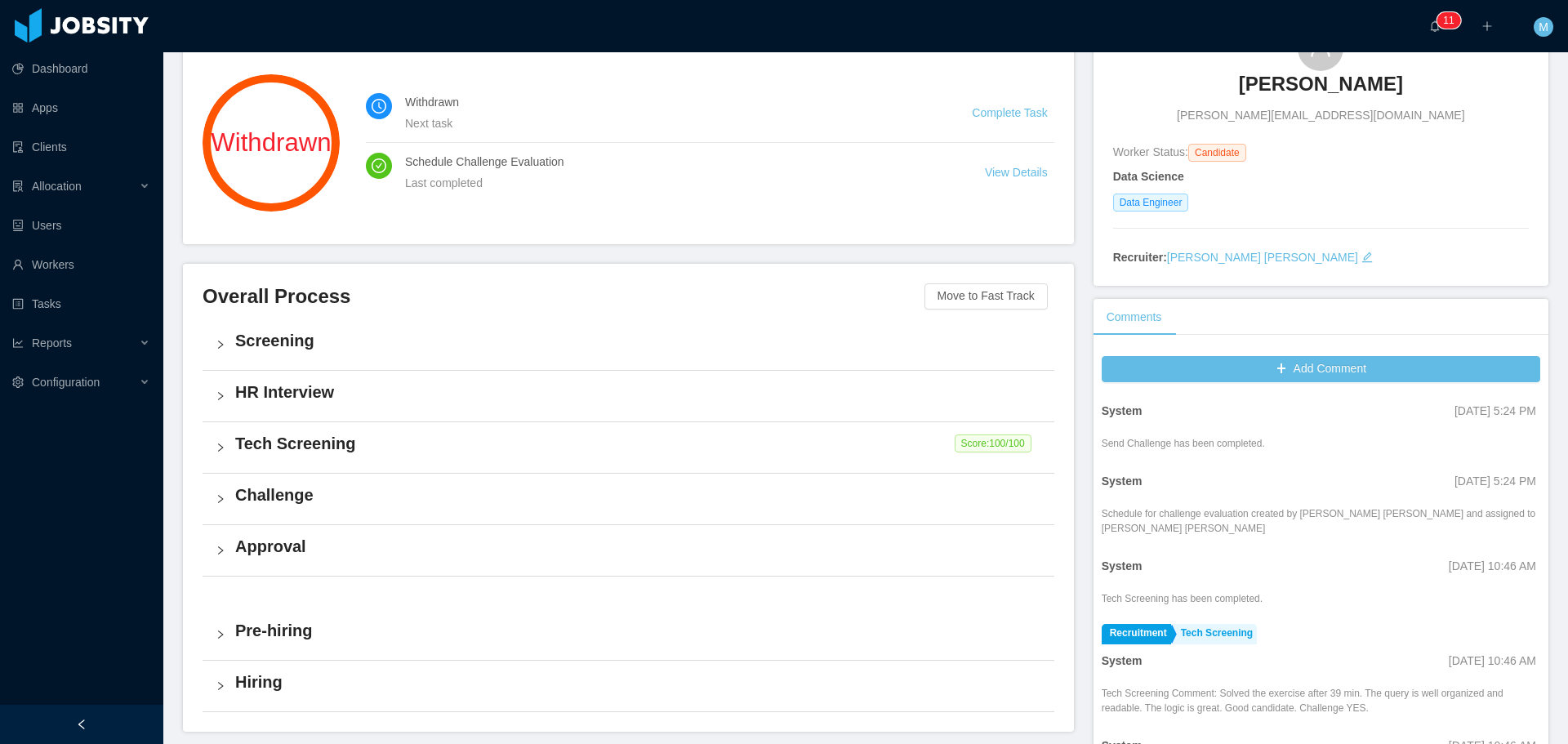
scroll to position [81, 0]
click at [273, 340] on h4 "Screening" at bounding box center [638, 341] width 806 height 23
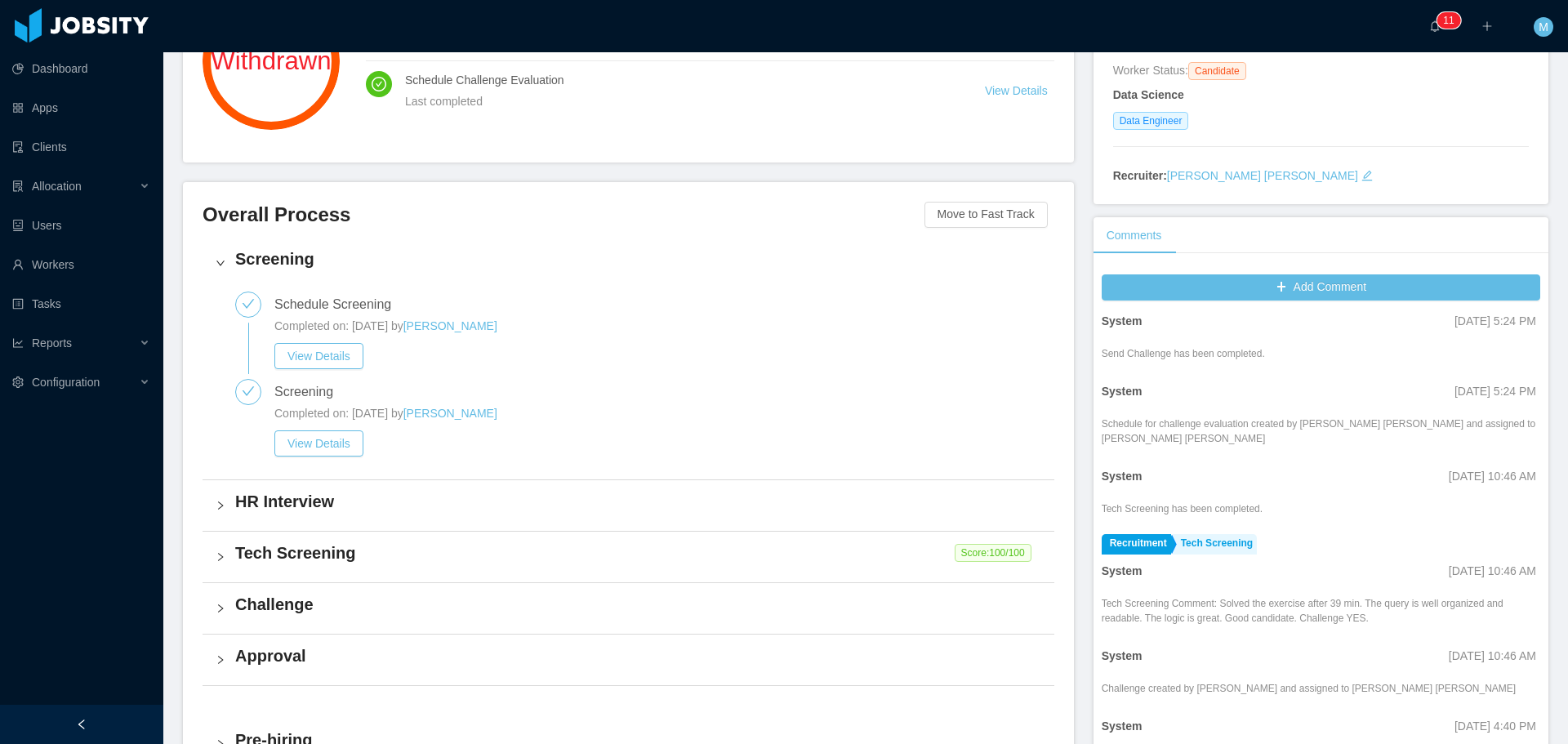
click at [305, 509] on h4 "HR Interview" at bounding box center [638, 502] width 806 height 23
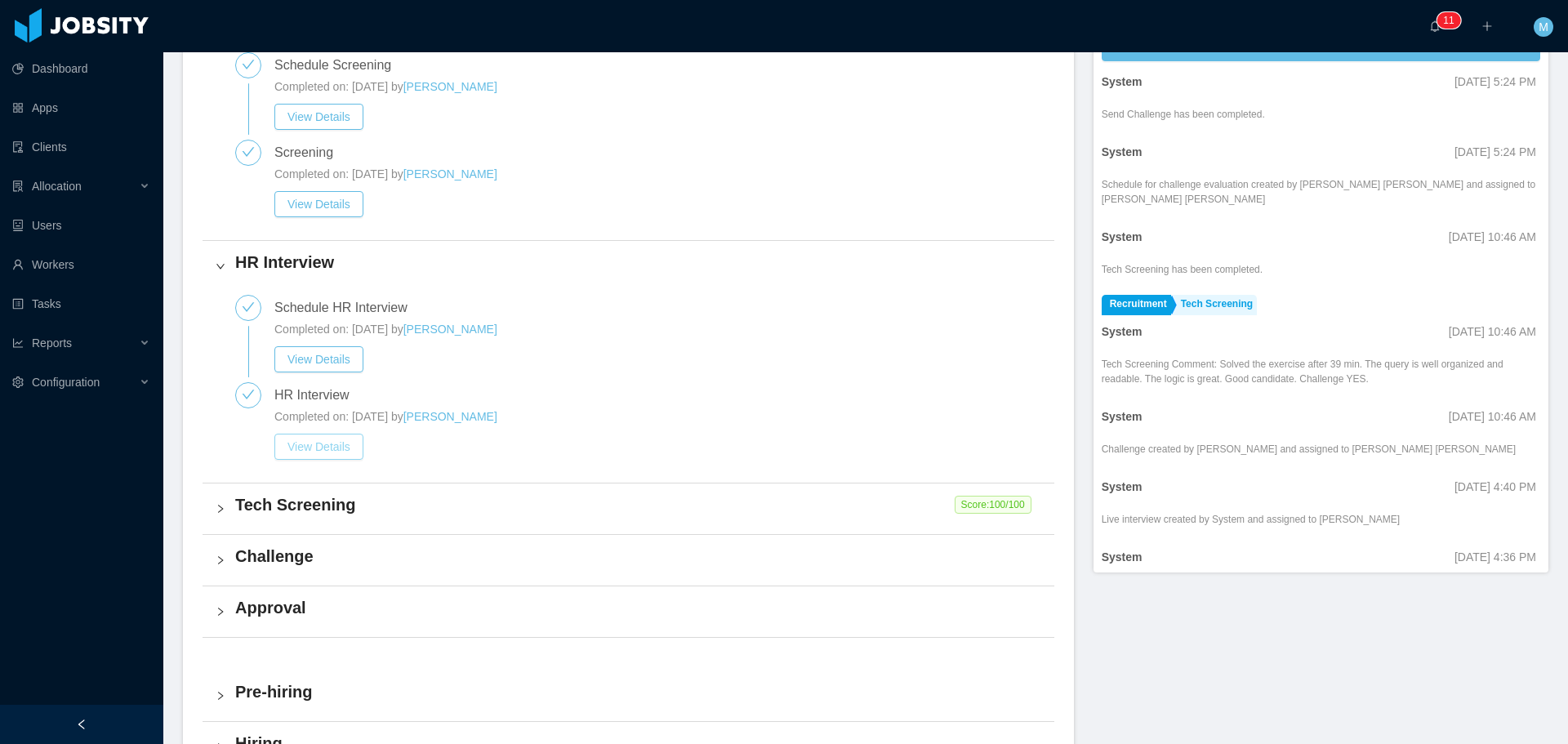
scroll to position [491, 0]
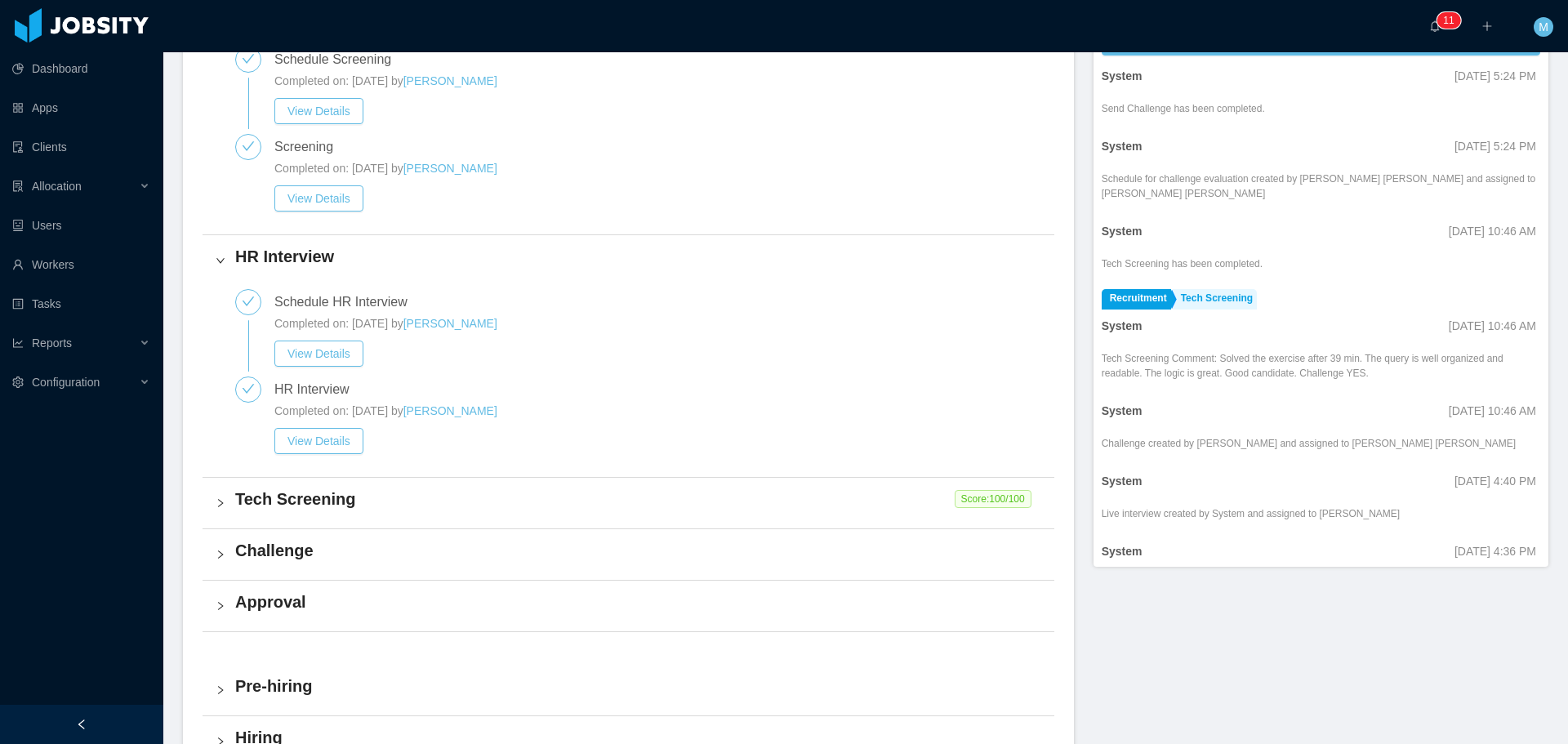
click at [299, 507] on h4 "Tech Screening" at bounding box center [638, 500] width 806 height 23
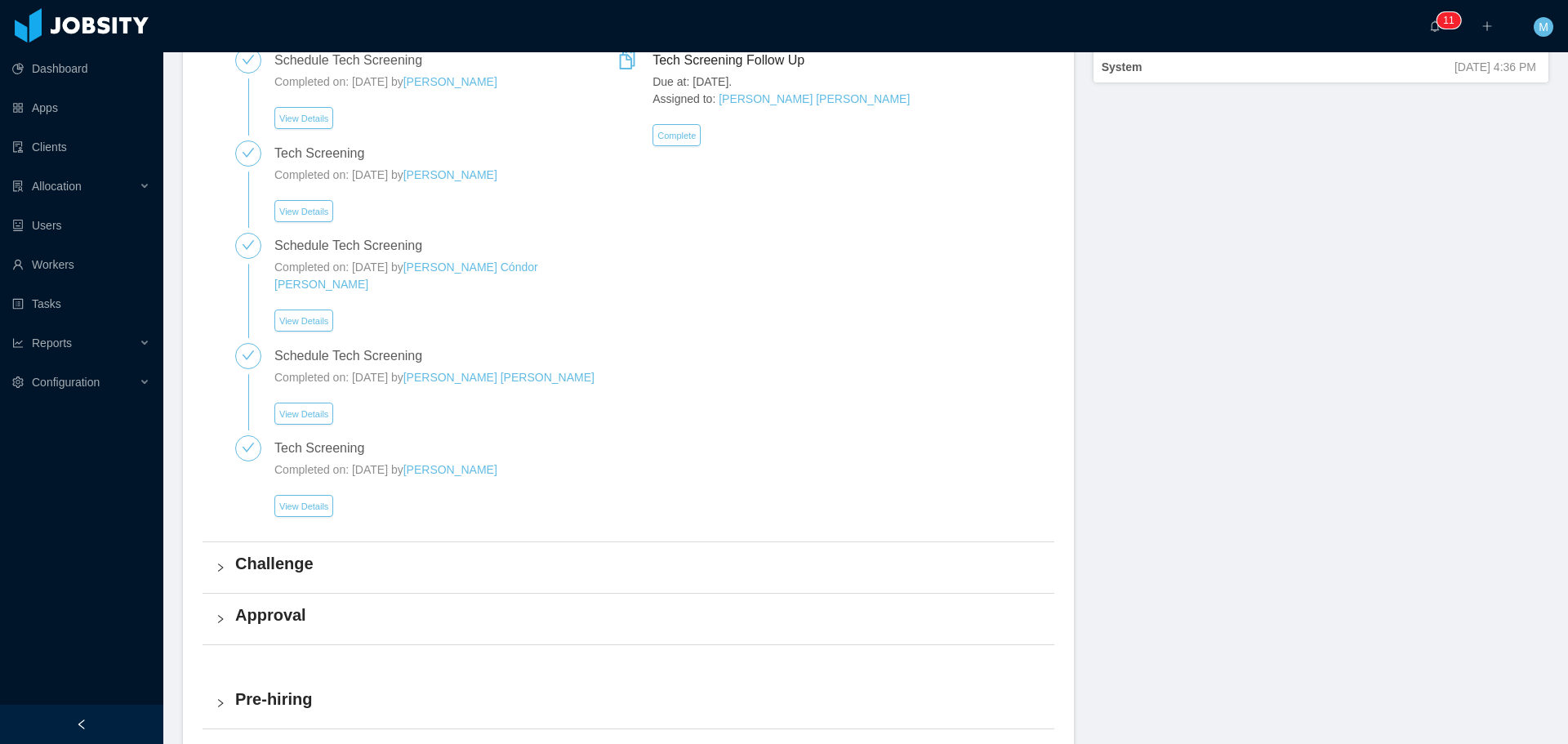
scroll to position [980, 0]
click at [283, 546] on h4 "Challenge" at bounding box center [638, 558] width 806 height 23
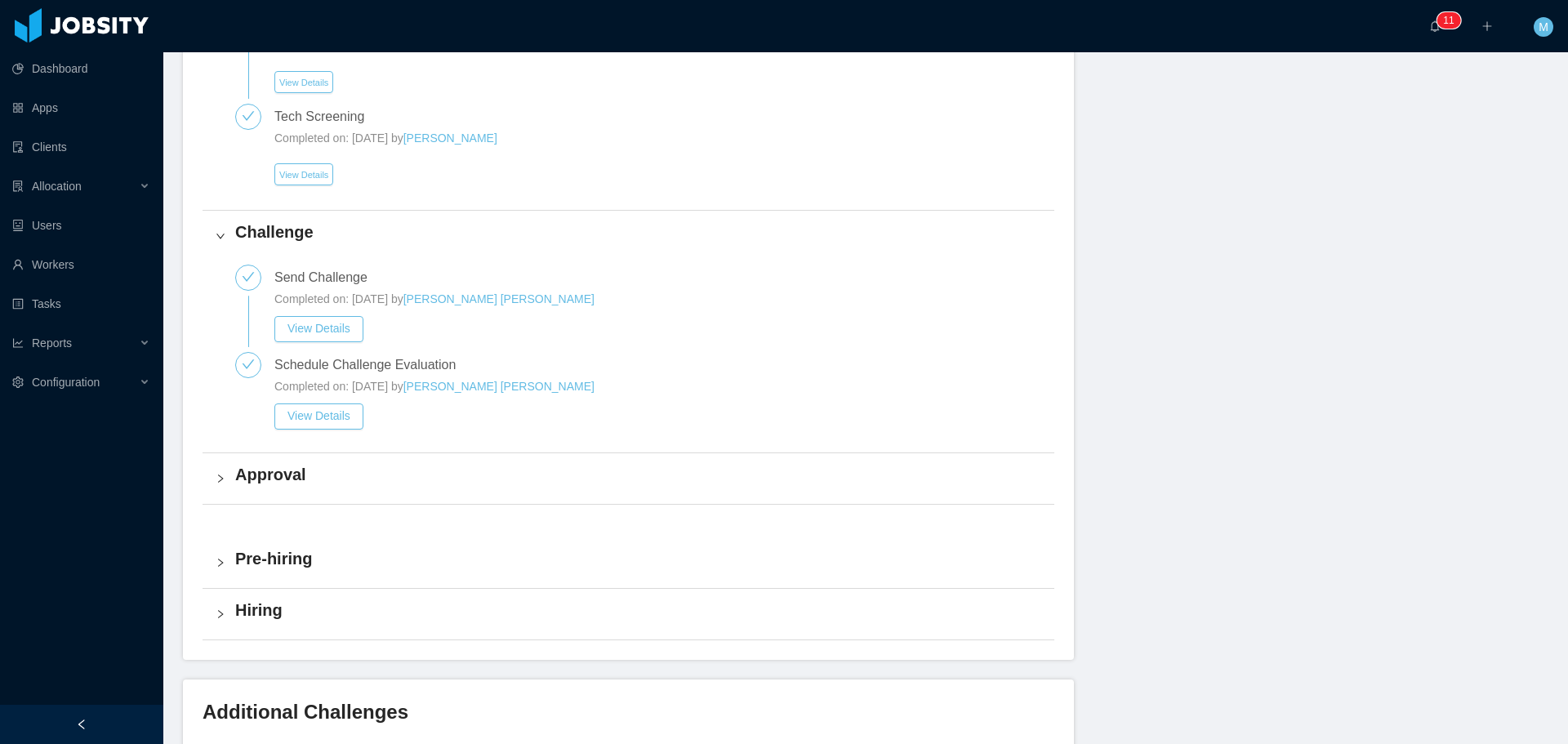
scroll to position [1307, 0]
click at [267, 463] on h4 "Approval" at bounding box center [638, 474] width 806 height 23
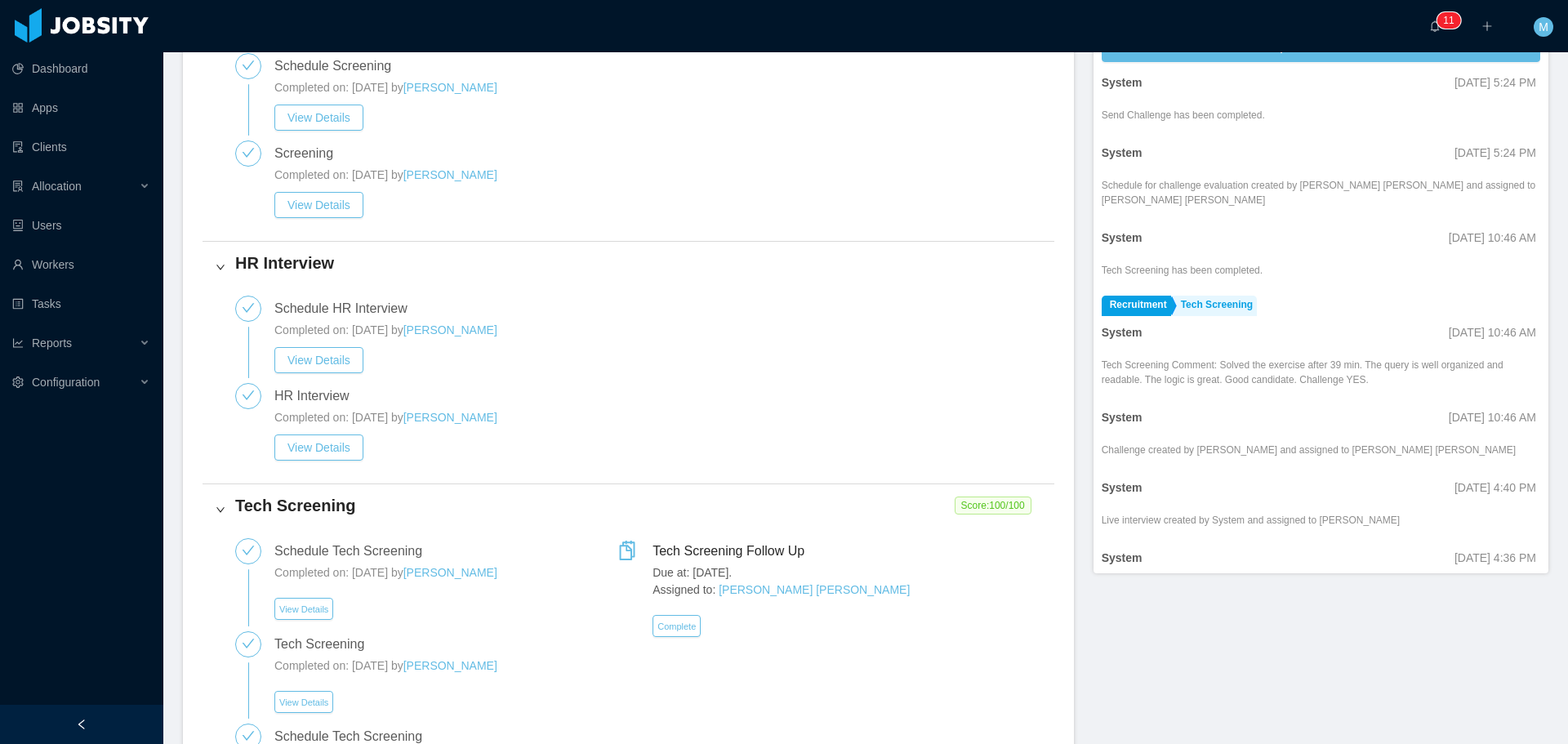
scroll to position [327, 0]
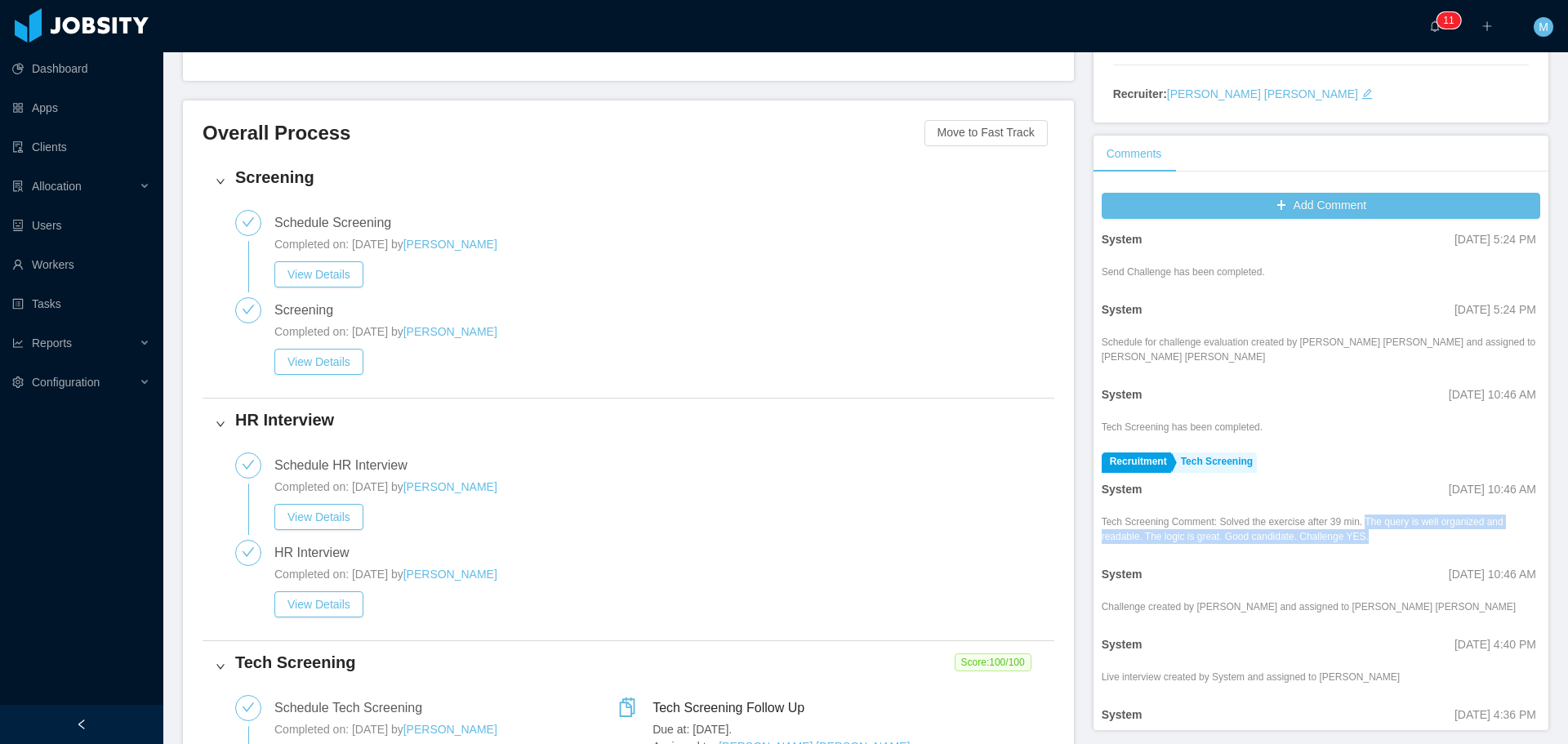
drag, startPoint x: 1351, startPoint y: 505, endPoint x: 1460, endPoint y: 527, distance: 111.2
click at [1460, 527] on div "Tech Screening Comment: Solved the exercise after 39 min. The query is well org…" at bounding box center [1320, 529] width 438 height 30
click at [1385, 547] on div at bounding box center [1319, 548] width 434 height 2
drag, startPoint x: 1353, startPoint y: 519, endPoint x: 1294, endPoint y: 523, distance: 59.1
click at [1294, 523] on div "Tech Screening Comment: Solved the exercise after 39 min. The query is well org…" at bounding box center [1320, 529] width 438 height 30
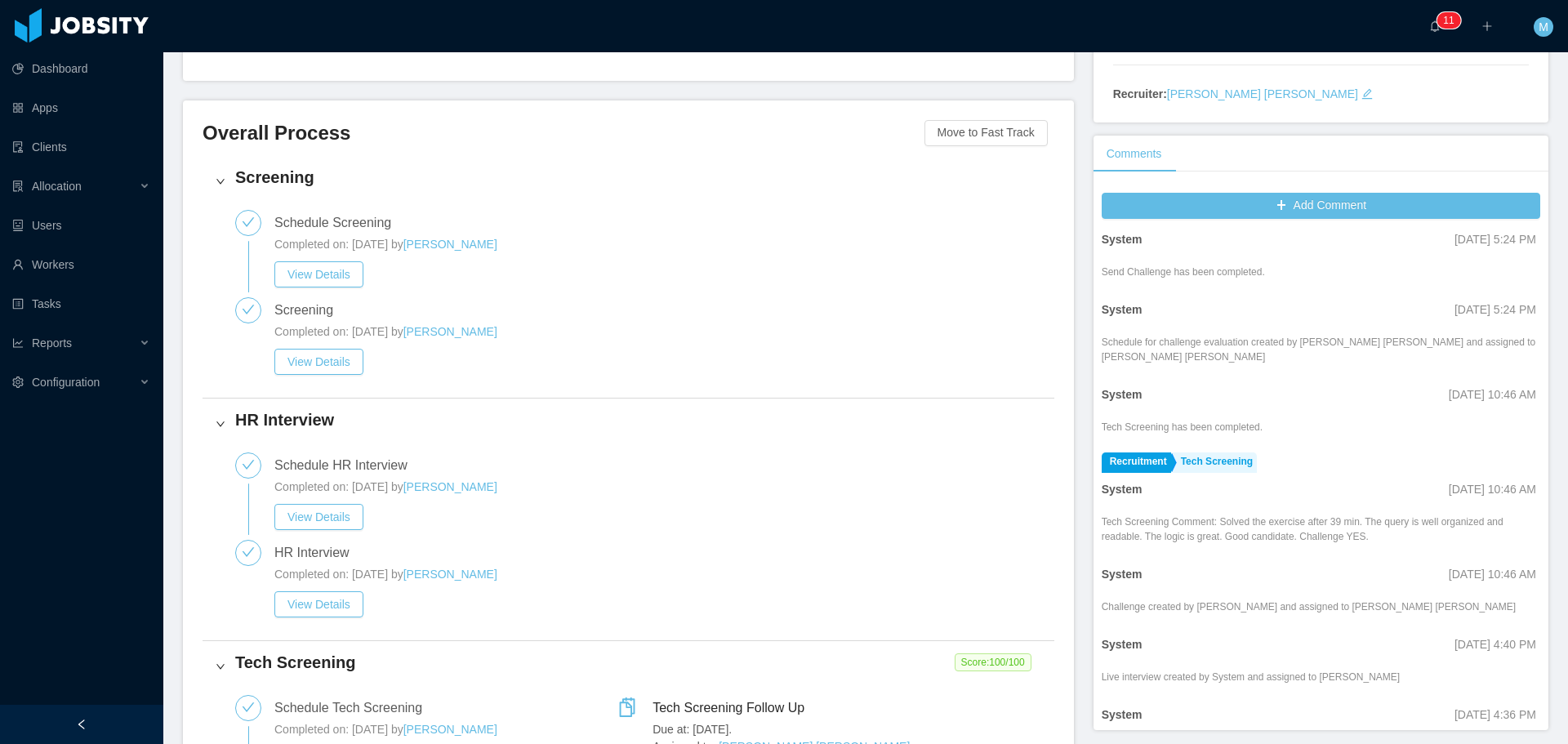
click at [1282, 524] on div "Tech Screening Comment: Solved the exercise after 39 min. The query is well org…" at bounding box center [1320, 529] width 438 height 30
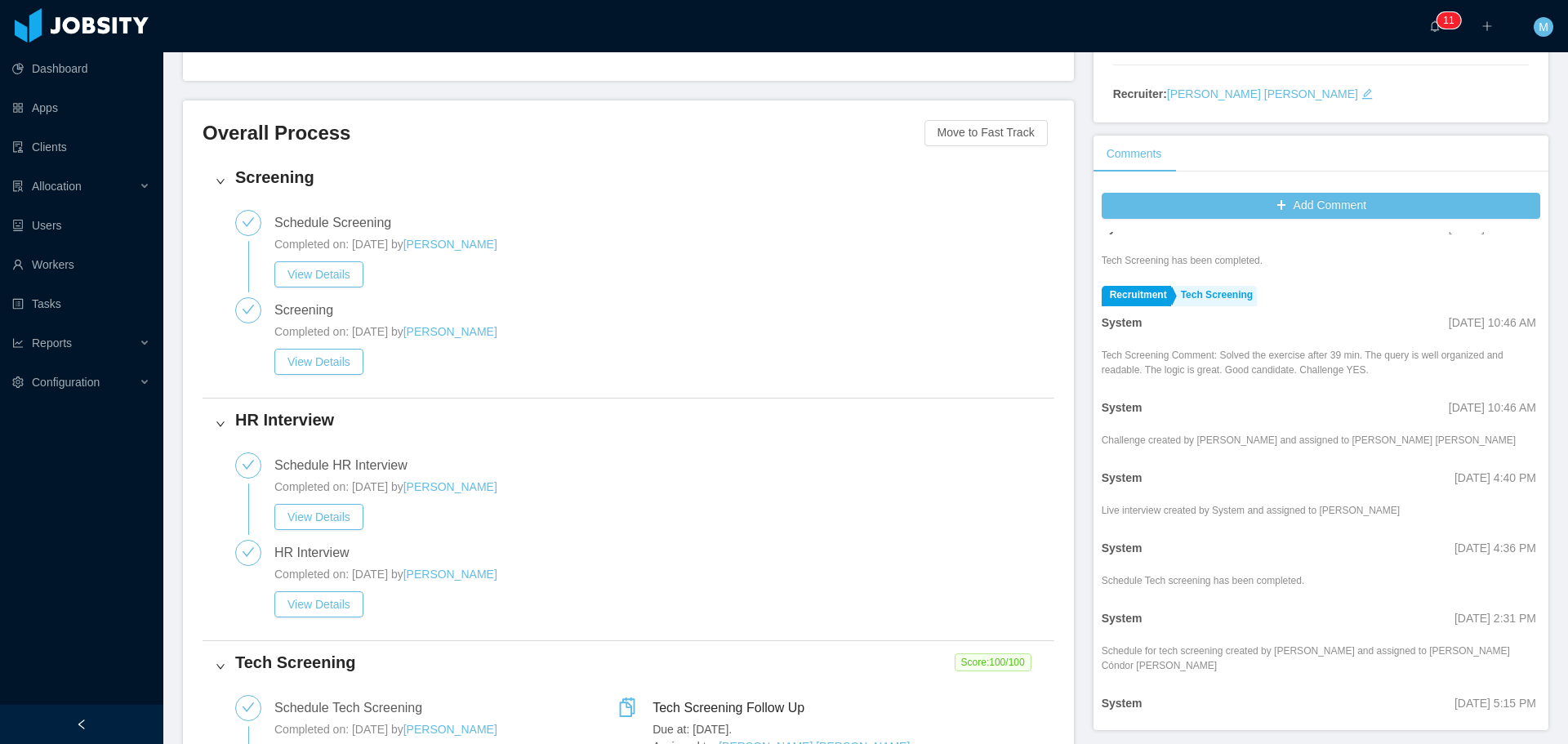
scroll to position [245, 0]
drag, startPoint x: 1183, startPoint y: 431, endPoint x: 1336, endPoint y: 438, distance: 153.2
click at [1336, 438] on li "System Jul 4th, 2022 10:46 AM Challenge created by Gabriel Peña and assigned to…" at bounding box center [1320, 426] width 438 height 70
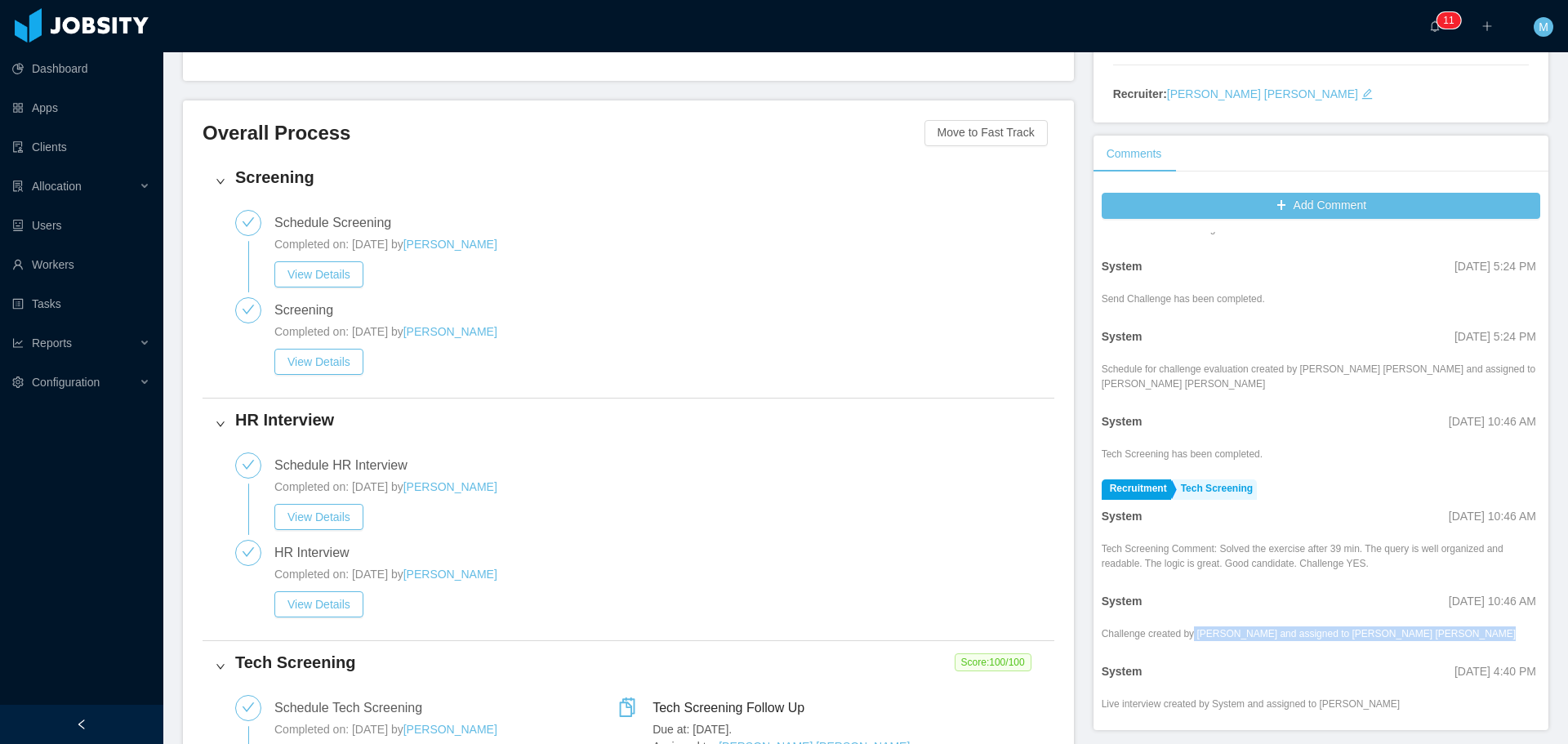
scroll to position [0, 0]
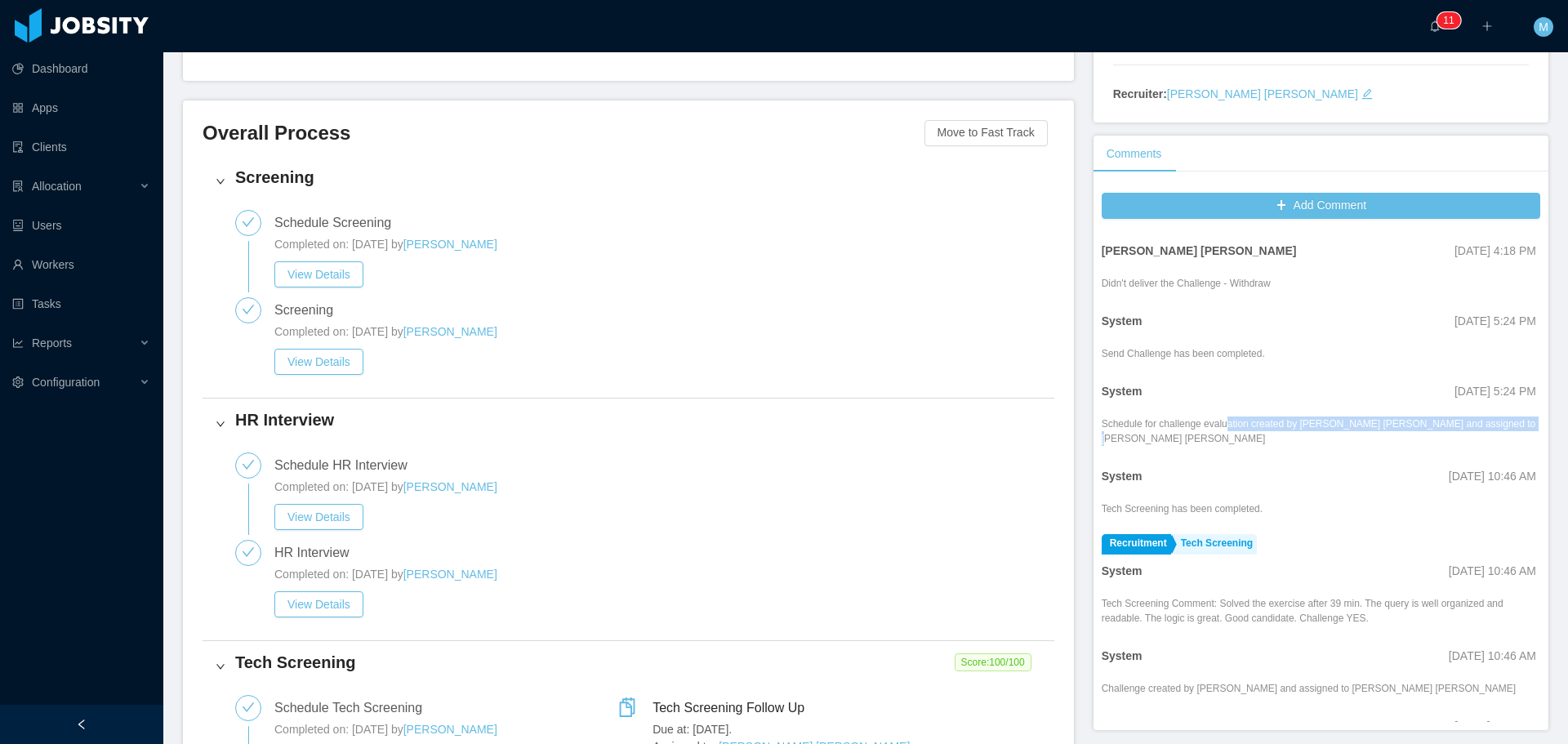
drag, startPoint x: 1219, startPoint y: 424, endPoint x: 1493, endPoint y: 423, distance: 274.0
click at [1497, 423] on div "Schedule for challenge evaluation created by Alberty Amaral and assigned to Alb…" at bounding box center [1320, 430] width 438 height 33
click at [1278, 378] on li "System Jul 8th, 2022 5:24 PM Schedule for challenge evaluation created by Alber…" at bounding box center [1320, 415] width 438 height 85
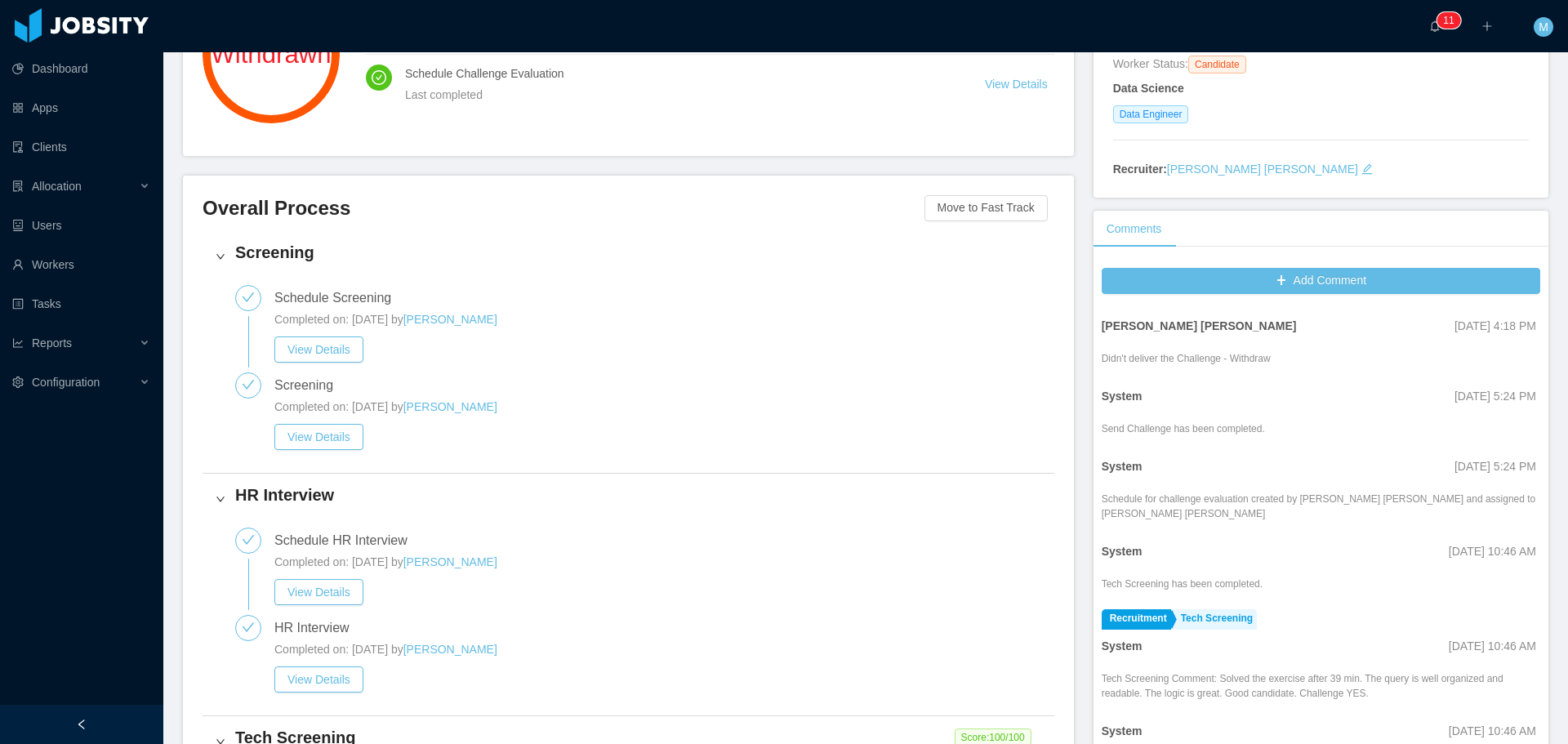
scroll to position [245, 0]
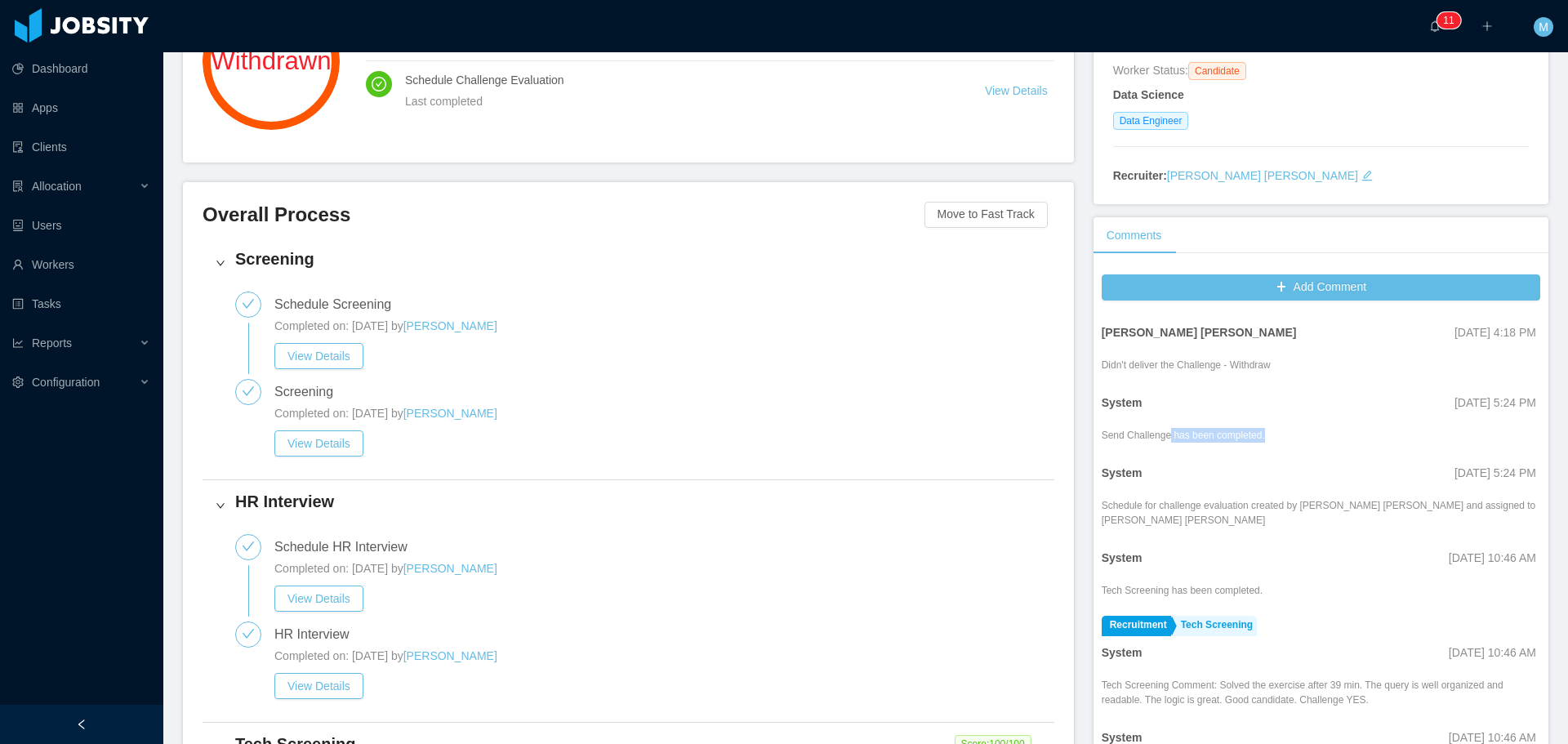
drag, startPoint x: 1158, startPoint y: 430, endPoint x: 1275, endPoint y: 431, distance: 117.0
click at [1267, 431] on div "Send Challenge has been completed." at bounding box center [1320, 434] width 438 height 18
click at [1295, 434] on div "Send Challenge has been completed." at bounding box center [1320, 434] width 438 height 18
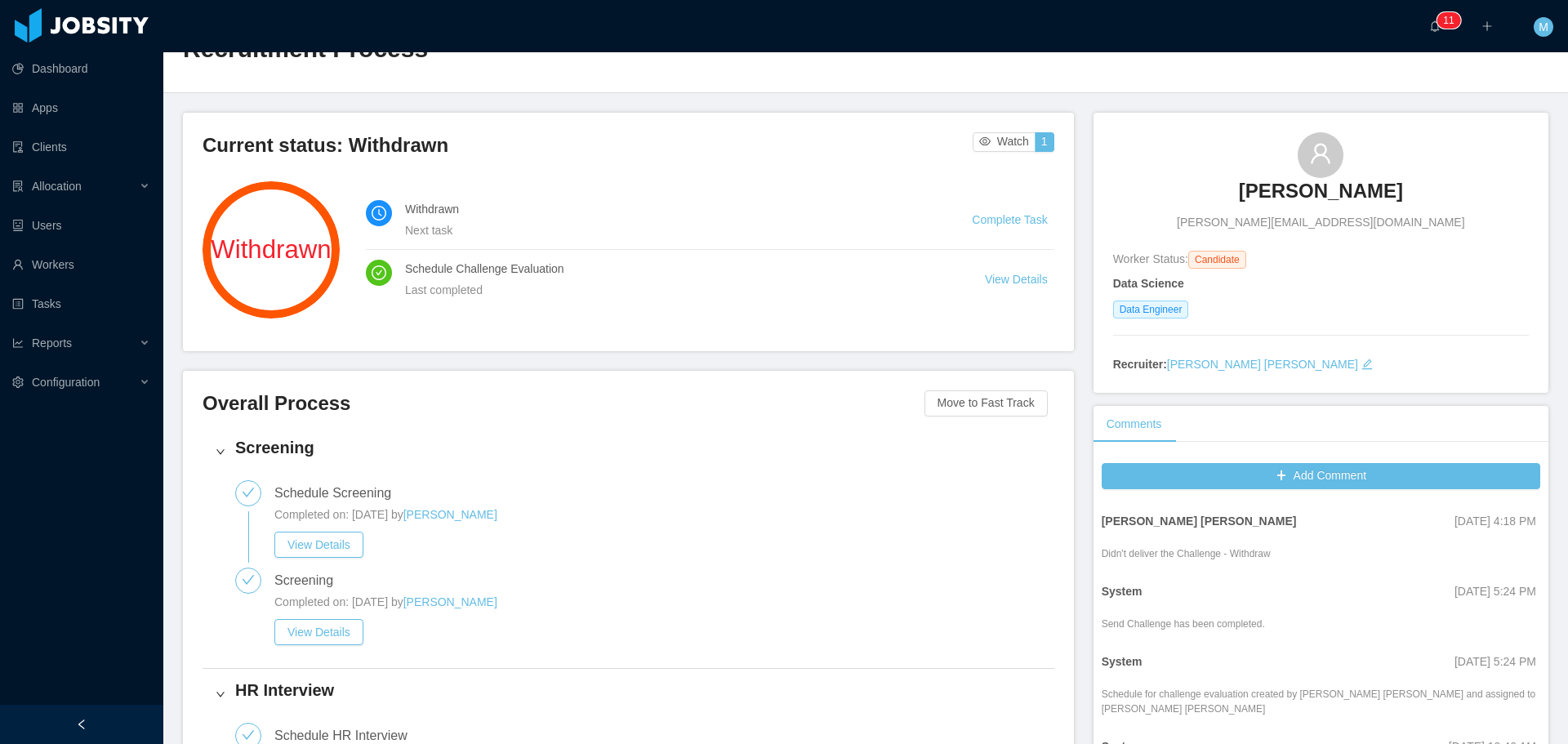
scroll to position [0, 0]
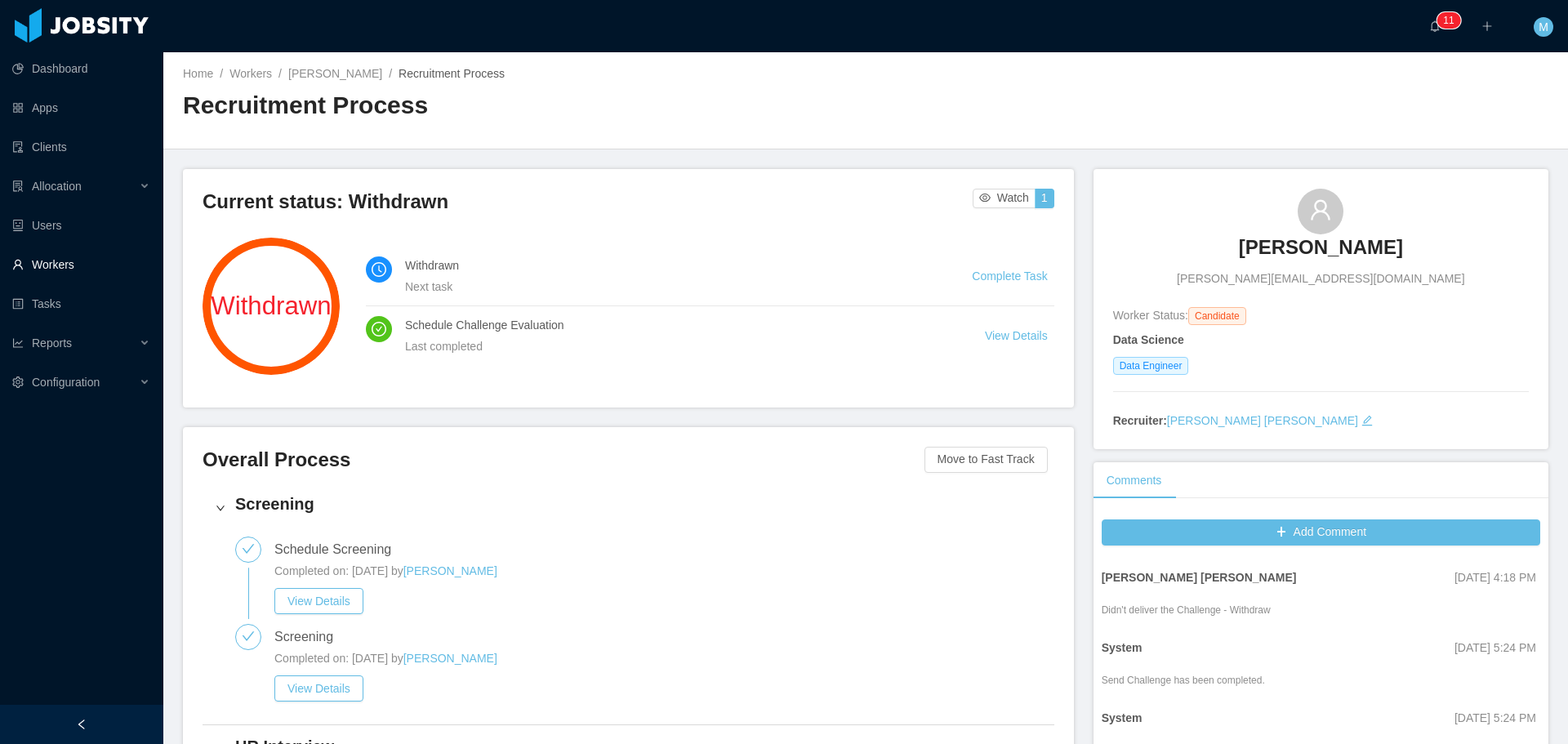
click at [76, 257] on link "Workers" at bounding box center [81, 265] width 138 height 33
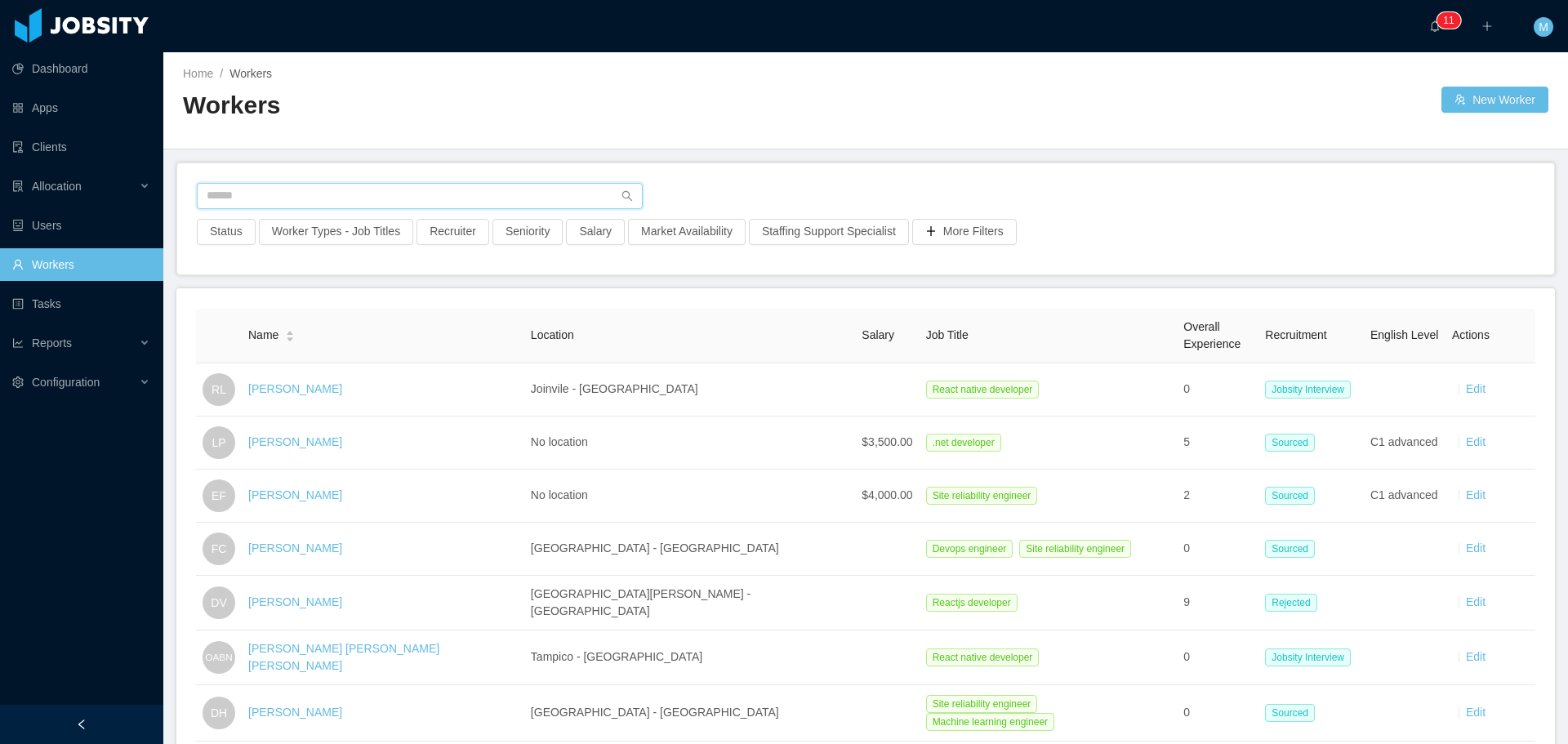
click at [285, 195] on input "text" at bounding box center [420, 196] width 446 height 26
paste input "**********"
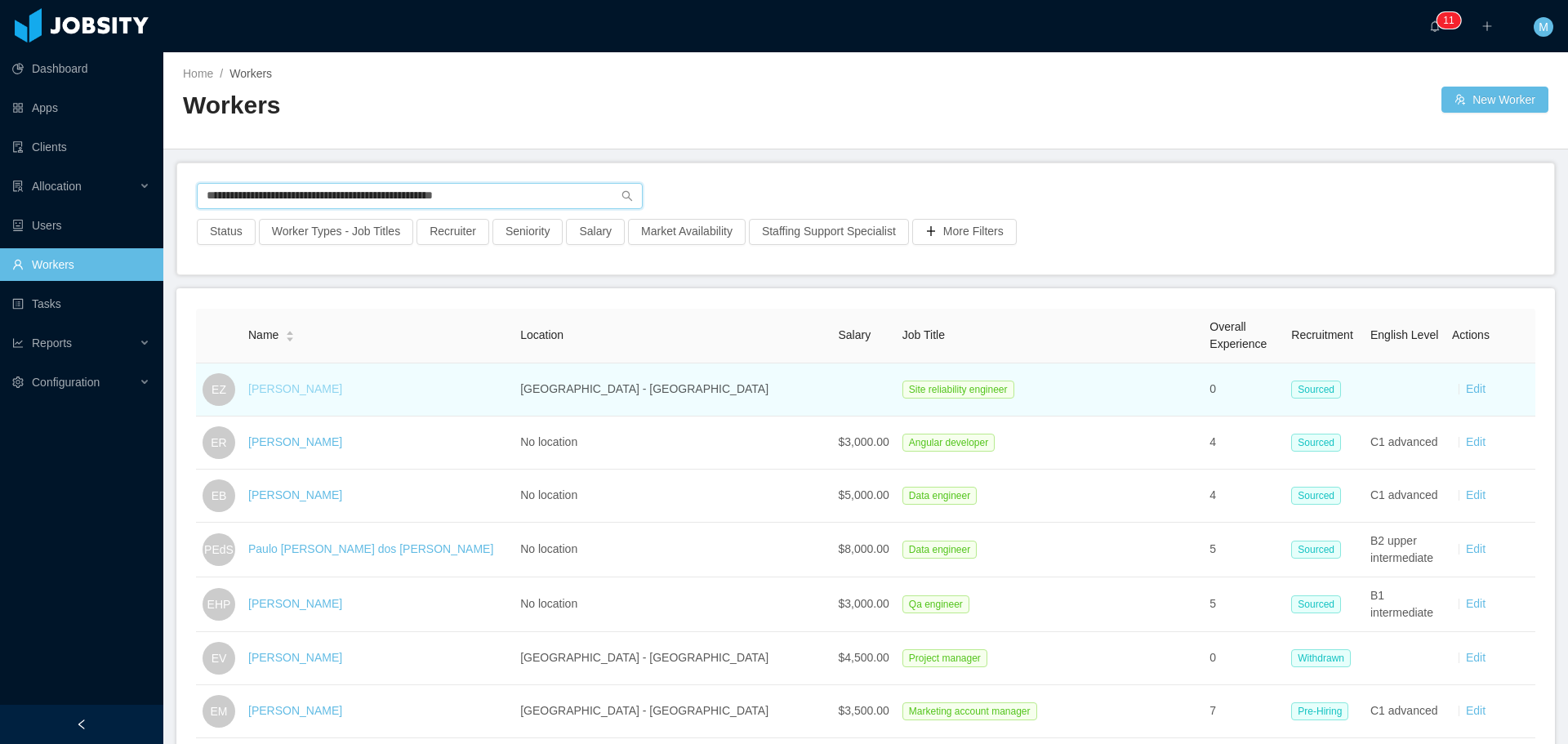
type input "**********"
click at [339, 392] on link "Eduardo Zimelewicz" at bounding box center [295, 388] width 94 height 13
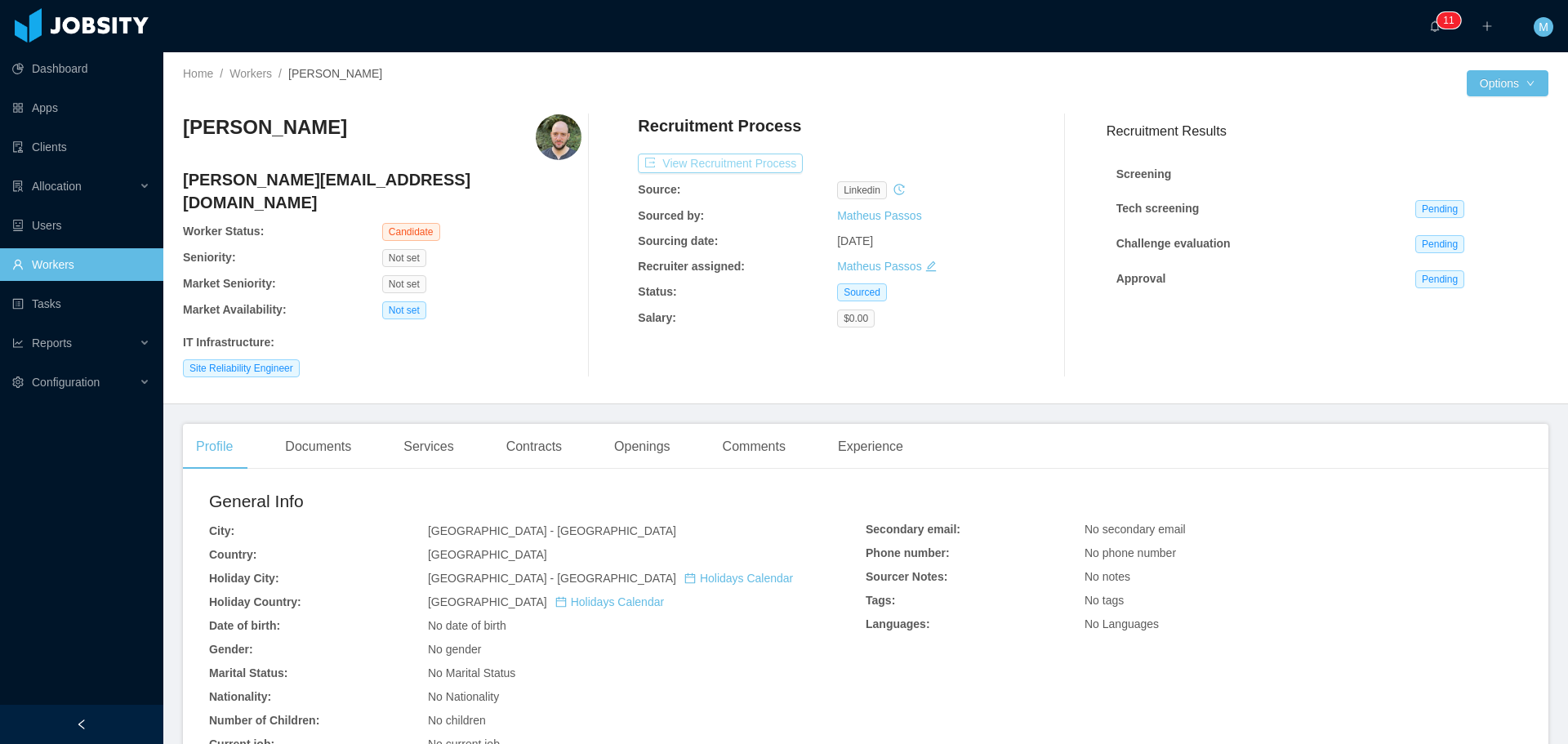
click at [751, 162] on button "View Recruitment Process" at bounding box center [720, 164] width 165 height 20
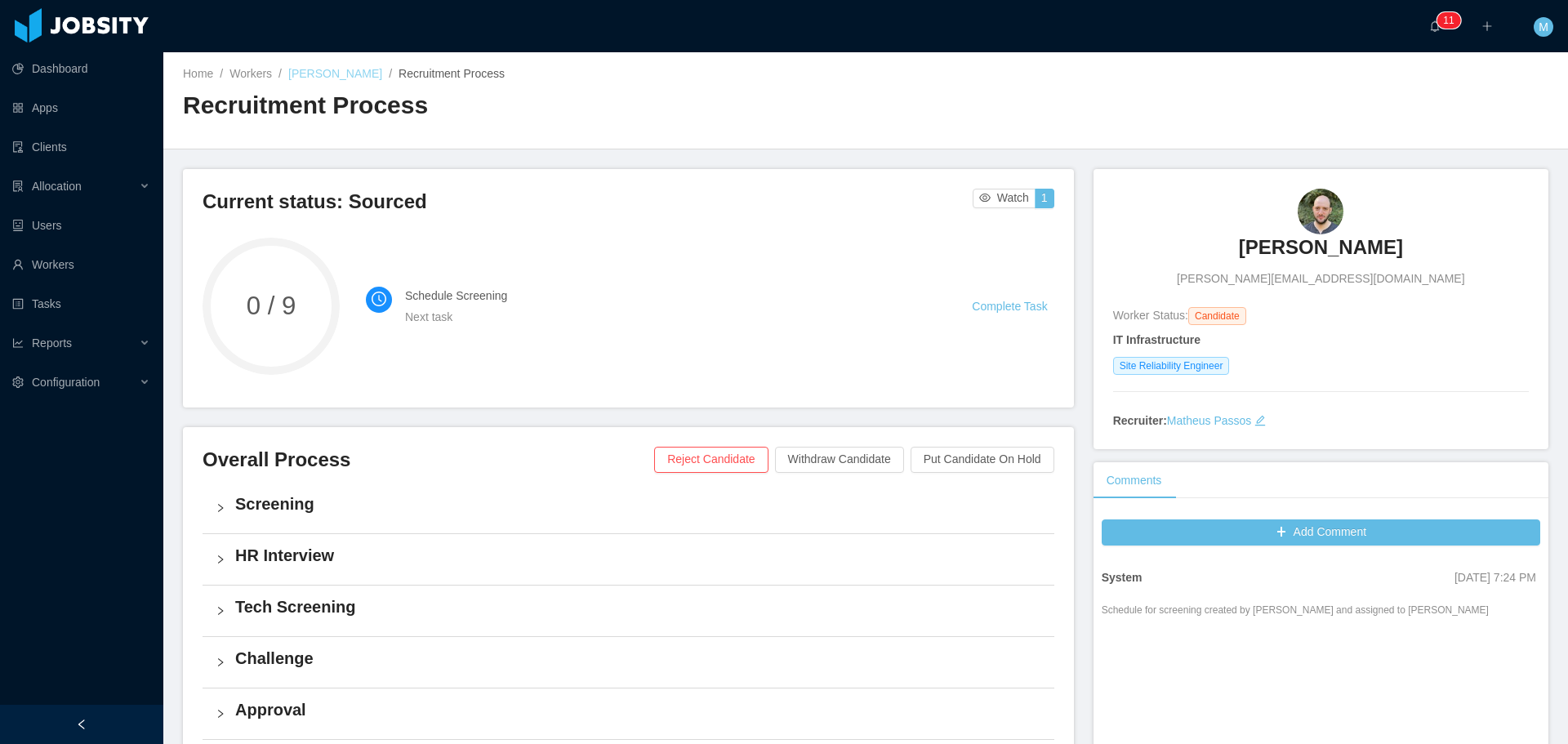
click at [342, 70] on link "Eduardo Zimelewicz" at bounding box center [335, 73] width 94 height 13
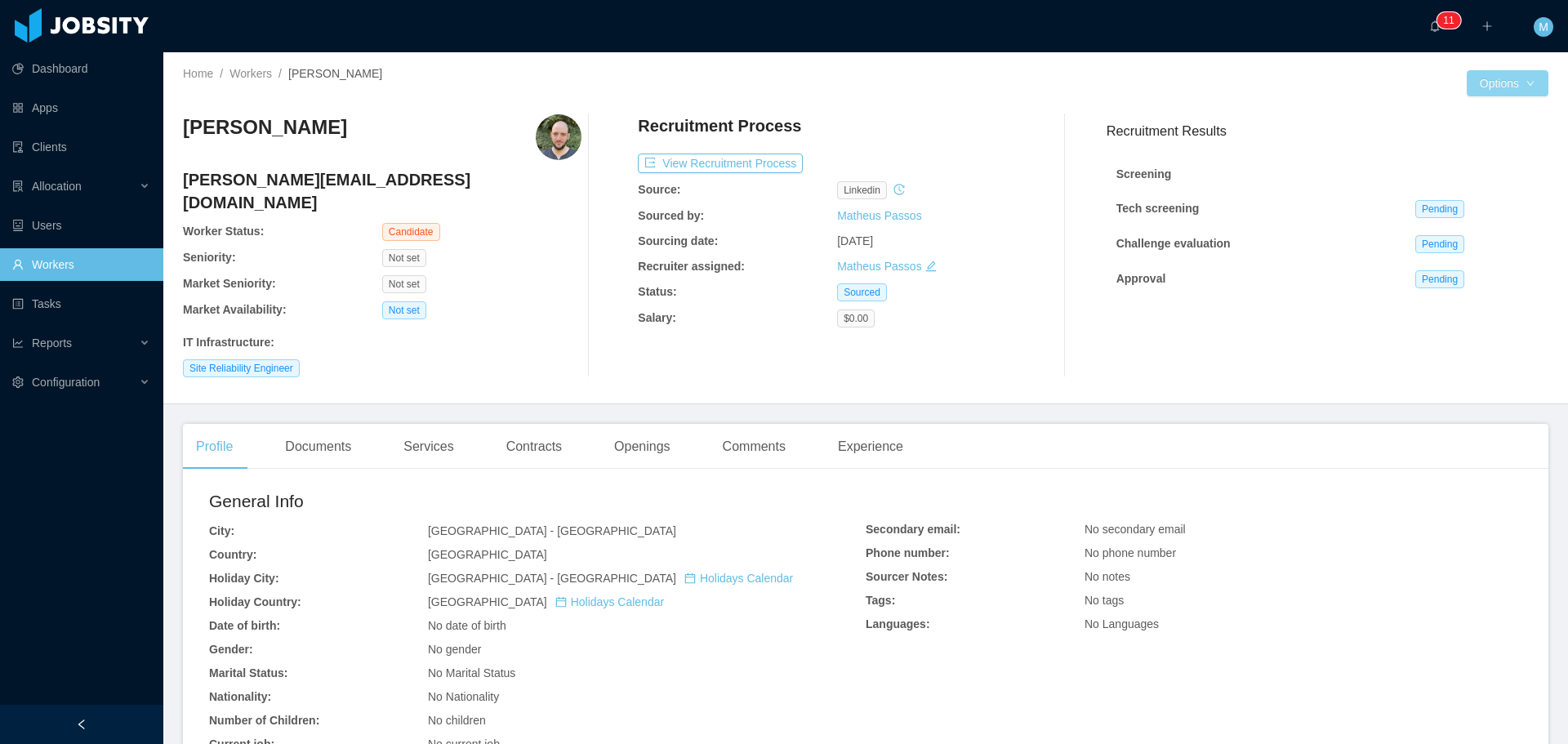
click at [1477, 90] on button "Options" at bounding box center [1507, 83] width 81 height 26
click at [1461, 223] on button "Edit Worker" at bounding box center [1463, 223] width 104 height 26
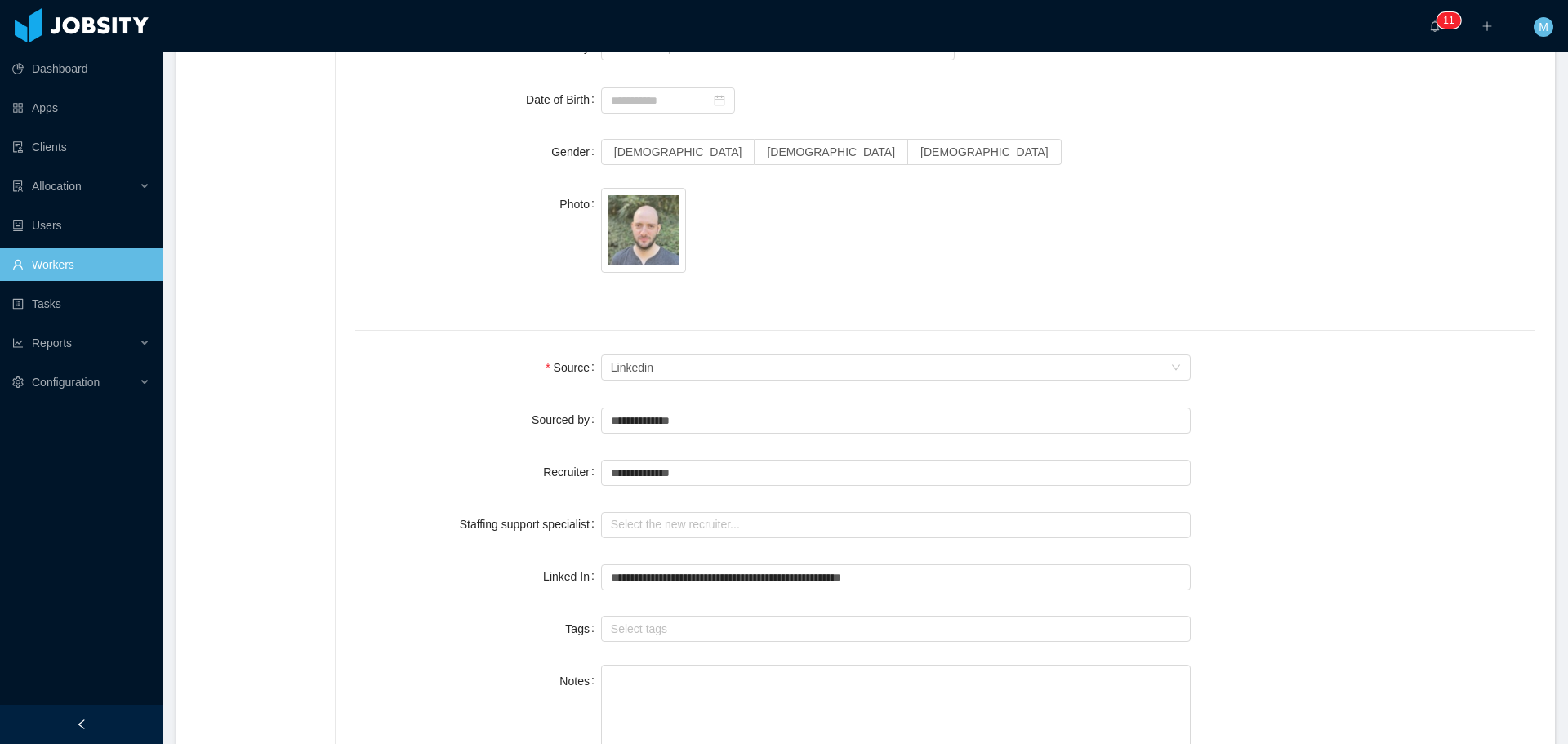
scroll to position [980, 0]
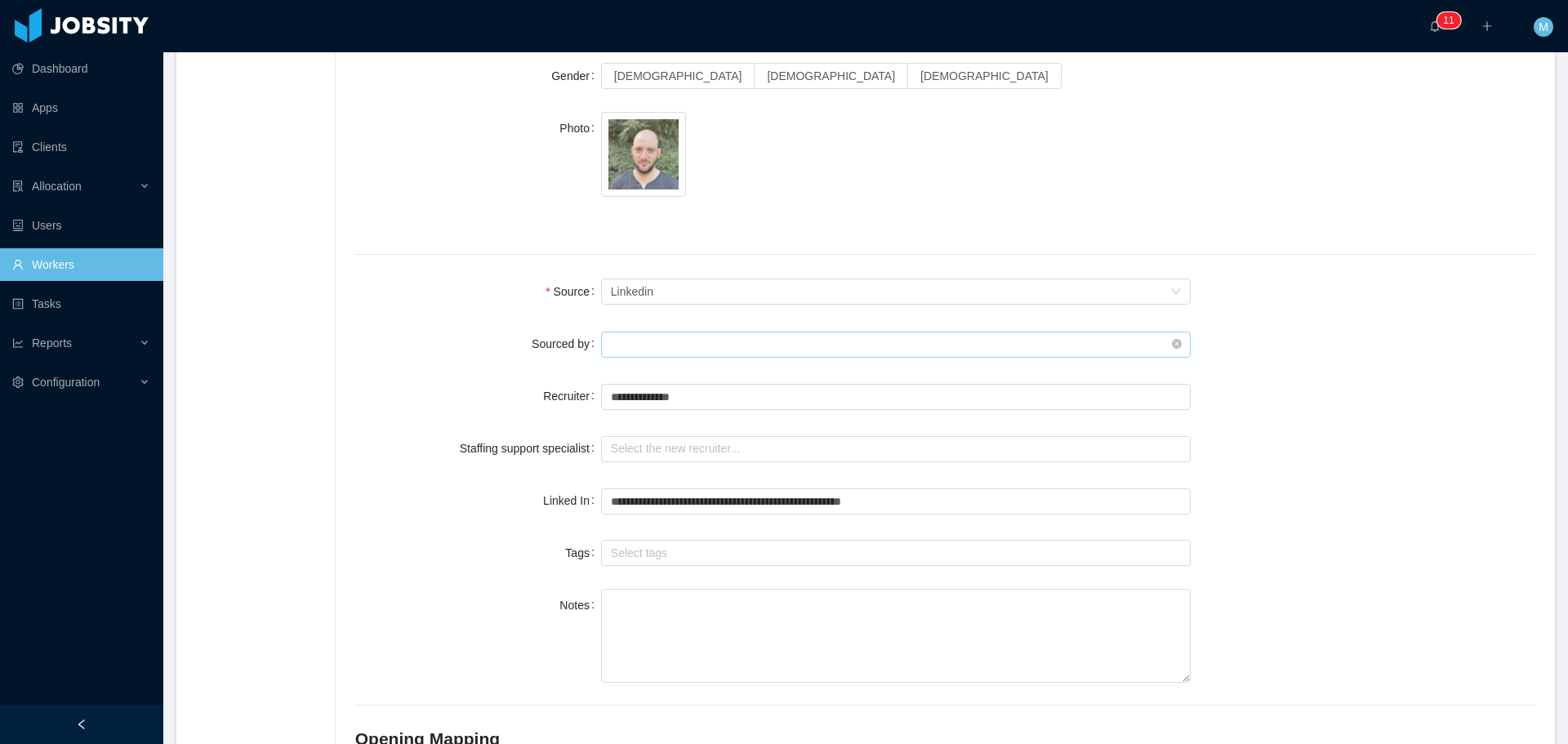
click at [707, 344] on input "text" at bounding box center [896, 345] width 591 height 26
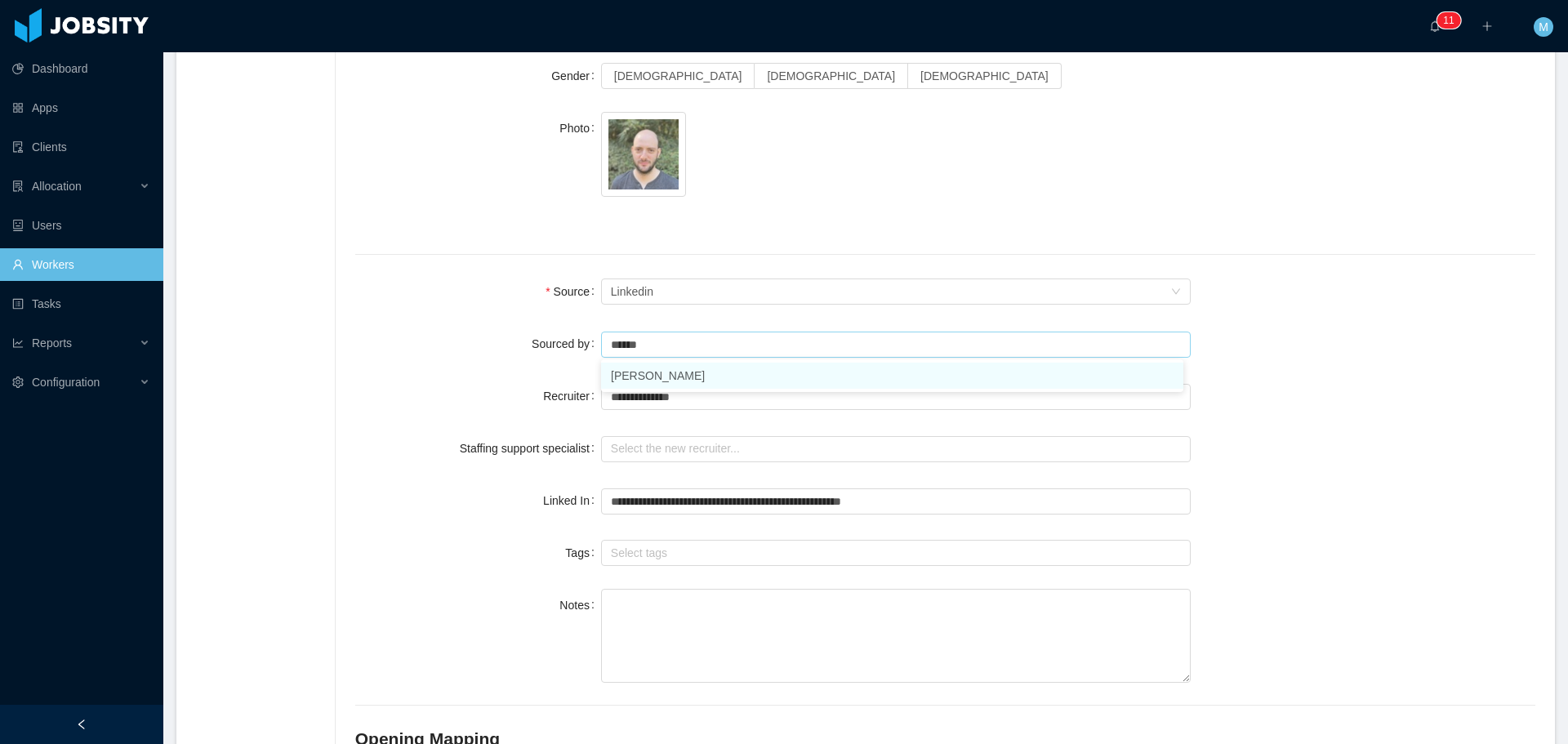
click at [674, 379] on li "Miguel Rodrigues" at bounding box center [892, 376] width 582 height 26
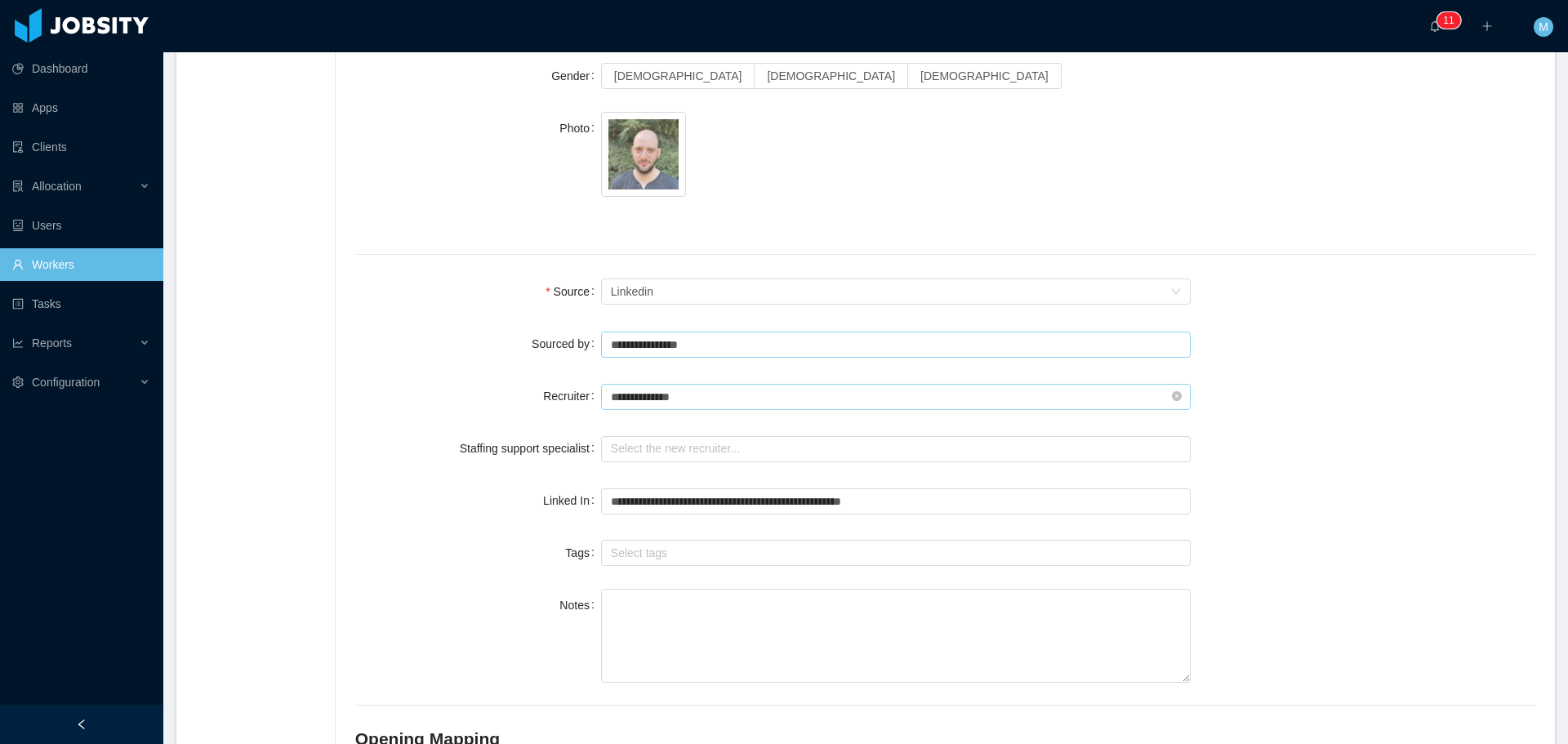
type input "**********"
click at [711, 389] on input "text" at bounding box center [896, 397] width 591 height 26
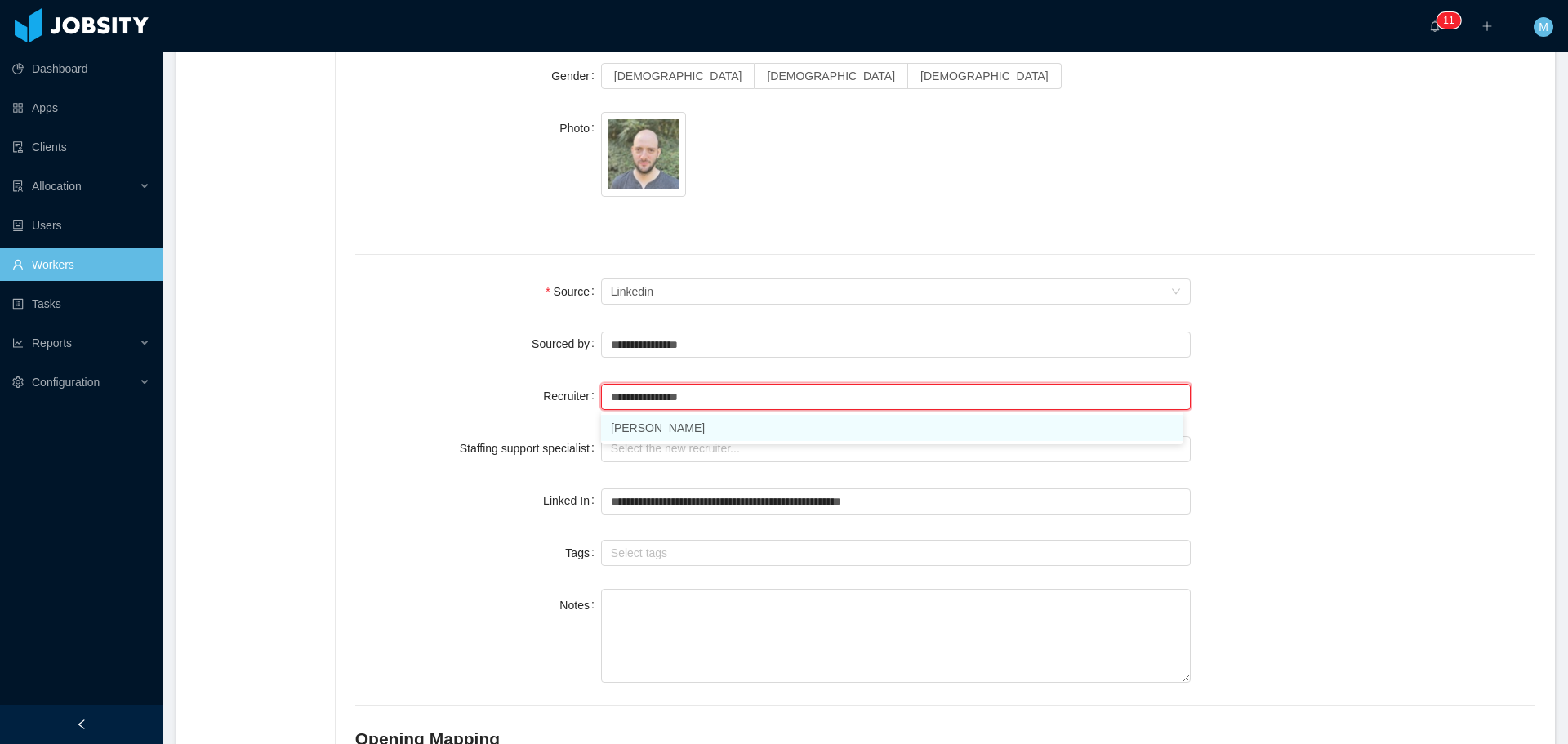
click at [672, 421] on li "Miguel Rodrigues" at bounding box center [892, 428] width 582 height 26
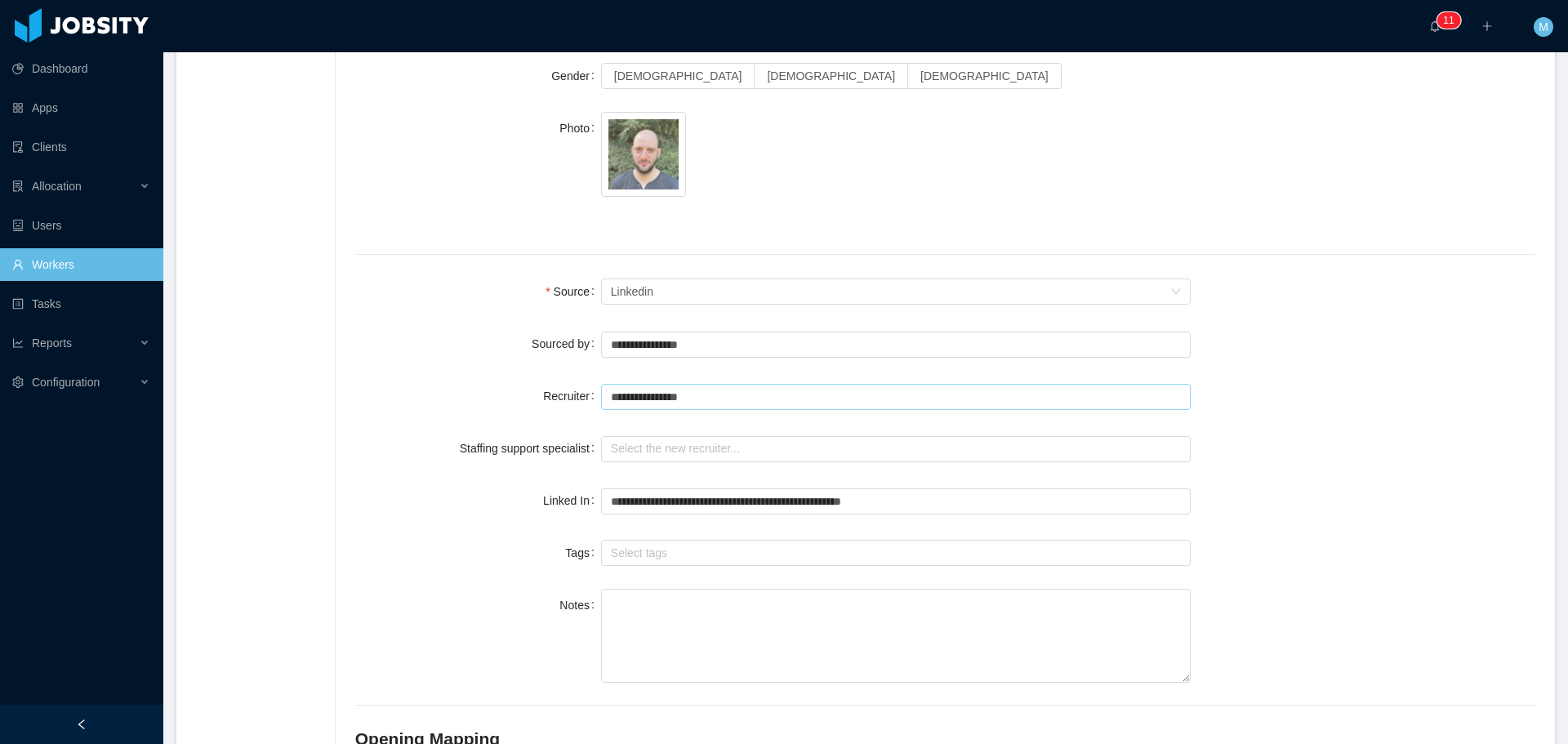
type input "**********"
click at [489, 508] on div "Linked In" at bounding box center [478, 501] width 246 height 33
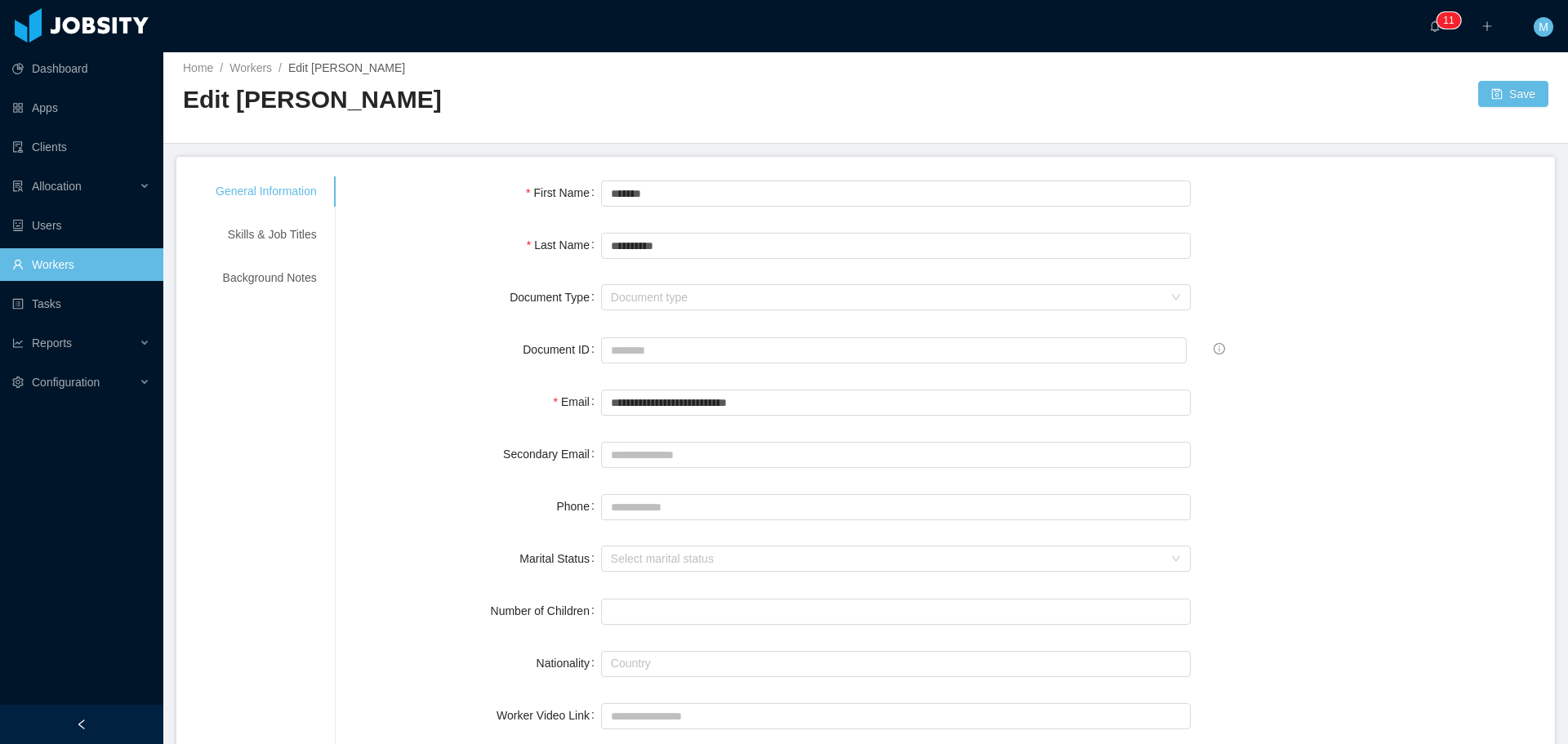
scroll to position [0, 0]
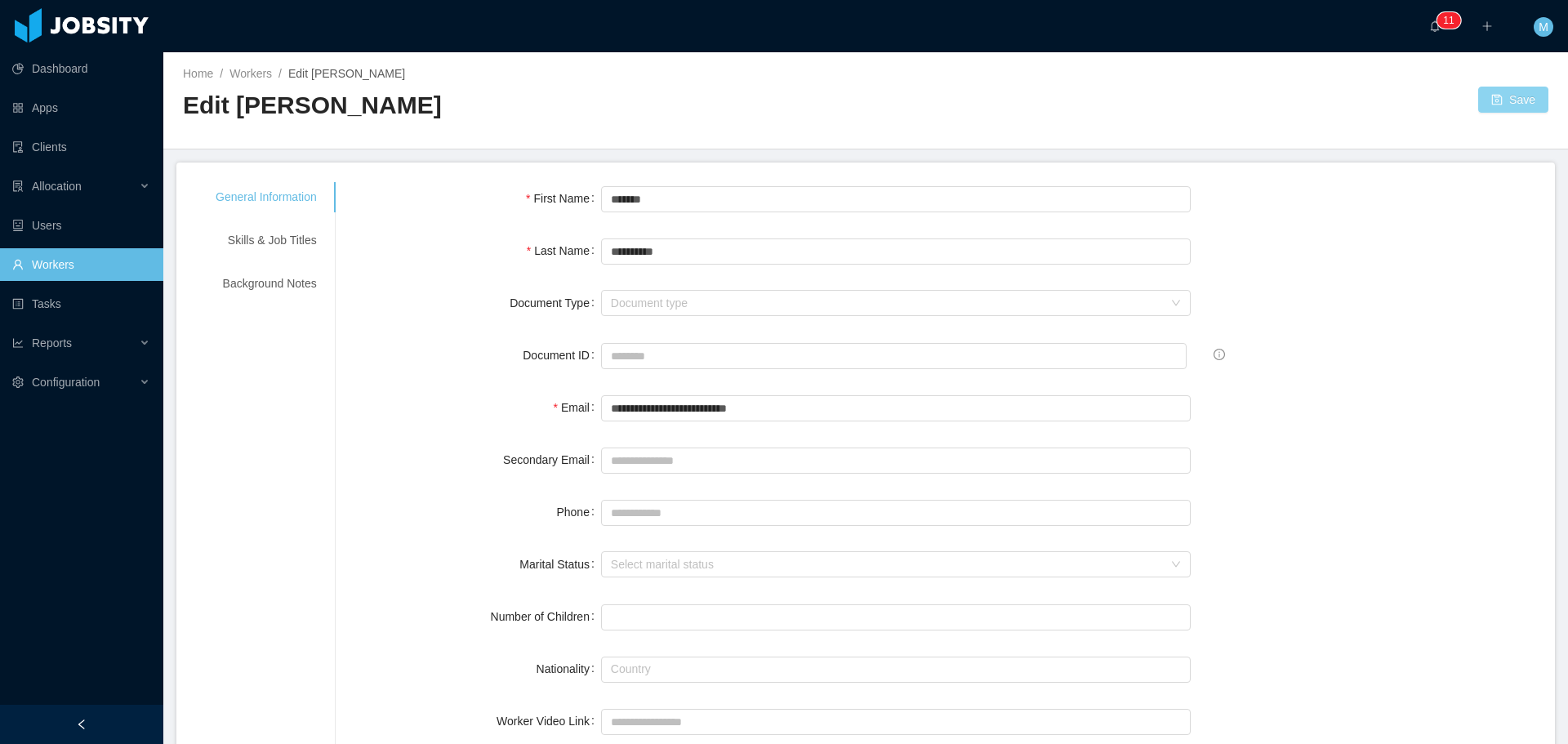
click at [1478, 95] on button "Save" at bounding box center [1512, 100] width 70 height 26
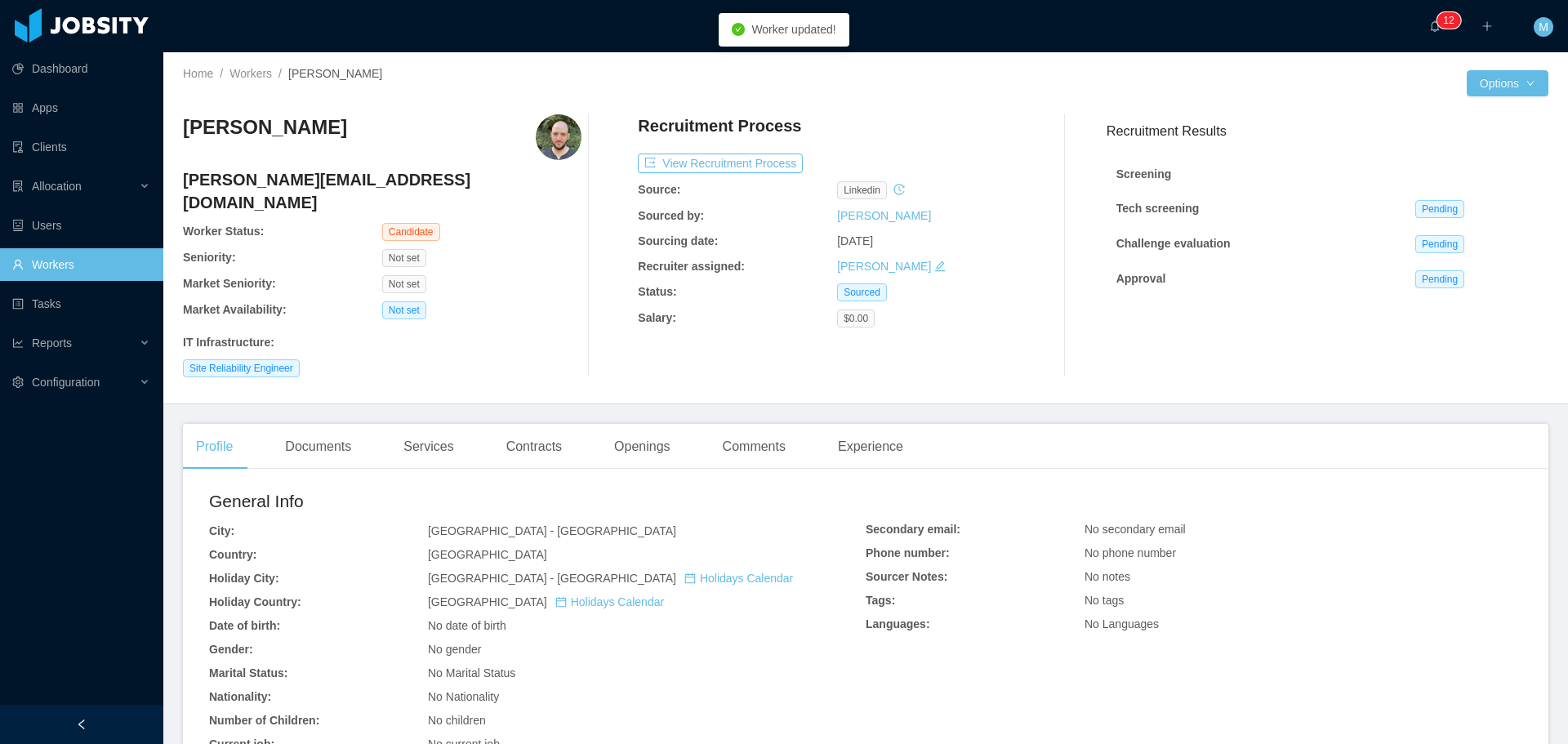
click at [893, 195] on icon "icon: history" at bounding box center [899, 189] width 12 height 12
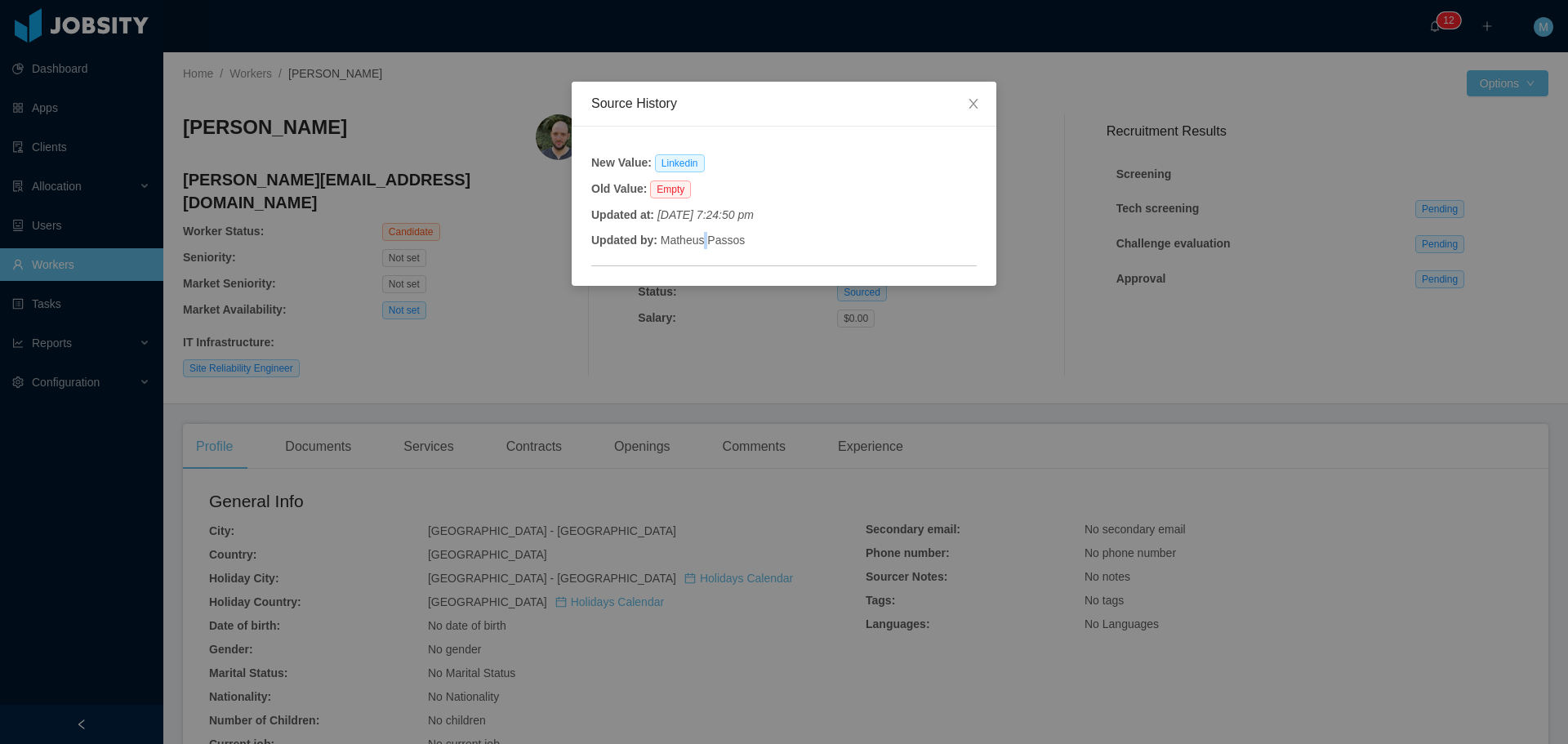
click at [705, 228] on div "New Value: Linkedin Old Value: Empty Updated at: March 24th 2022, 7:24:50 pm Up…" at bounding box center [784, 207] width 385 height 120
click at [676, 174] on div "New Value: Linkedin Old Value: Empty Updated at: March 24th 2022, 7:24:50 pm Up…" at bounding box center [784, 207] width 385 height 120
drag, startPoint x: 723, startPoint y: 218, endPoint x: 818, endPoint y: 174, distance: 104.7
click at [723, 220] on icon "March 24th 2022, 7:24:50 pm" at bounding box center [705, 215] width 96 height 13
click at [980, 96] on span "Close" at bounding box center [973, 105] width 46 height 46
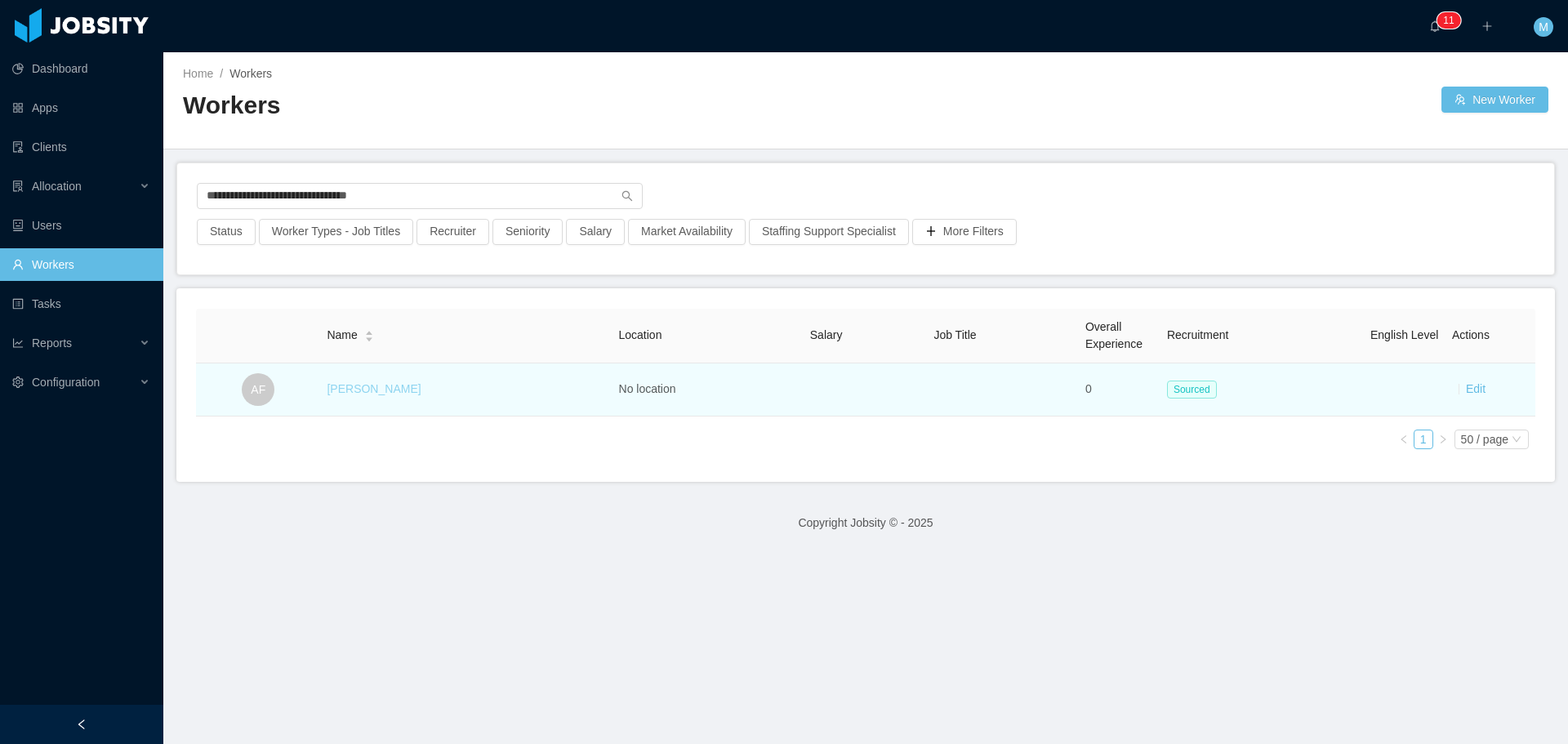
type input "**********"
click at [379, 390] on link "[PERSON_NAME]" at bounding box center [373, 388] width 94 height 13
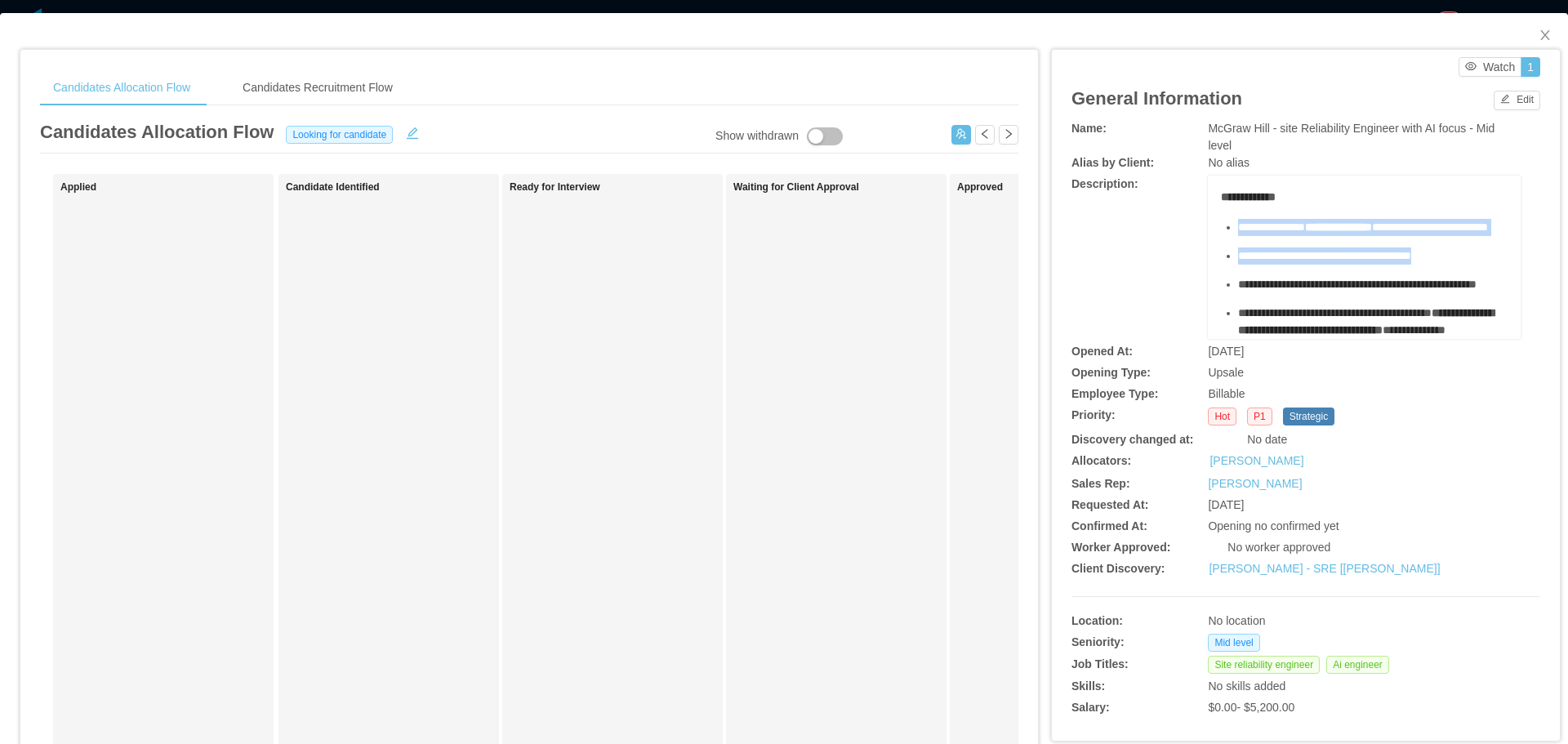
scroll to position [793, 0]
drag, startPoint x: 1230, startPoint y: 226, endPoint x: 1404, endPoint y: 253, distance: 176.1
click at [1404, 253] on ul "**********" at bounding box center [1364, 279] width 287 height 120
click at [1404, 278] on span "**********" at bounding box center [1357, 284] width 239 height 12
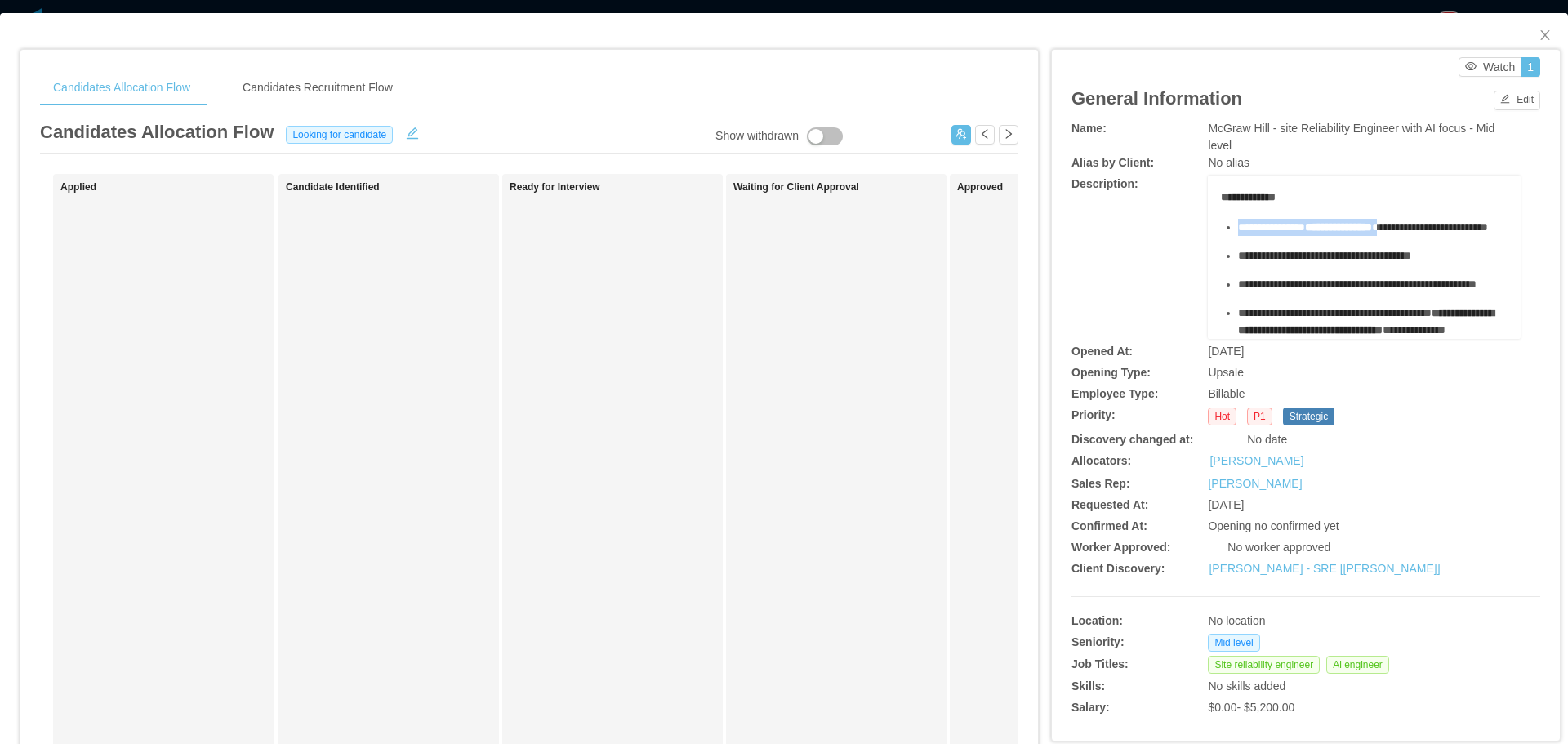
drag, startPoint x: 1224, startPoint y: 251, endPoint x: 1417, endPoint y: 262, distance: 193.3
click at [1417, 262] on ul "**********" at bounding box center [1364, 279] width 287 height 120
click at [1380, 287] on ul "**********" at bounding box center [1364, 279] width 287 height 120
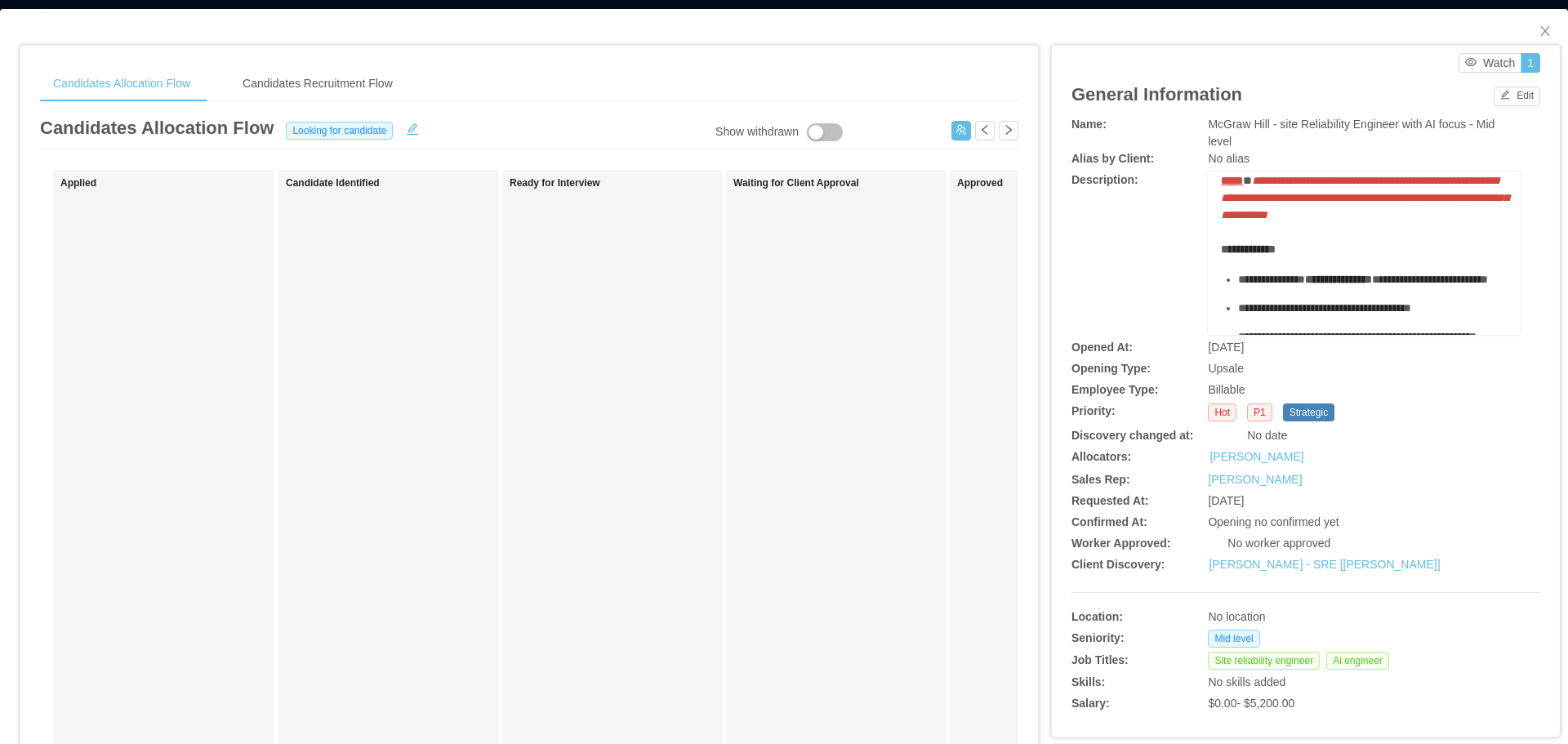
scroll to position [0, 0]
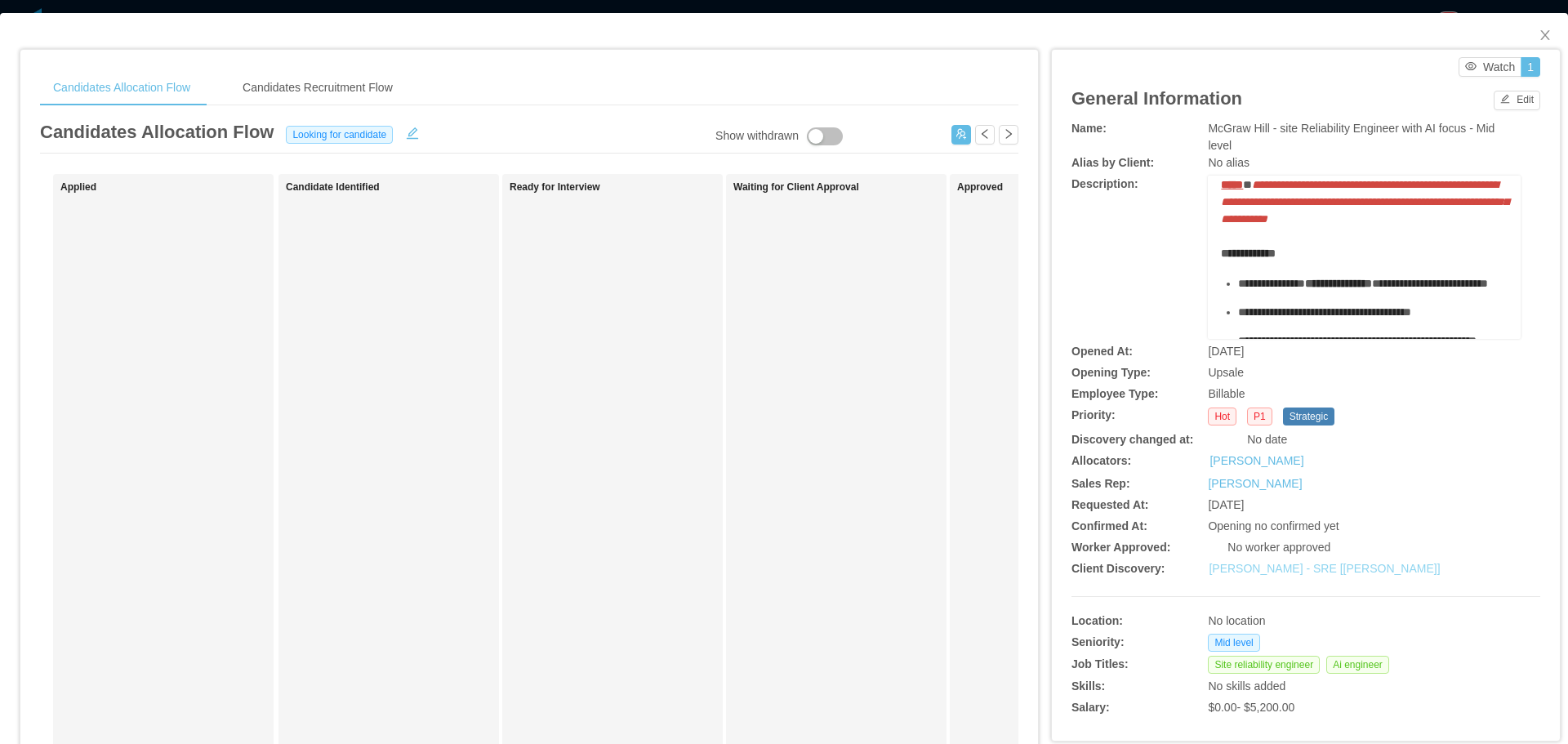
click at [1262, 569] on link "[PERSON_NAME] - SRE [[PERSON_NAME]]" at bounding box center [1324, 569] width 231 height 13
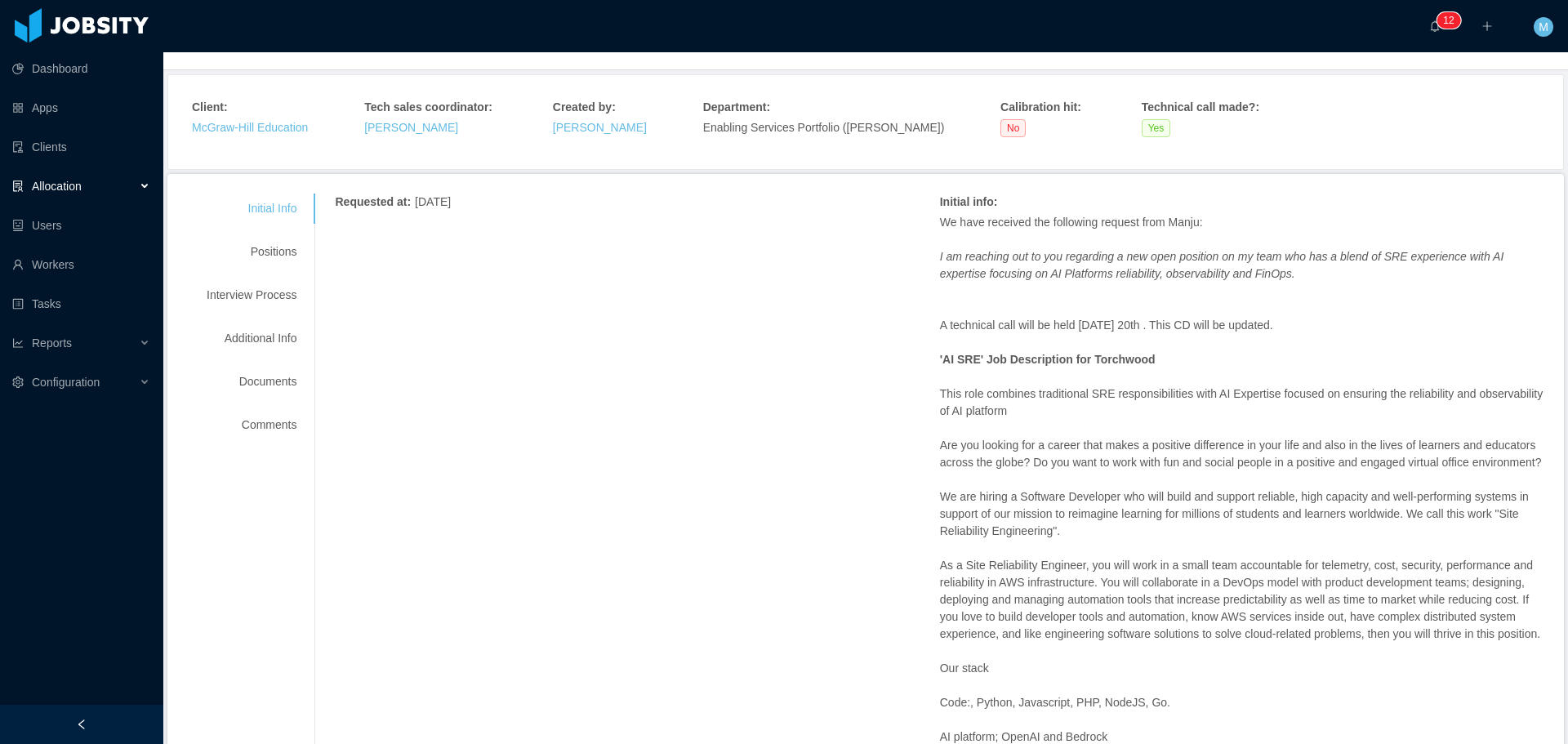
scroll to position [81, 0]
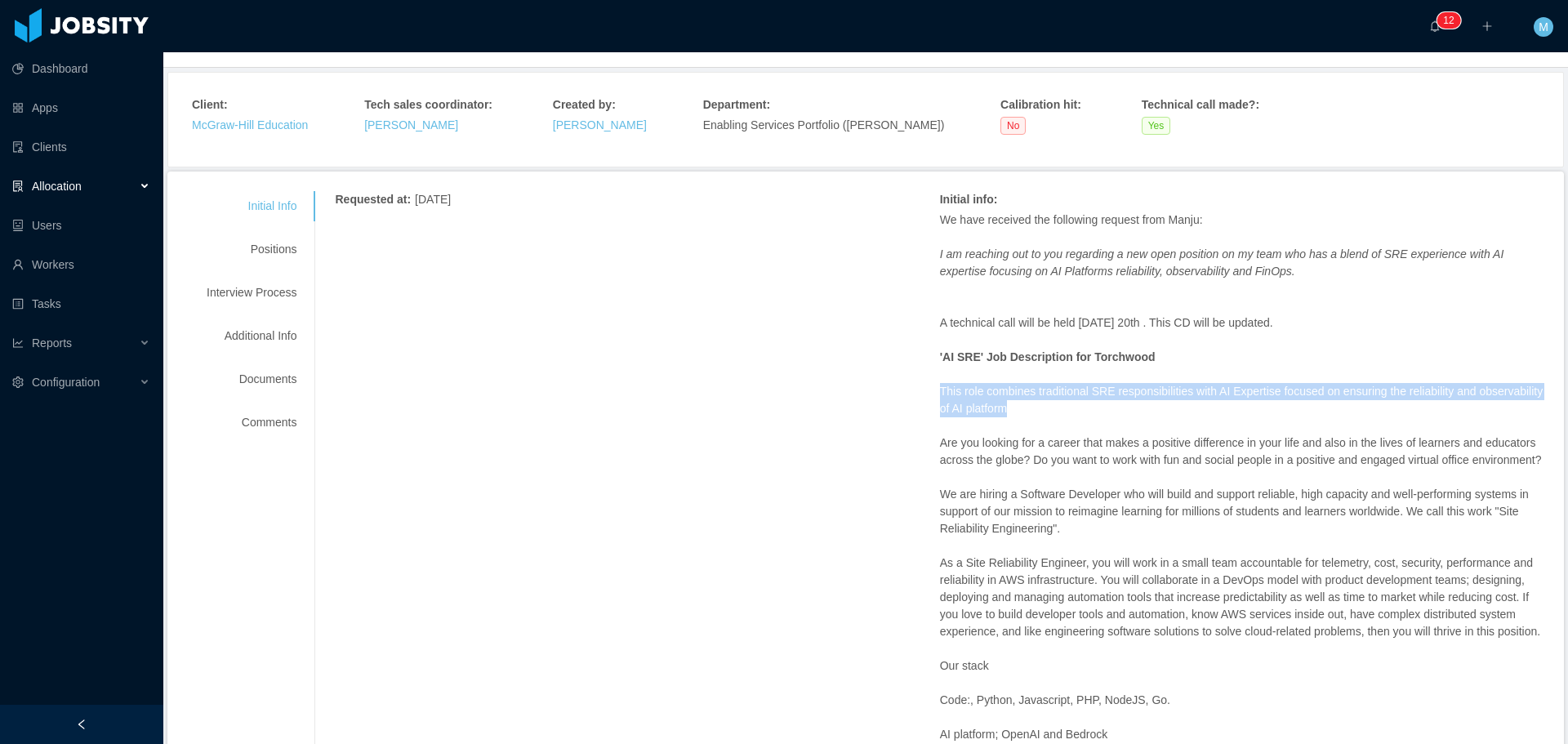
drag, startPoint x: 930, startPoint y: 388, endPoint x: 1232, endPoint y: 403, distance: 302.4
copy p "This role combines traditional SRE responsibilities with AI Expertise focused o…"
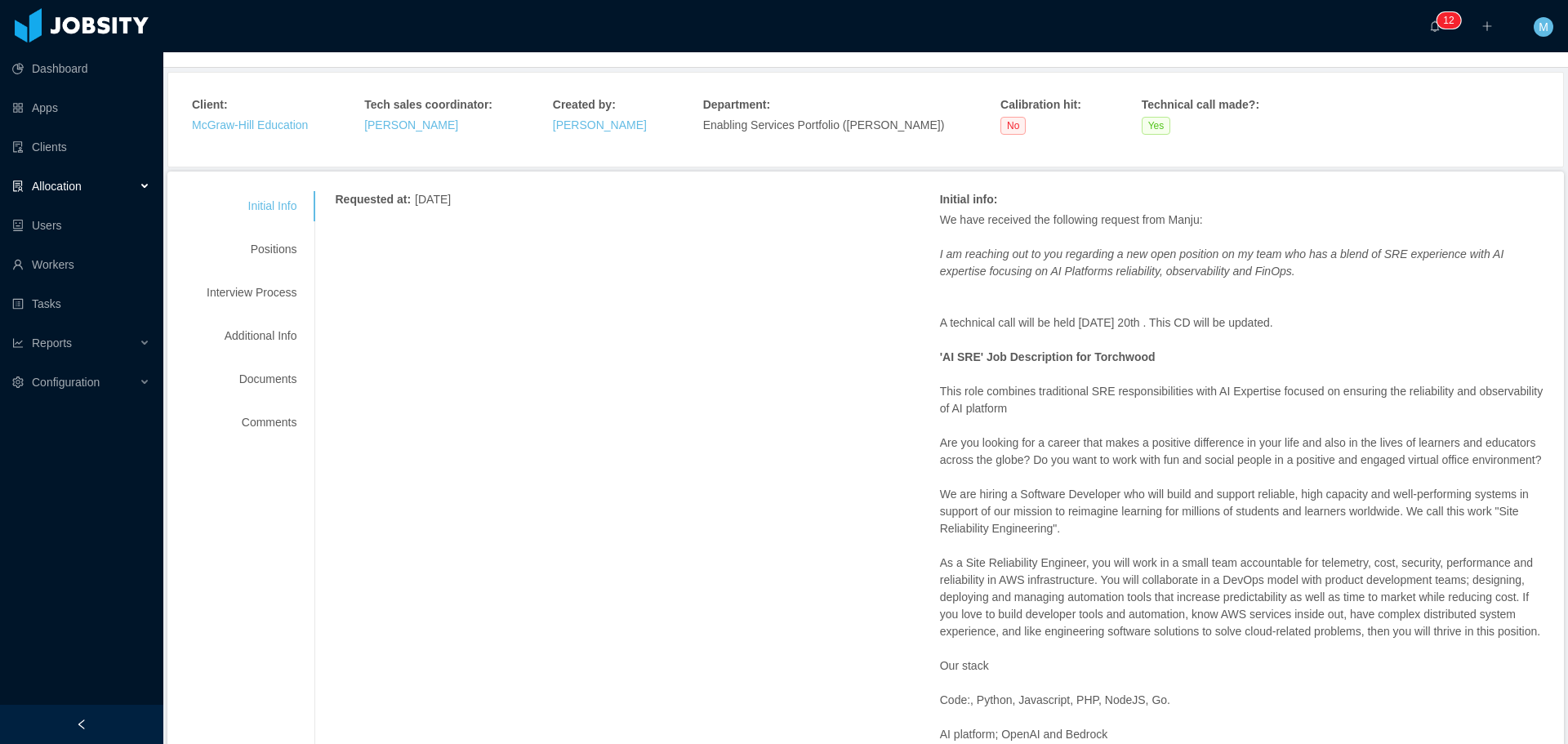
click at [1348, 454] on p "Are you looking for a career that makes a positive difference in your life and …" at bounding box center [1241, 452] width 604 height 35
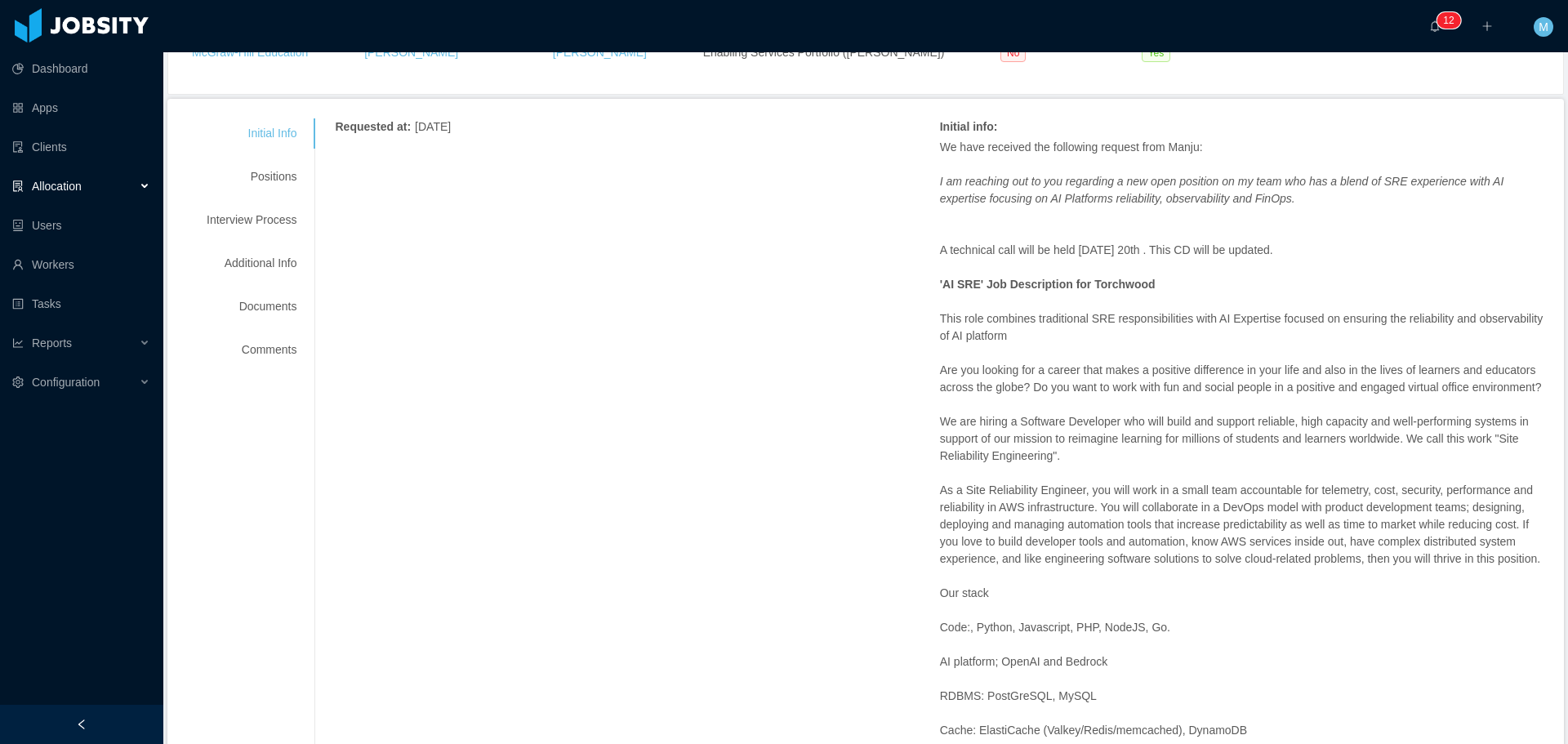
scroll to position [164, 0]
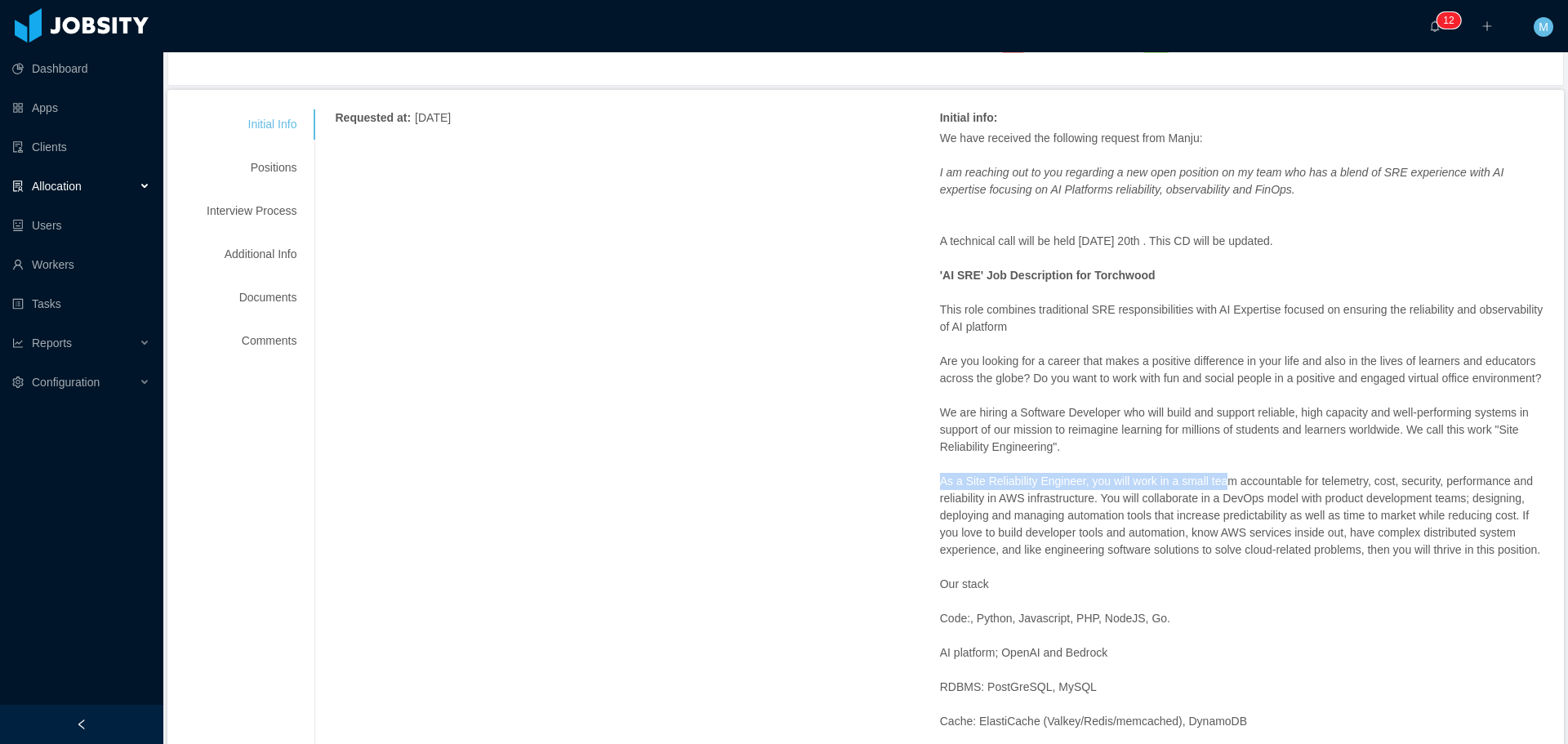
drag, startPoint x: 930, startPoint y: 500, endPoint x: 1219, endPoint y: 500, distance: 289.0
click at [1237, 501] on p "As a Site Reliability Engineer, you will work in a small team accountable for t…" at bounding box center [1241, 516] width 604 height 86
drag, startPoint x: 1077, startPoint y: 500, endPoint x: 1464, endPoint y: 591, distance: 397.6
click at [1464, 559] on p "As a Site Reliability Engineer, you will work in a small team accountable for t…" at bounding box center [1241, 516] width 604 height 86
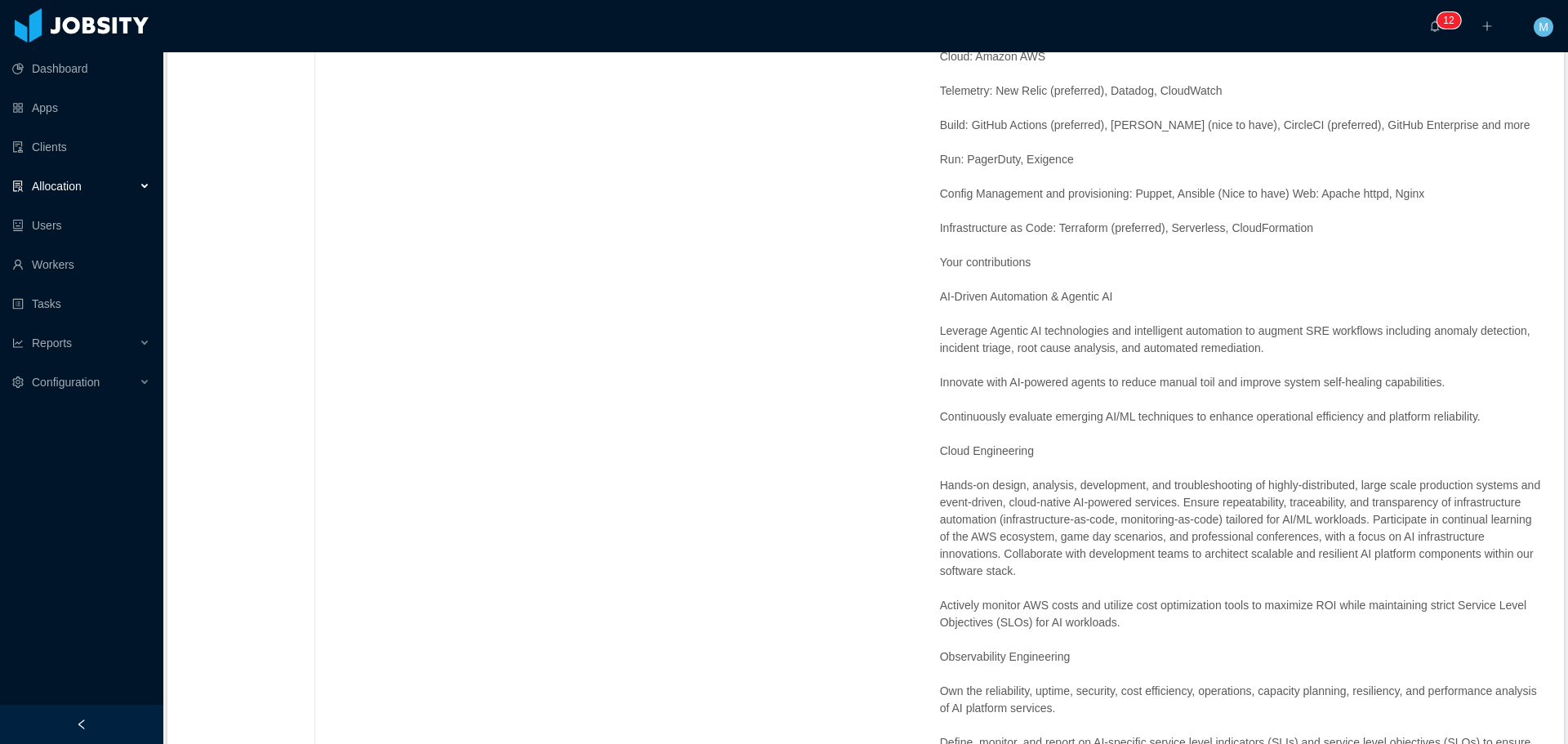
scroll to position [899, 0]
